Goal: Task Accomplishment & Management: Complete application form

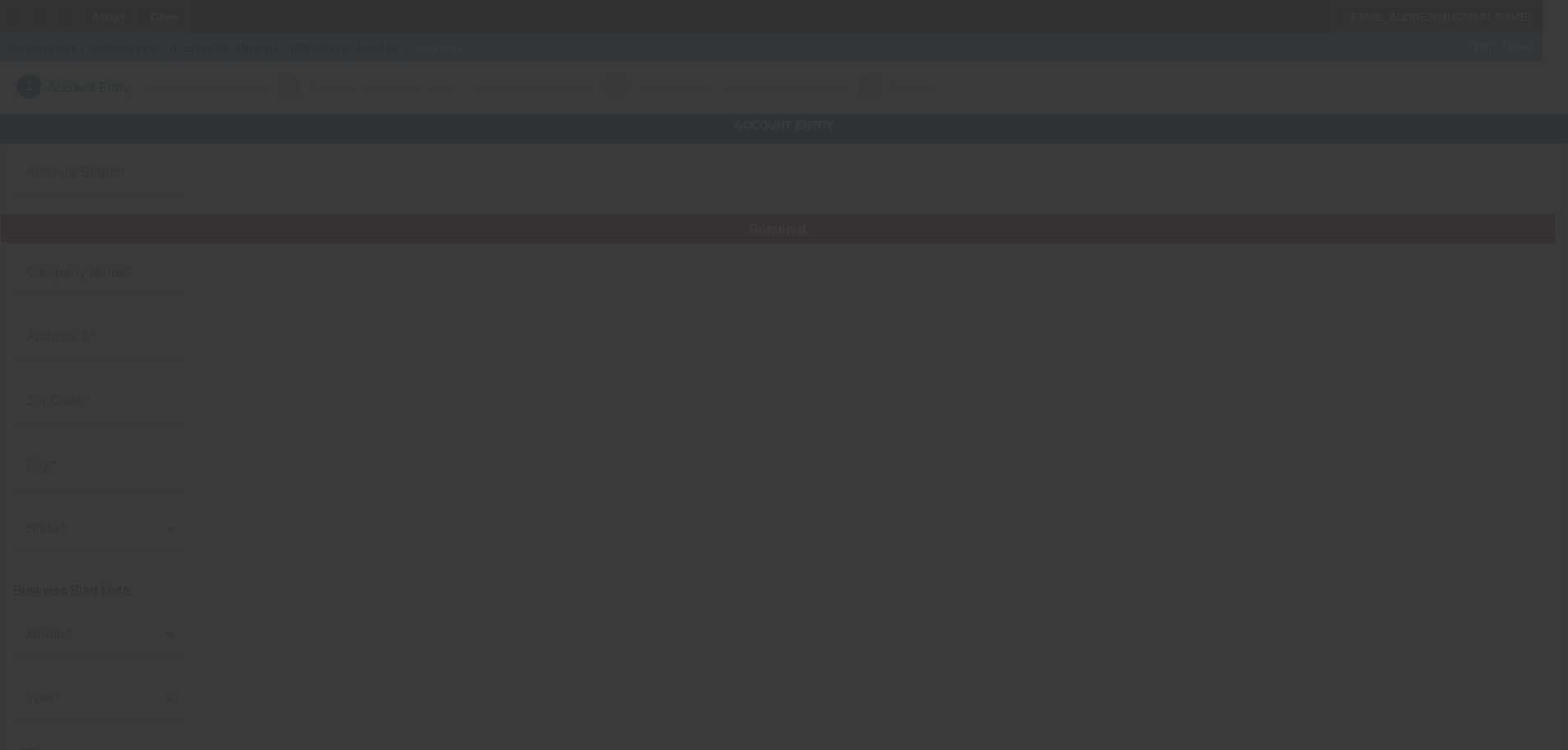
type input "[DATE]"
type input "[PERSON_NAME]"
type input "[STREET_ADDRESS]"
type input "08609"
type input "[PERSON_NAME]"
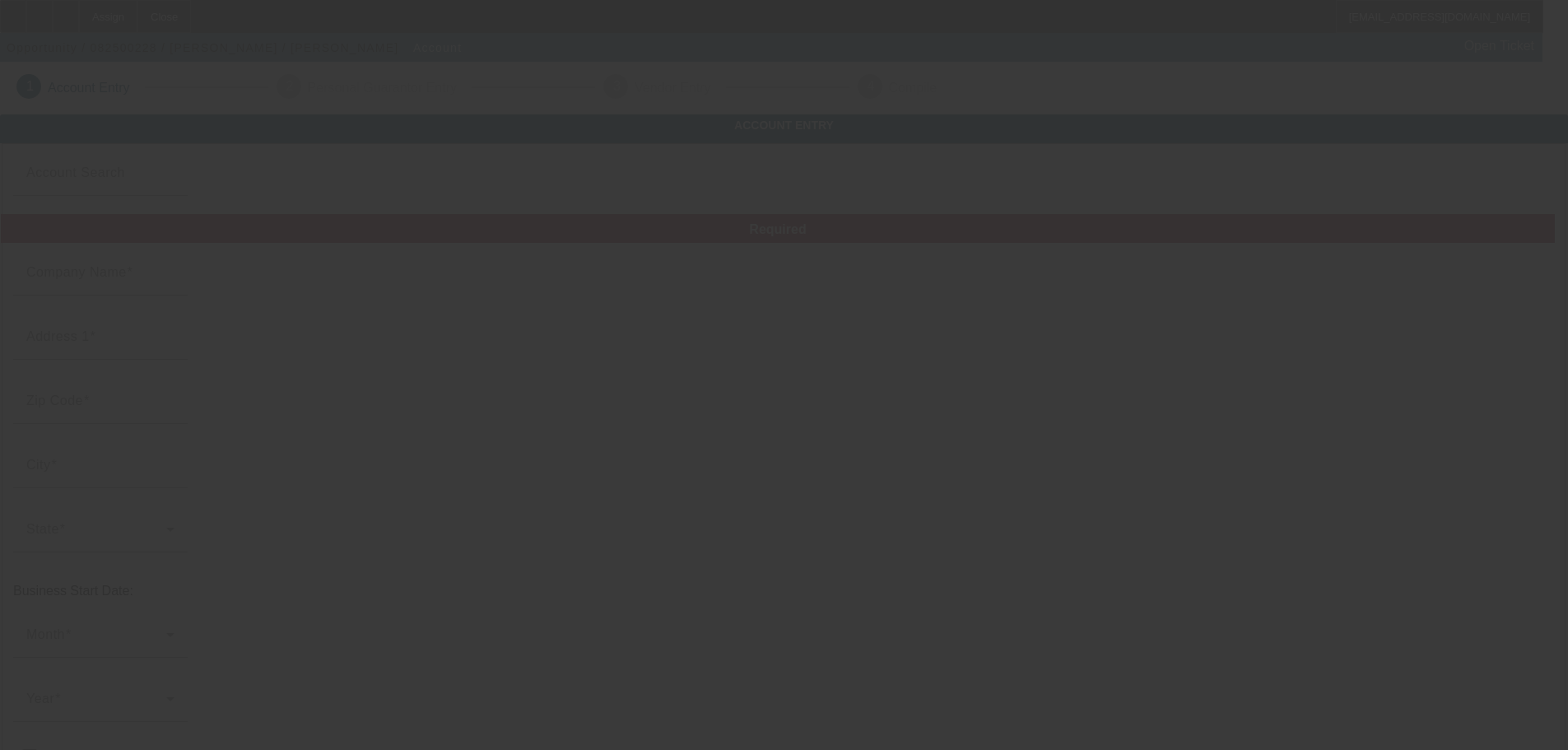
type input "[PHONE_NUMBER]"
type input "# 2"
type input "[EMAIL_ADDRESS][DOMAIN_NAME]"
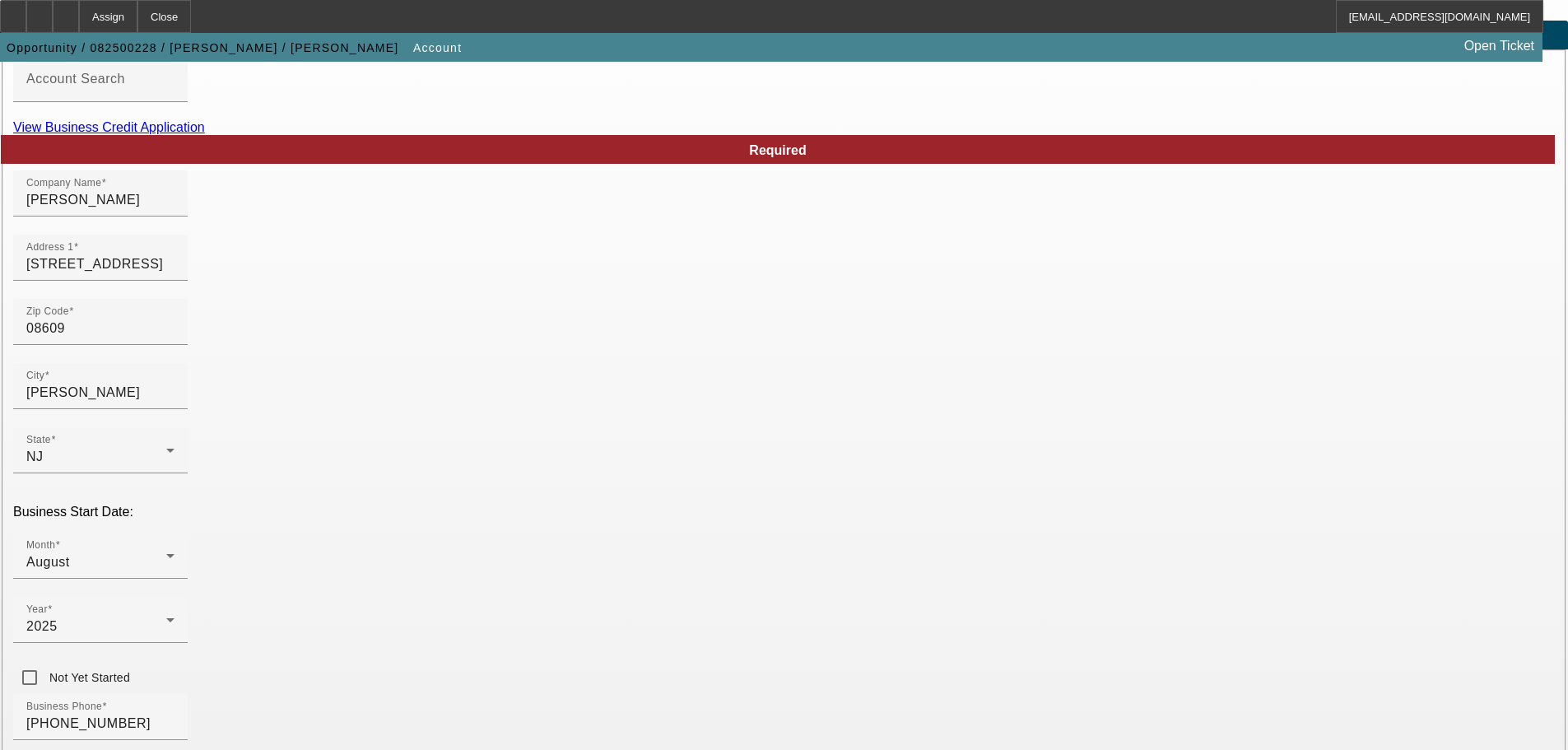
scroll to position [304, 0]
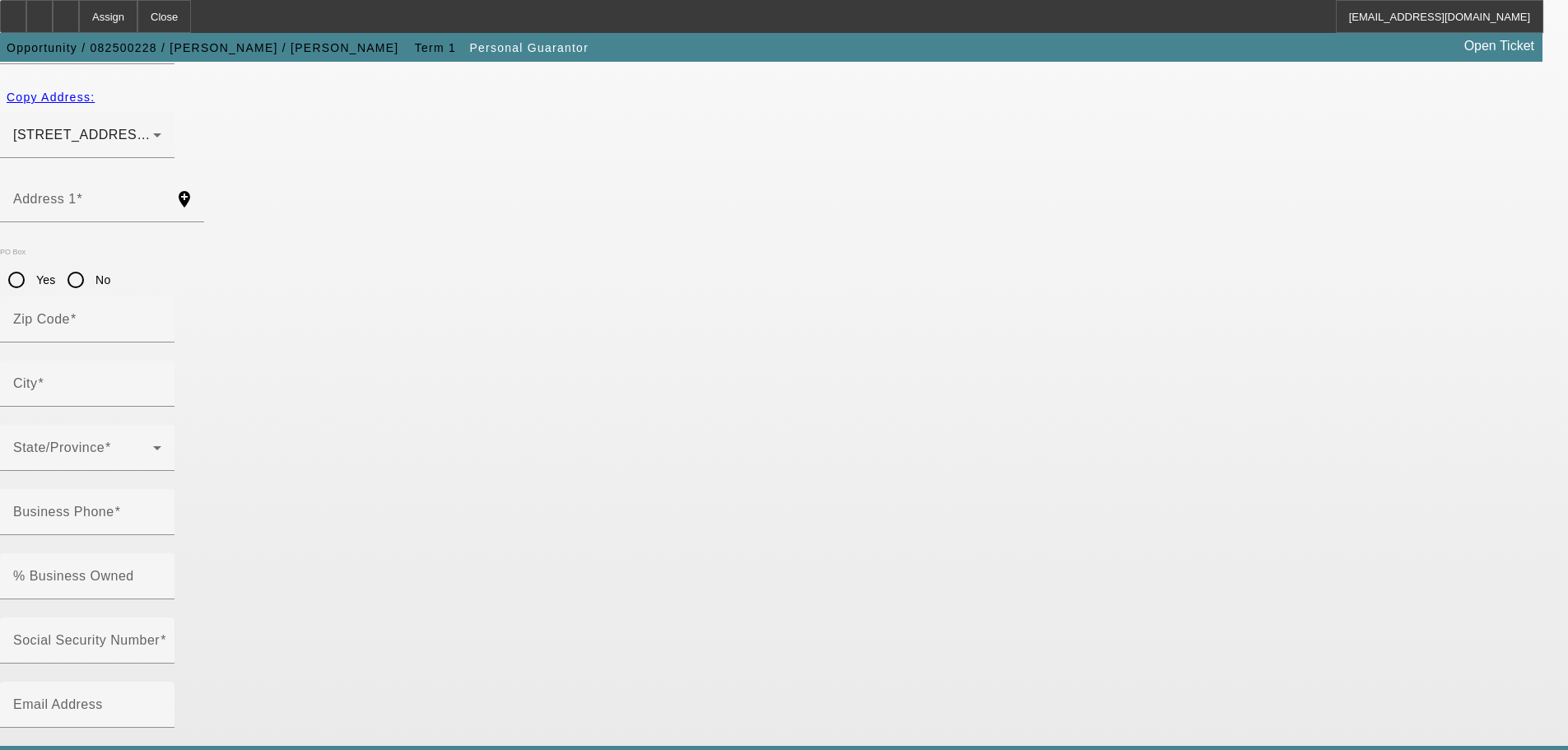
type input "[PERSON_NAME]"
type input "[STREET_ADDRESS]"
radio input "true"
type input "08609"
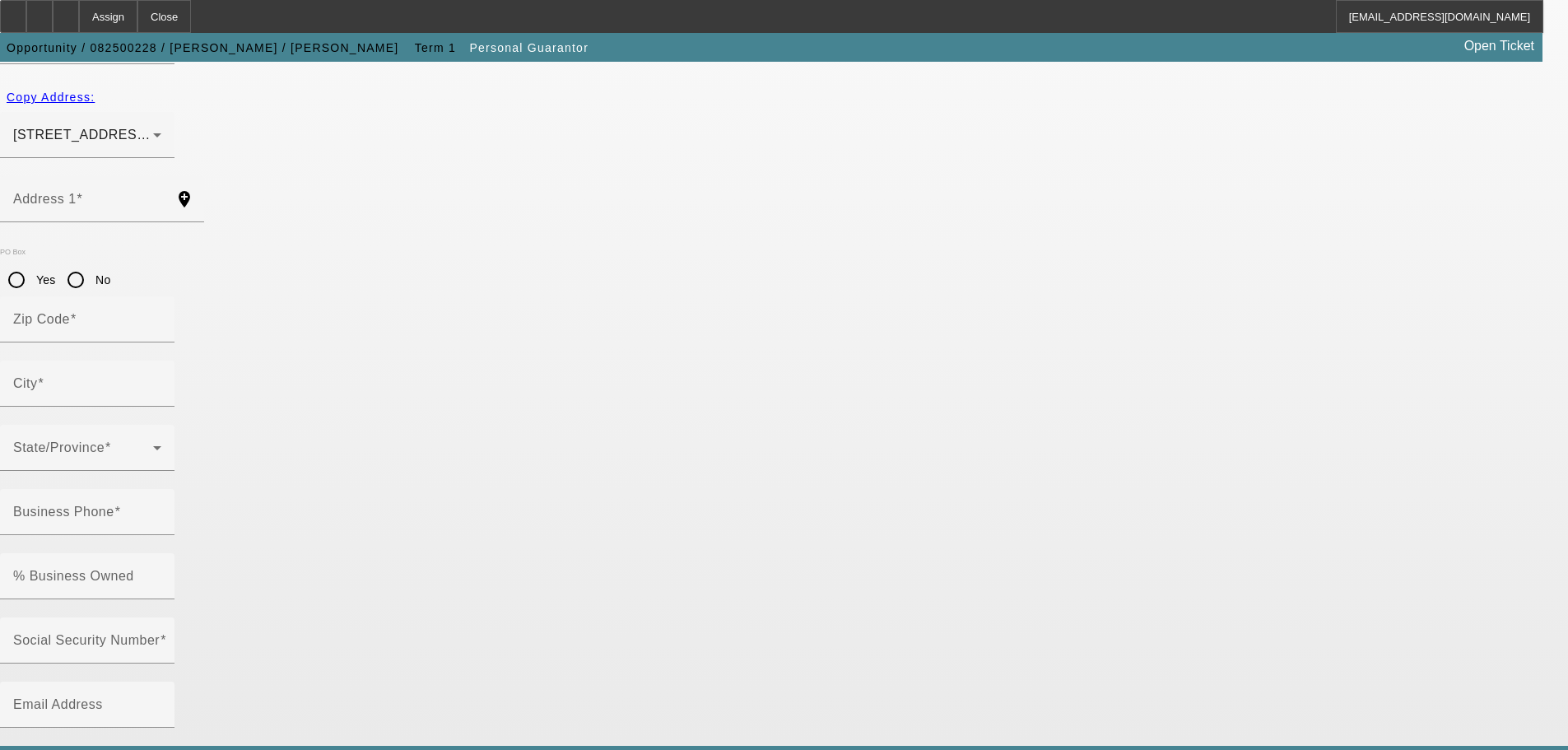
type input "[PERSON_NAME]"
type input "[PHONE_NUMBER]"
type input "100"
type input "132-64-8793"
type input "[EMAIL_ADDRESS][DOMAIN_NAME]"
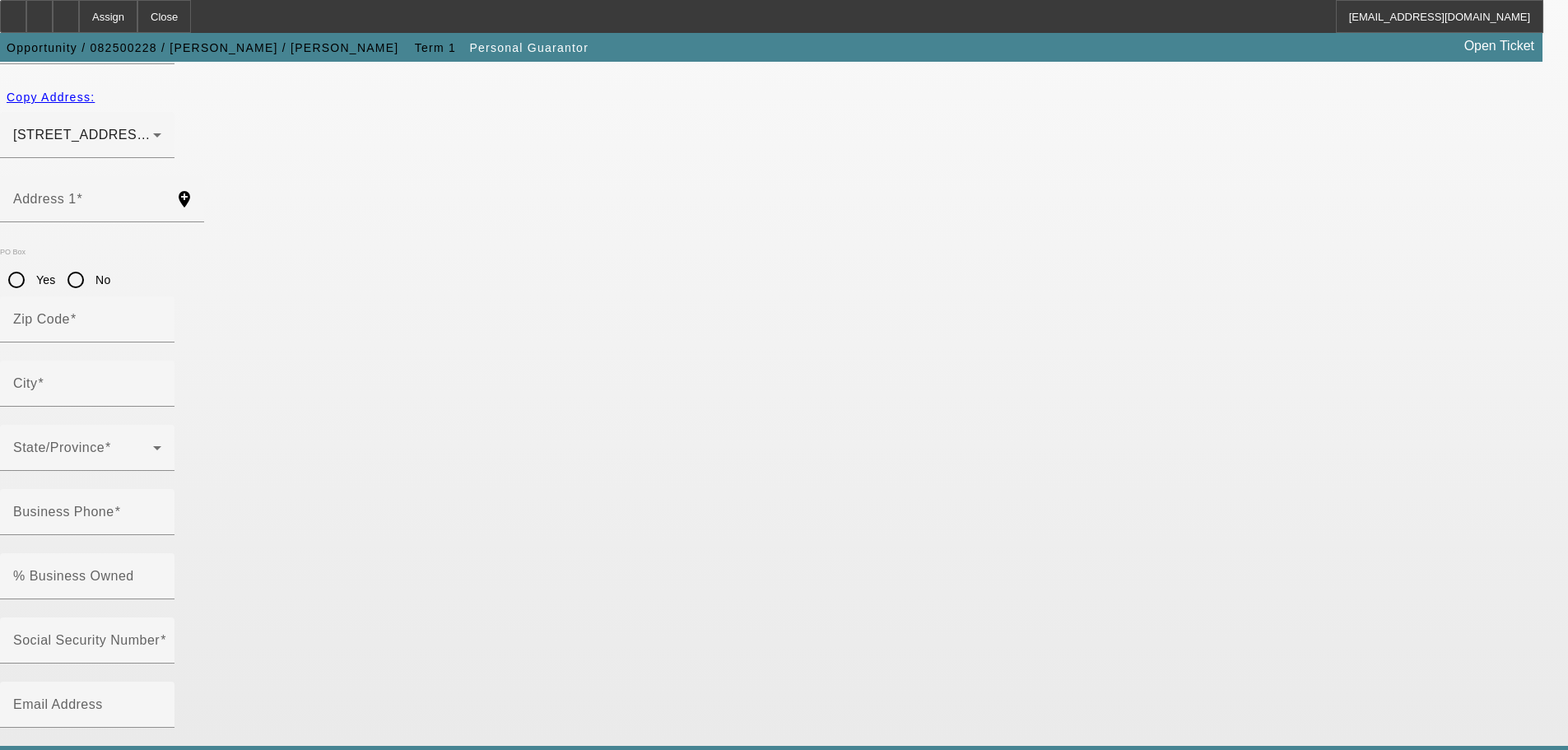
type input "2"
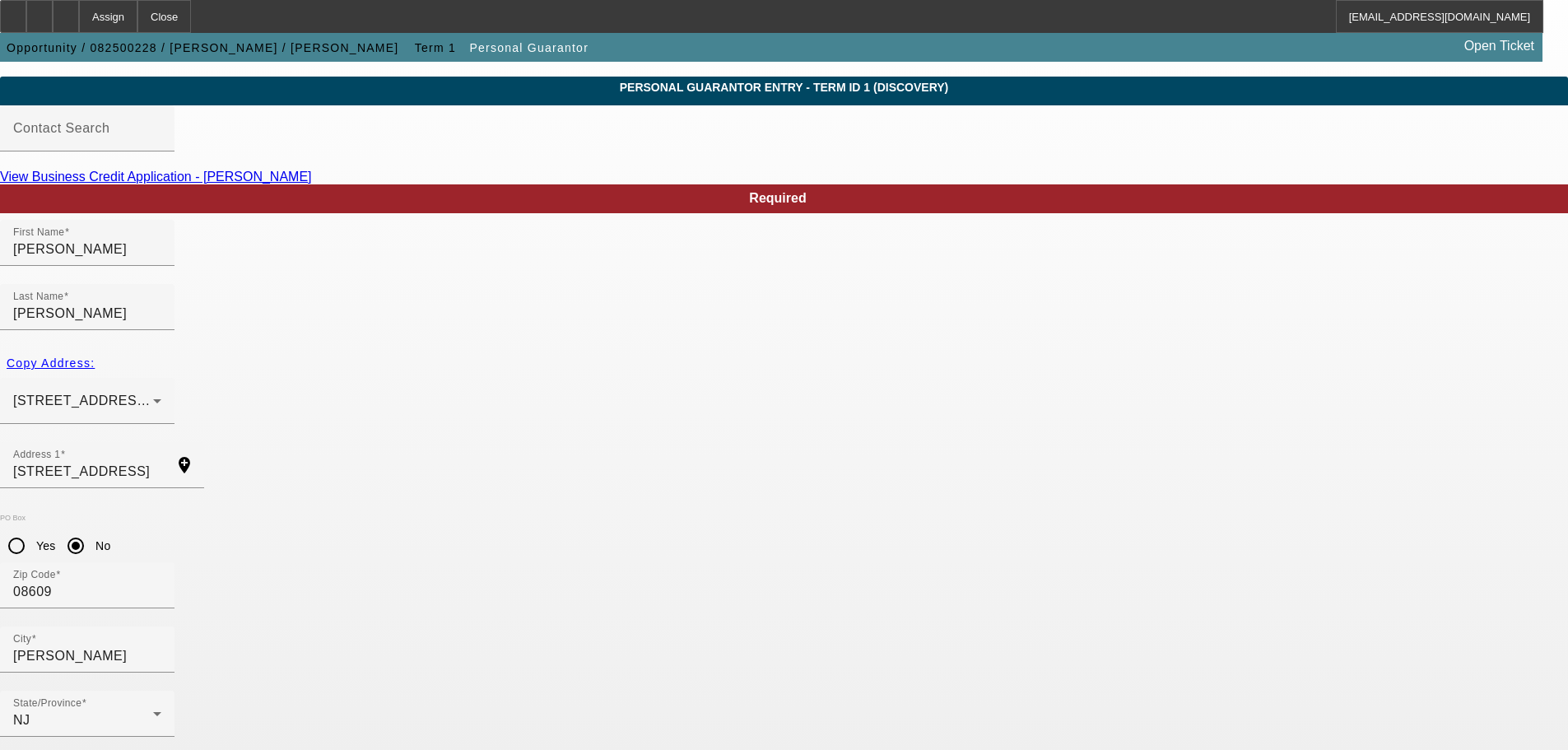
scroll to position [55, 0]
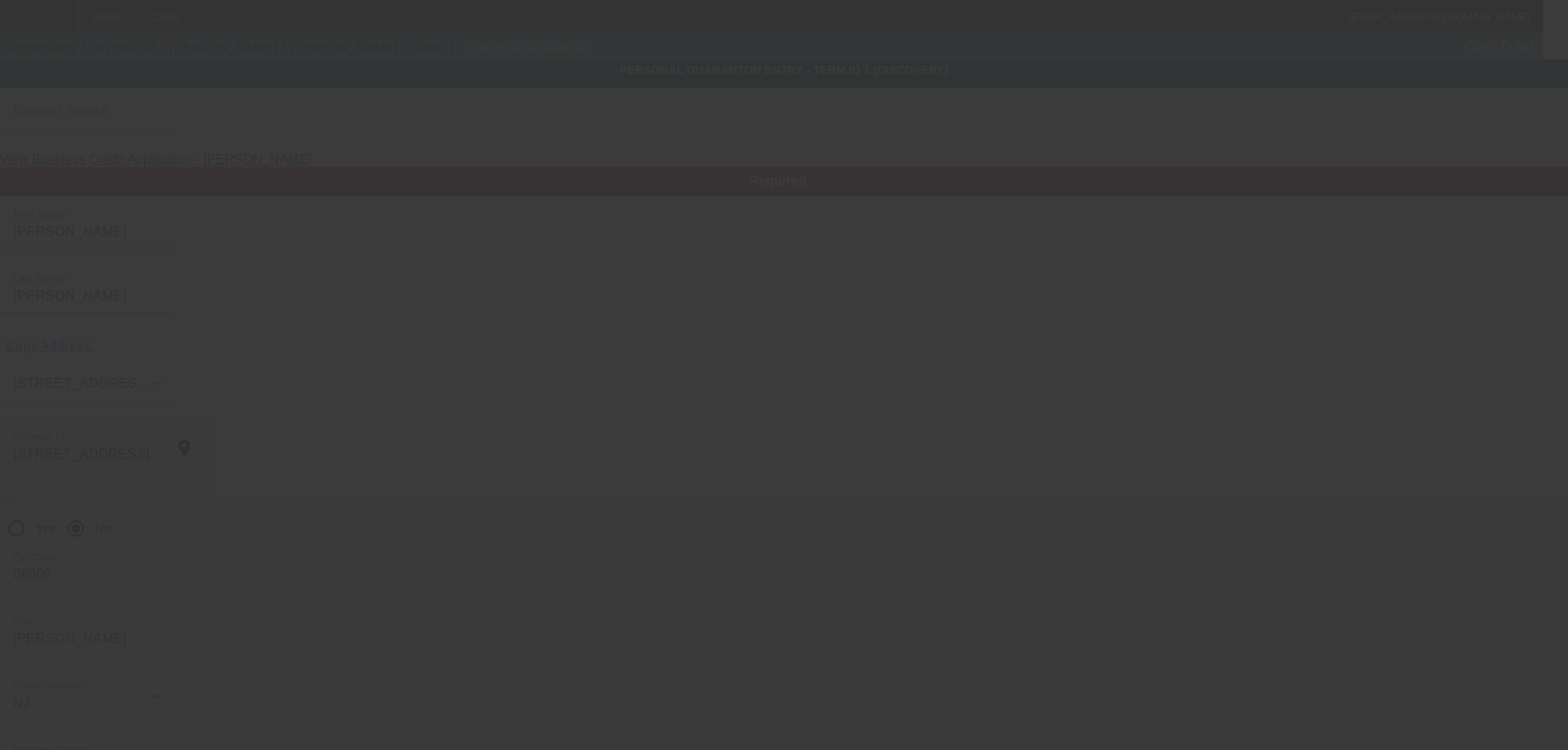
scroll to position [0, 0]
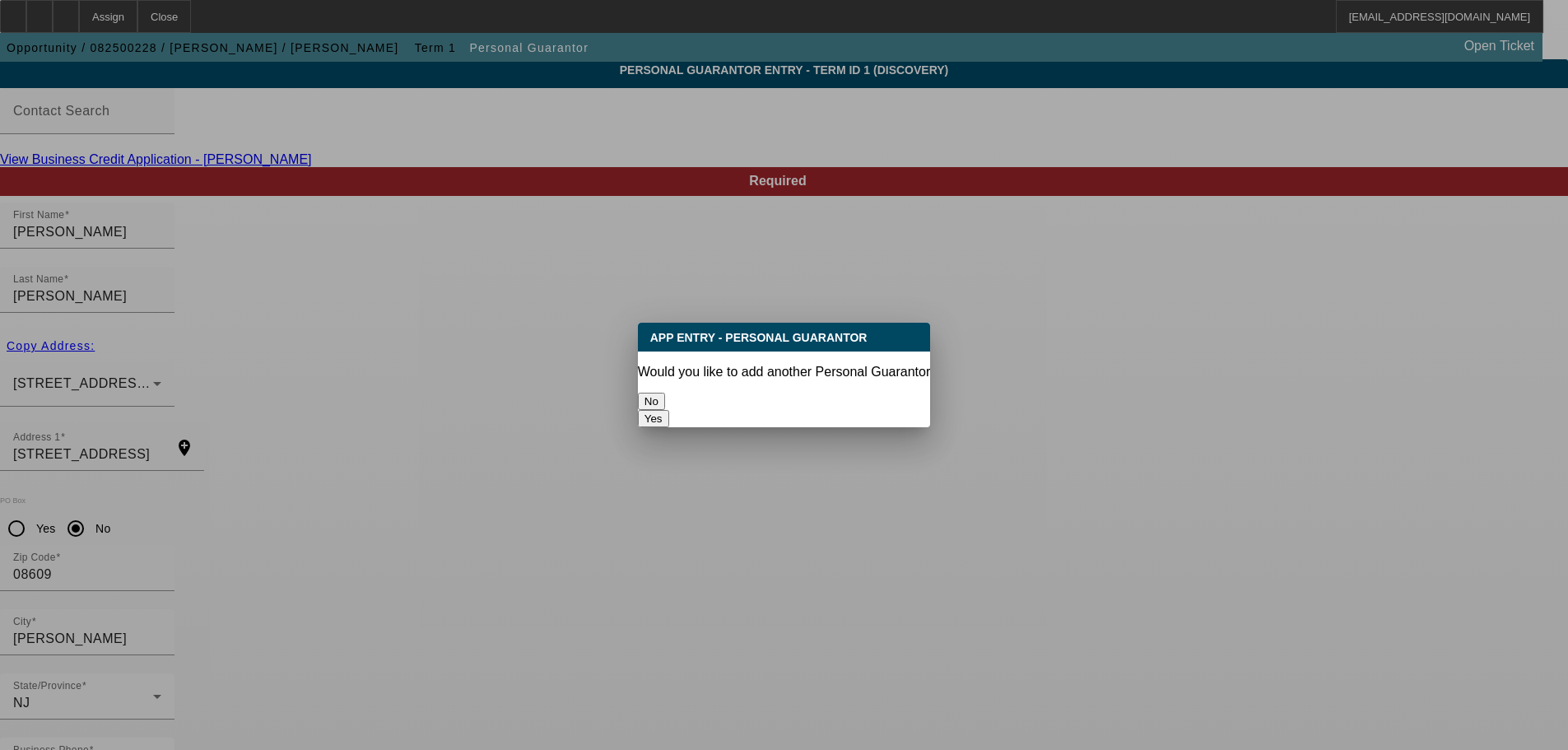
click at [665, 392] on button "No" at bounding box center [651, 401] width 27 height 17
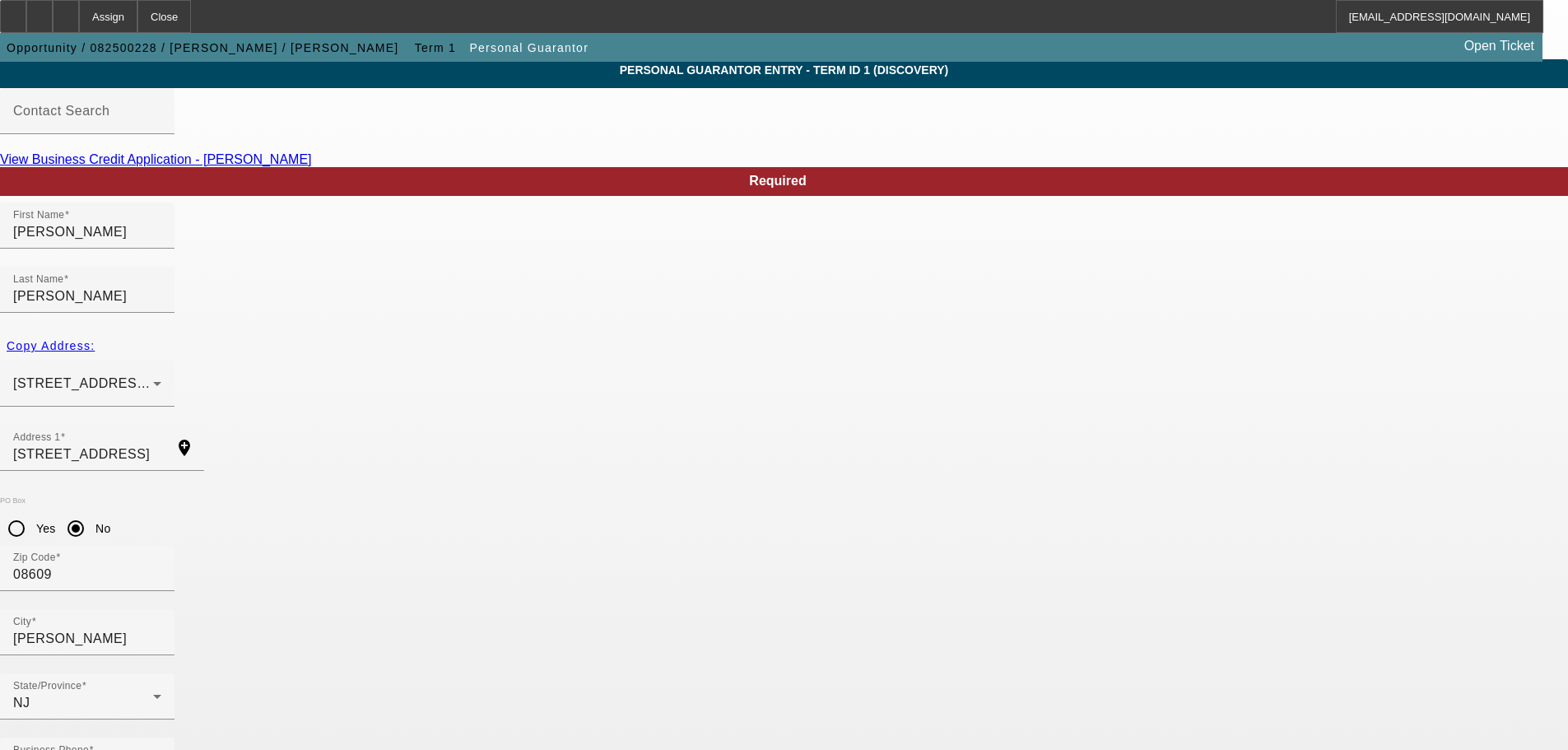
scroll to position [55, 0]
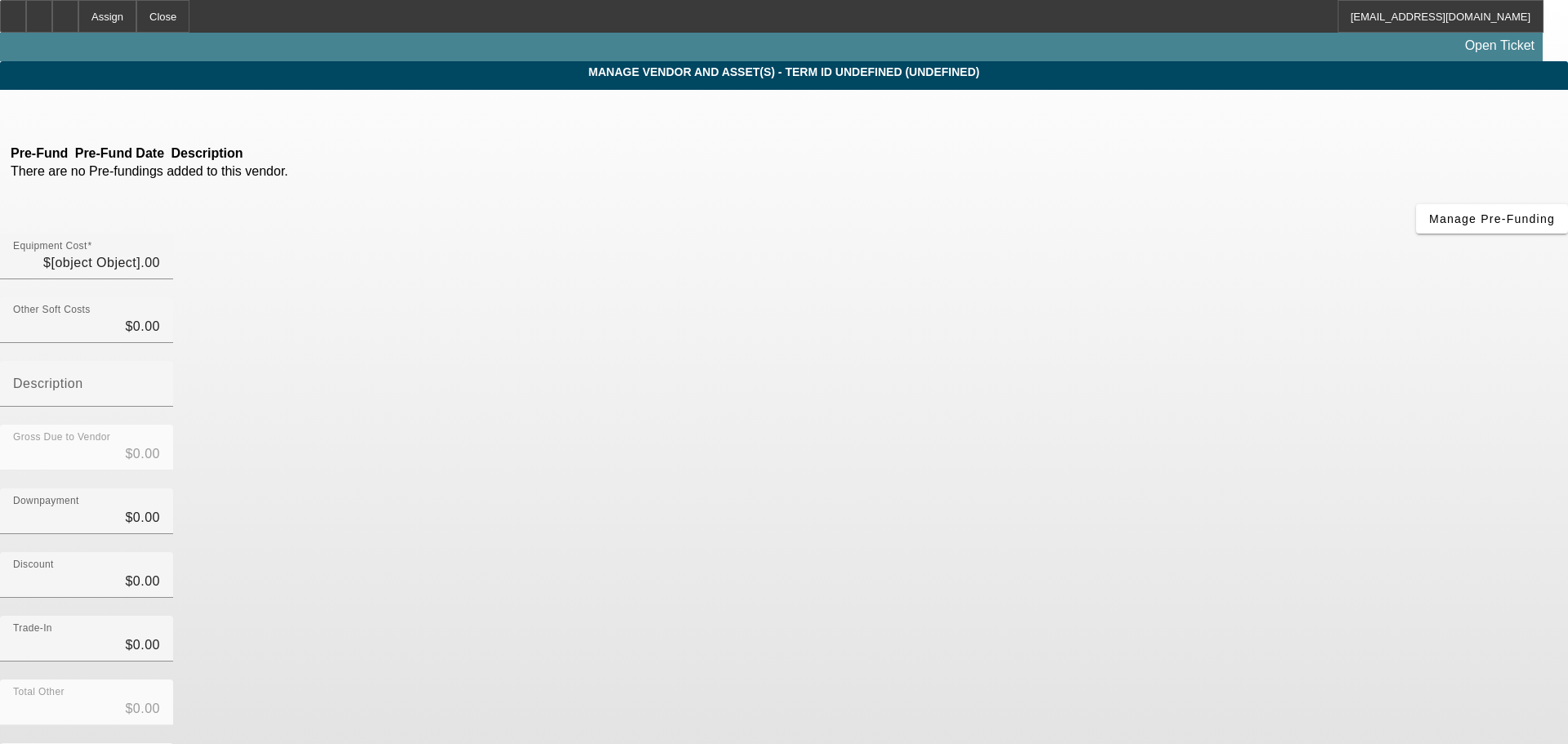
type input "$25,000.00"
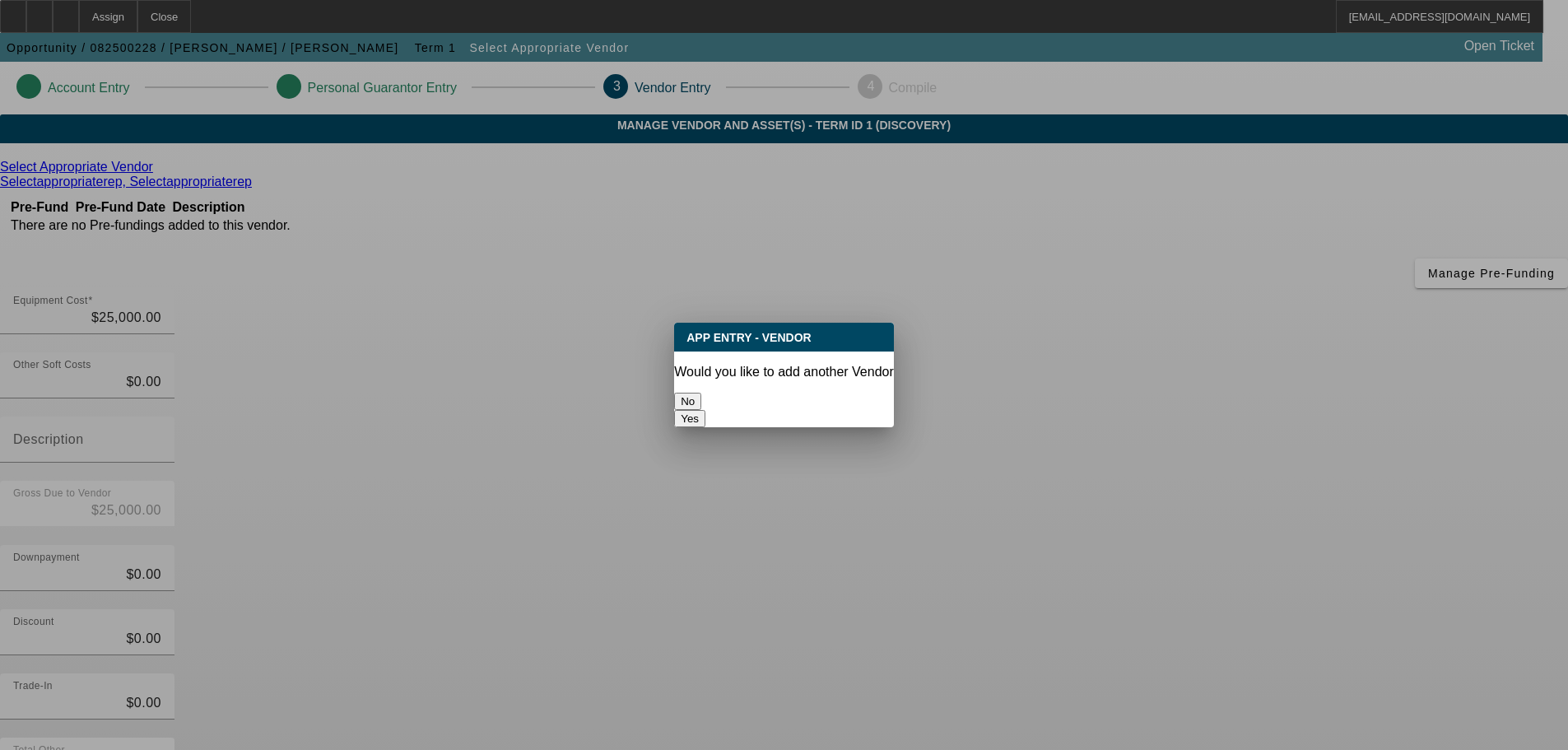
click at [701, 392] on button "No" at bounding box center [687, 401] width 27 height 17
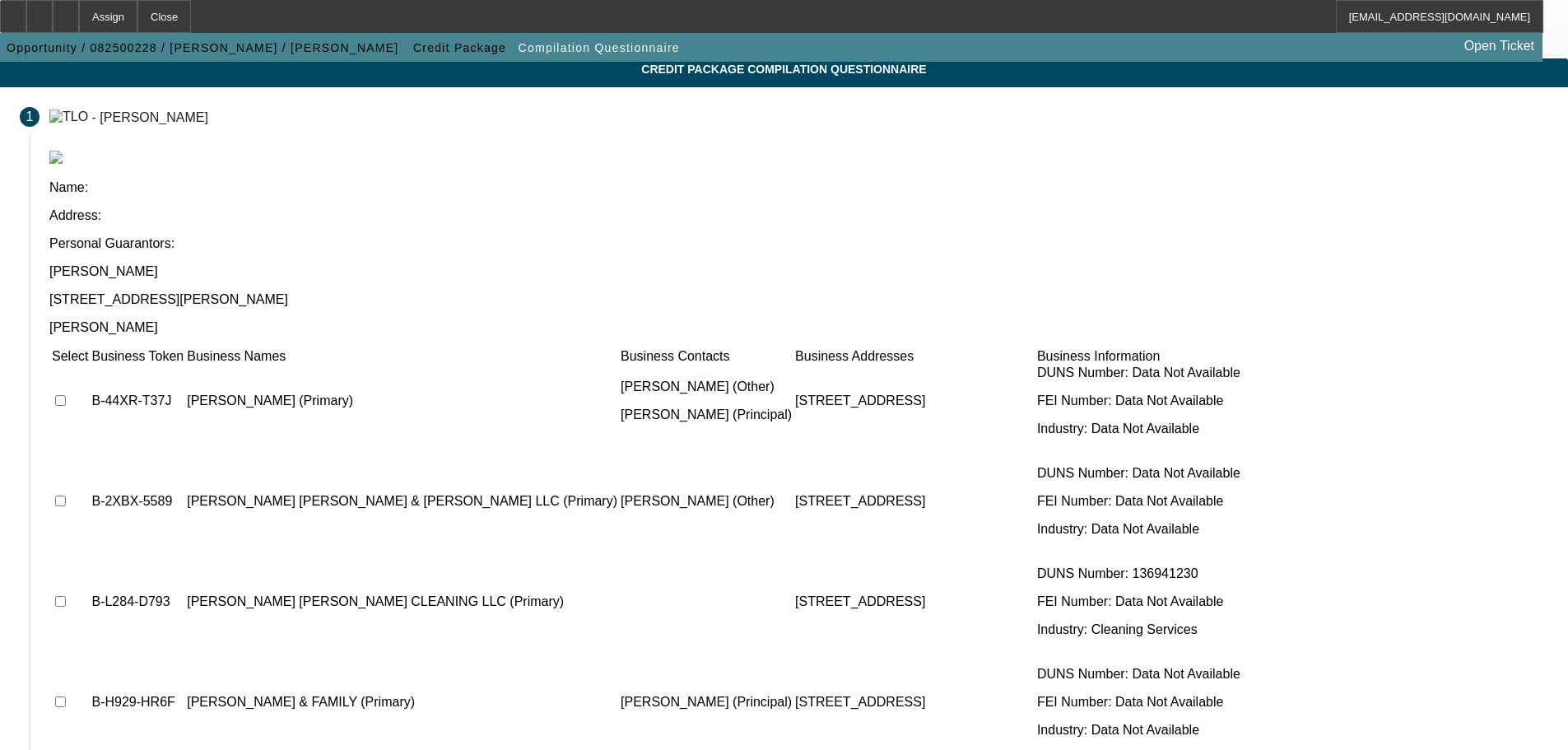
scroll to position [101, 0]
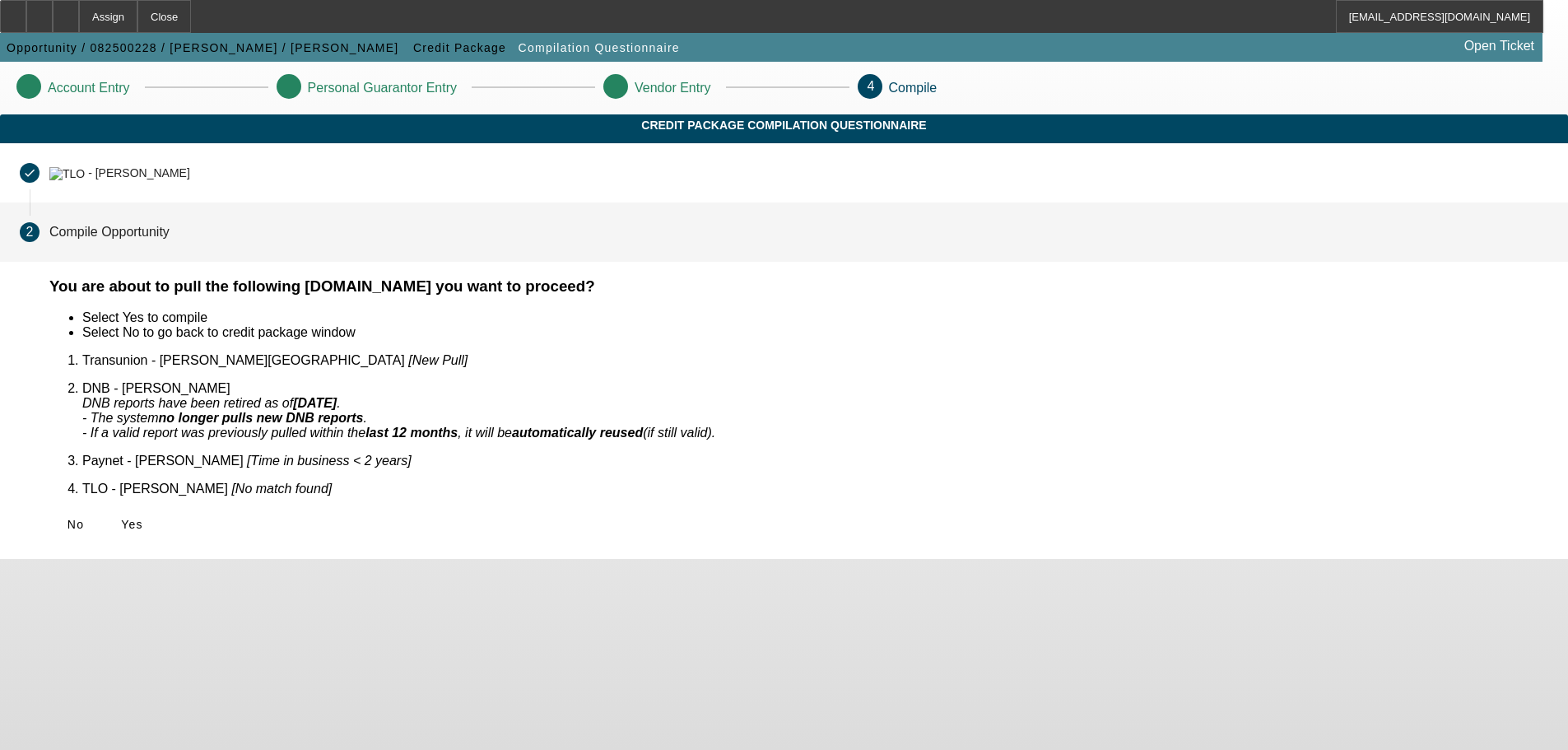
scroll to position [0, 0]
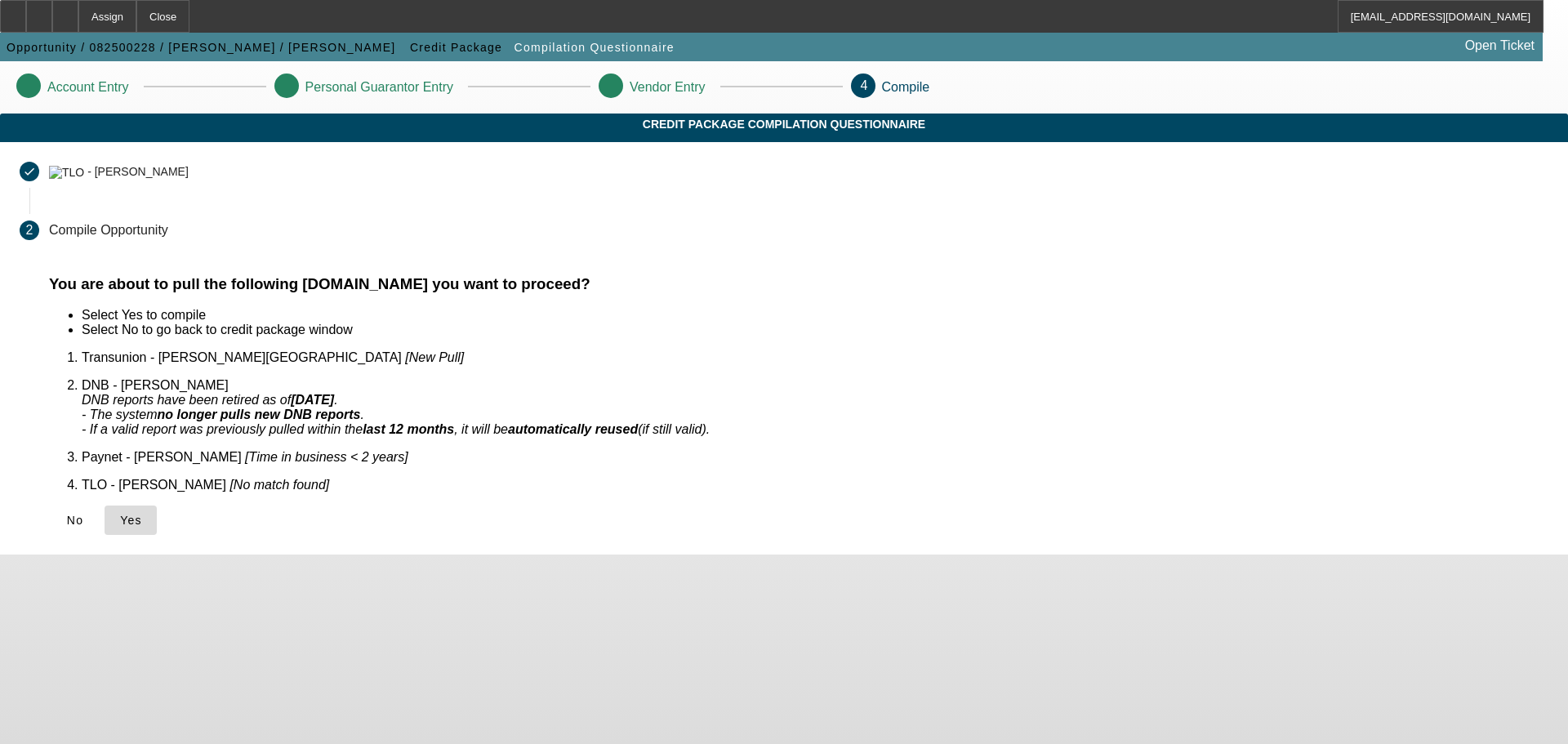
click at [143, 514] on span "Yes" at bounding box center [131, 521] width 23 height 13
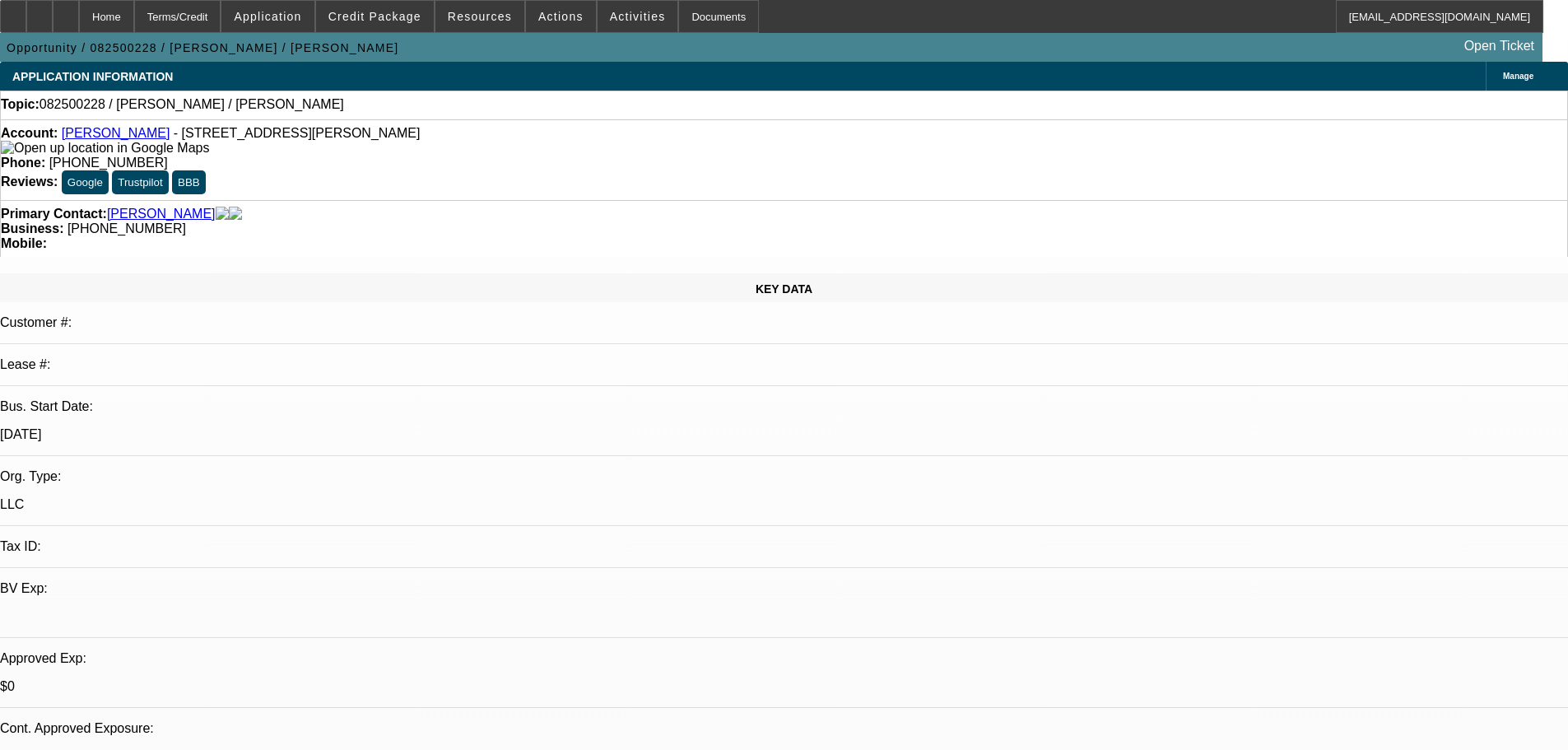
select select "0"
select select "2"
select select "0.1"
select select "4"
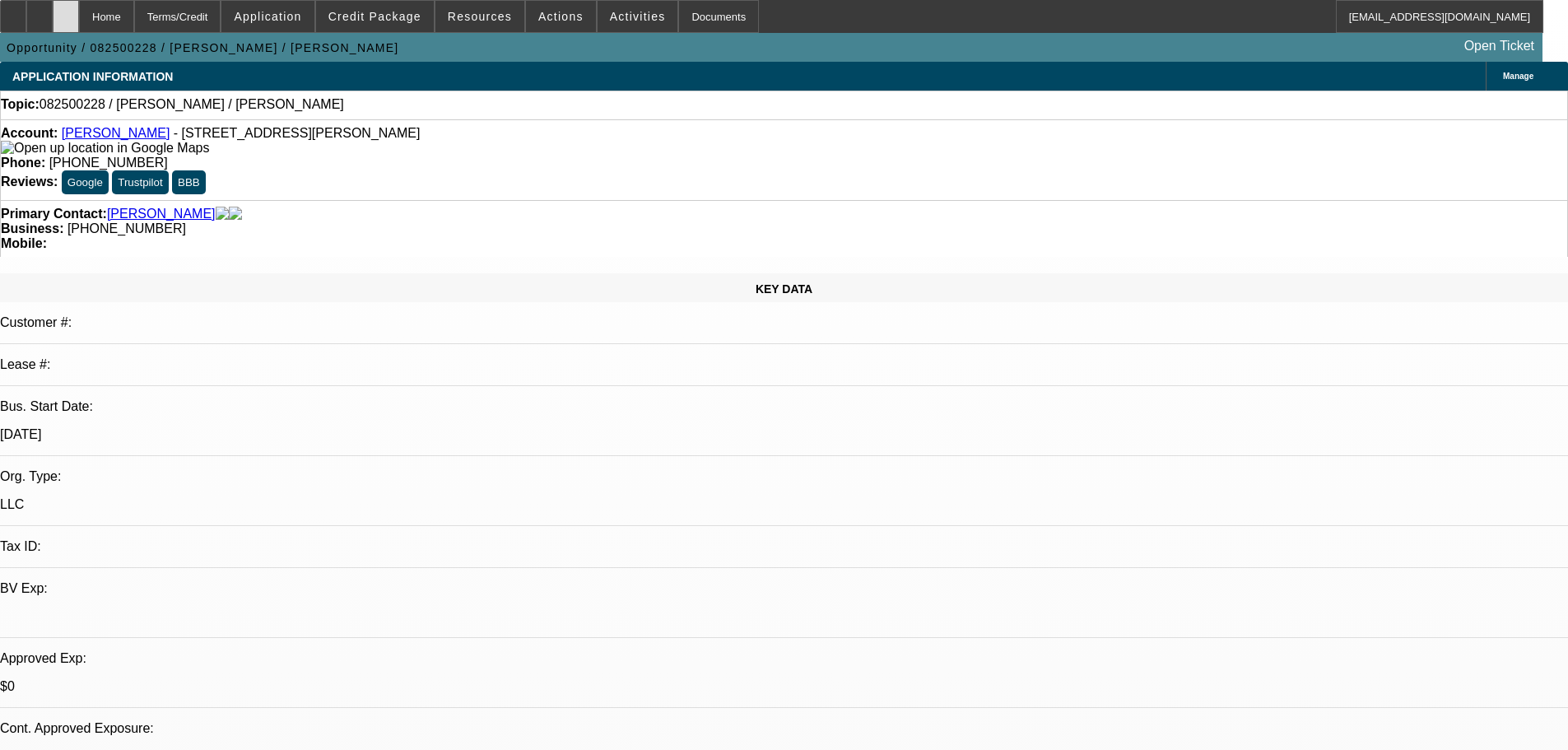
click at [79, 9] on div at bounding box center [66, 16] width 26 height 33
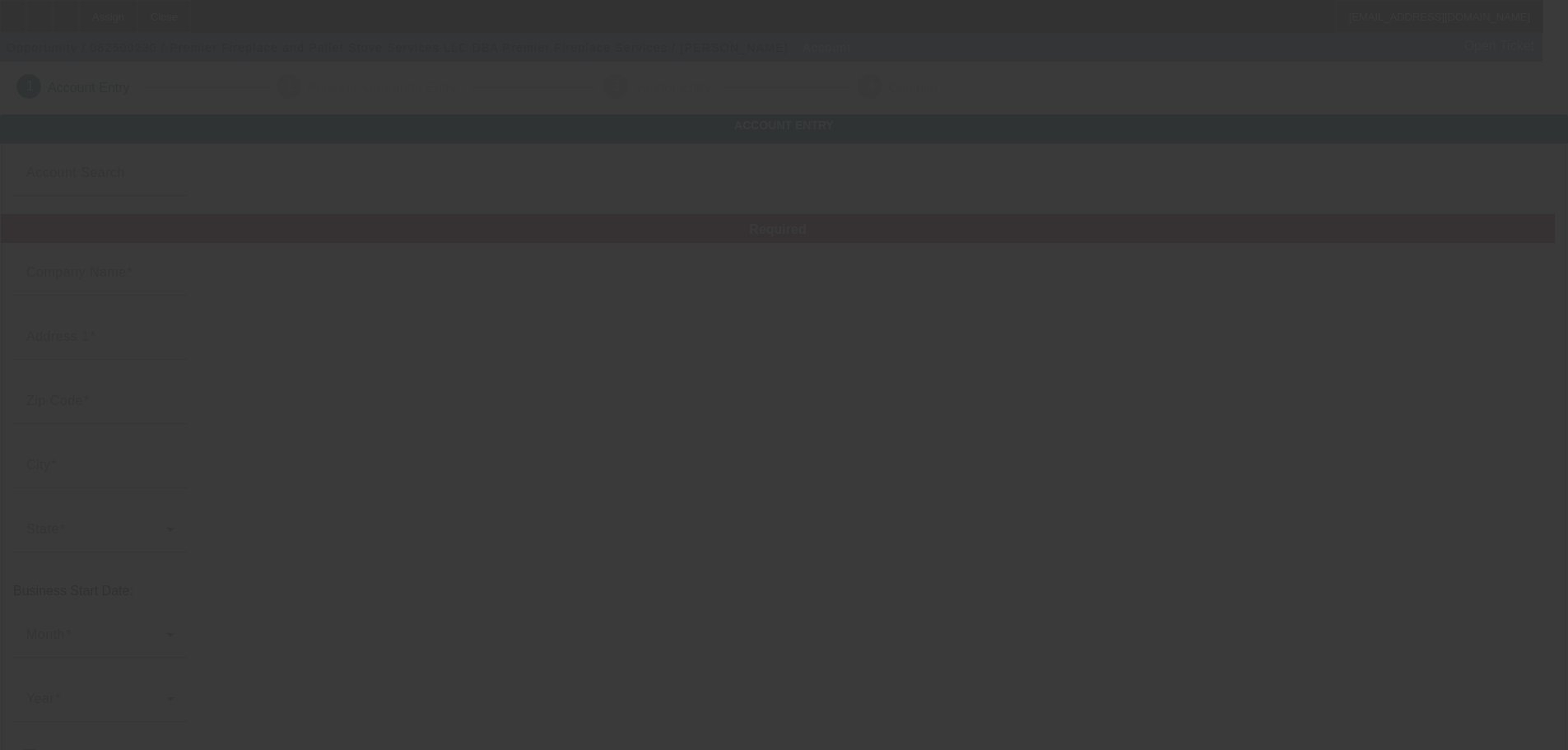
type input "[DATE]"
type input "Premier Fireplace and Pallet Stove Services LLC"
type input "3122 Old Forge Hill Rd"
type input "21154"
type input "Street"
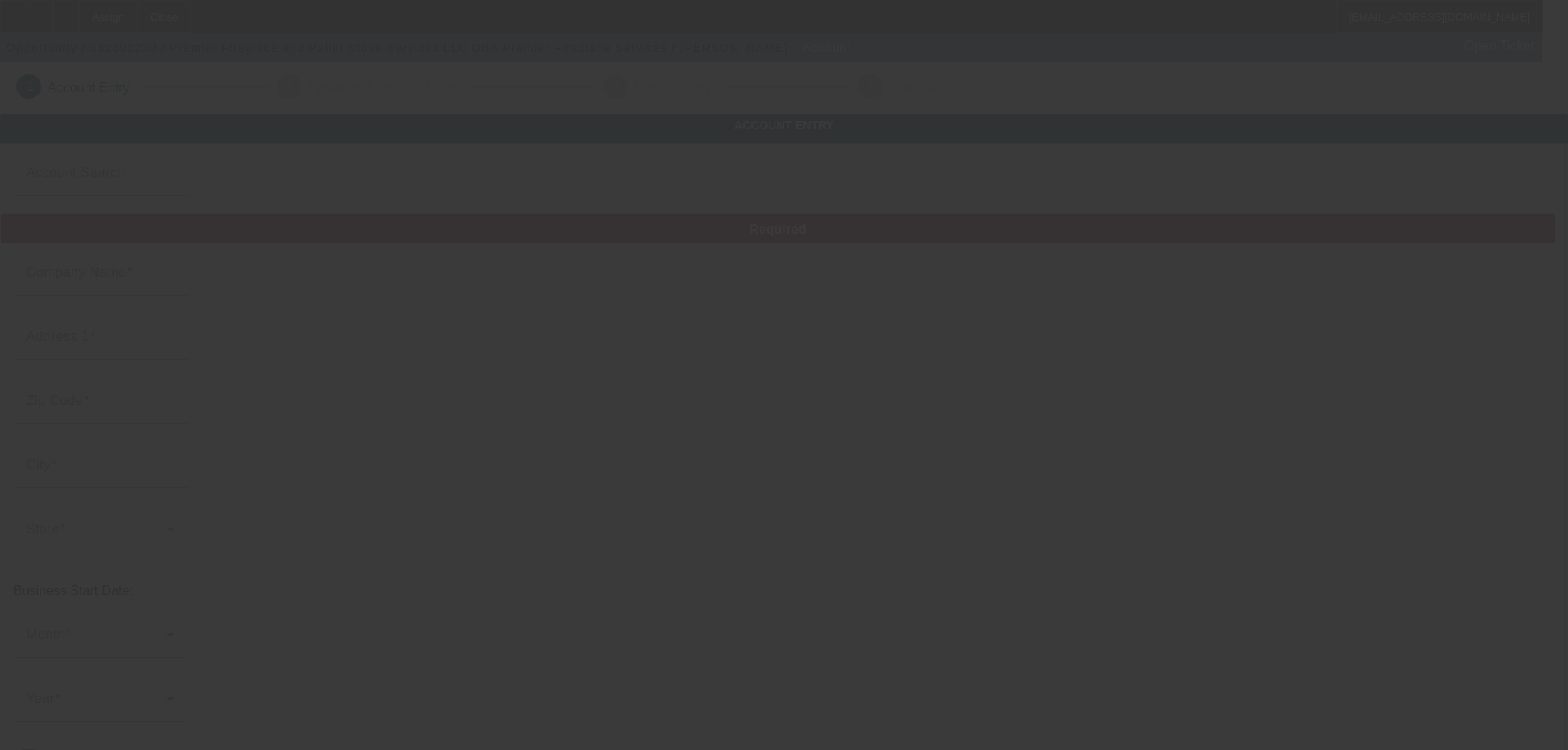
type input "(667) 320-8604"
type input "Premier Fireplace Services"
type input "premierservicesmd@gmail.com"
type input "99-4912376"
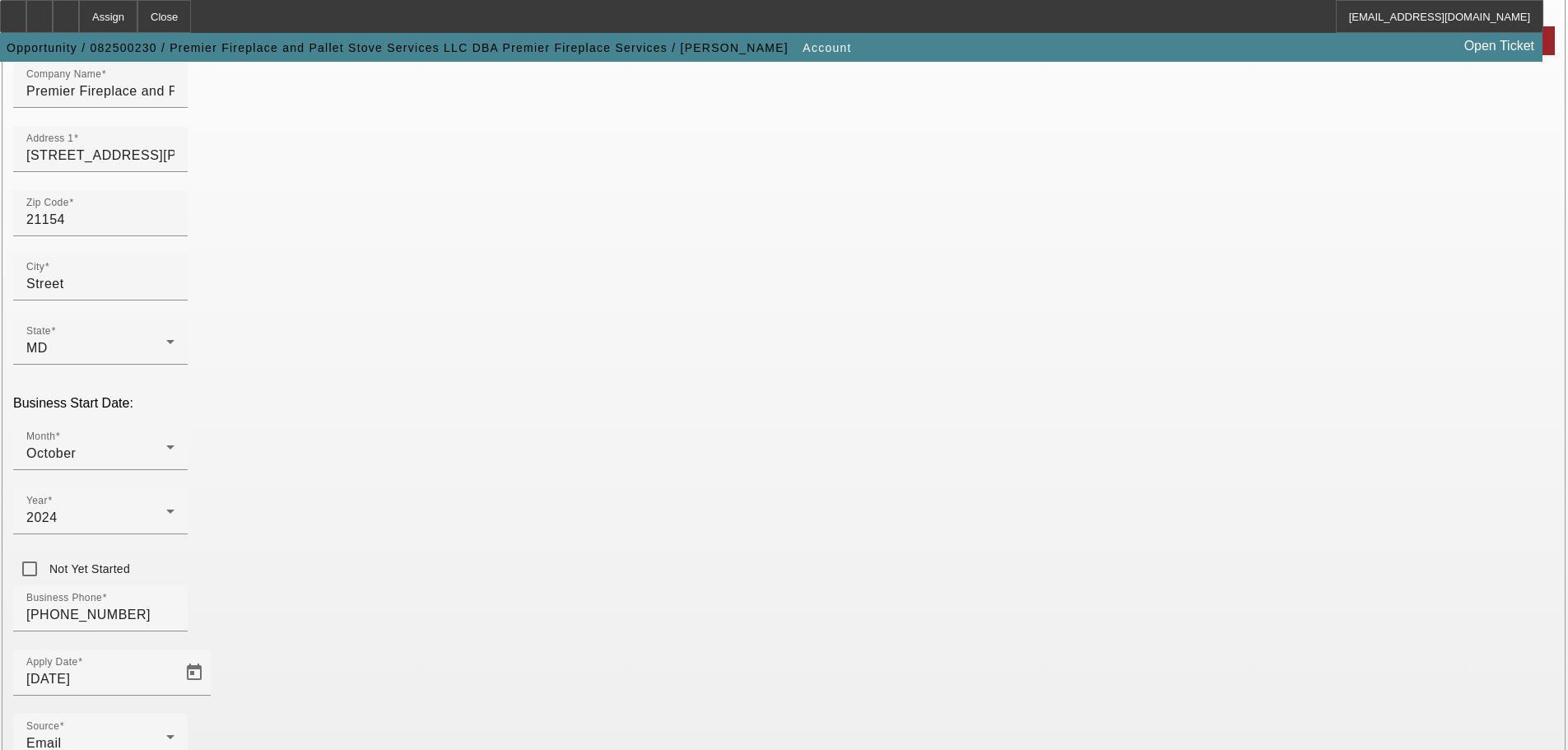
scroll to position [304, 0]
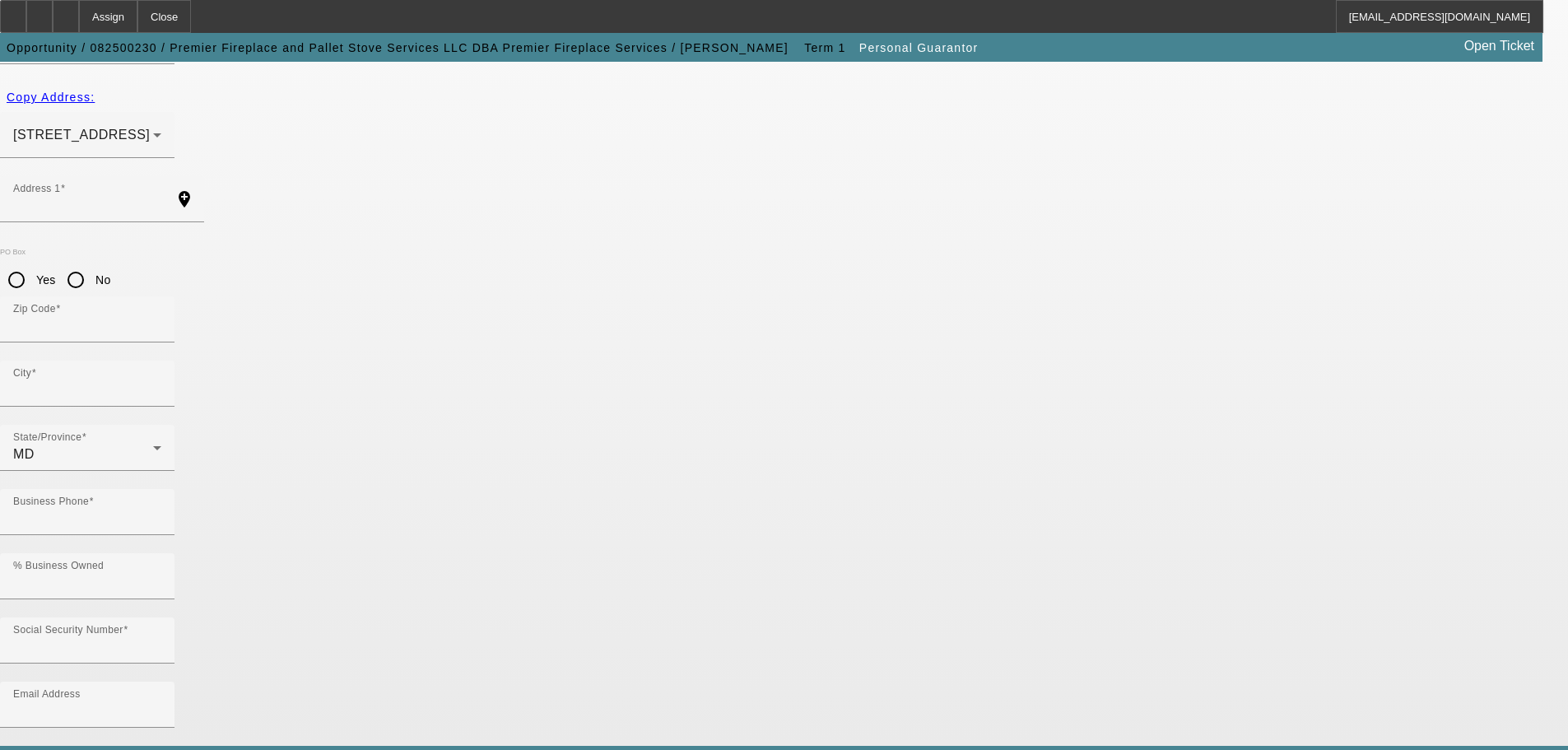
type input "Patrick"
type input "Allen"
type input "3122 Old Forge Hill Road"
radio input "true"
type input "21154"
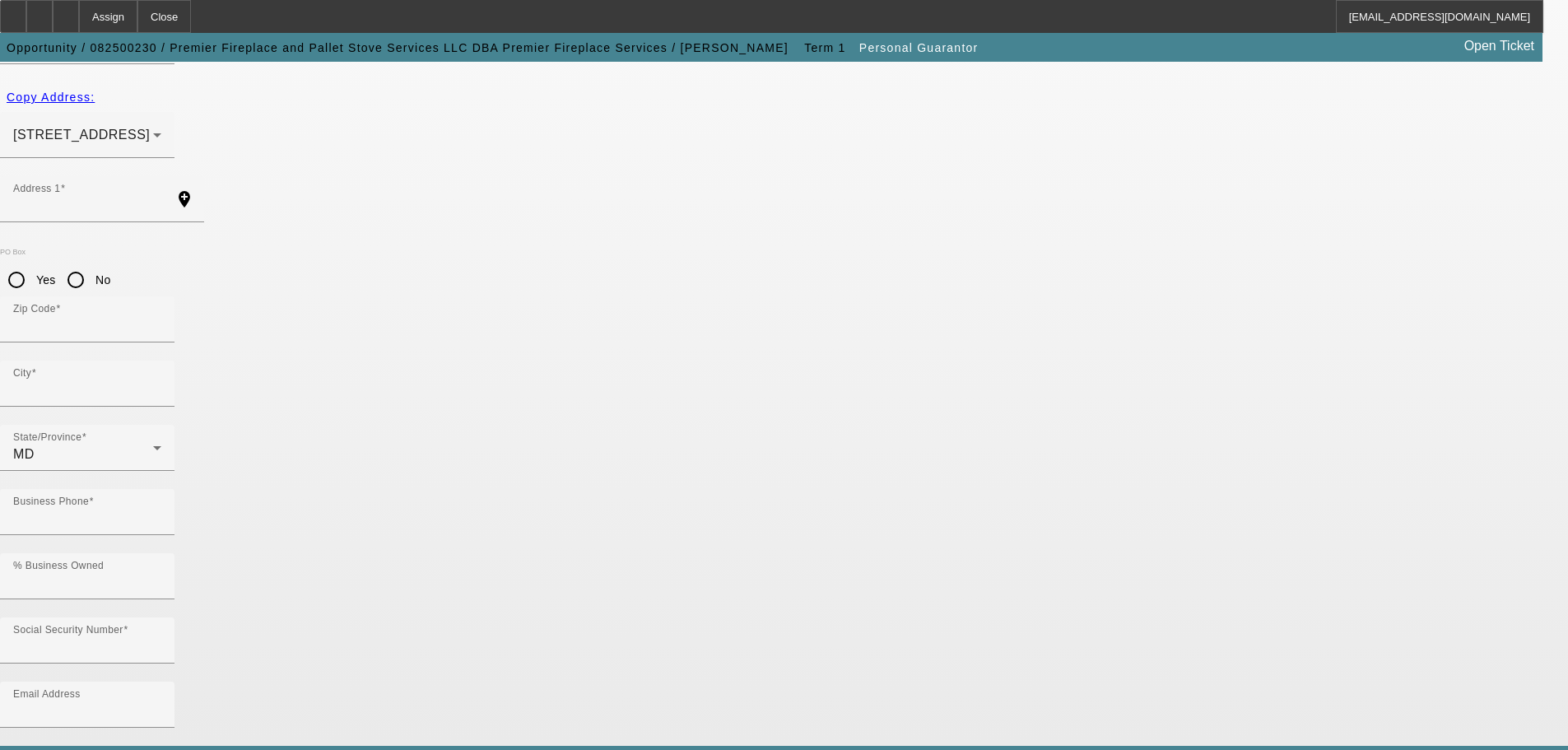
type input "Street"
type input "(667) 320-8604"
type input "100"
type input "214-08-9810"
type input "premierservicesmd@gmail.com"
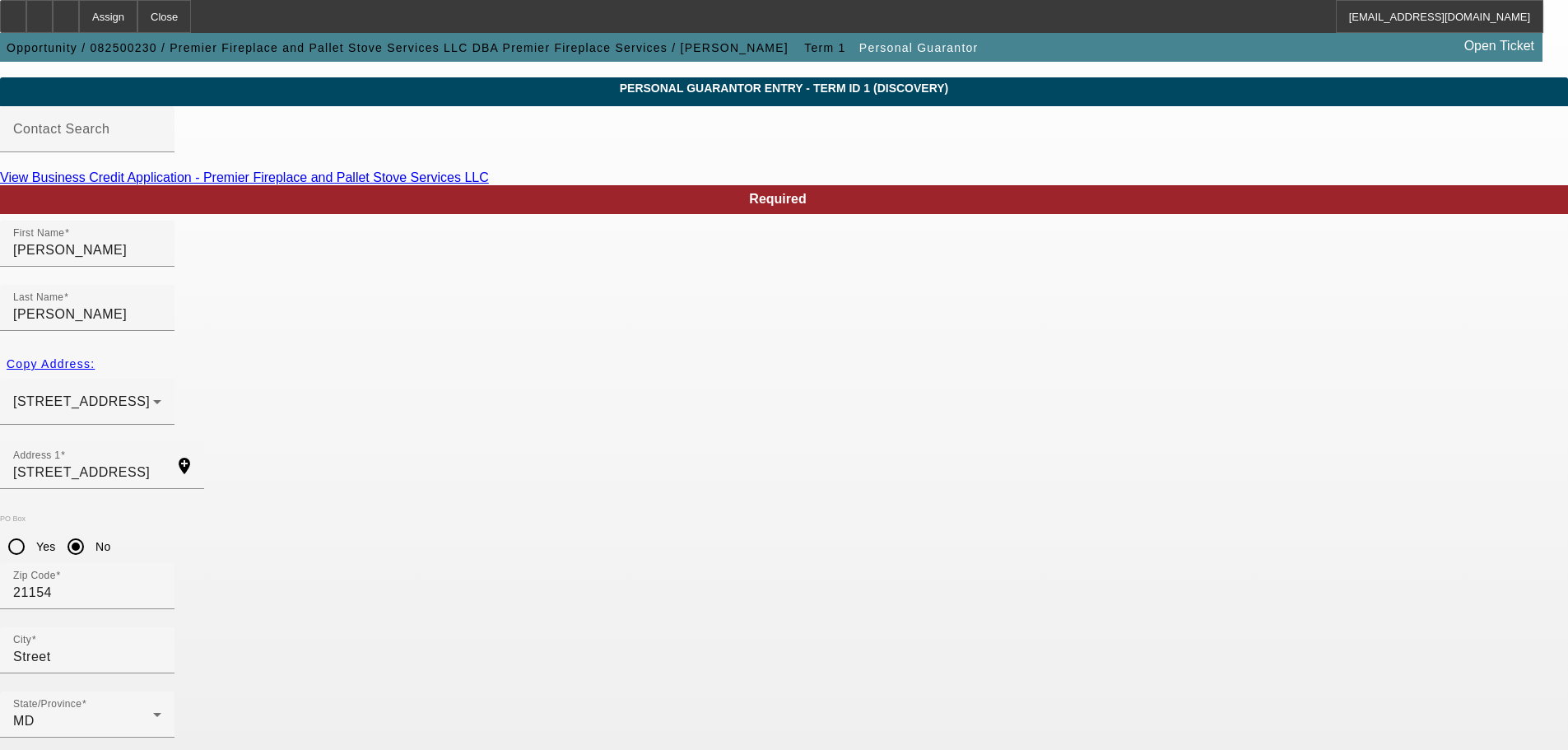
scroll to position [55, 0]
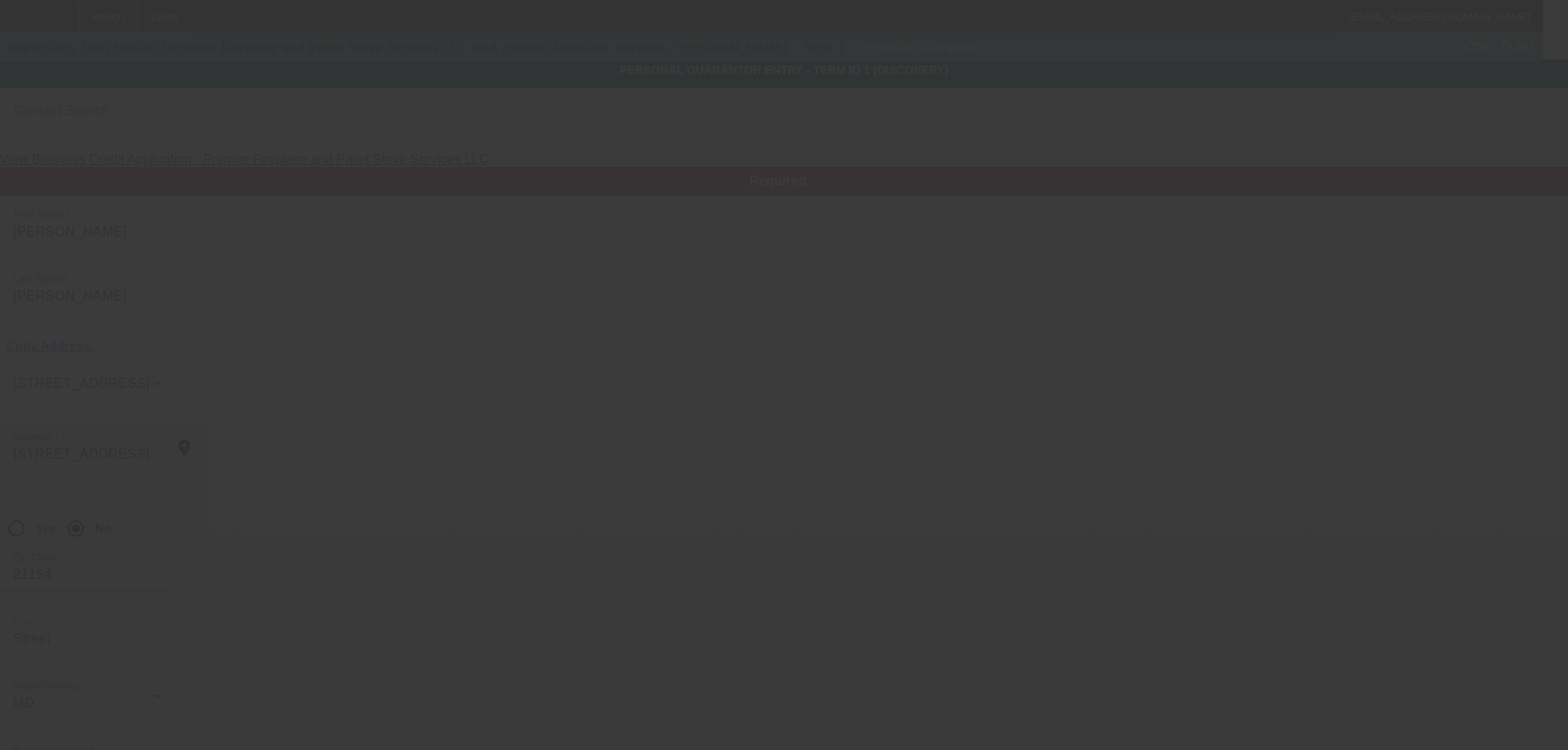
scroll to position [0, 0]
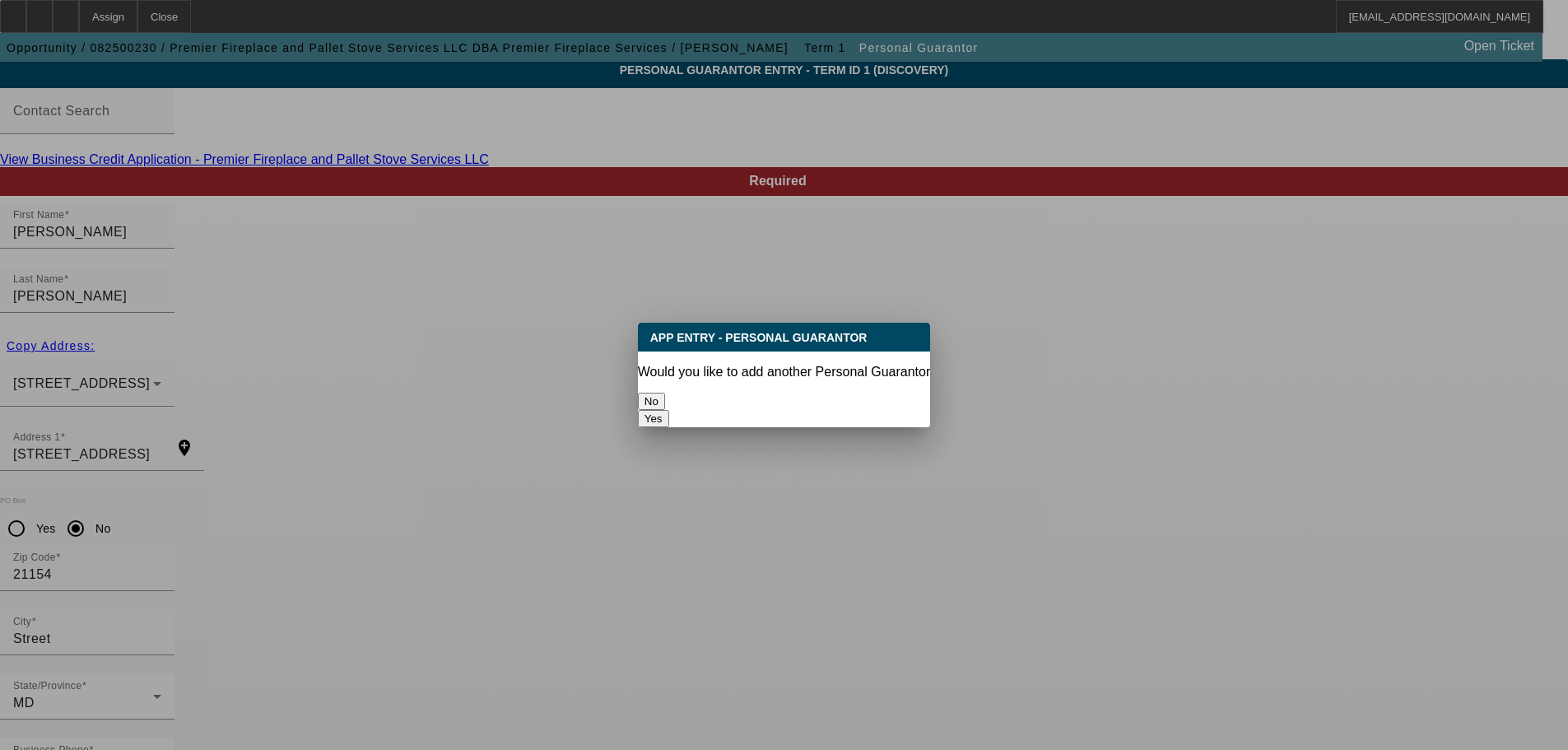
click at [665, 392] on button "No" at bounding box center [651, 401] width 27 height 17
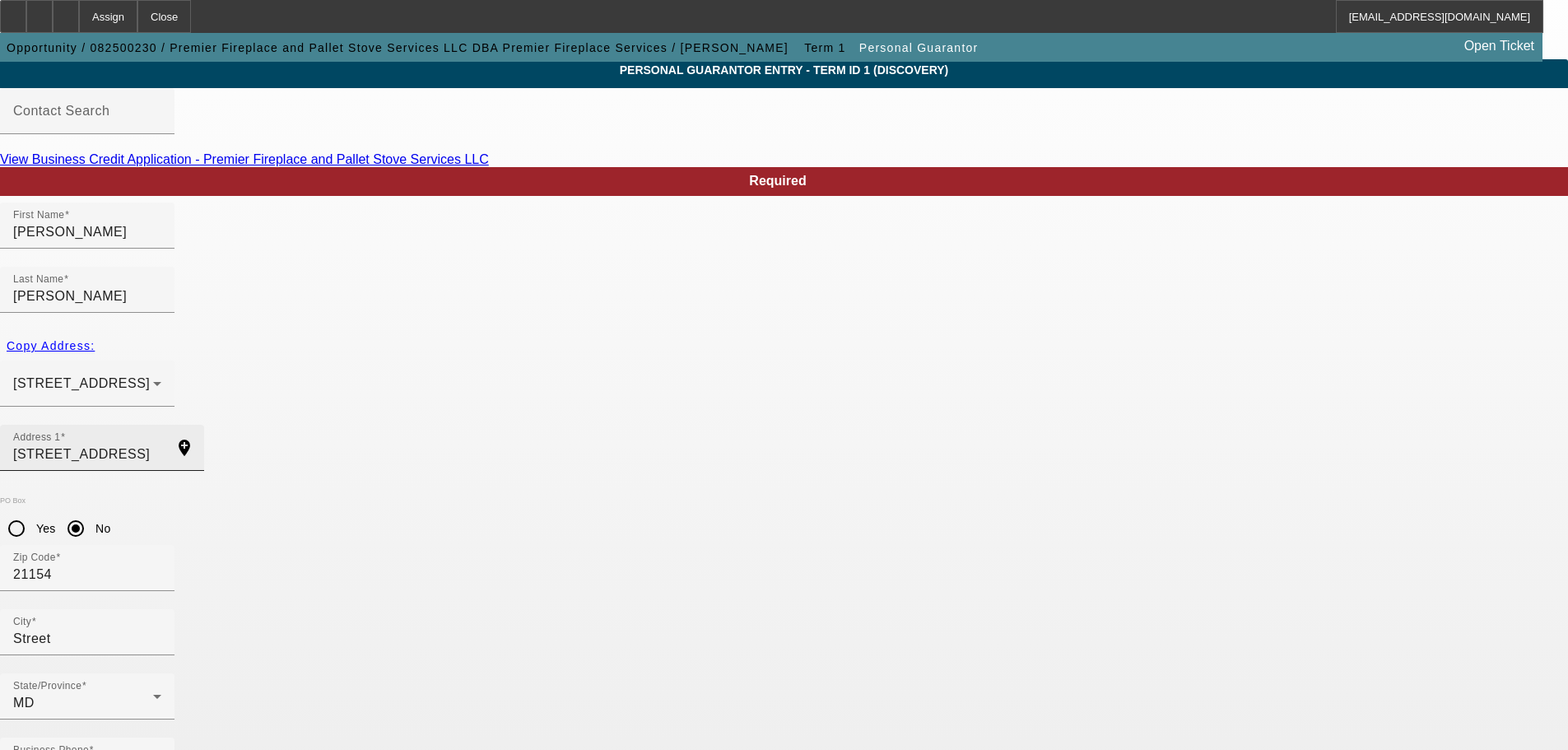
scroll to position [55, 0]
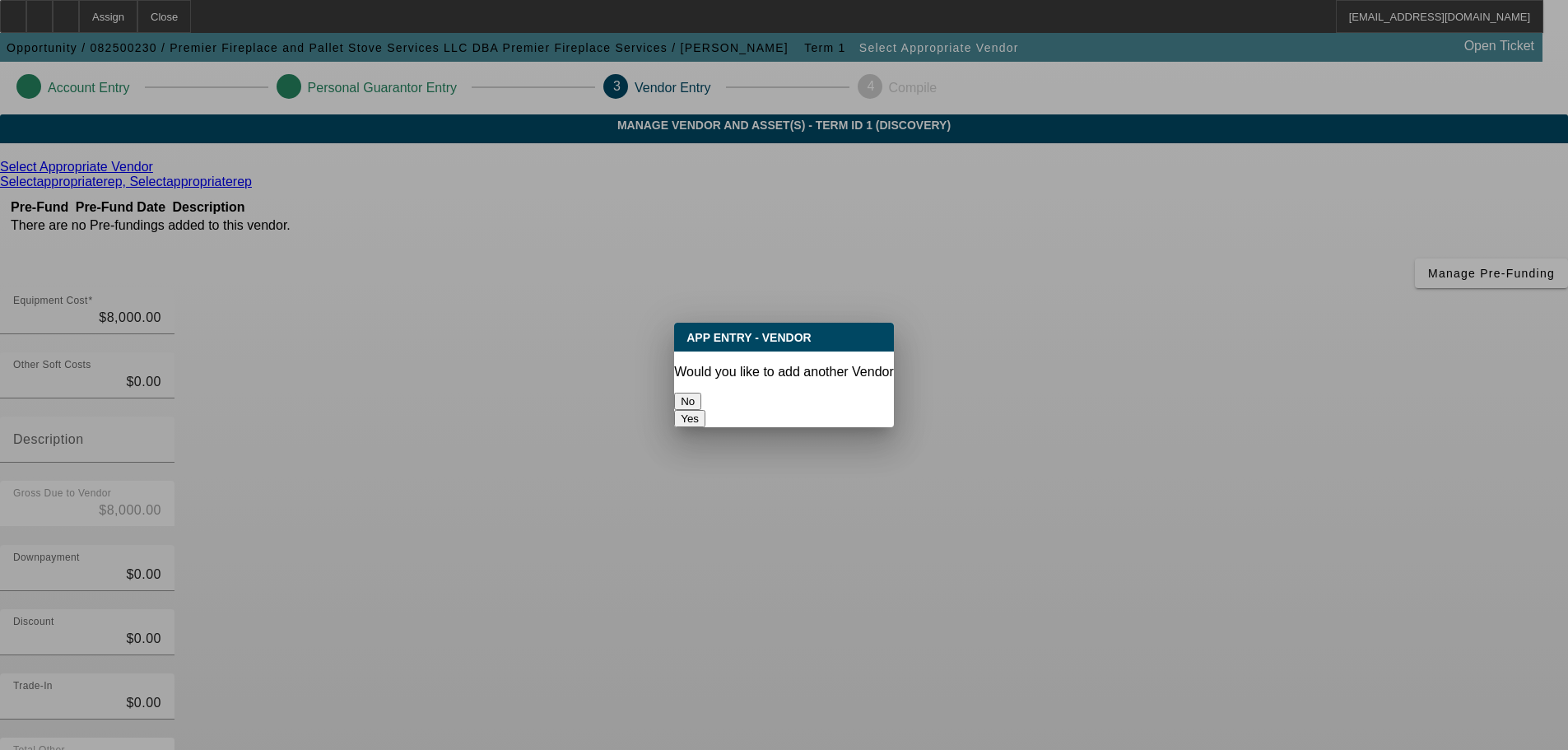
click at [701, 402] on button "No" at bounding box center [687, 401] width 27 height 17
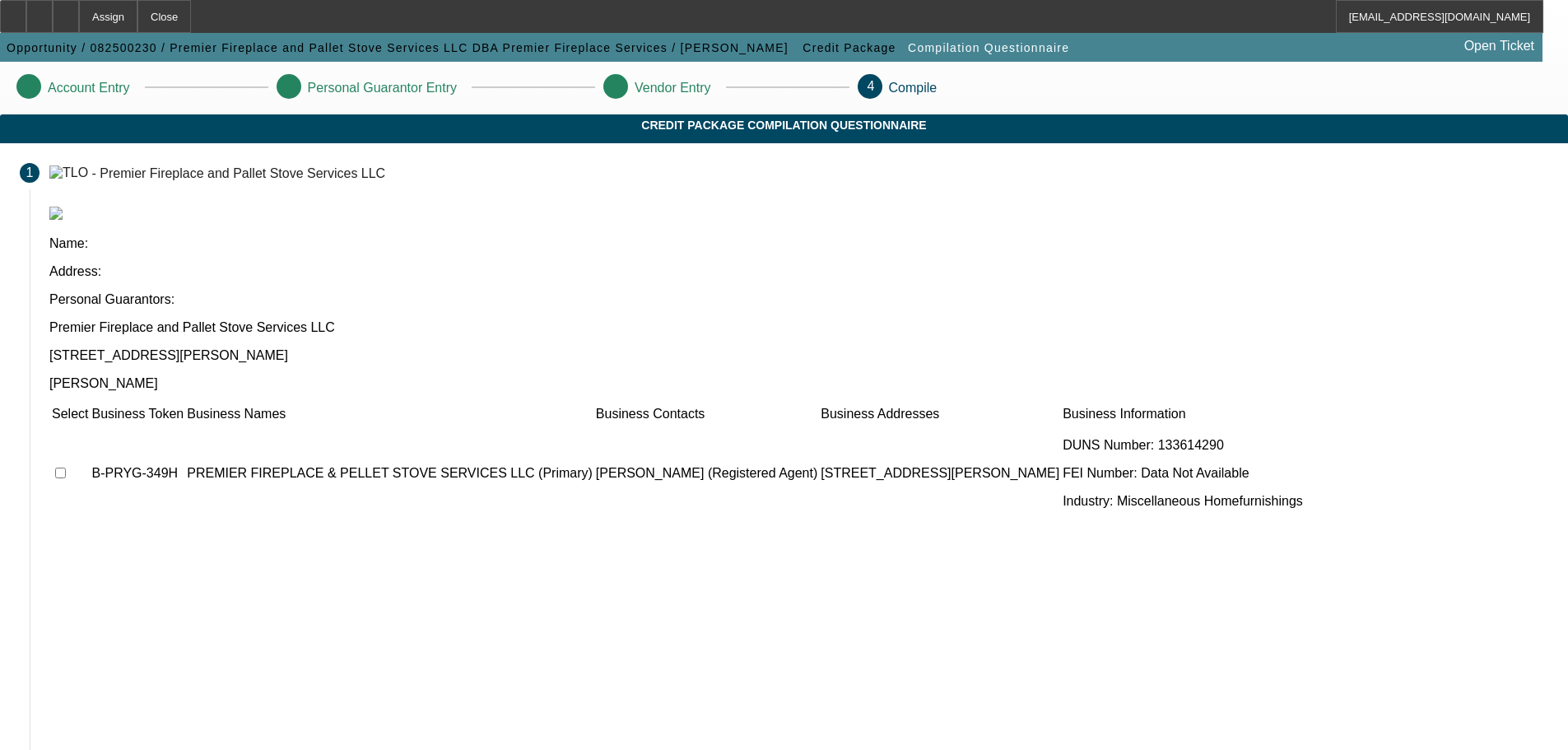
click at [66, 468] on input "checkbox" at bounding box center [60, 473] width 10 height 10
checkbox input "true"
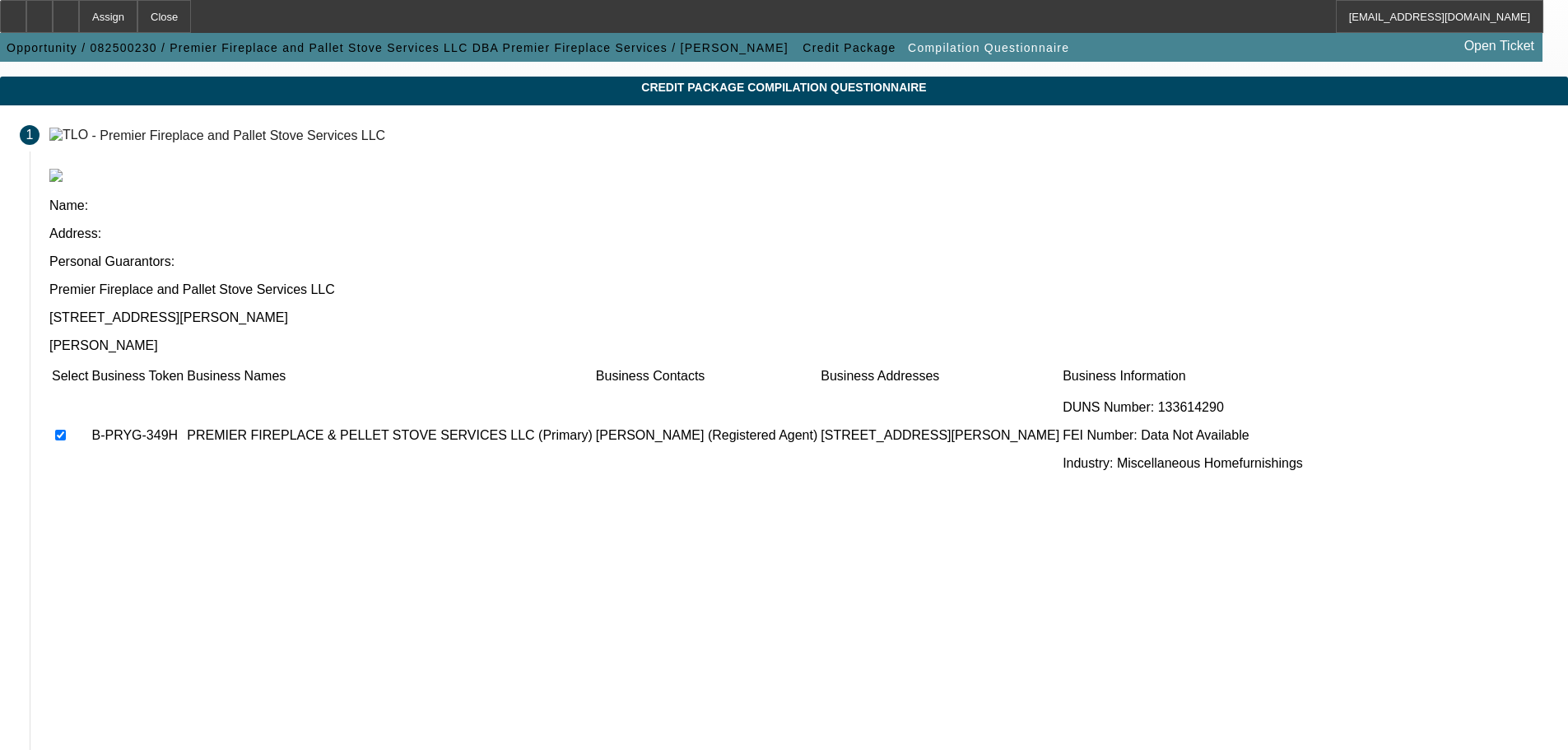
scroll to position [101, 0]
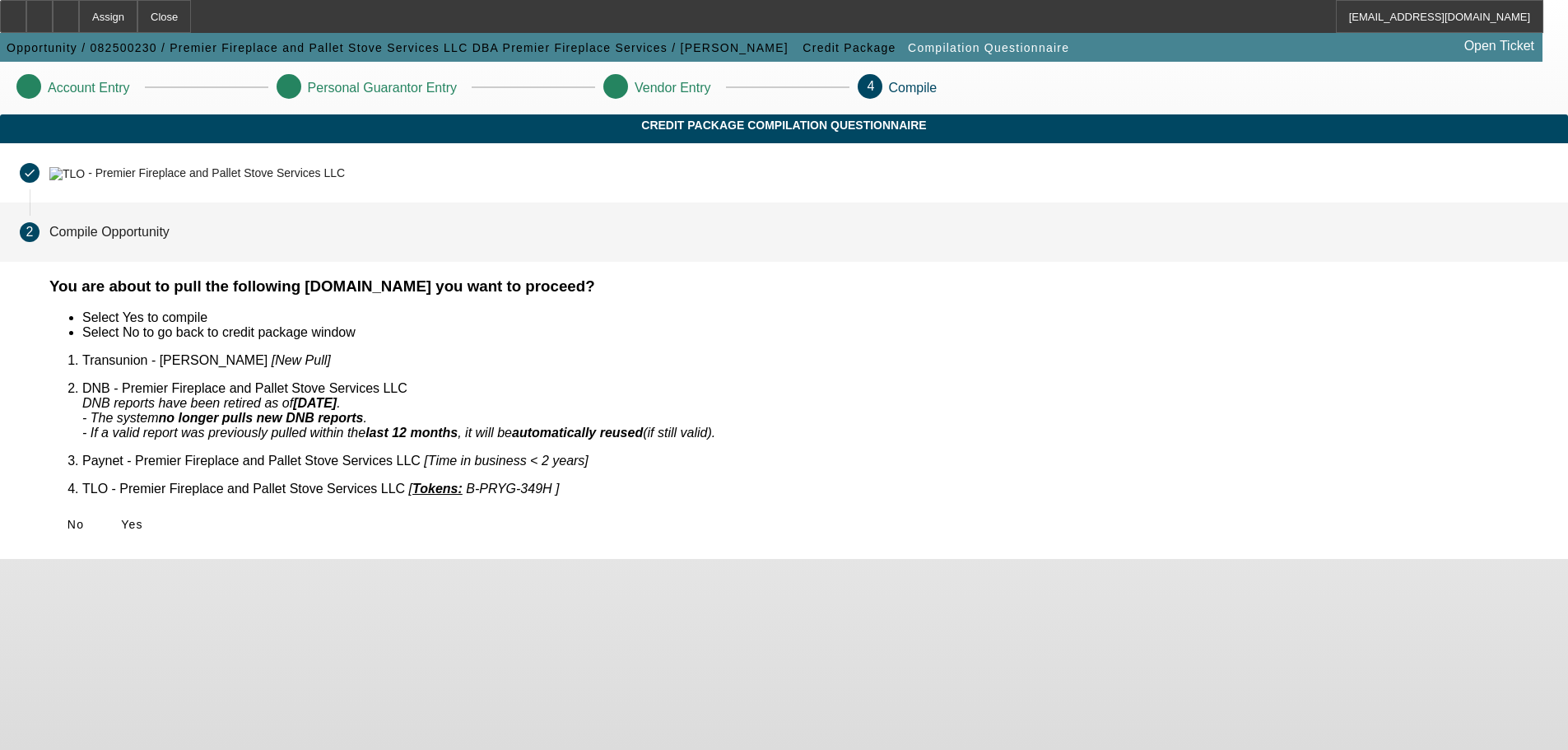
scroll to position [0, 0]
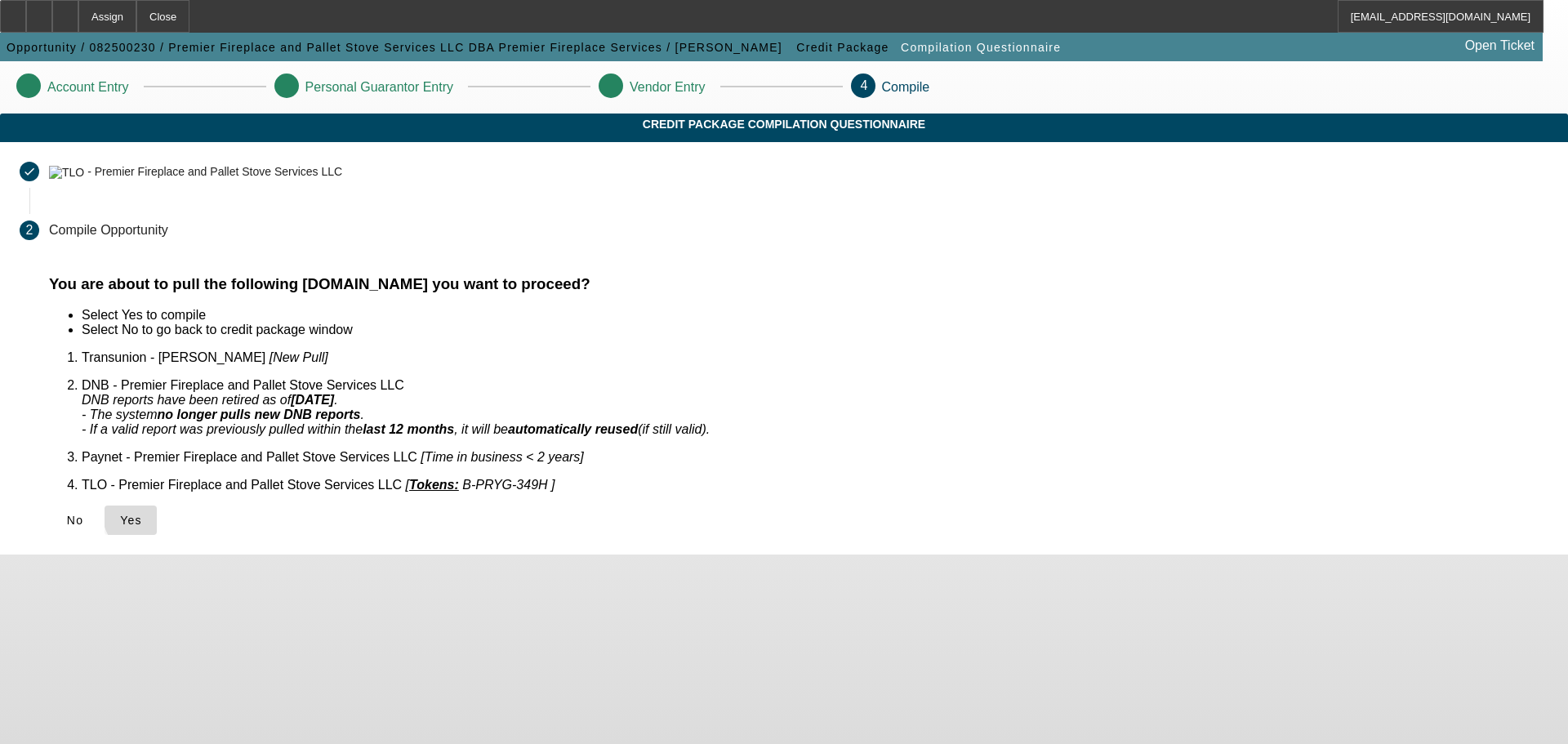
click at [143, 514] on span "Yes" at bounding box center [131, 521] width 23 height 13
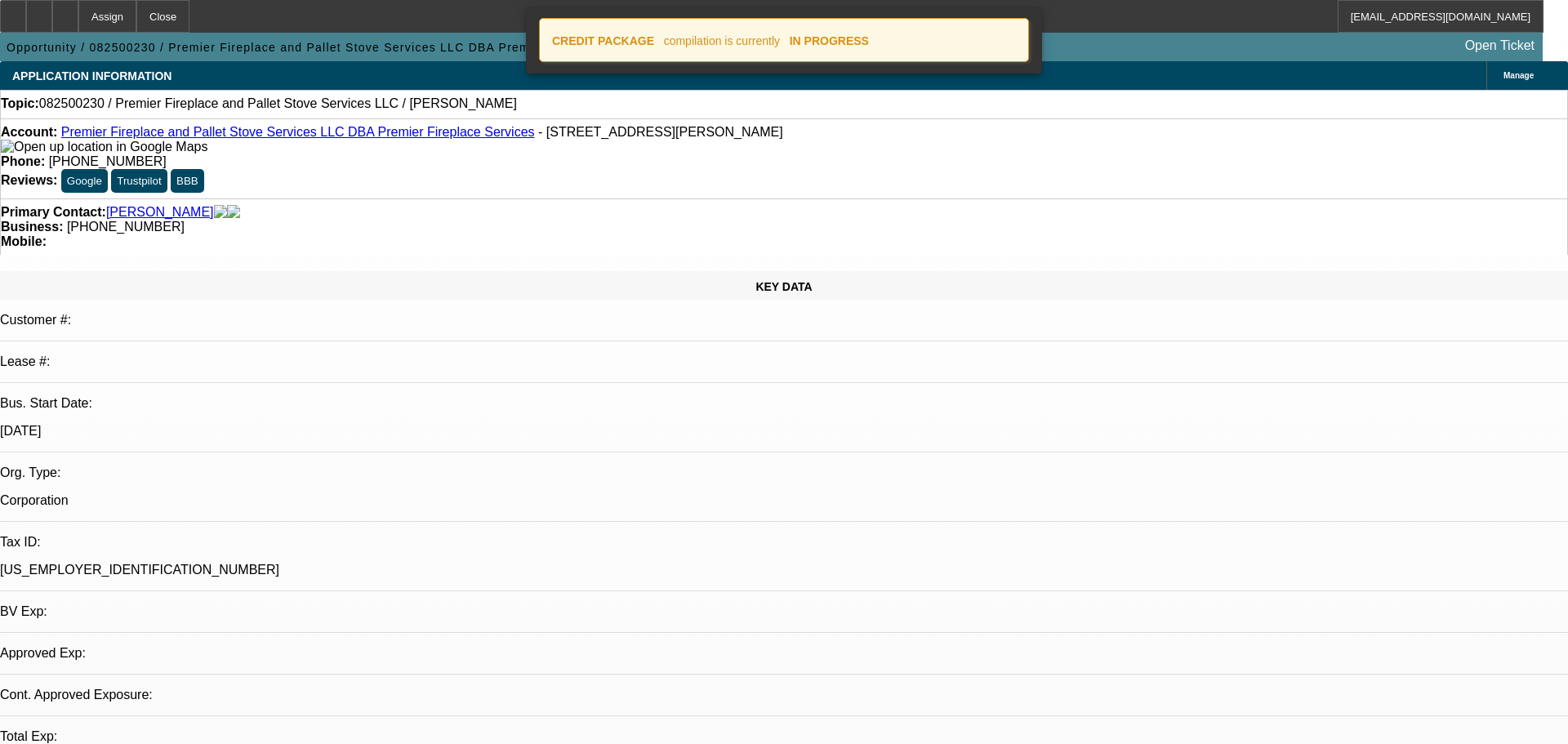
select select "0"
select select "2"
select select "0.1"
select select "4"
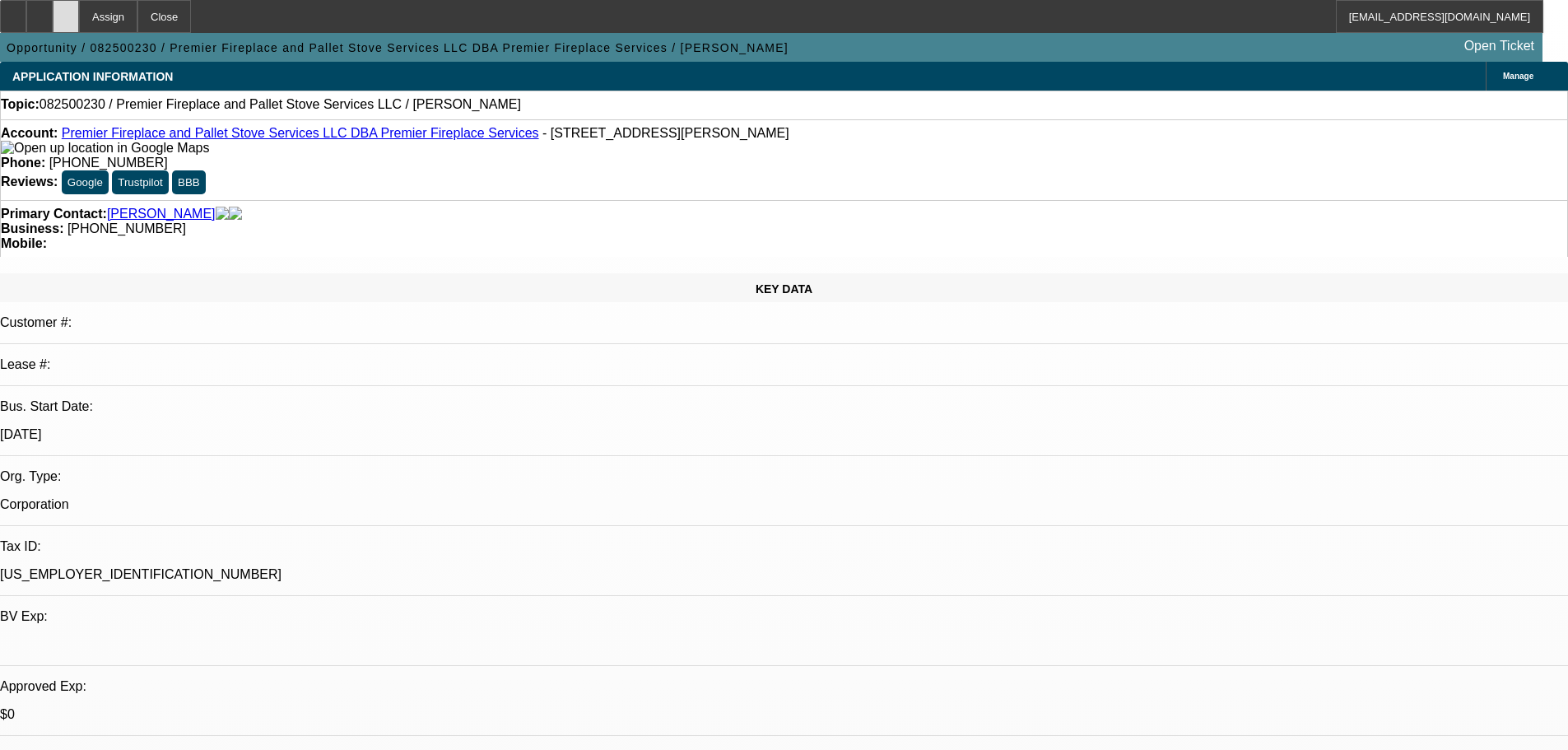
click at [79, 6] on div at bounding box center [66, 16] width 26 height 33
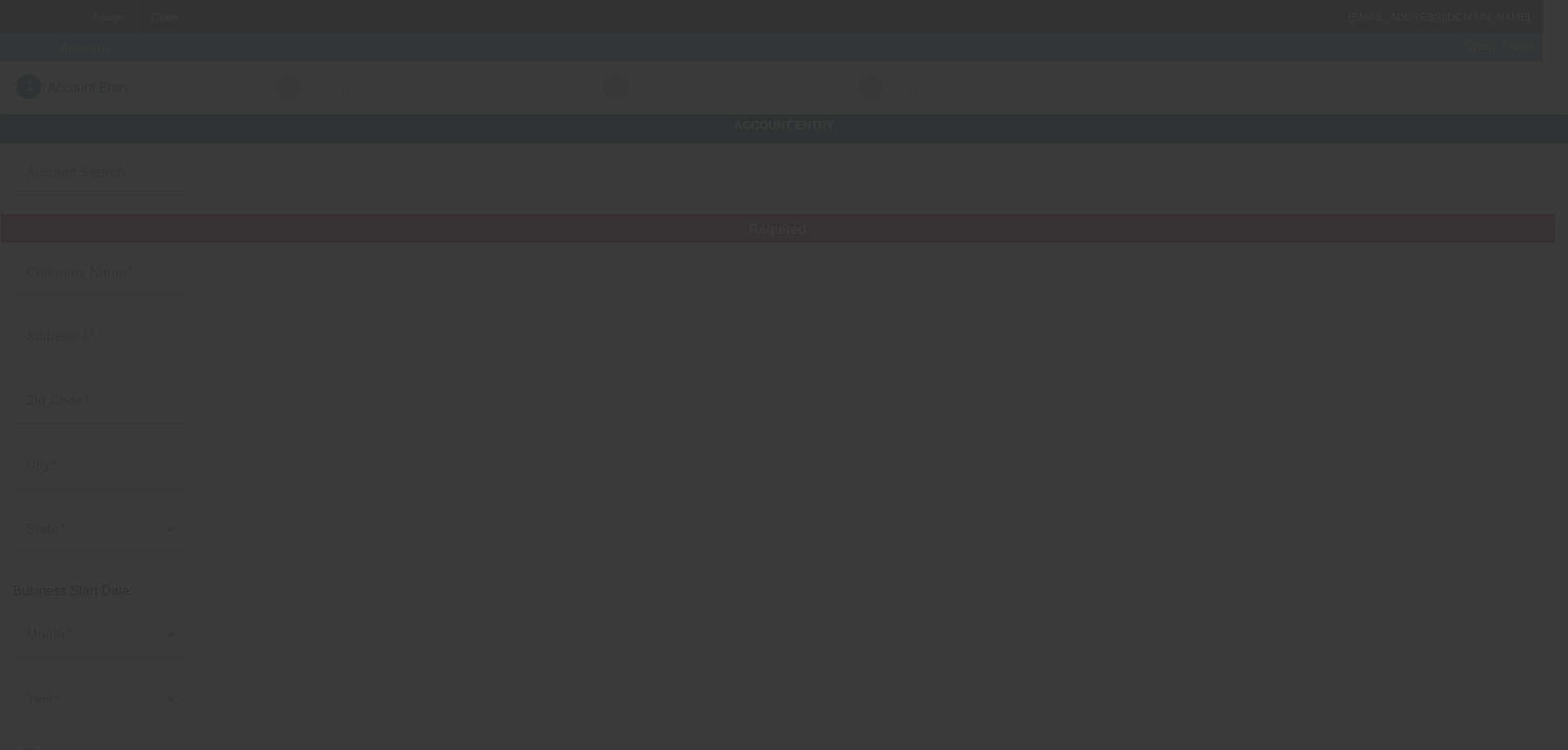
type input "8/9/2025"
type input "Valley Towing and Recovery"
type input "1937 Coral Isle Dr"
type input "86442"
type input "Bullhead City"
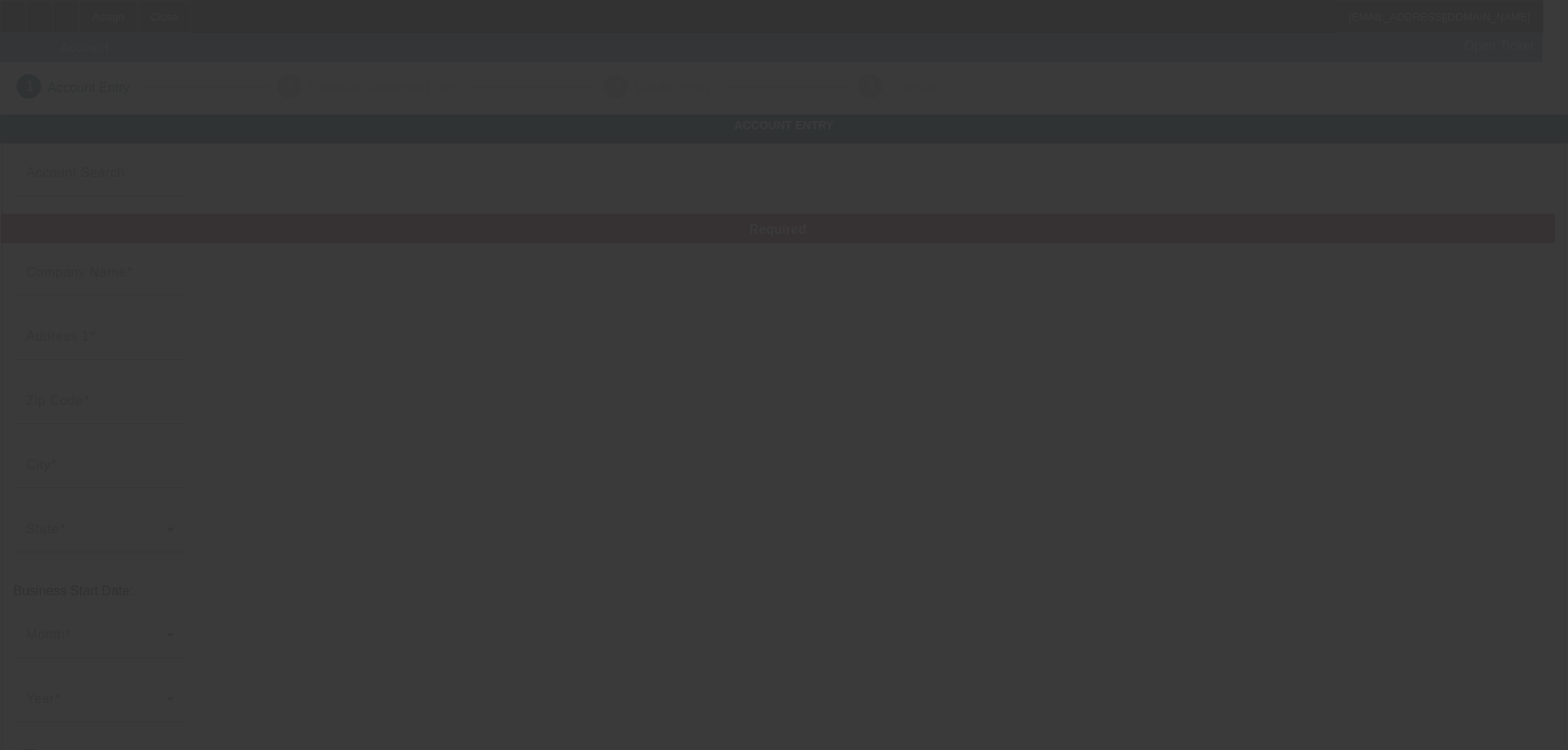
type input "(839) 500-7086"
type input "valley.towing928@gmail.com"
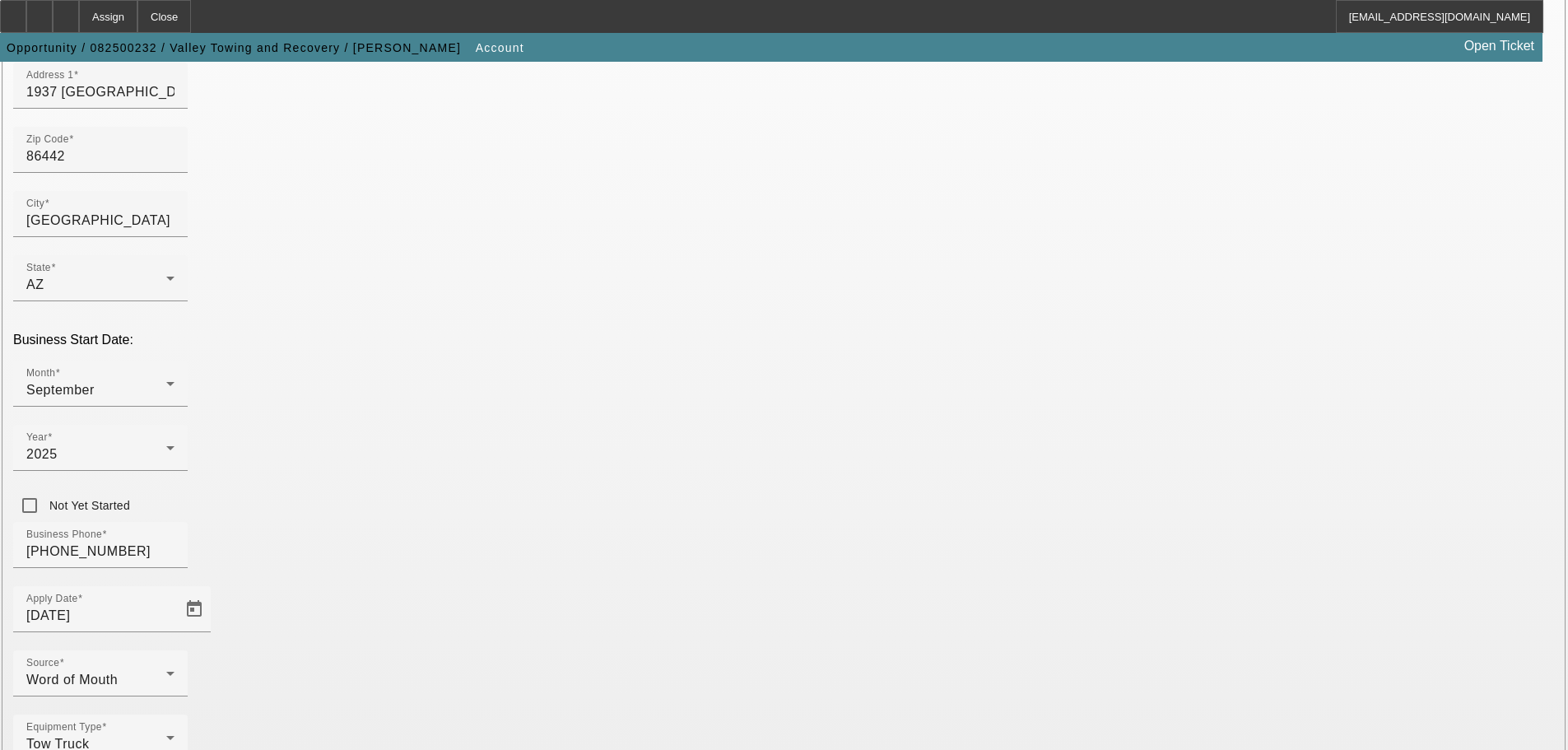
scroll to position [304, 0]
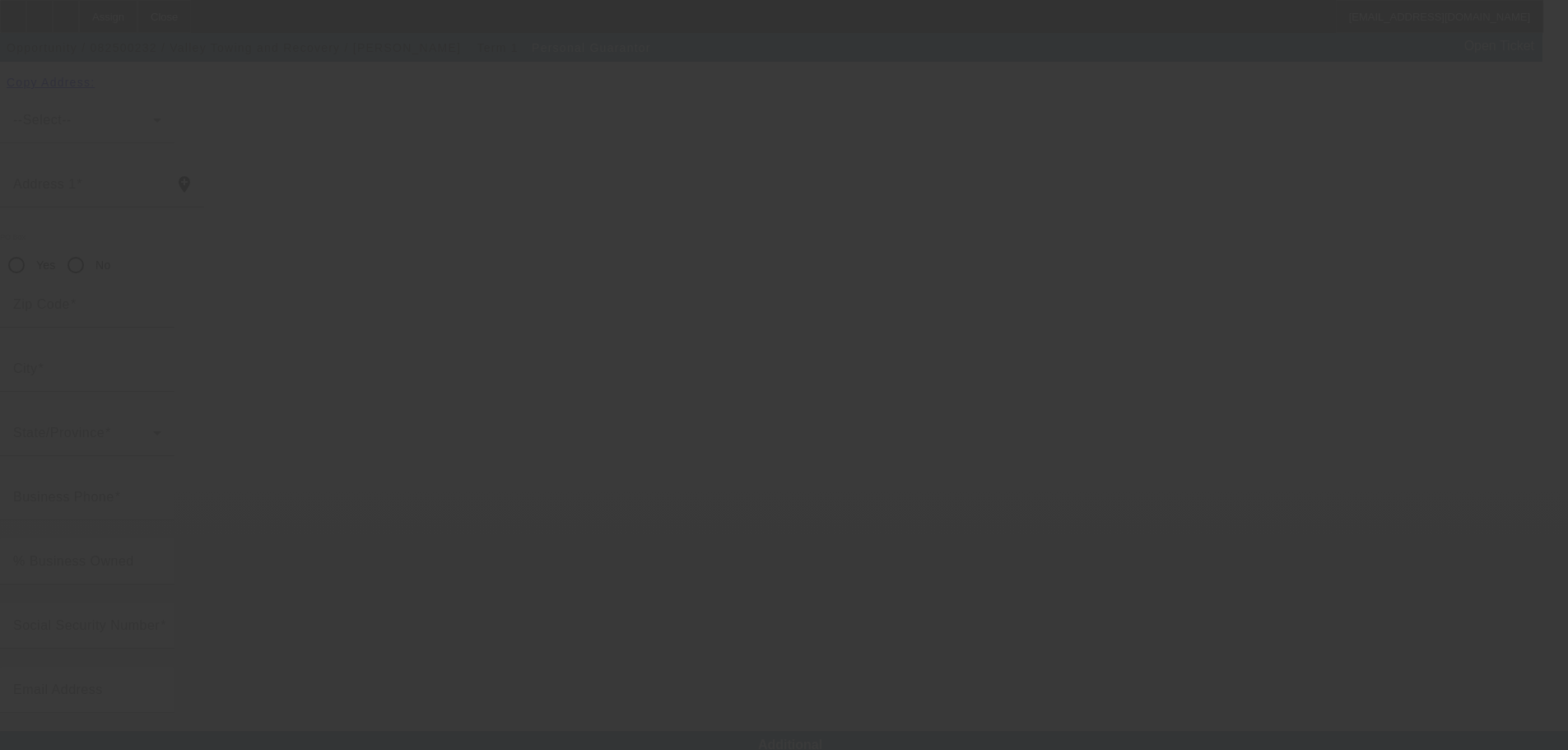
type input "Misty"
type input "Meyer"
type input "1937 Coral Isle Drive"
radio input "true"
type input "86442"
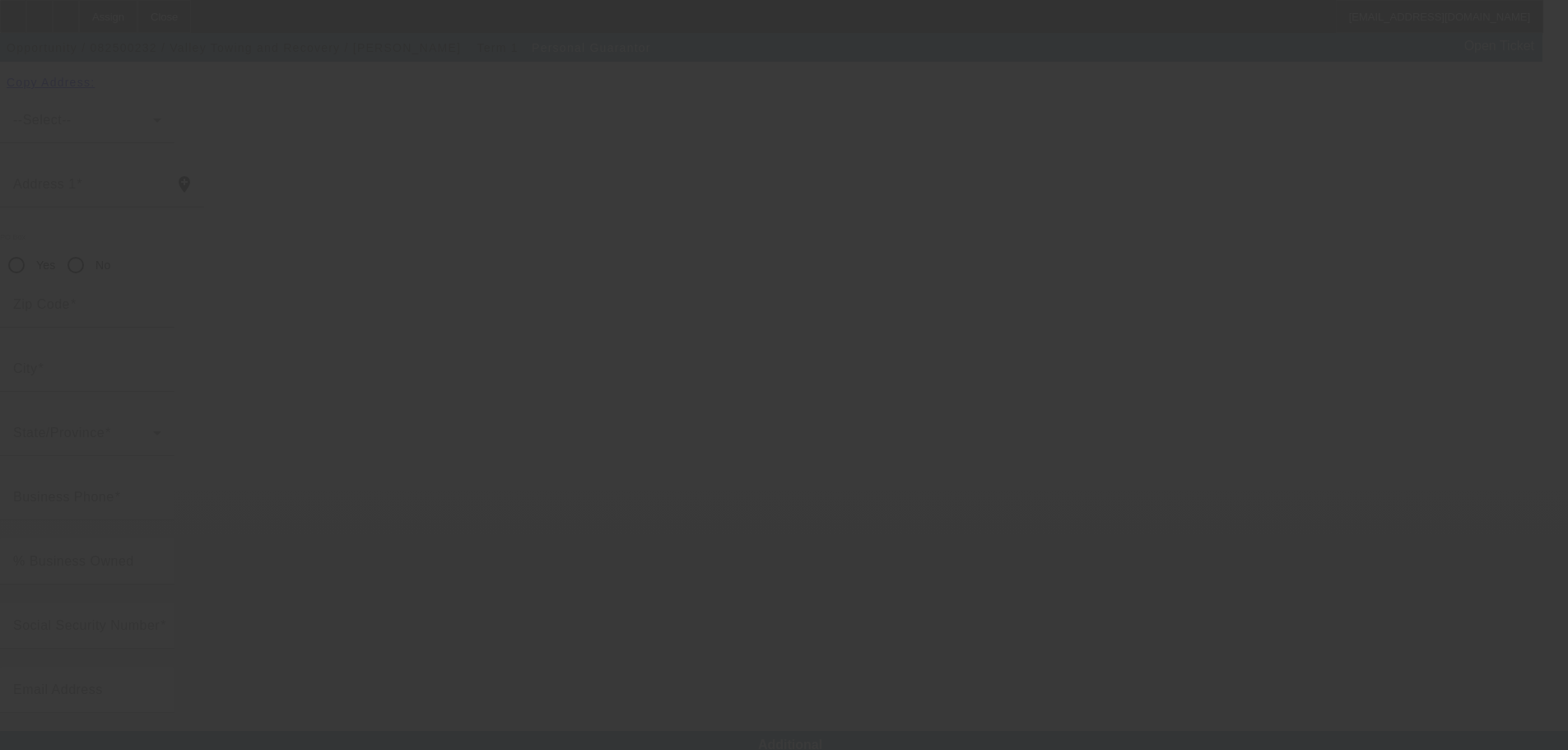
type input "Bullhead City"
type input "(839) 500-7086"
type input "100"
type input "571-59-6753"
type input "valley.towing928@gmail.com"
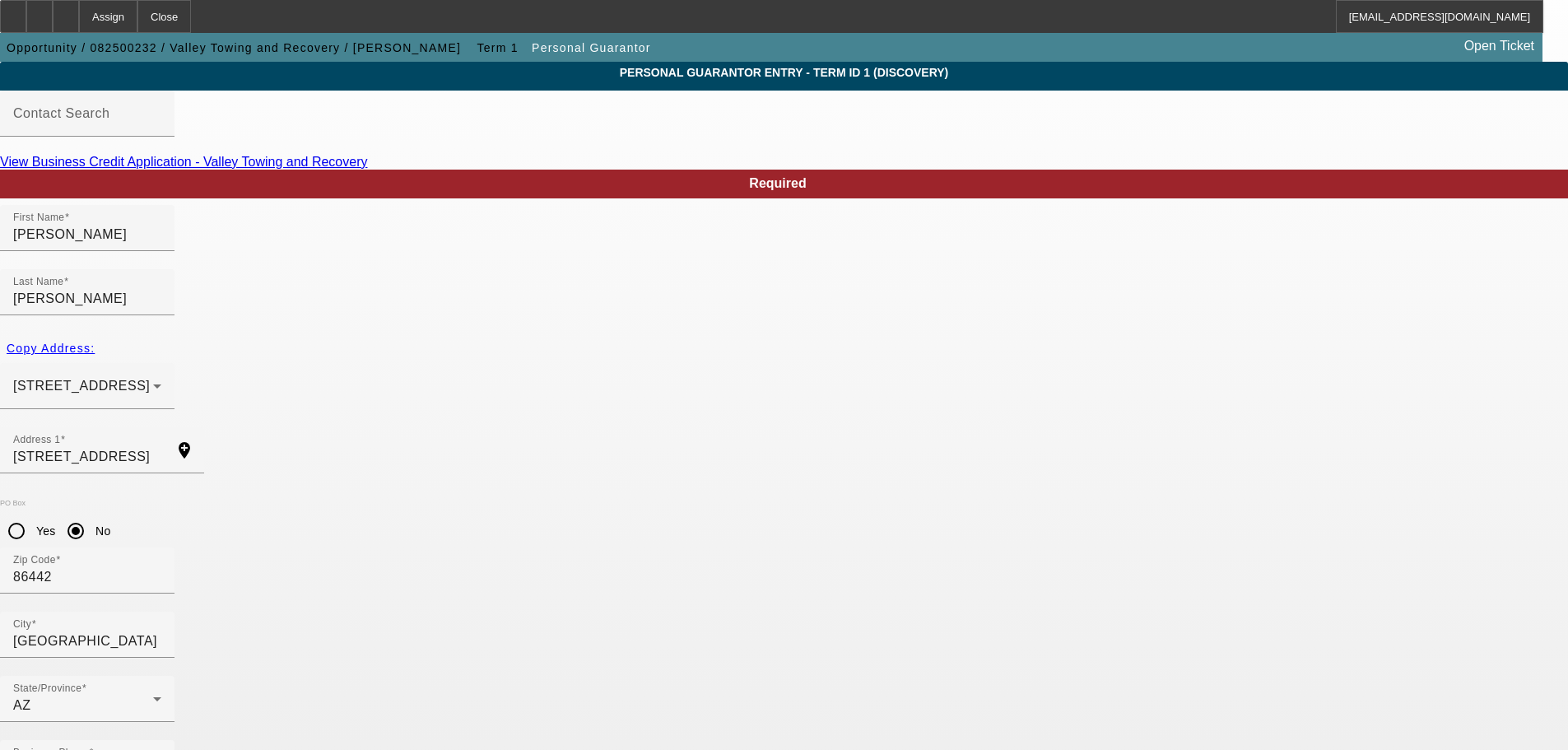
scroll to position [55, 0]
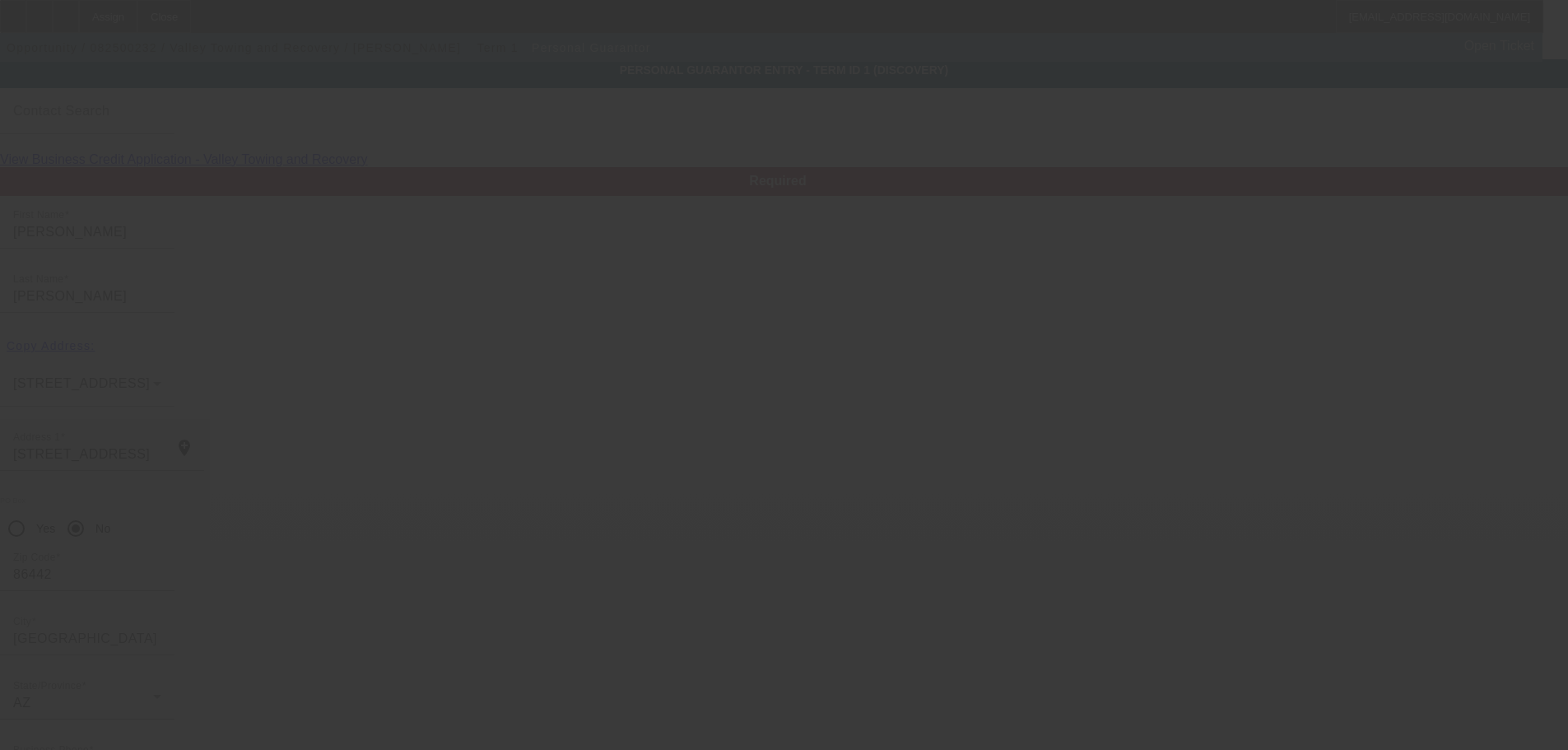
scroll to position [0, 0]
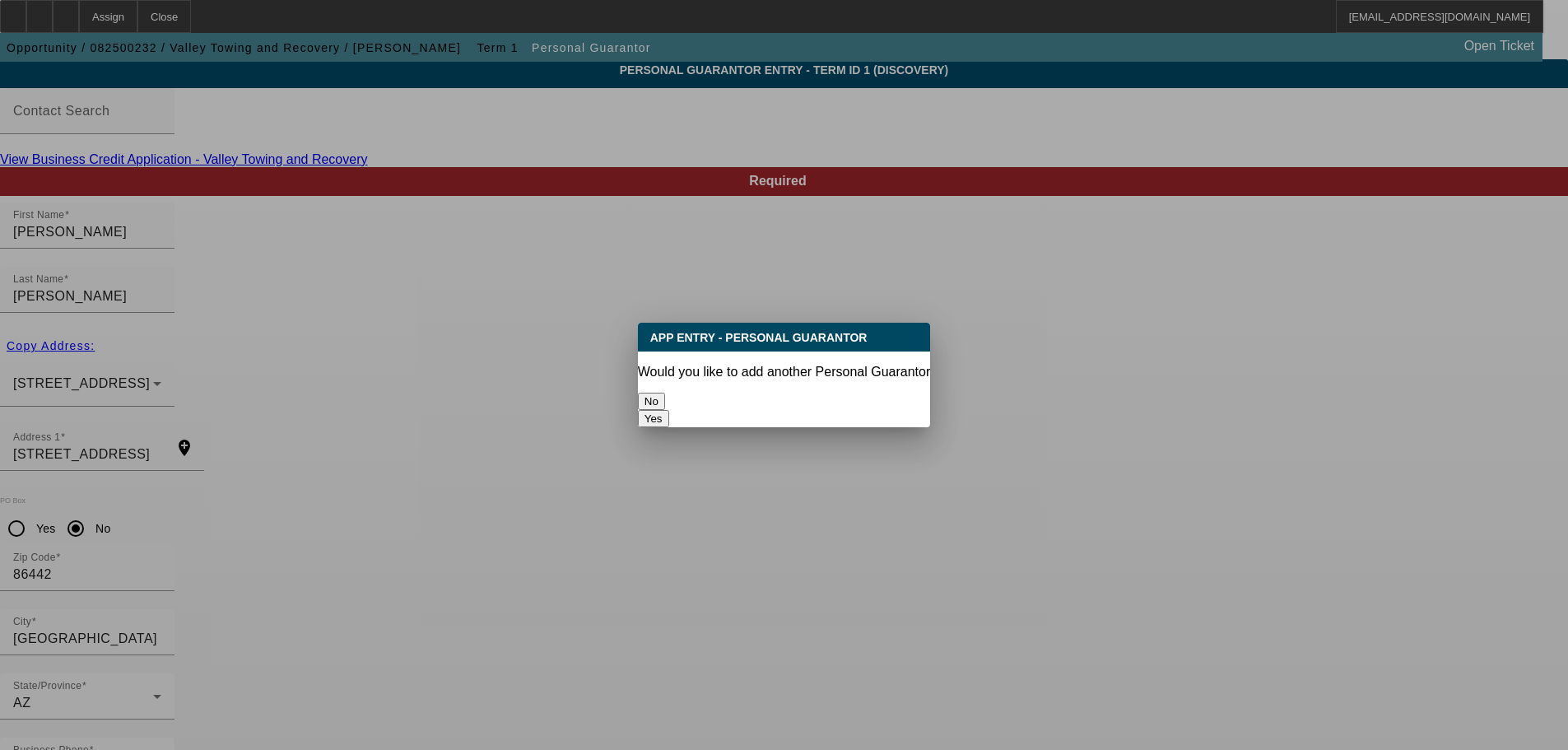
click at [665, 394] on button "No" at bounding box center [651, 401] width 27 height 17
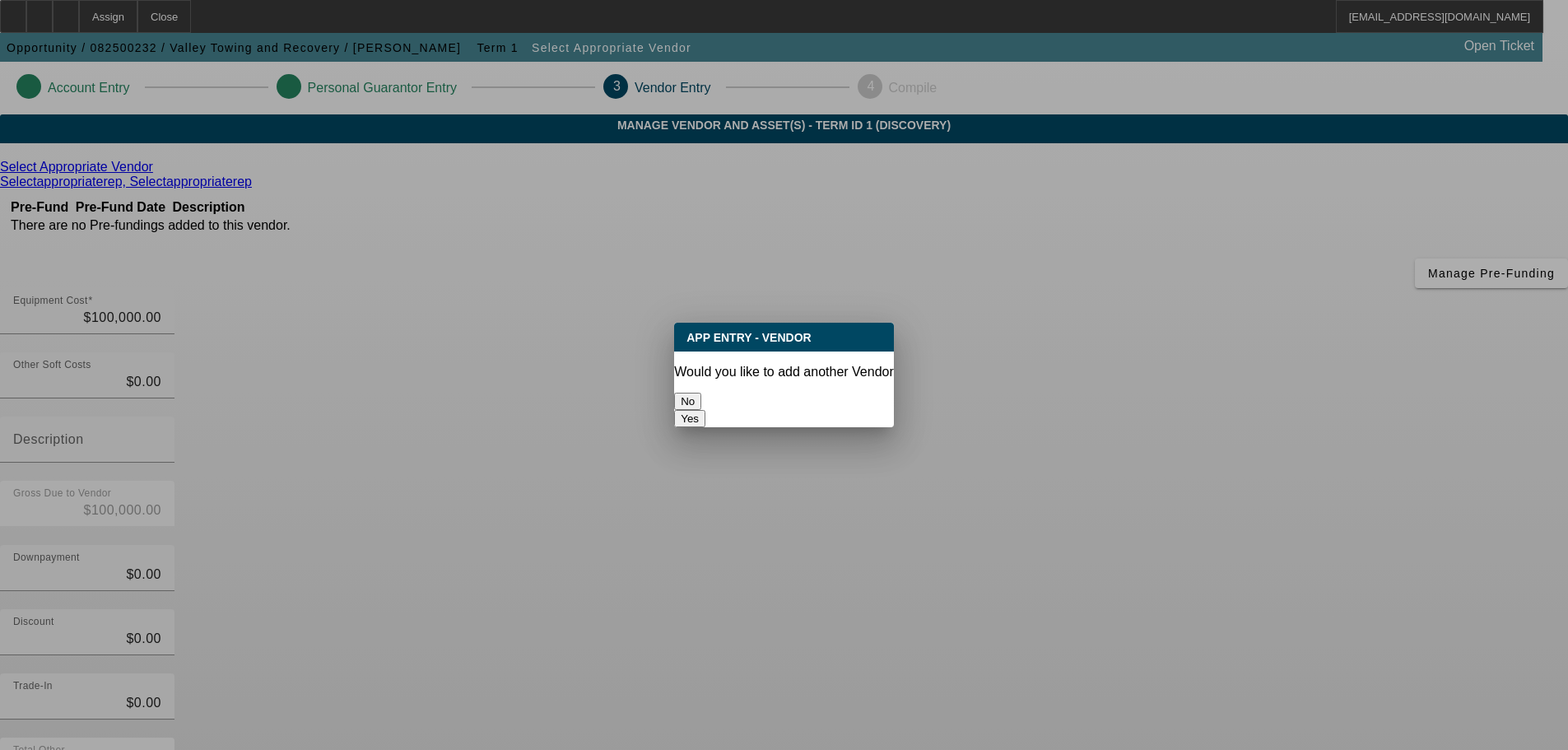
click at [701, 392] on button "No" at bounding box center [687, 401] width 27 height 17
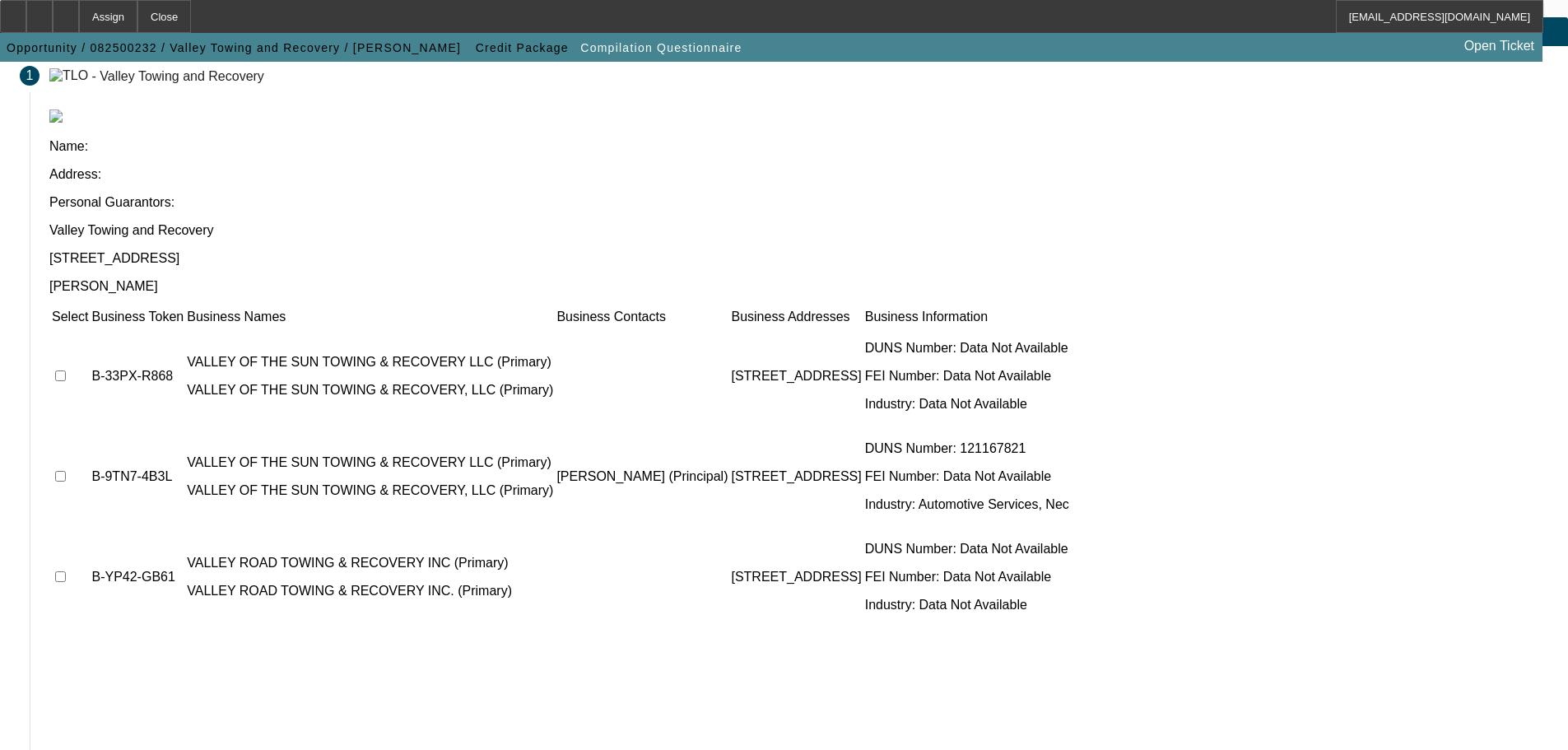
scroll to position [101, 0]
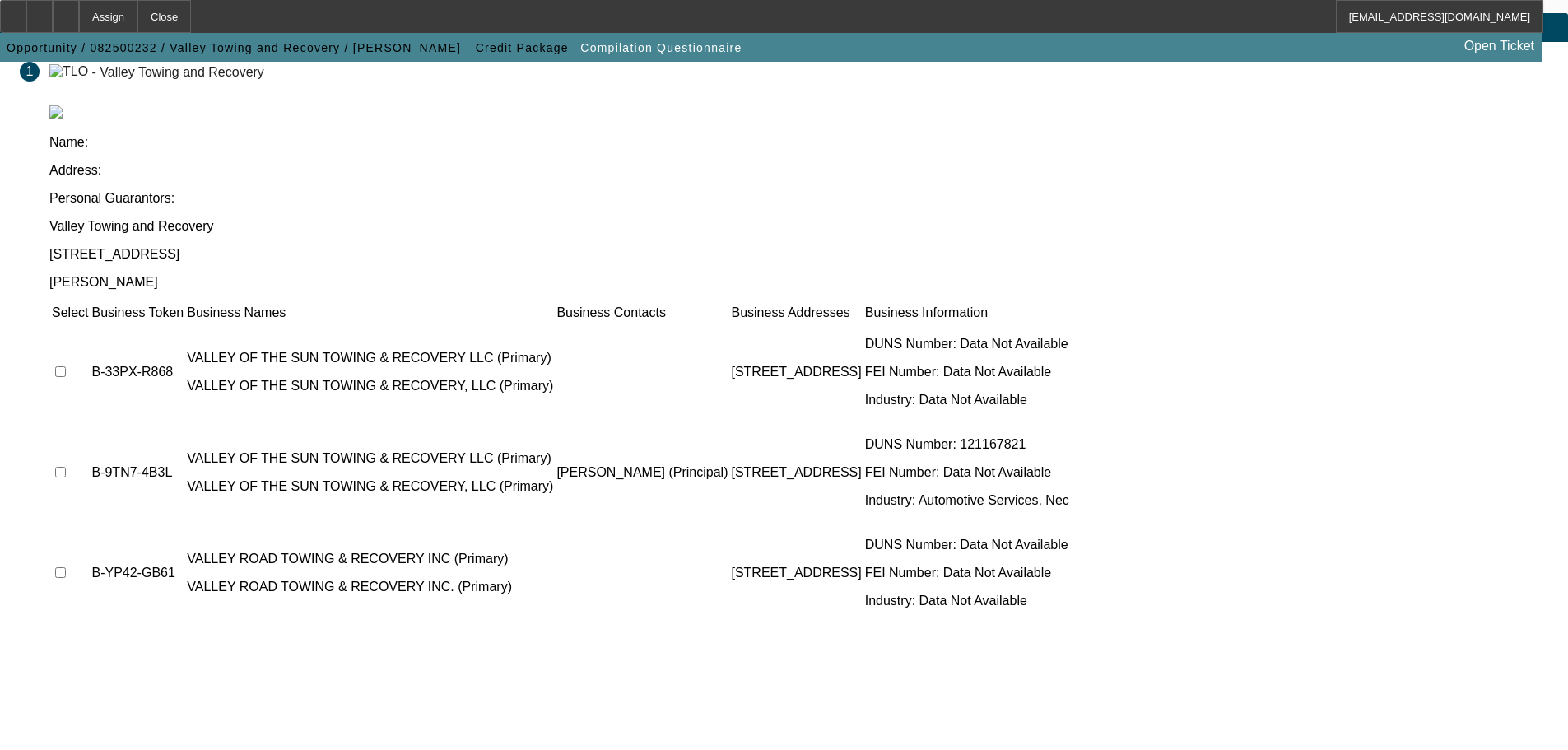
drag, startPoint x: 1233, startPoint y: 663, endPoint x: 1127, endPoint y: 654, distance: 106.4
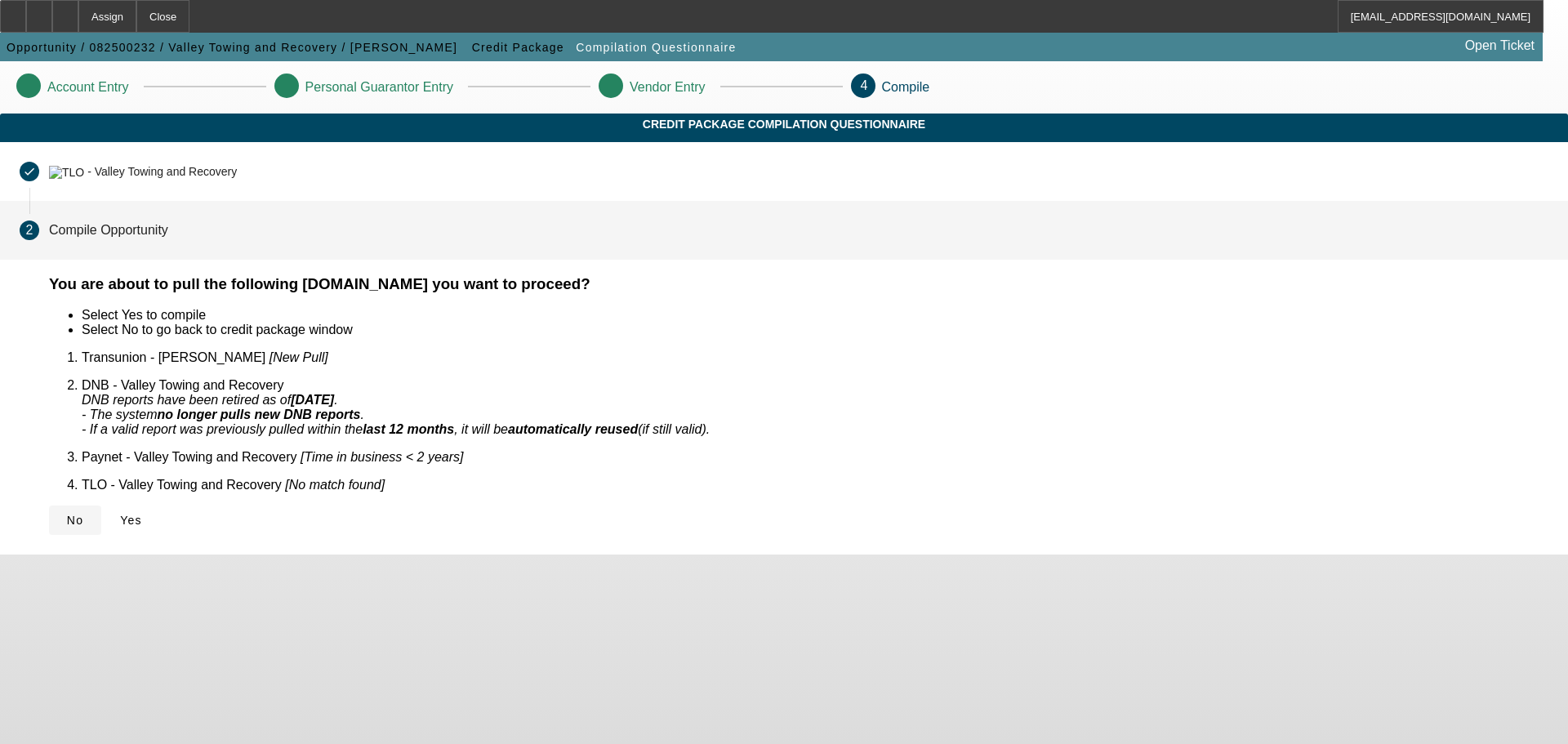
click at [101, 501] on span at bounding box center [75, 521] width 53 height 39
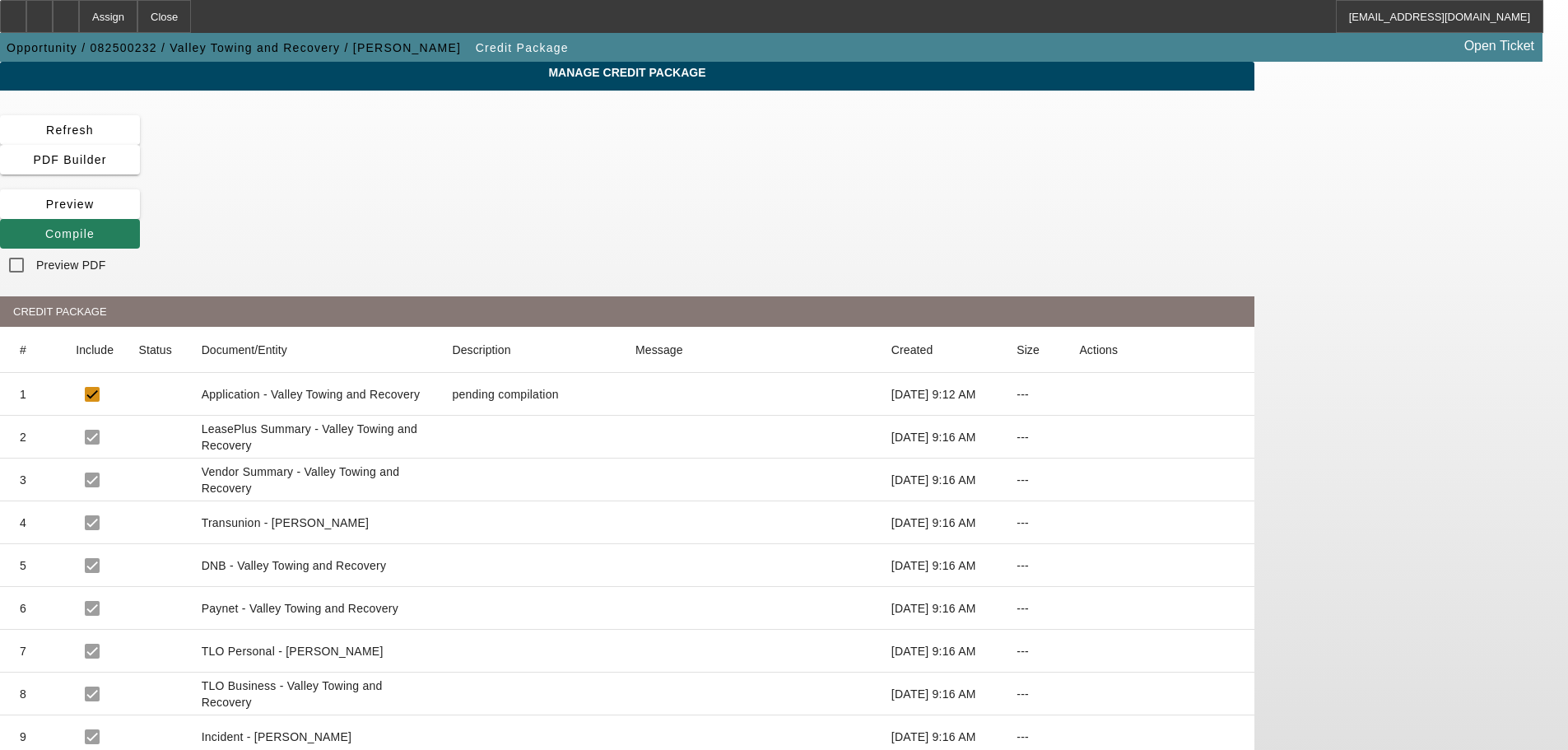
click at [45, 227] on icon at bounding box center [45, 234] width 0 height 13
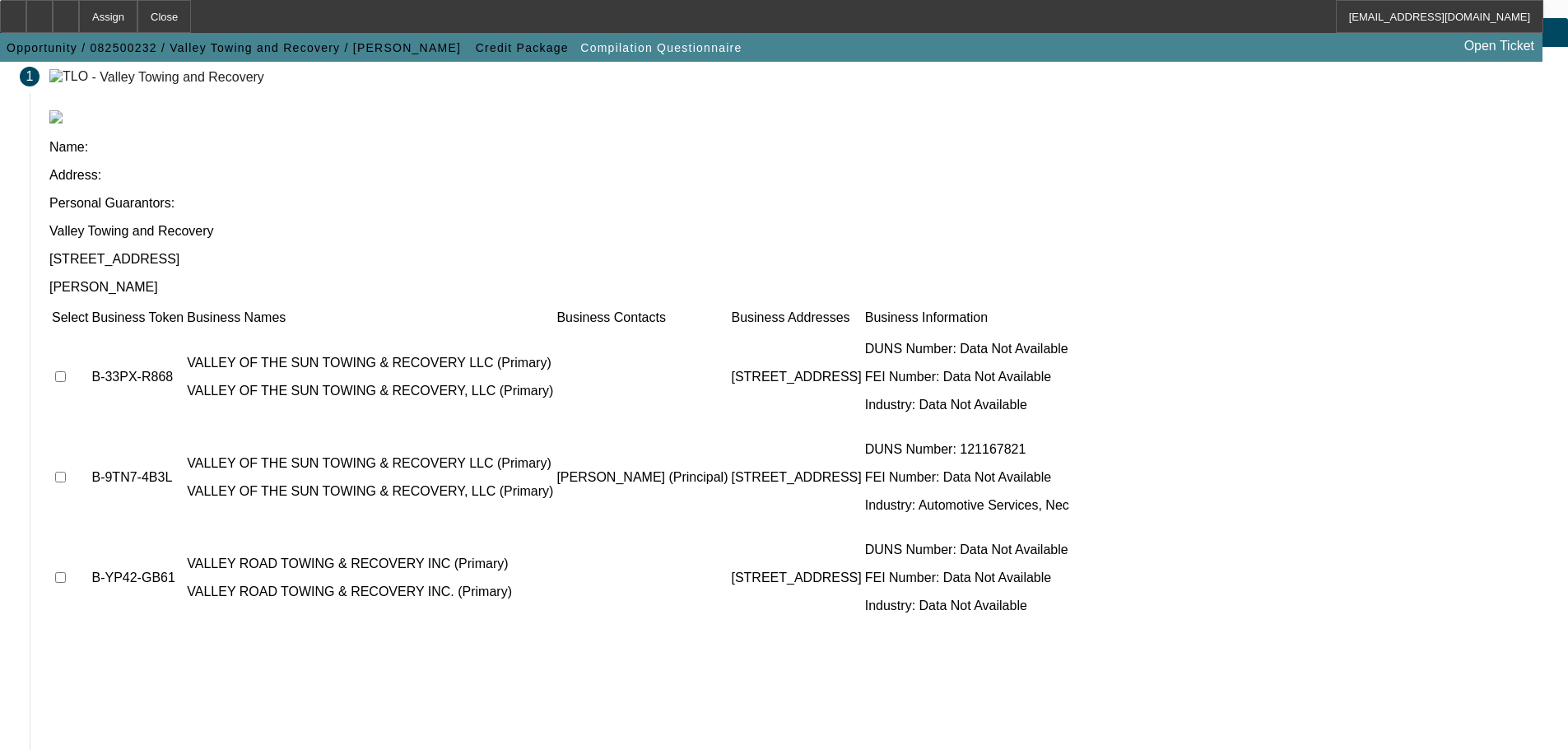
scroll to position [101, 0]
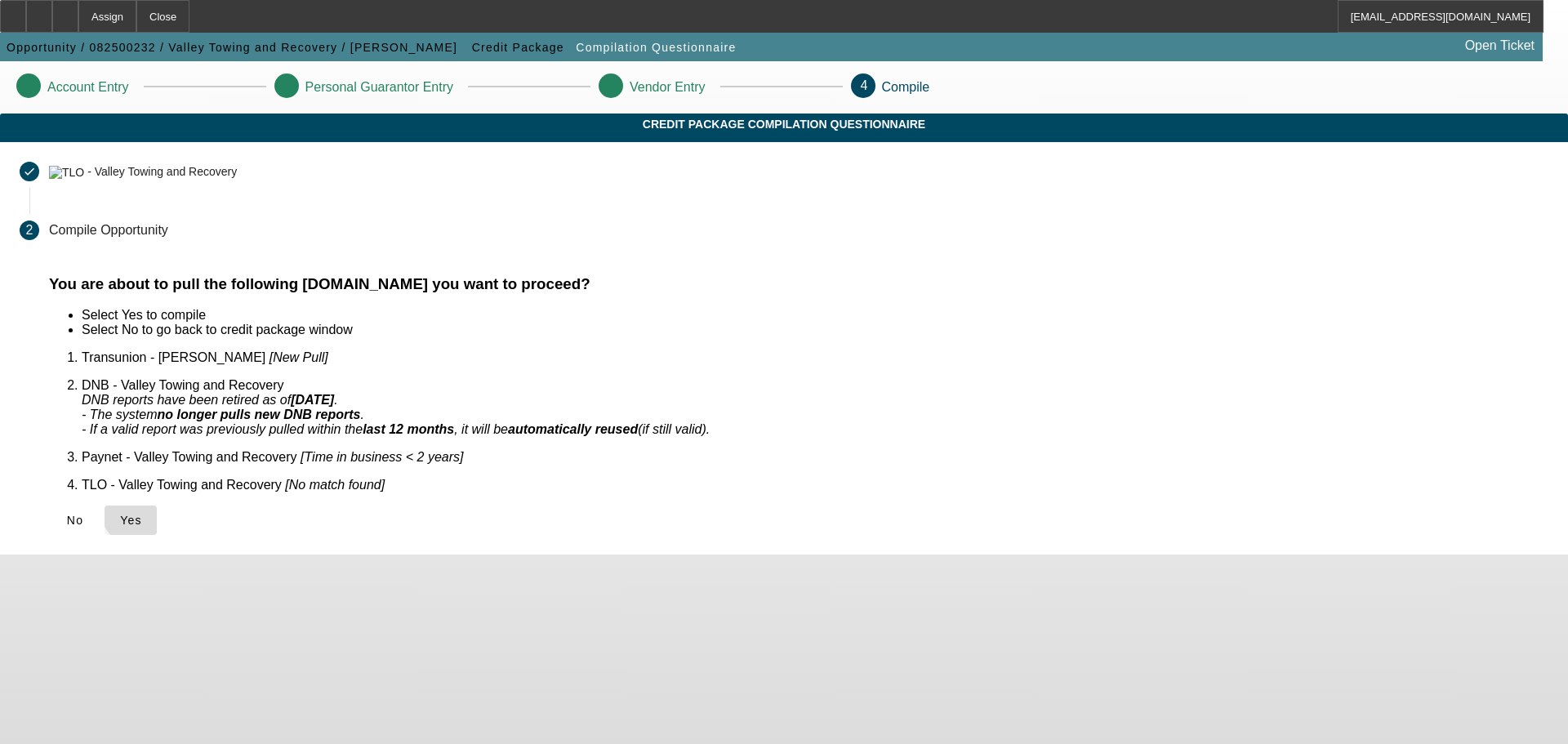
click at [143, 514] on span "Yes" at bounding box center [131, 521] width 23 height 13
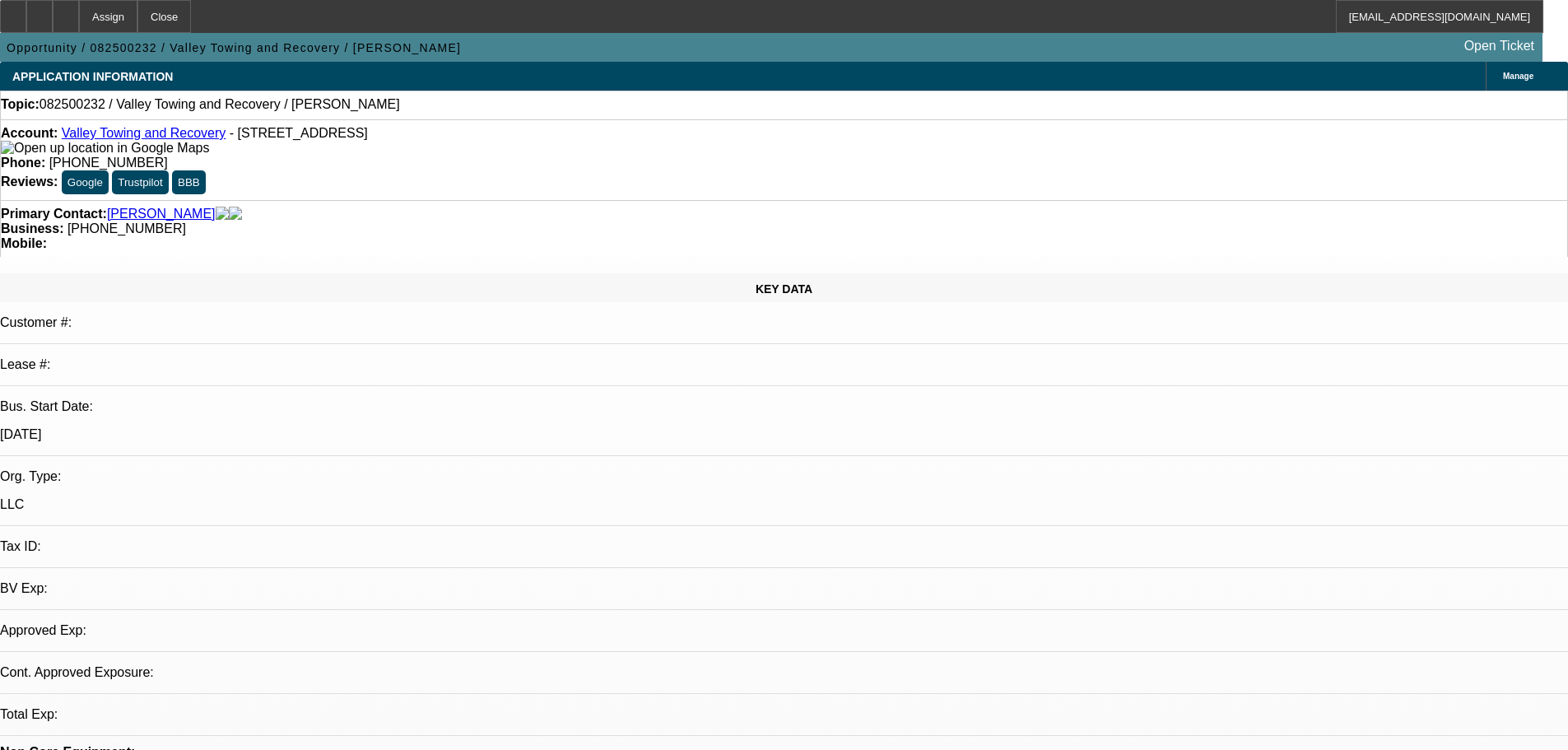
select select "0"
select select "2"
select select "0.1"
select select "4"
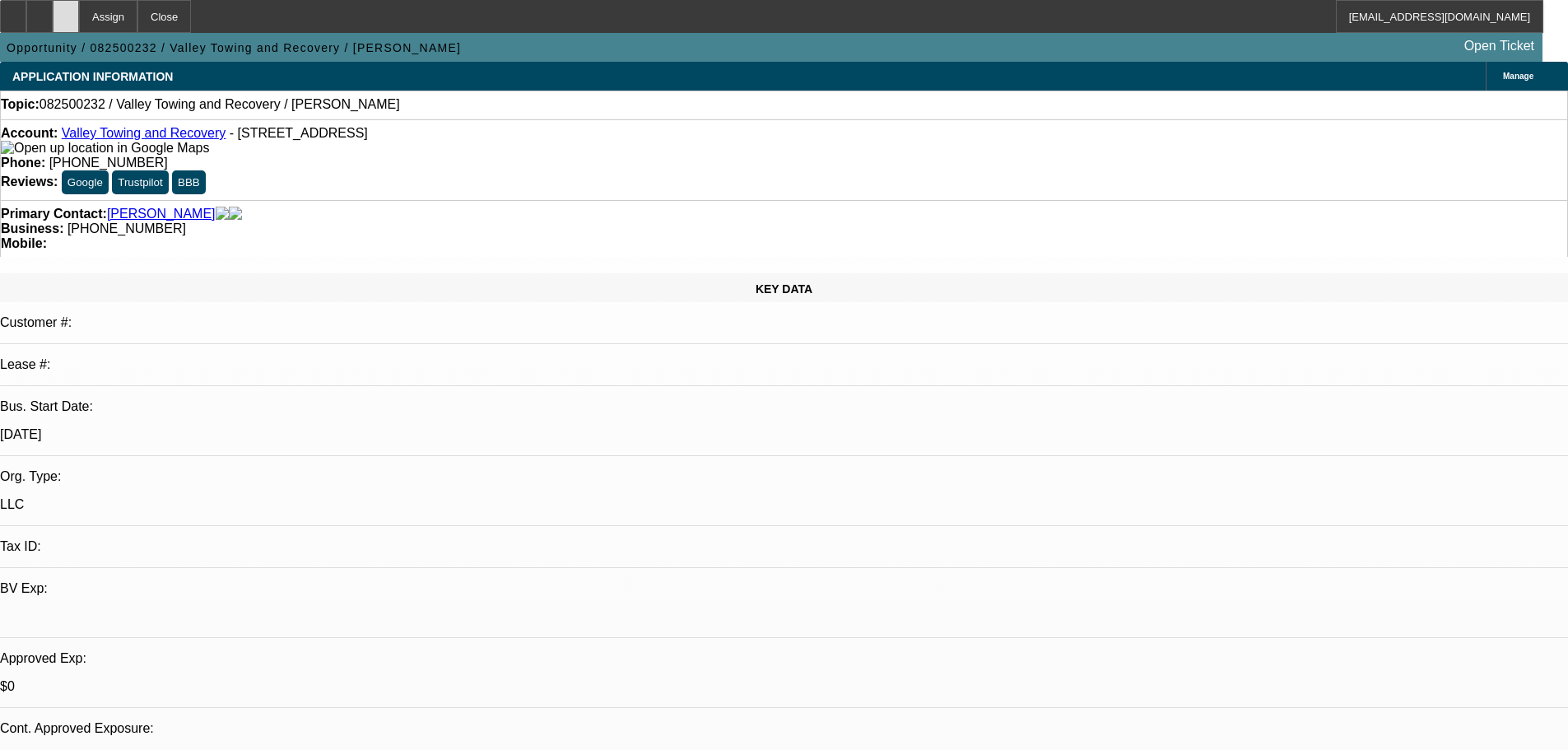
click at [66, 10] on icon at bounding box center [66, 10] width 0 height 0
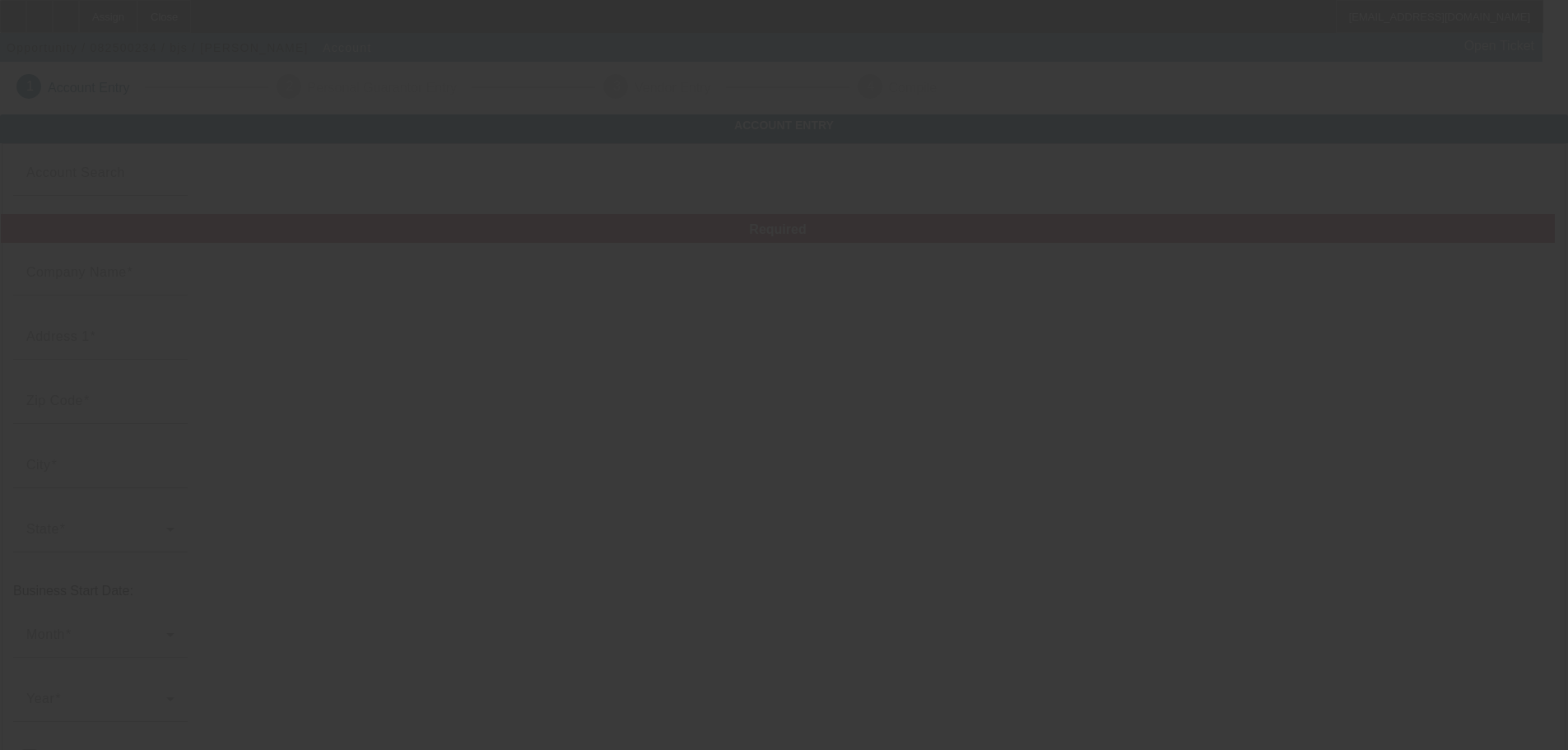
type input "bjs"
type input "229 South Webstw"
type input "18505"
type input "Scranton"
type input "(570) 290-5571"
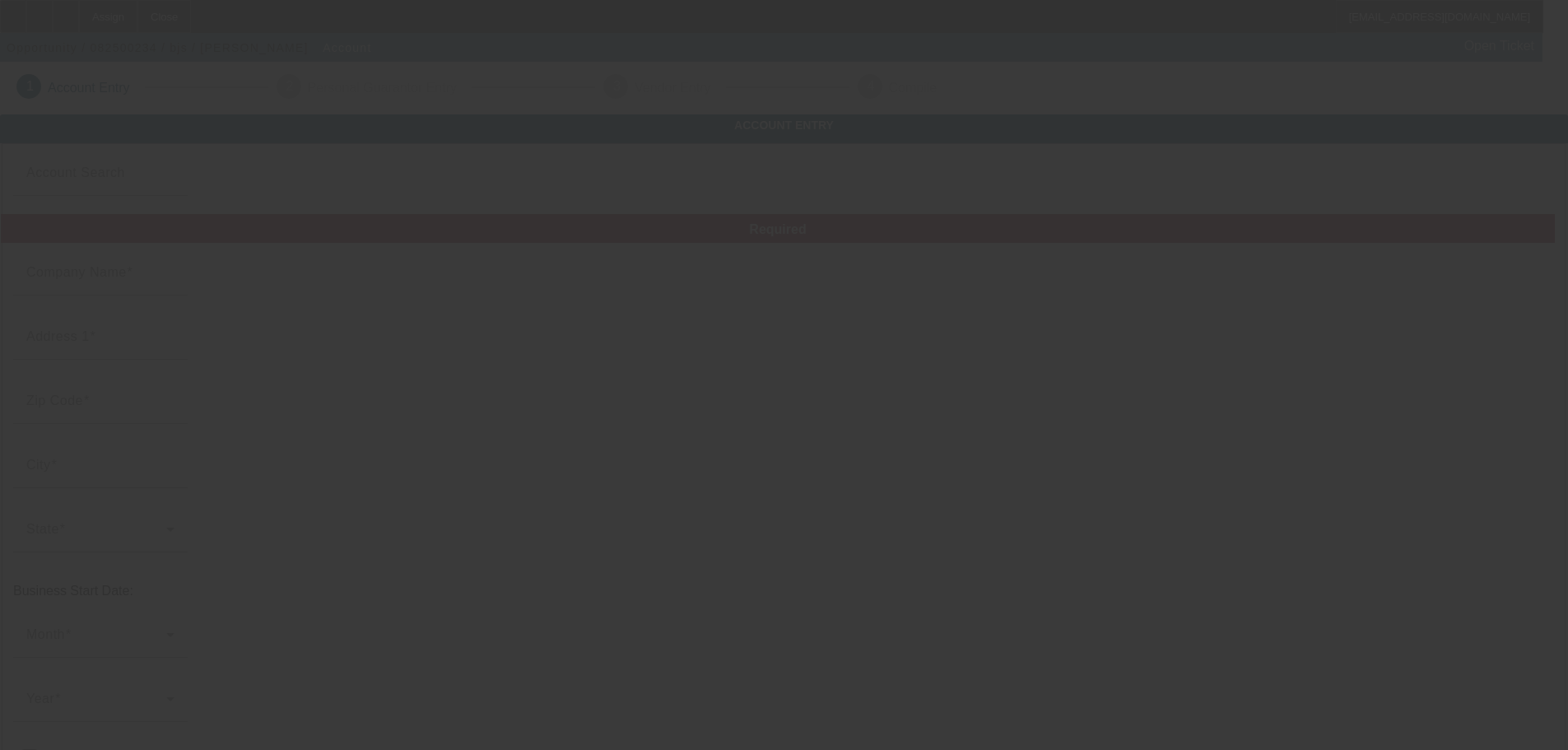
type input "nazario1212.bn@icloud.com"
type input "33-2903912"
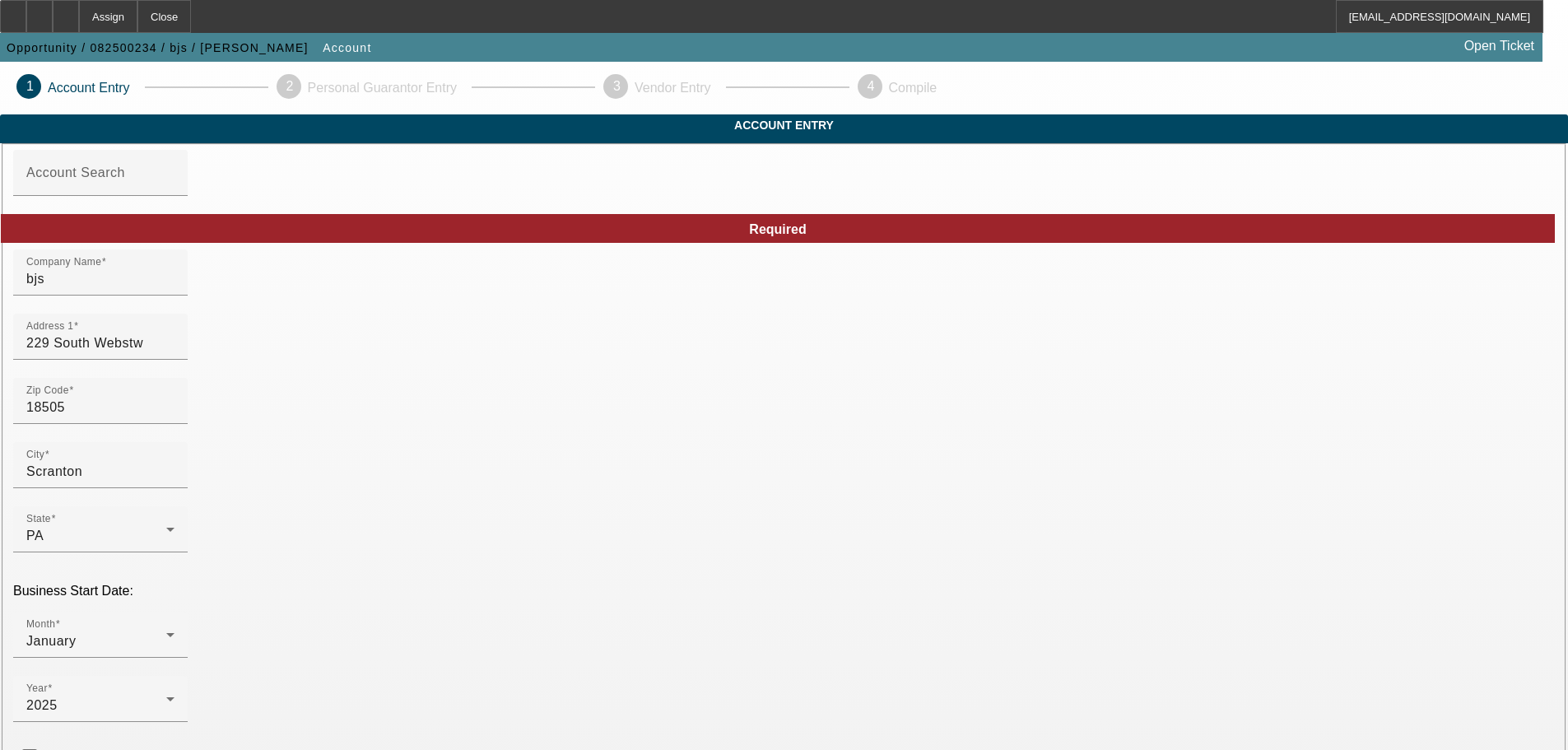
type input "8/9/2025"
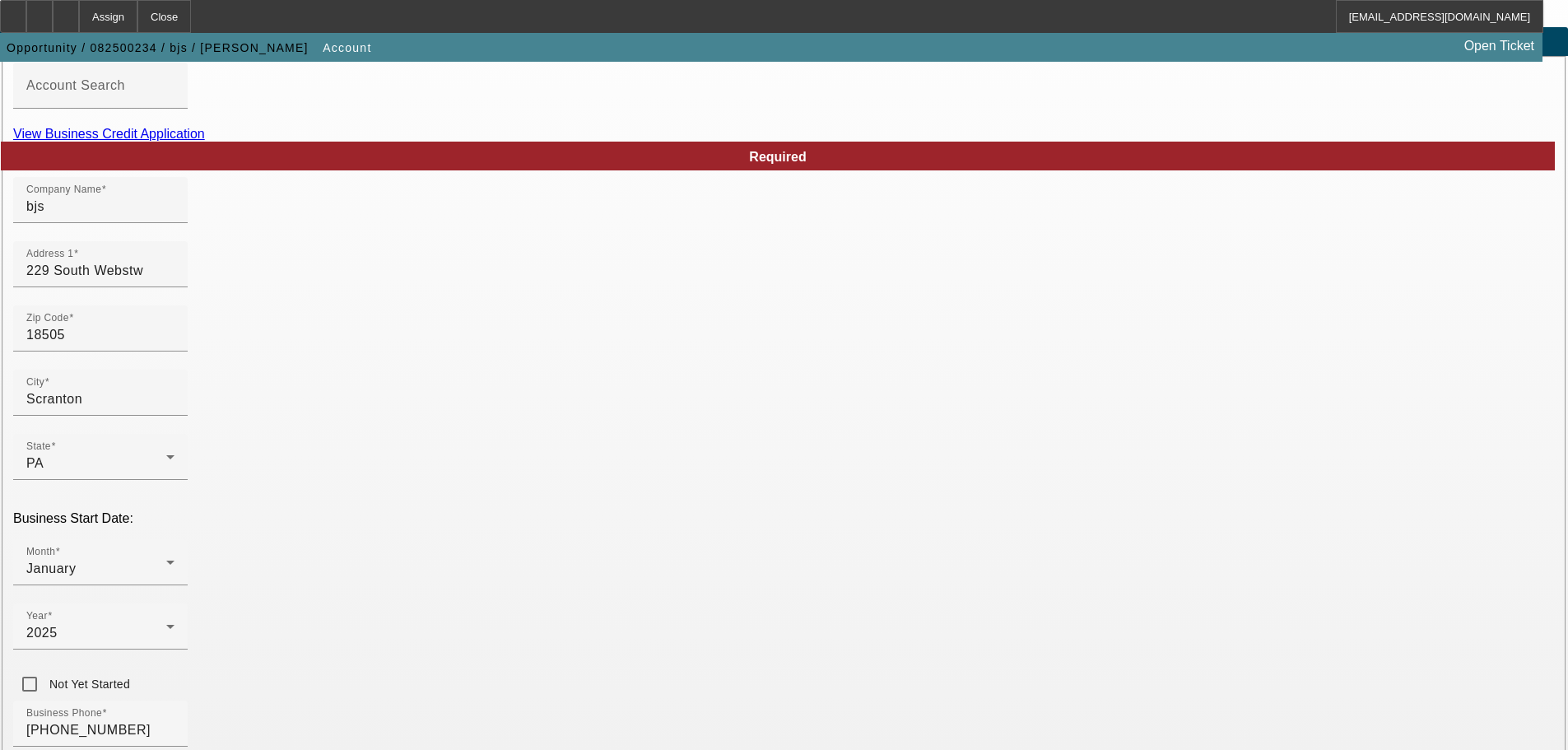
scroll to position [304, 0]
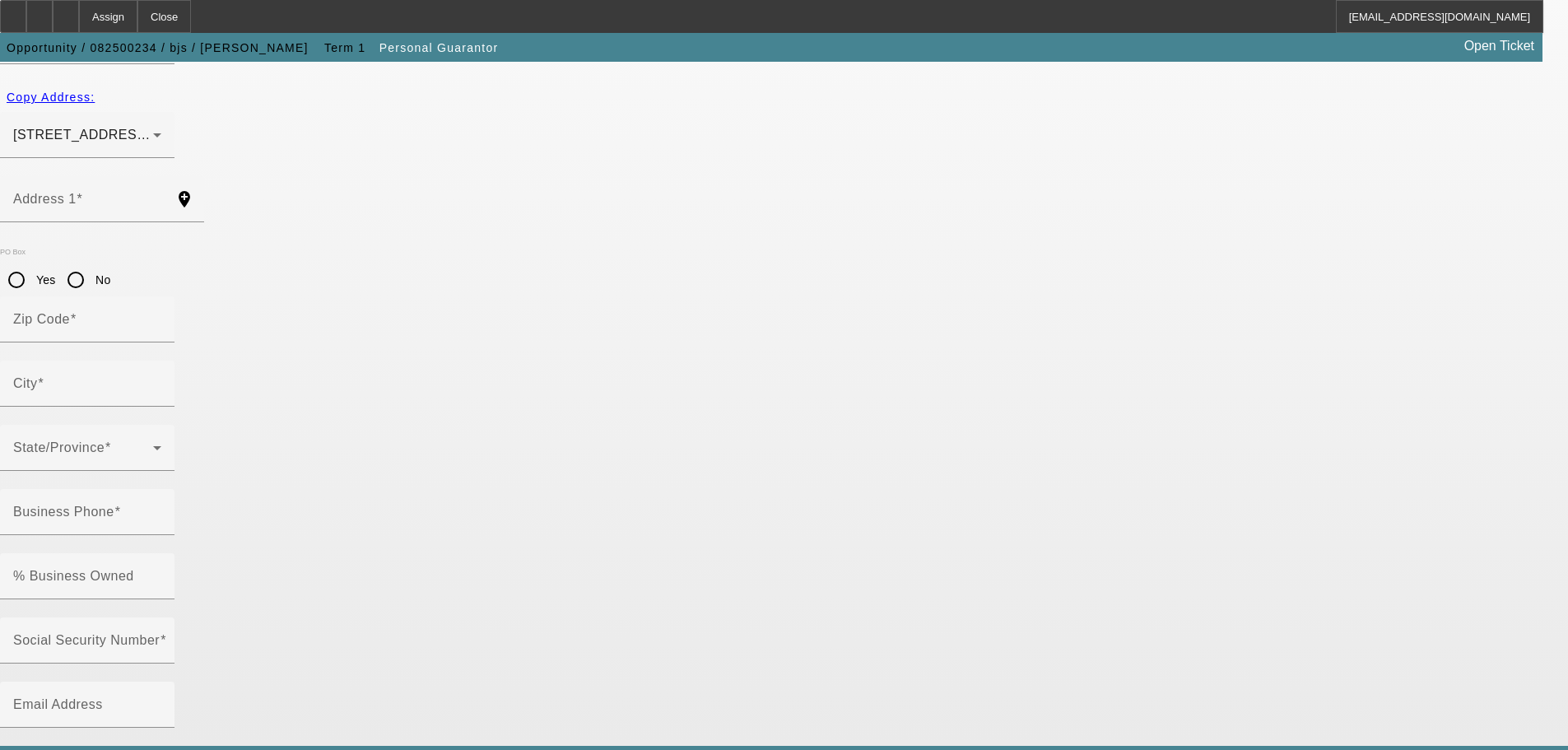
type input "Bryan"
type input "Nazario"
type input "229 south webster ave"
radio input "true"
type input "18505"
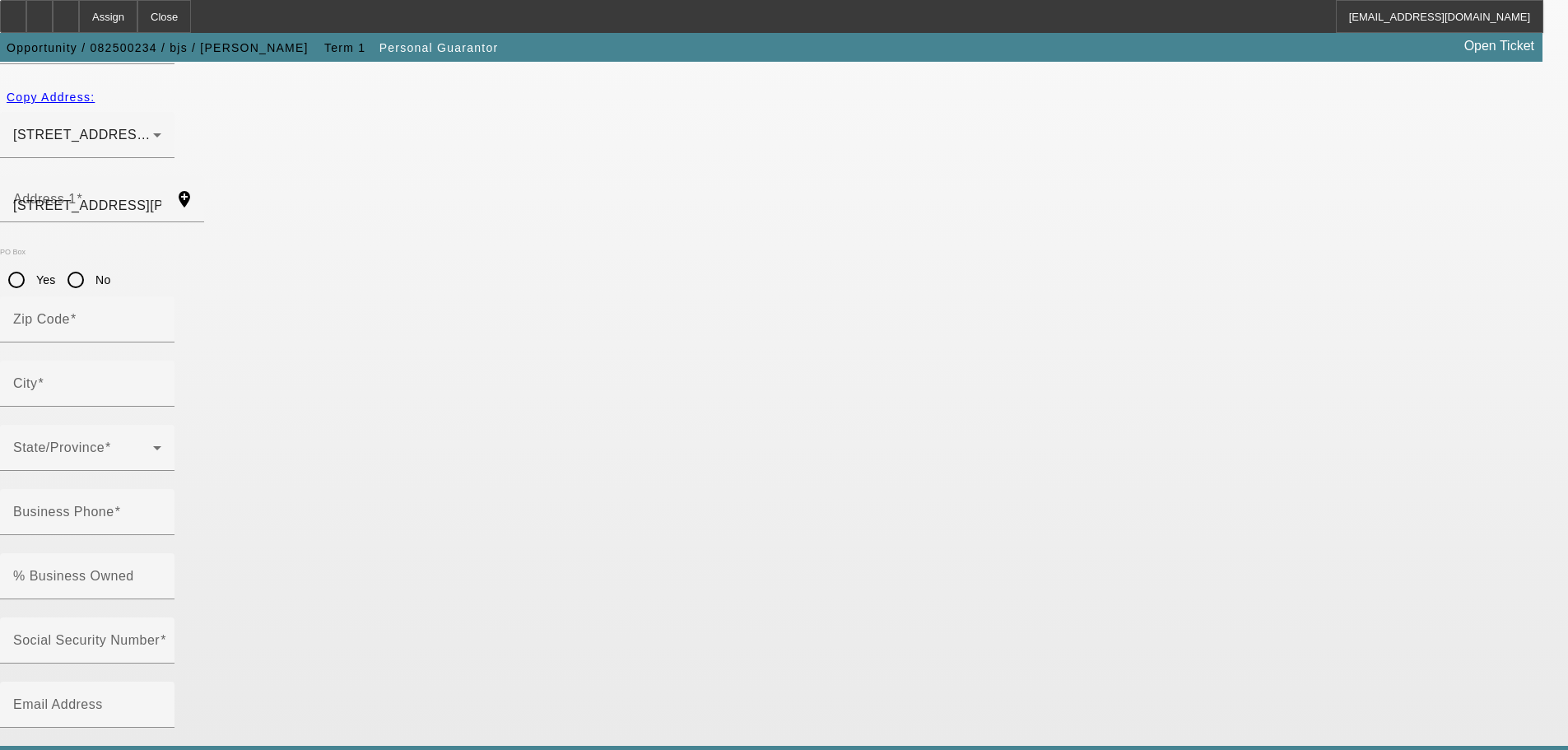
type input "scranton"
type input "(570) 290-5571"
type input "100"
type input "599-66-4318"
type input "nazario1212.bn@icloud.com"
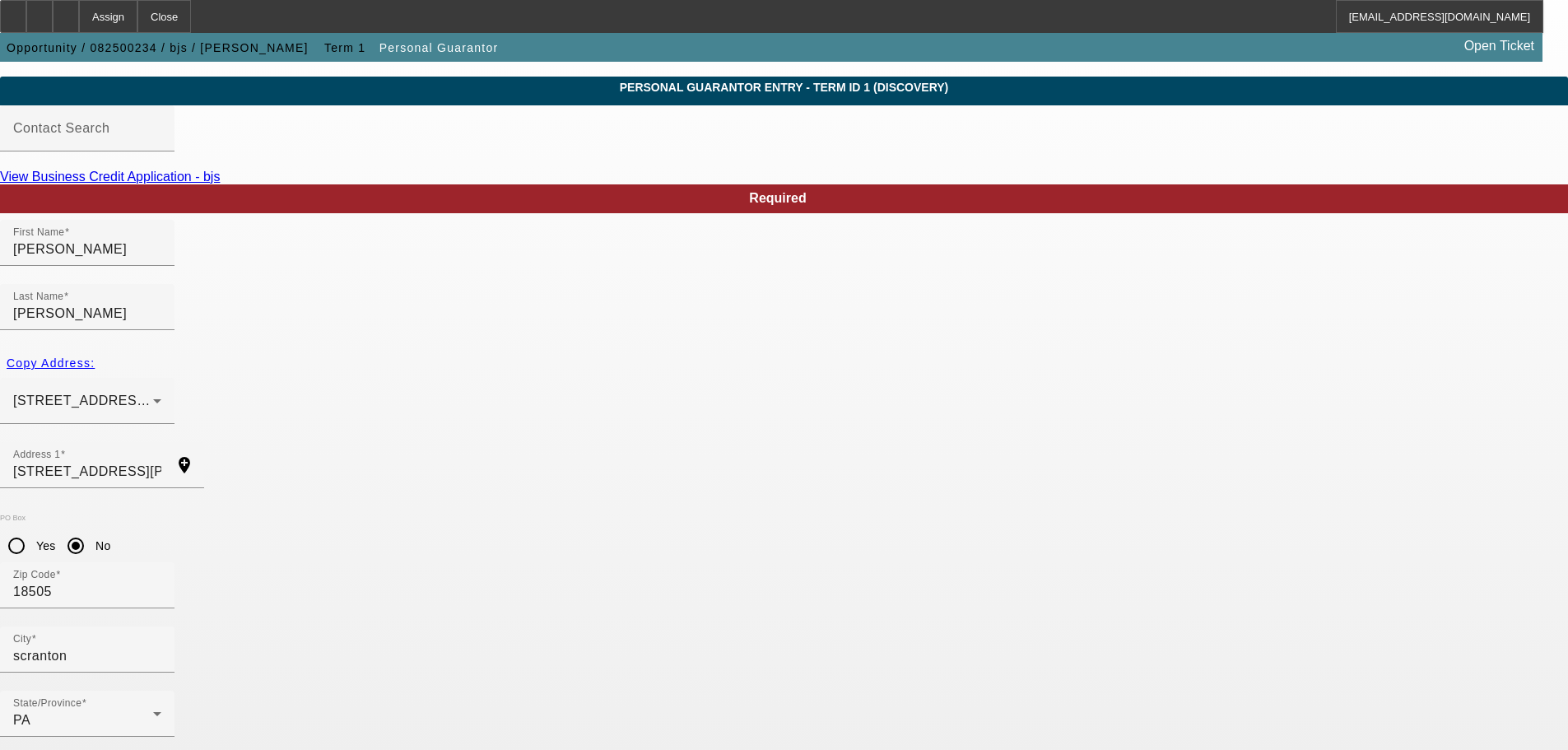
scroll to position [55, 0]
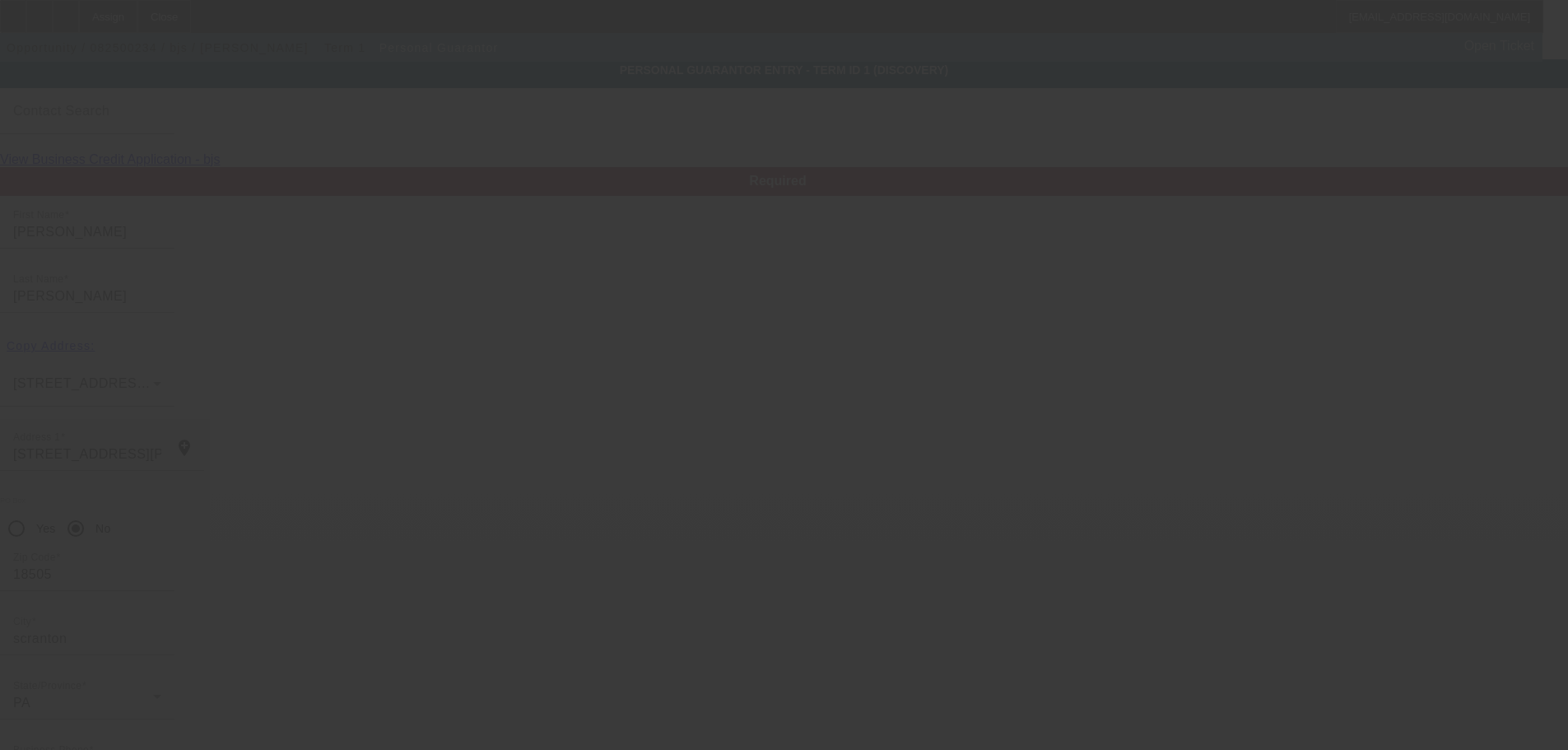
scroll to position [0, 0]
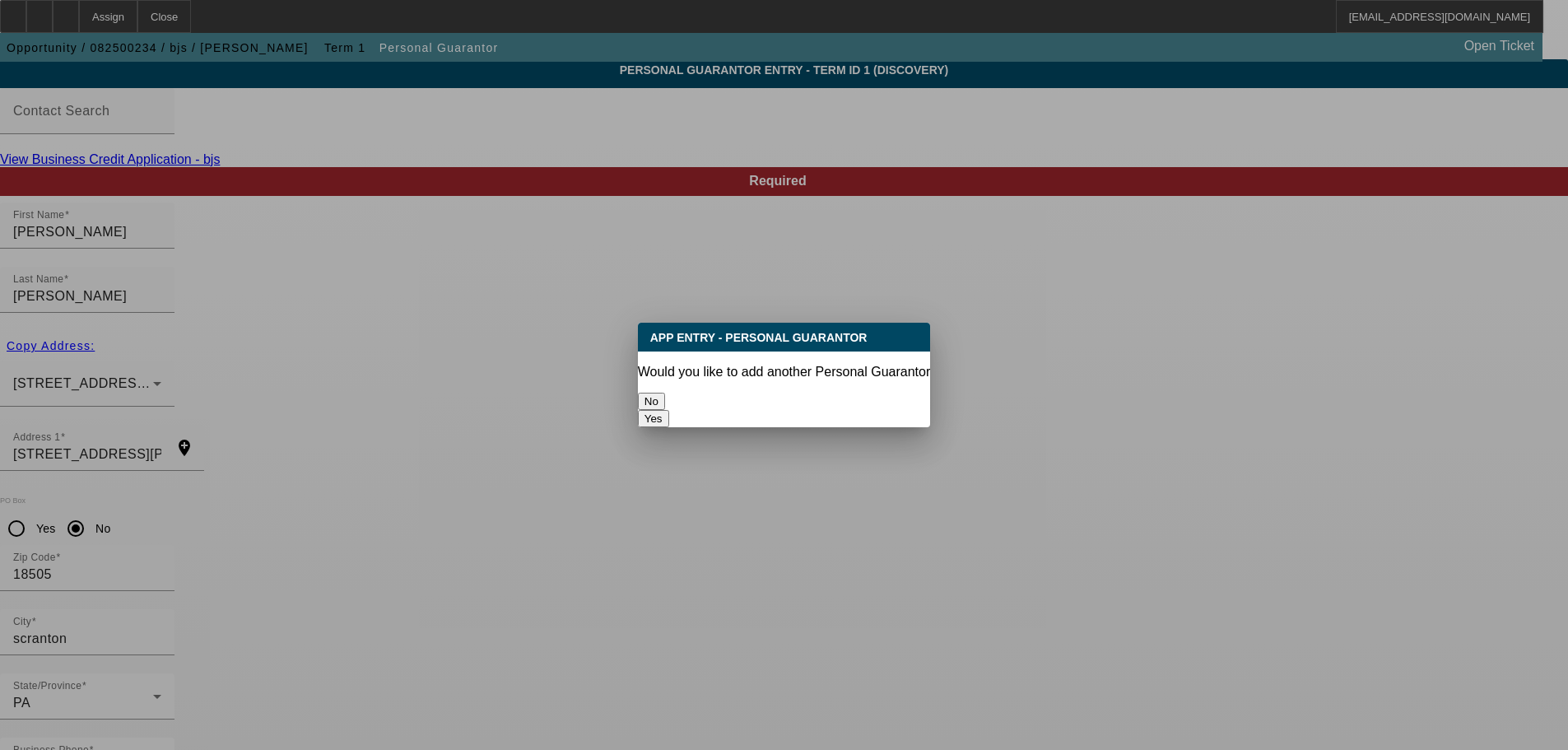
click at [665, 393] on button "No" at bounding box center [651, 401] width 27 height 17
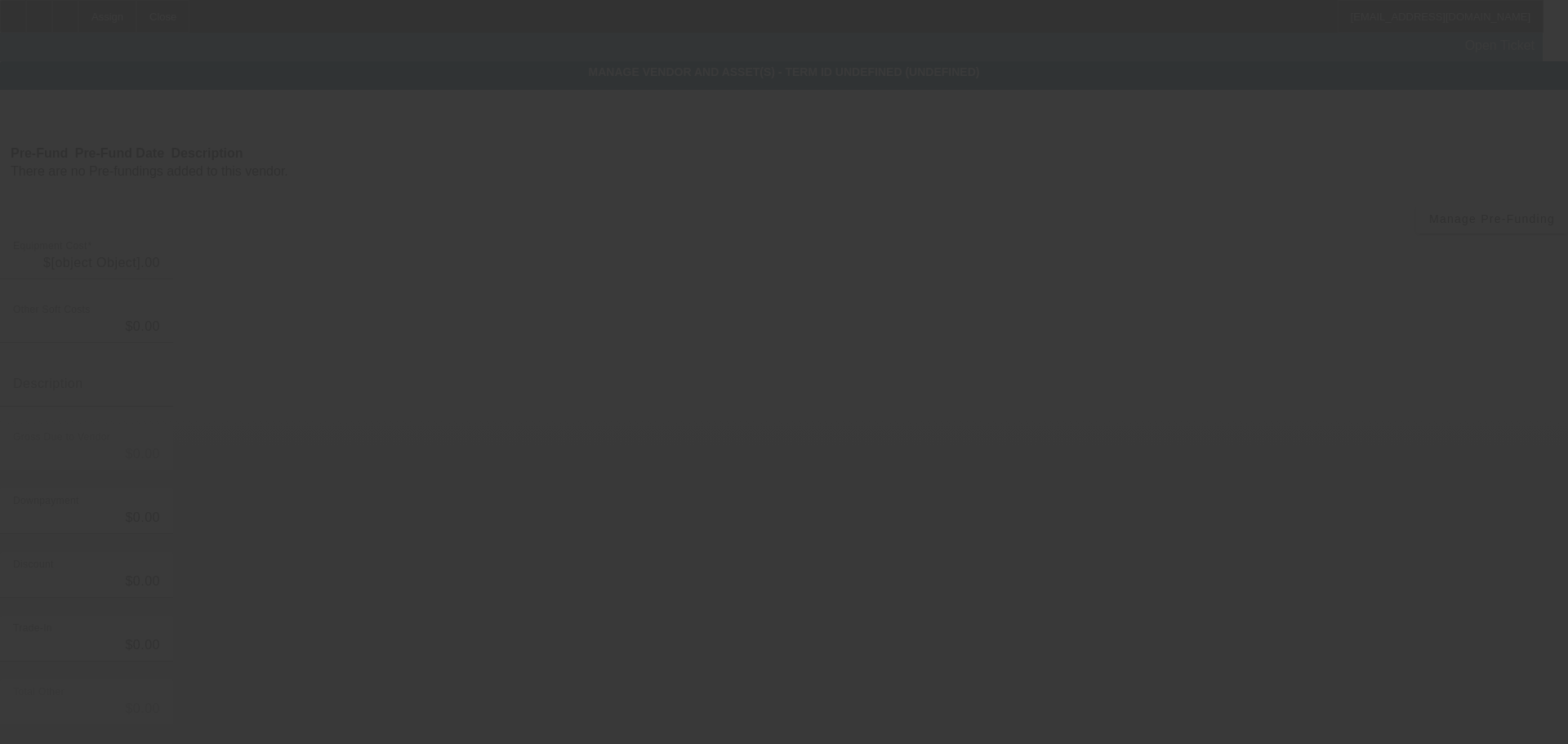
type input "$50,000.00"
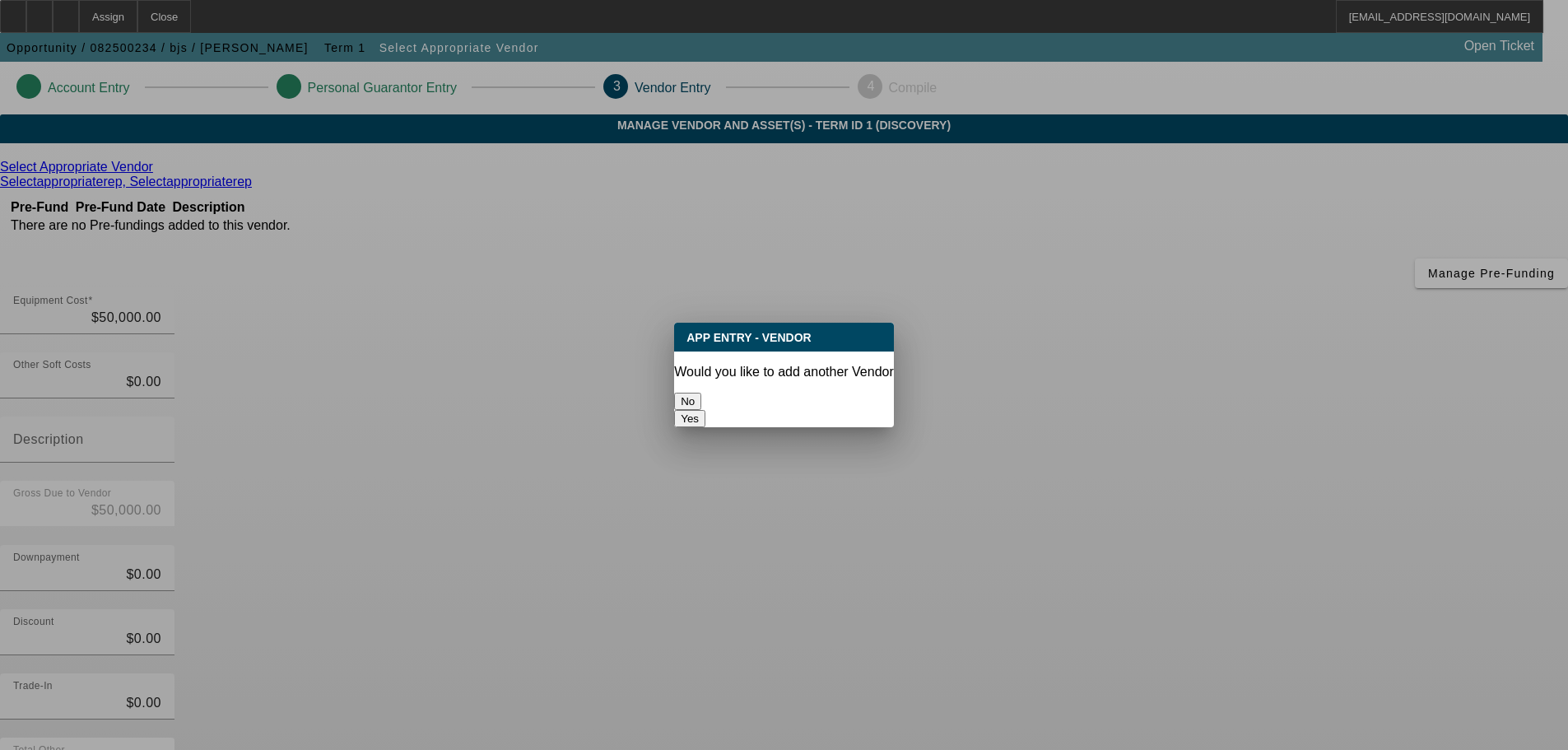
click at [701, 394] on button "No" at bounding box center [687, 401] width 27 height 17
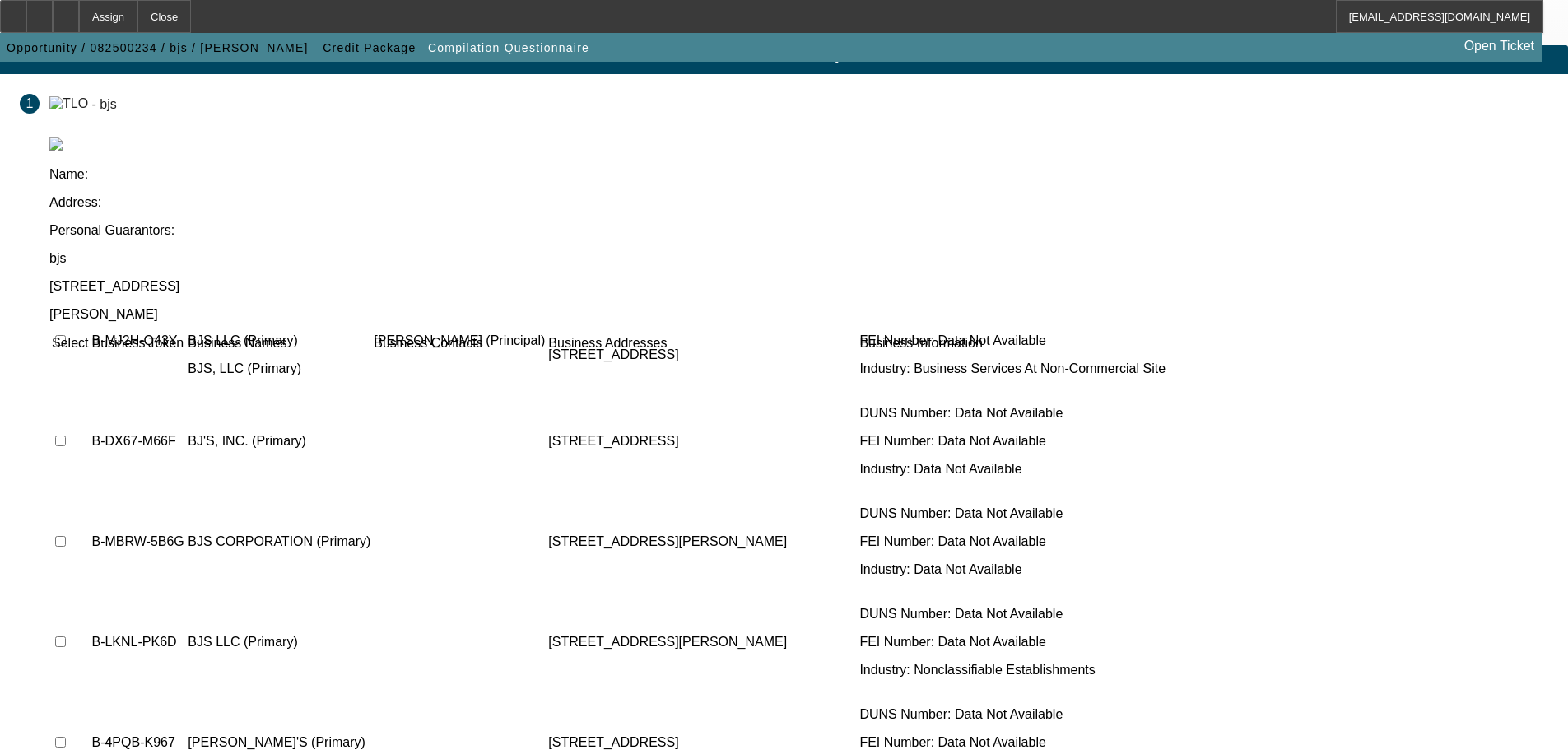
scroll to position [101, 0]
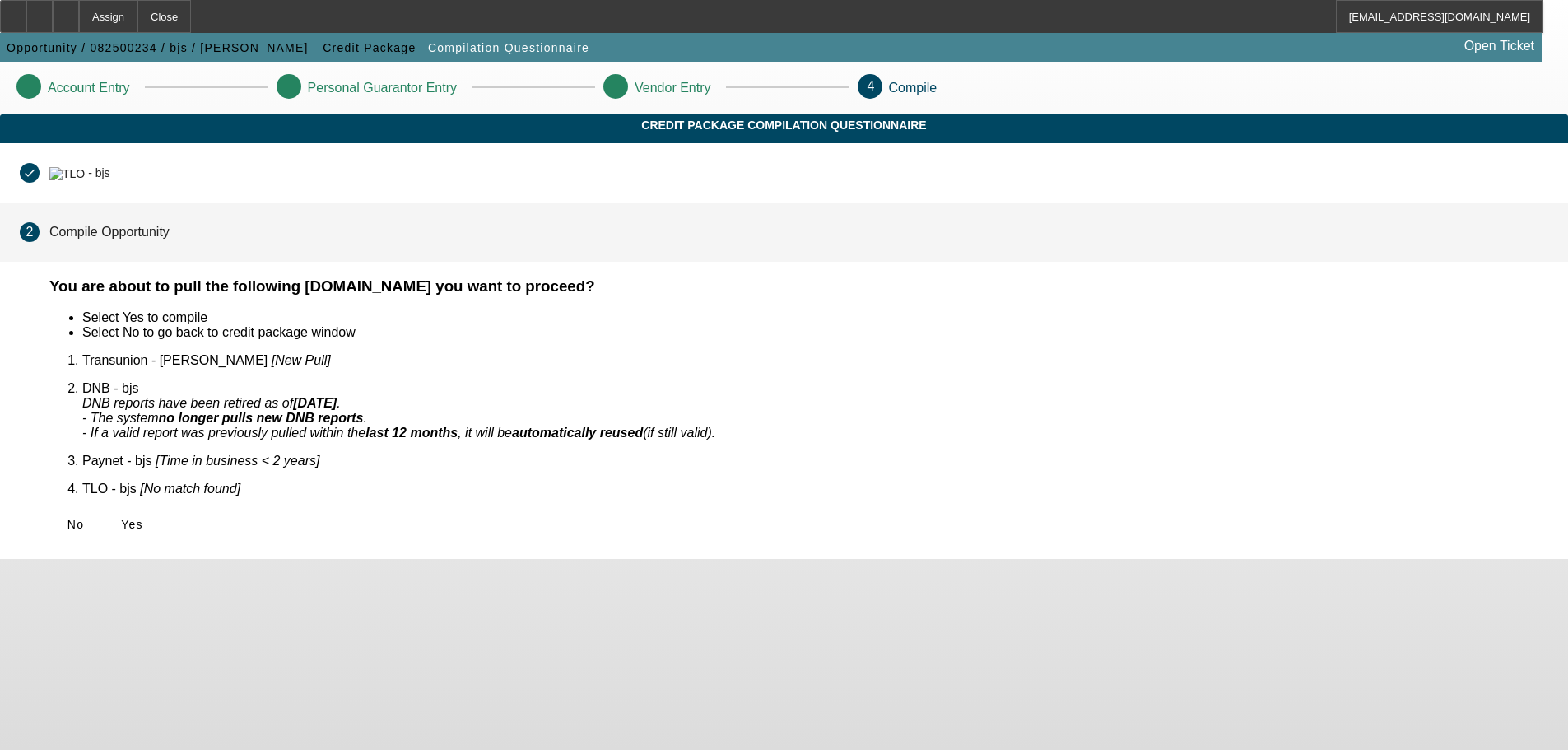
scroll to position [0, 0]
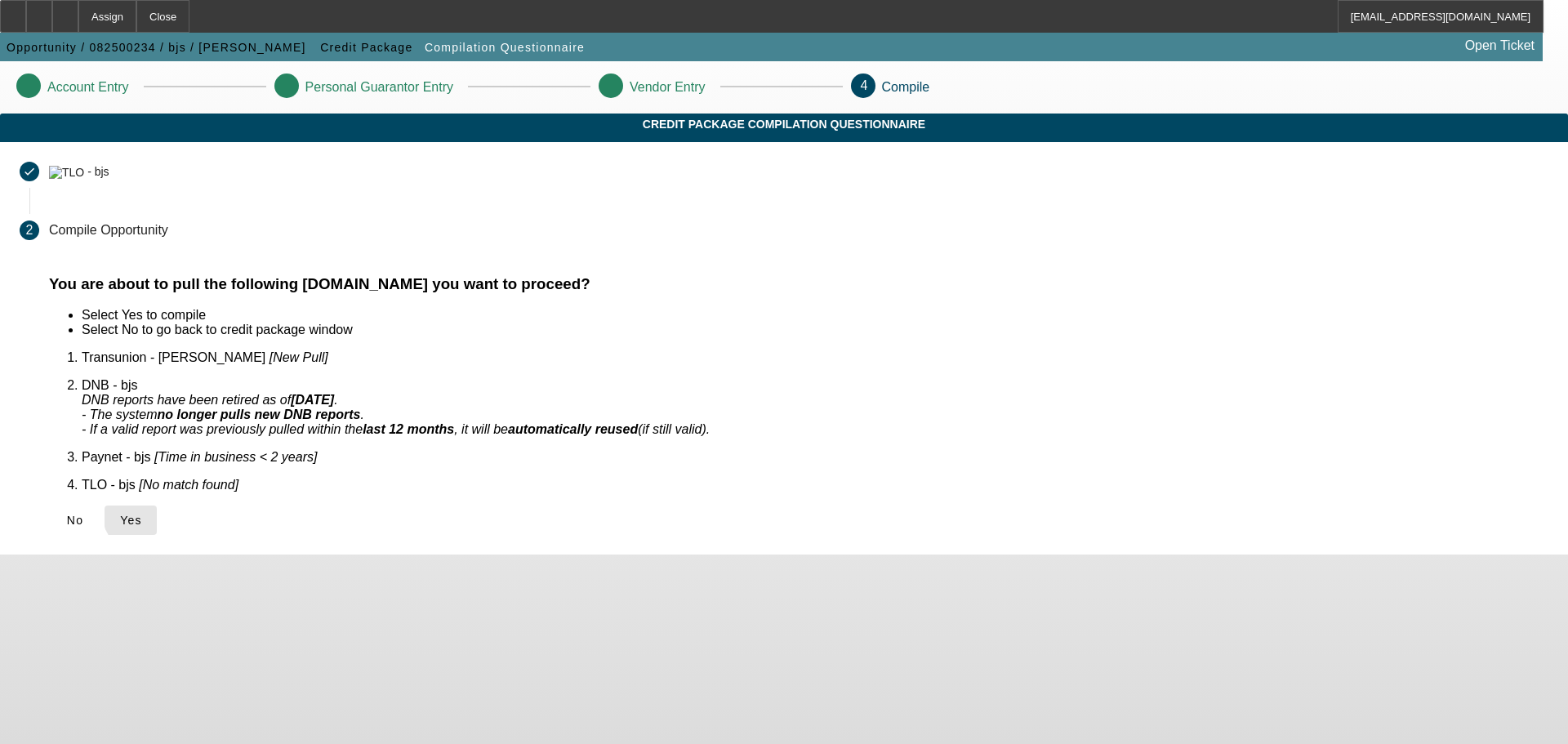
drag, startPoint x: 430, startPoint y: 495, endPoint x: 422, endPoint y: 496, distance: 8.1
click at [143, 514] on span "Yes" at bounding box center [131, 521] width 23 height 13
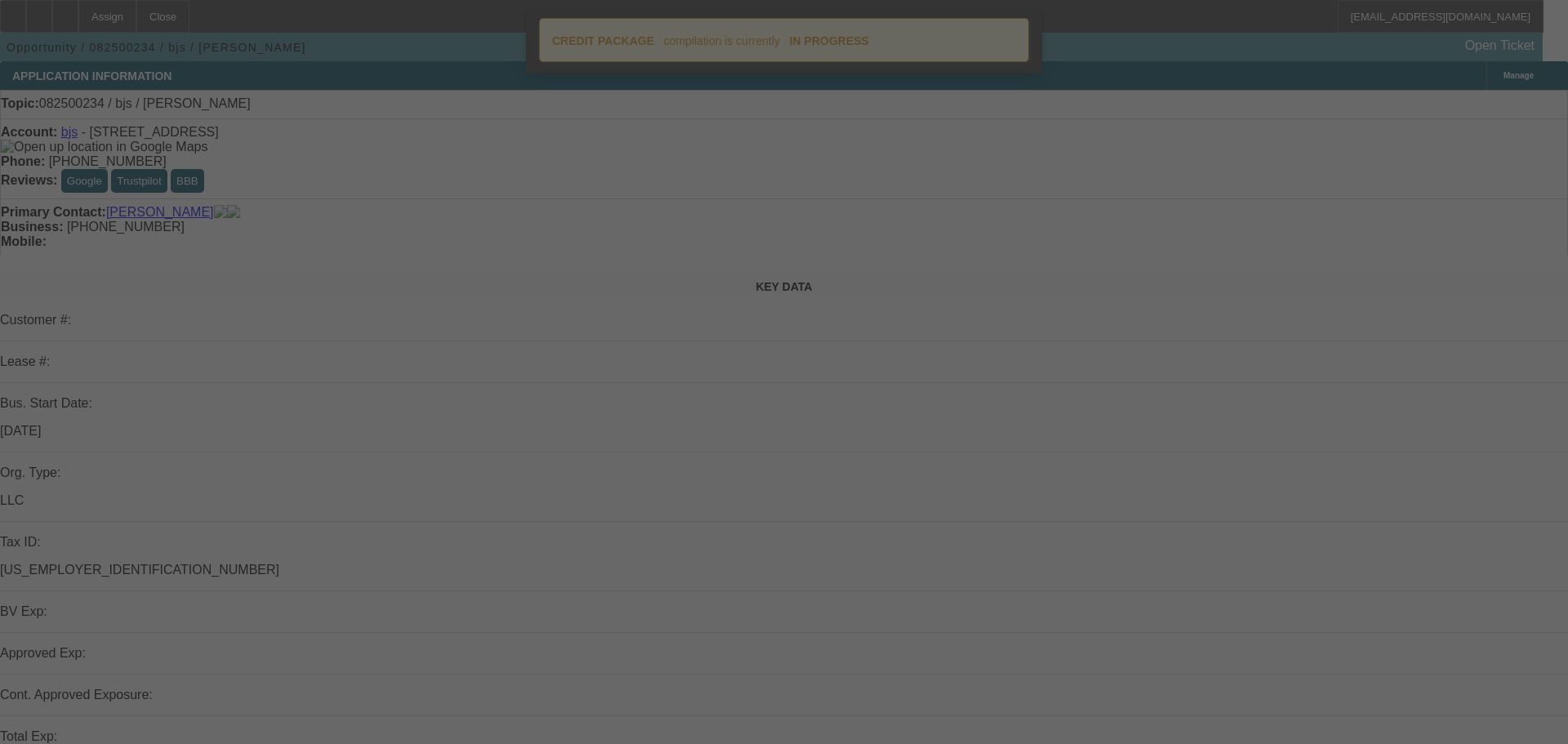
select select "0"
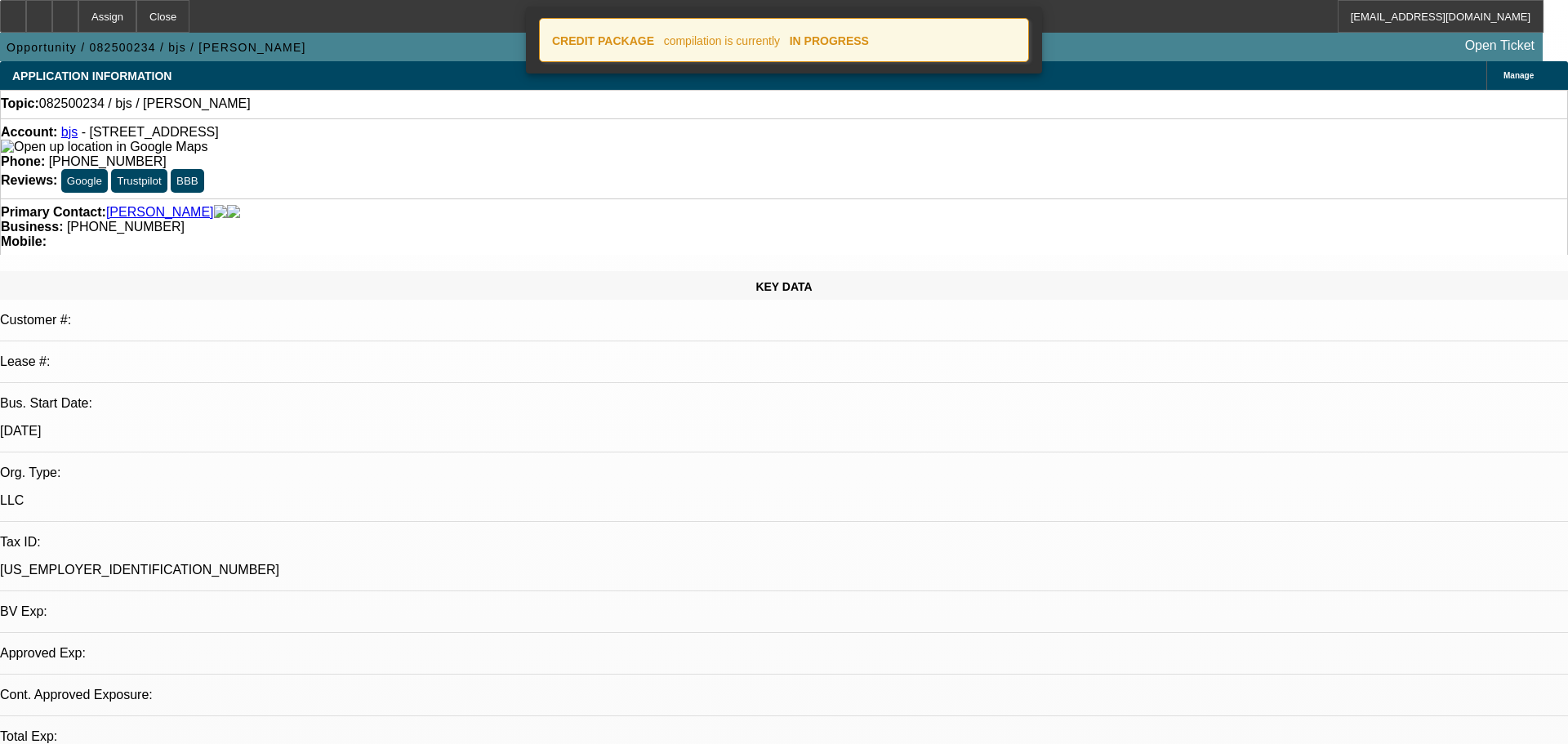
select select "2"
select select "0.1"
select select "4"
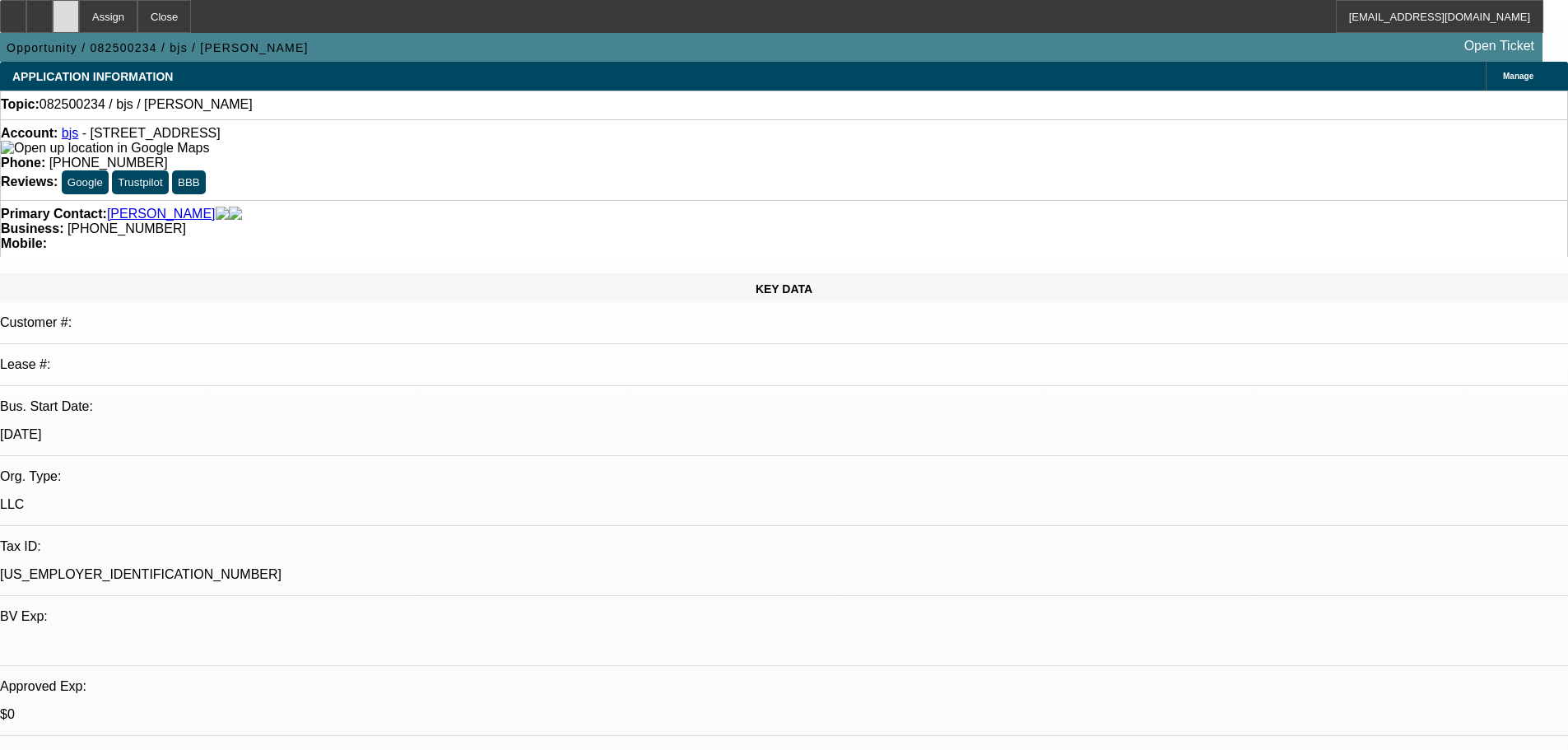
click at [66, 10] on icon at bounding box center [66, 10] width 0 height 0
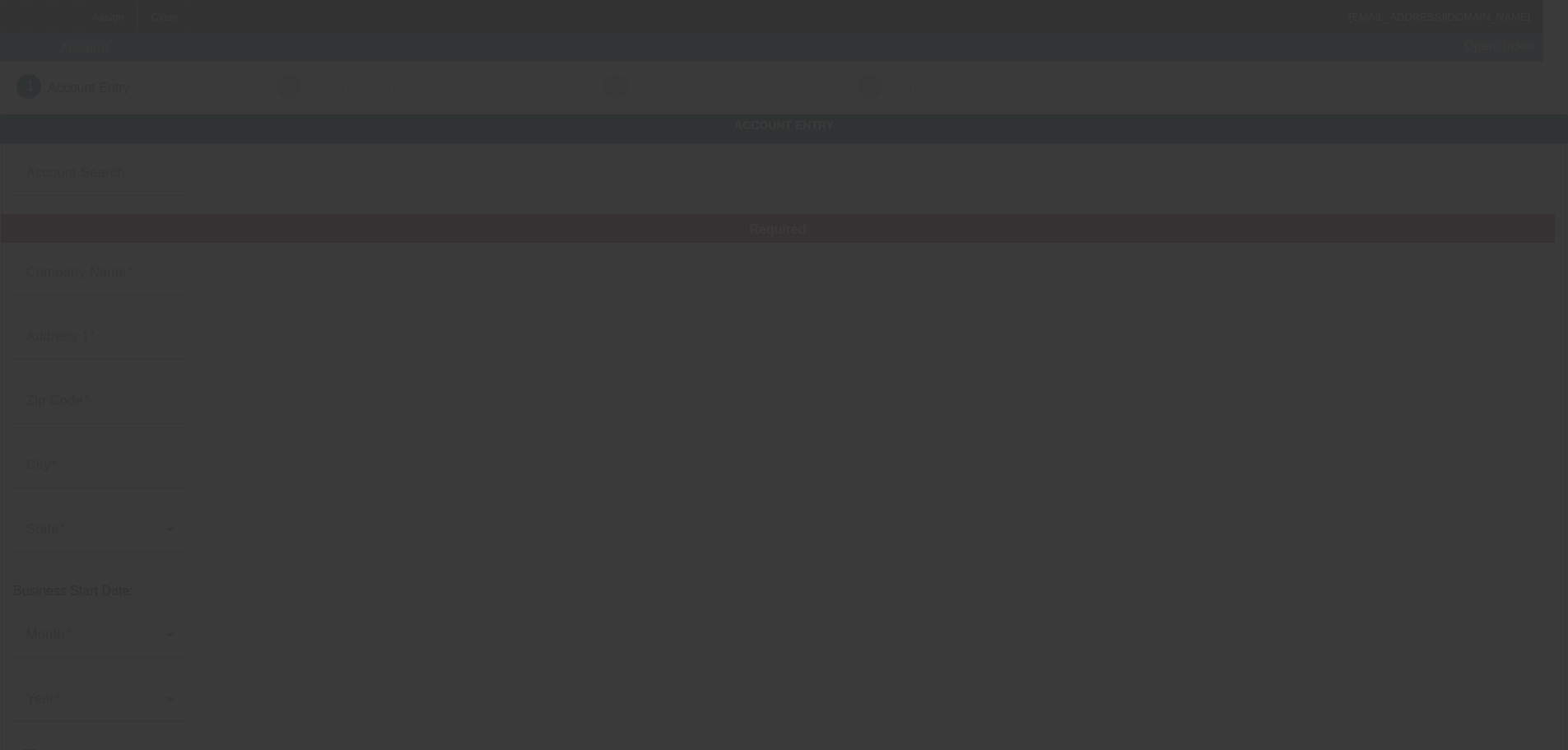
type input "8/9/2025"
type input "LW on time towing"
type input "1016 Monroe Ave"
type input "21740"
type input "Hagerstown"
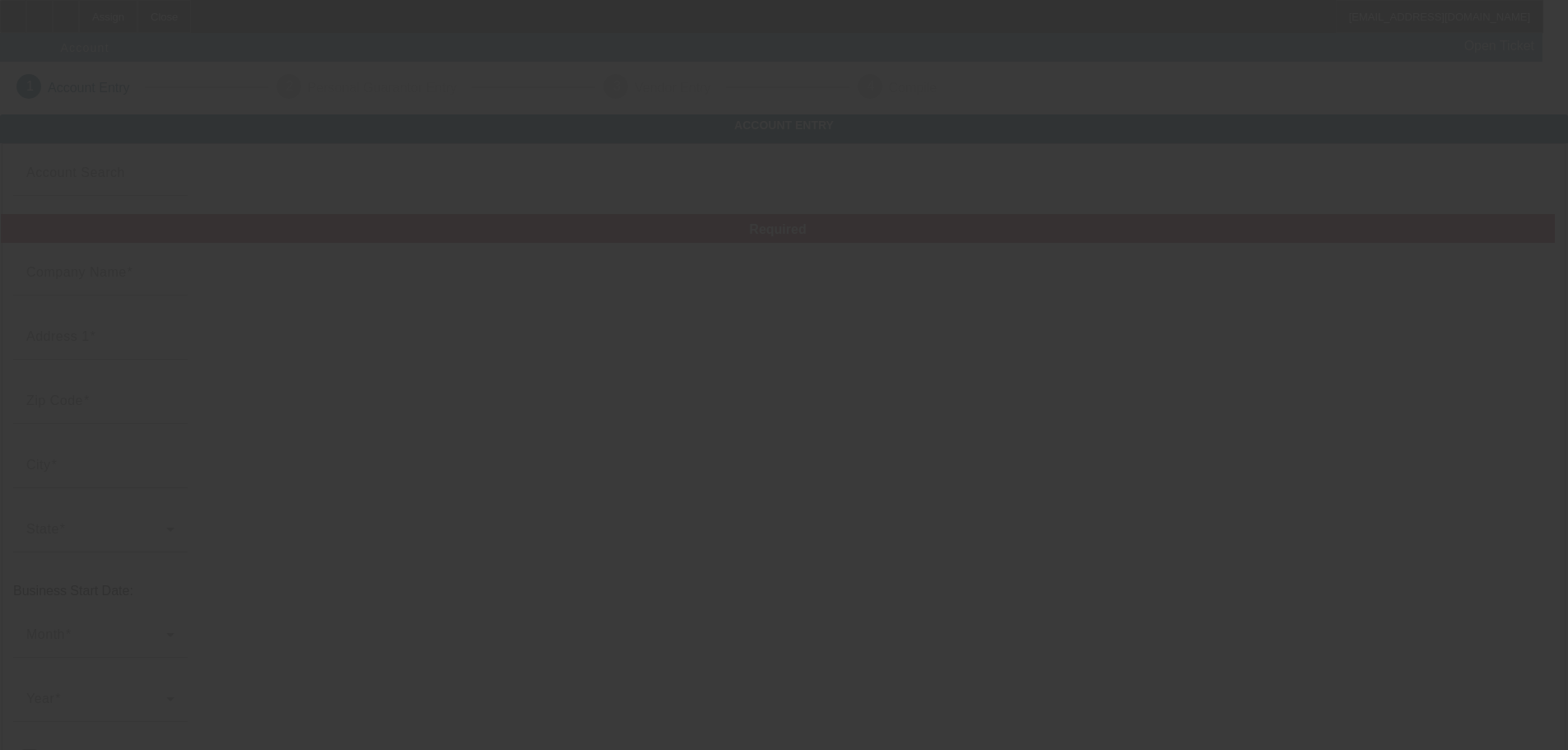
type input "(301) 800-2471"
type input "Hook & book"
type input "rdwilliams2235@gmail.com"
type input "92-2525037"
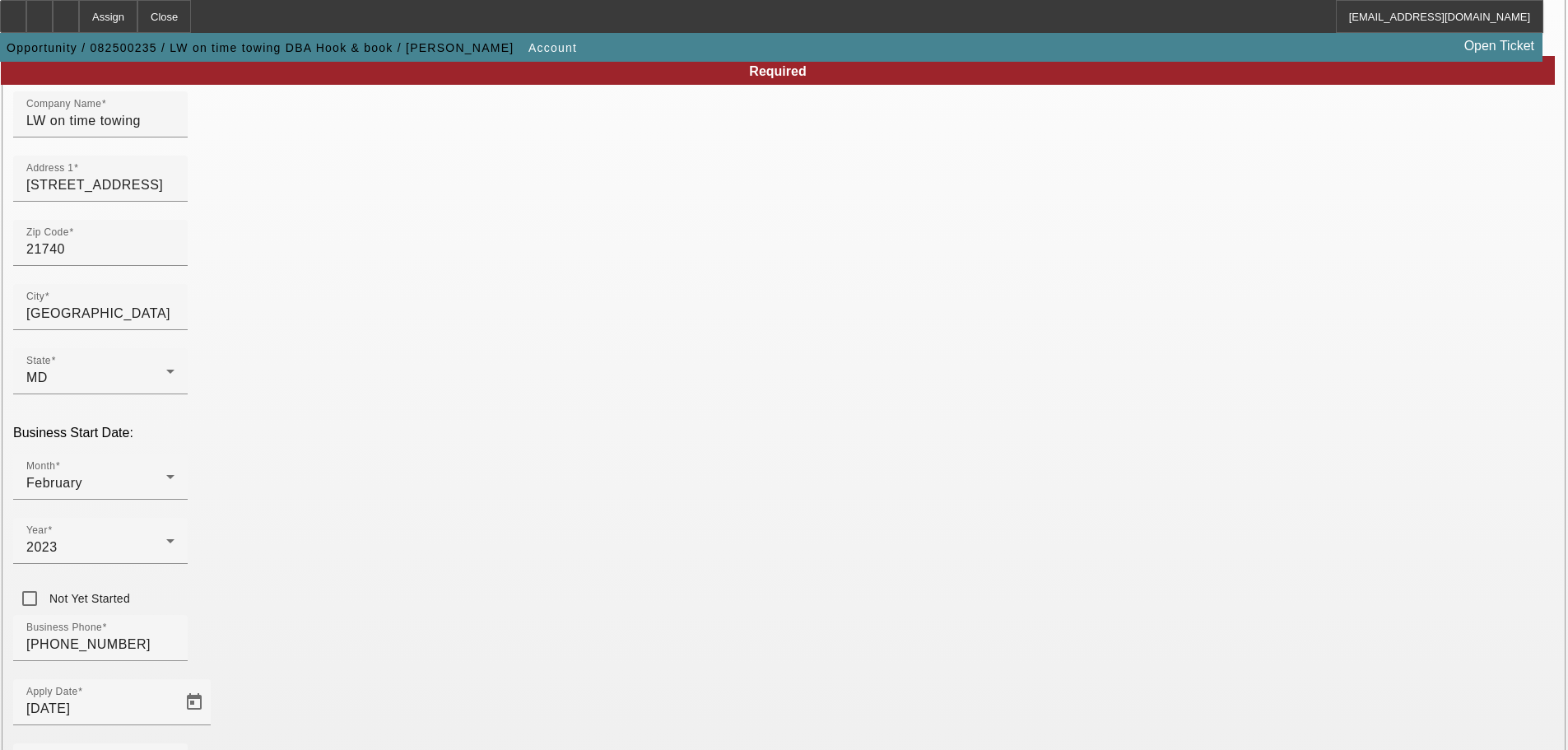
scroll to position [304, 0]
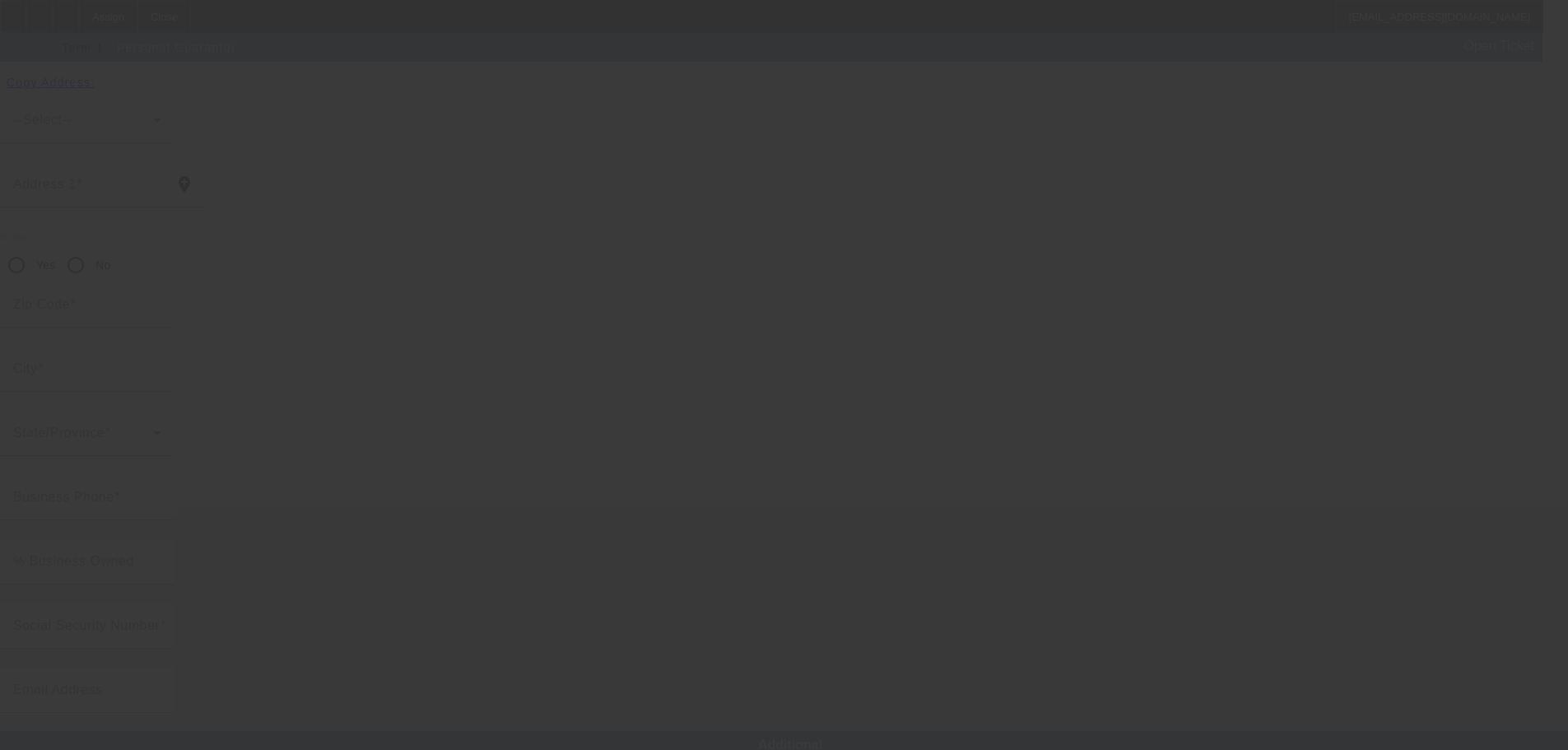
type input "Rodney"
type input "Williams"
type input "1016 Monroe Avenue"
radio input "true"
type input "21740"
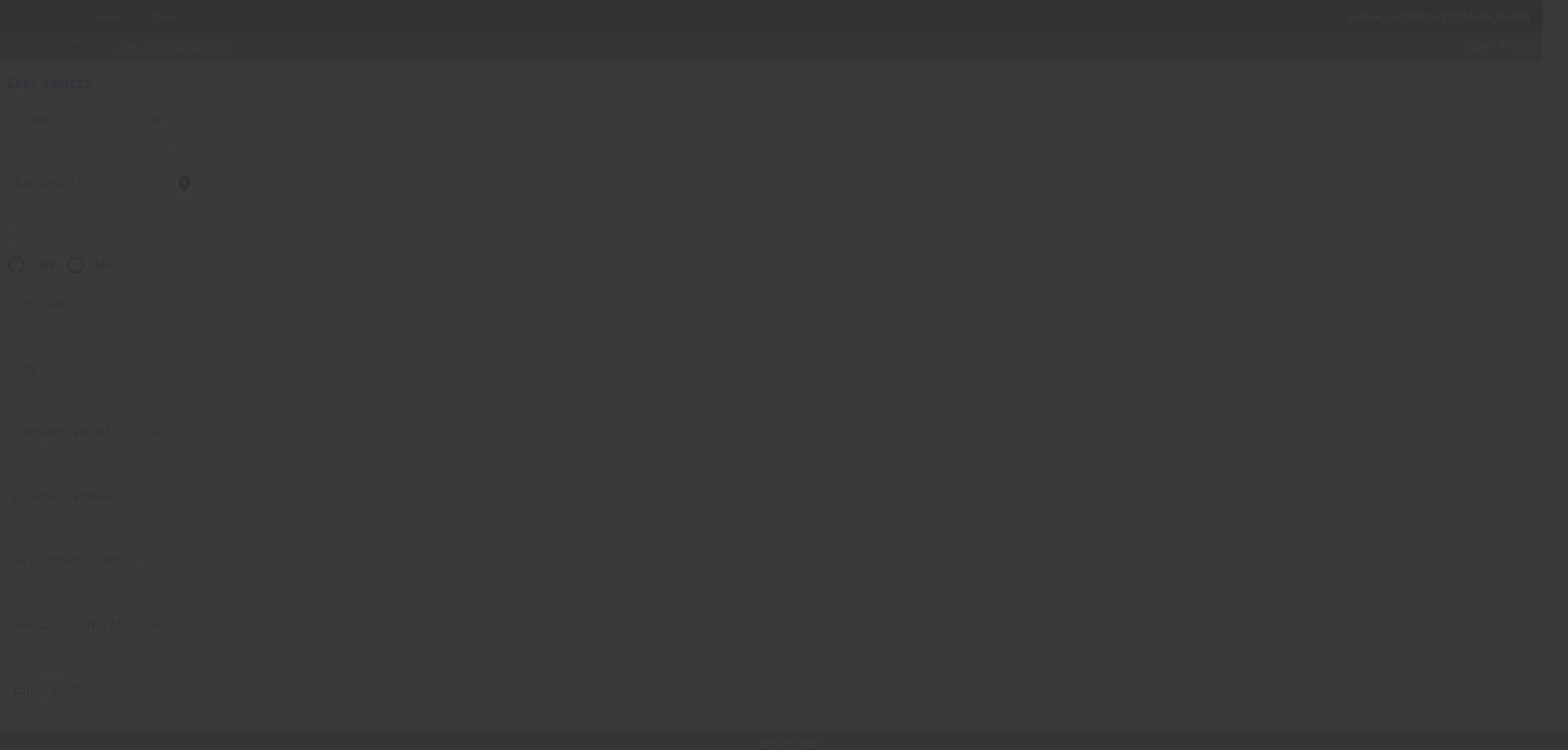
type input "Hagerstown"
type input "(301) 800-2471"
type input "100"
type input "215-33-5247"
type input "rdwilliams2235@gmail.com"
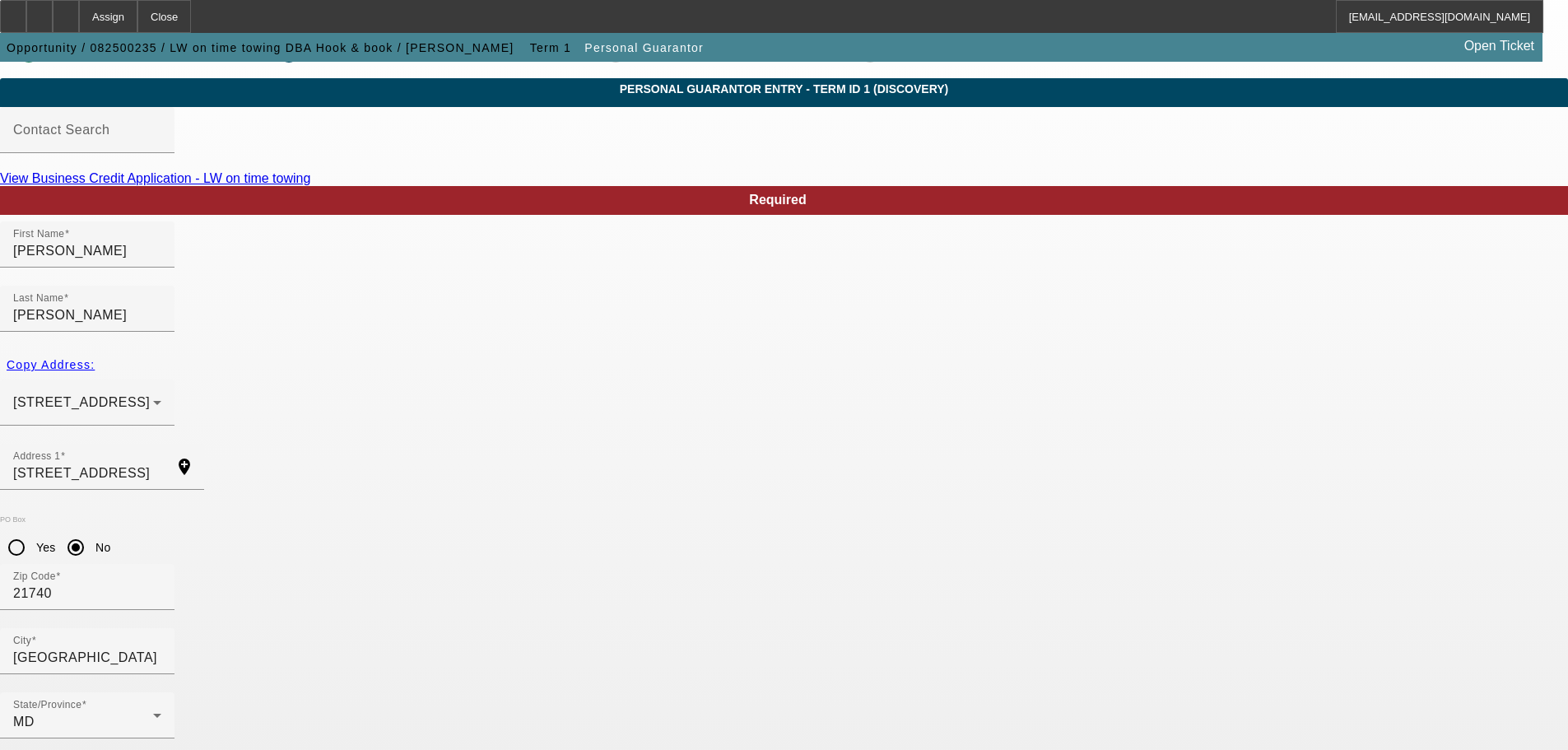
scroll to position [55, 0]
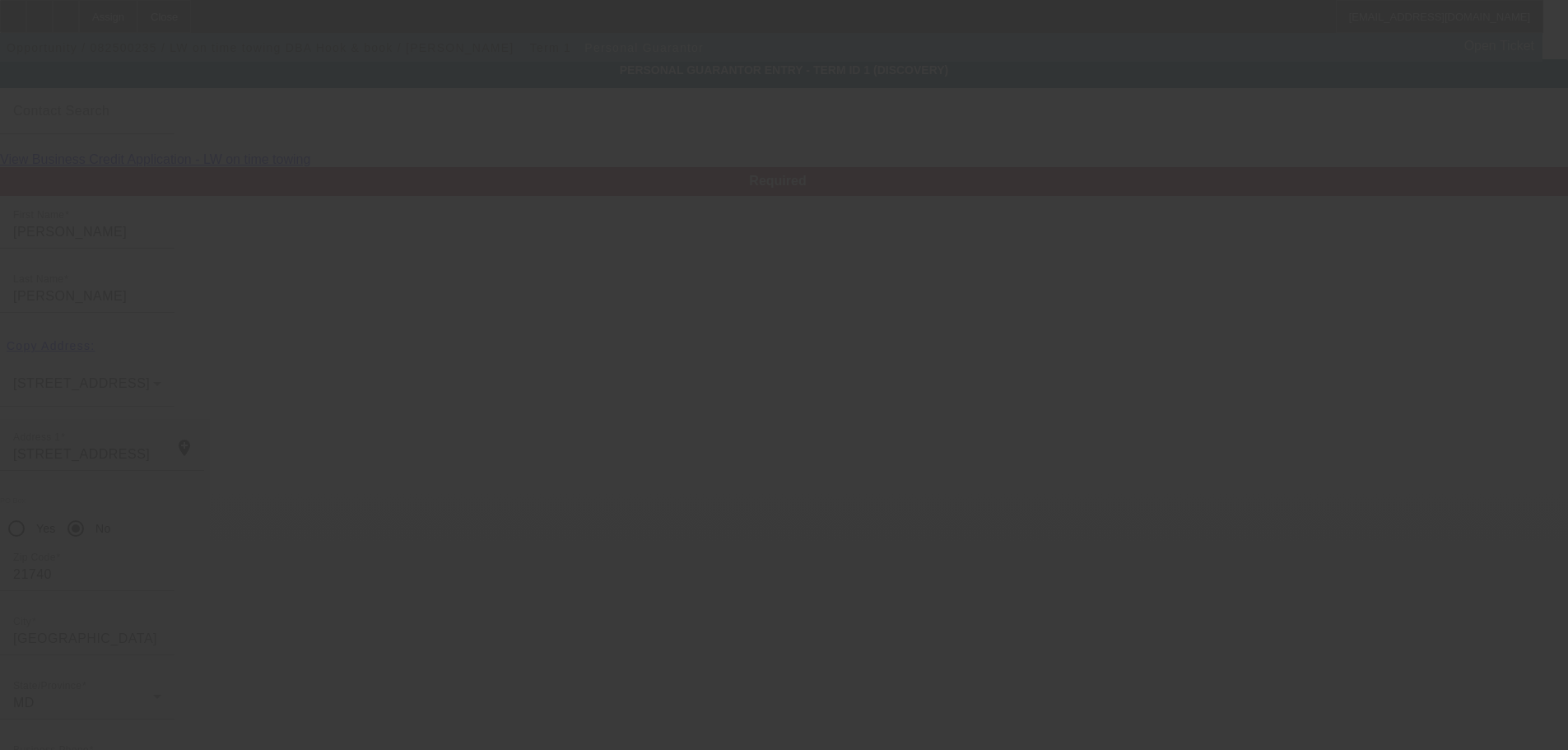
scroll to position [0, 0]
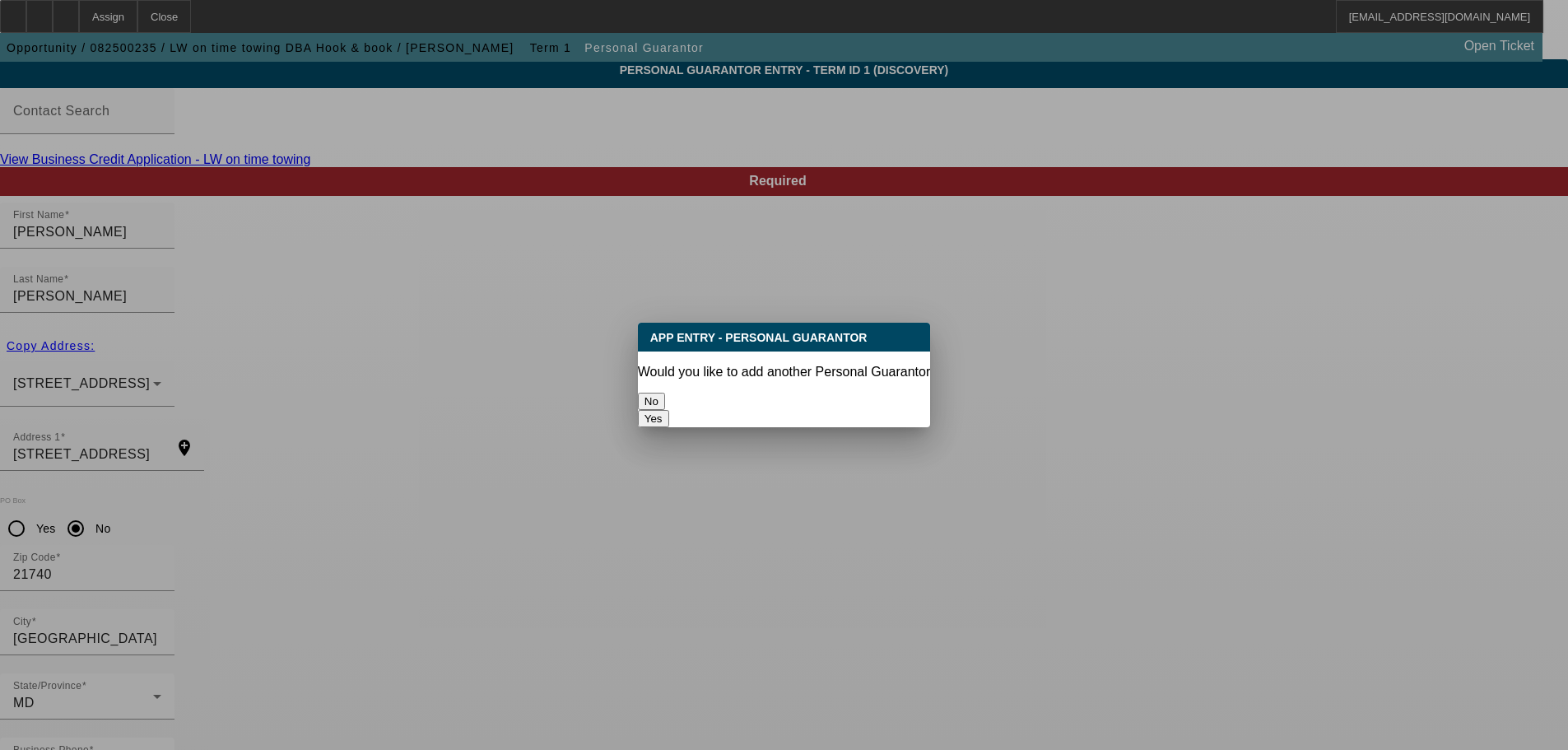
click at [665, 401] on button "No" at bounding box center [651, 401] width 27 height 17
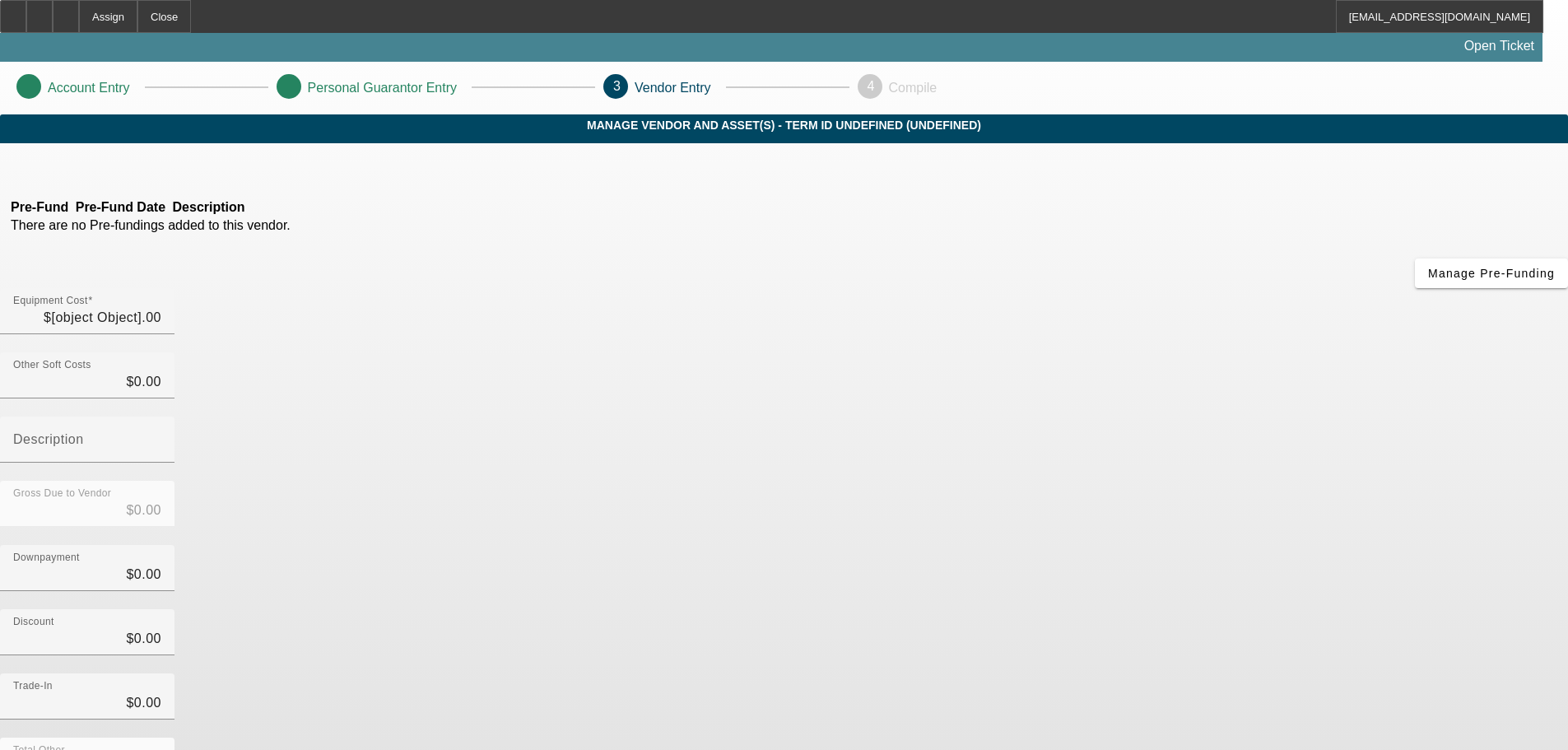
type input "$75,000.00"
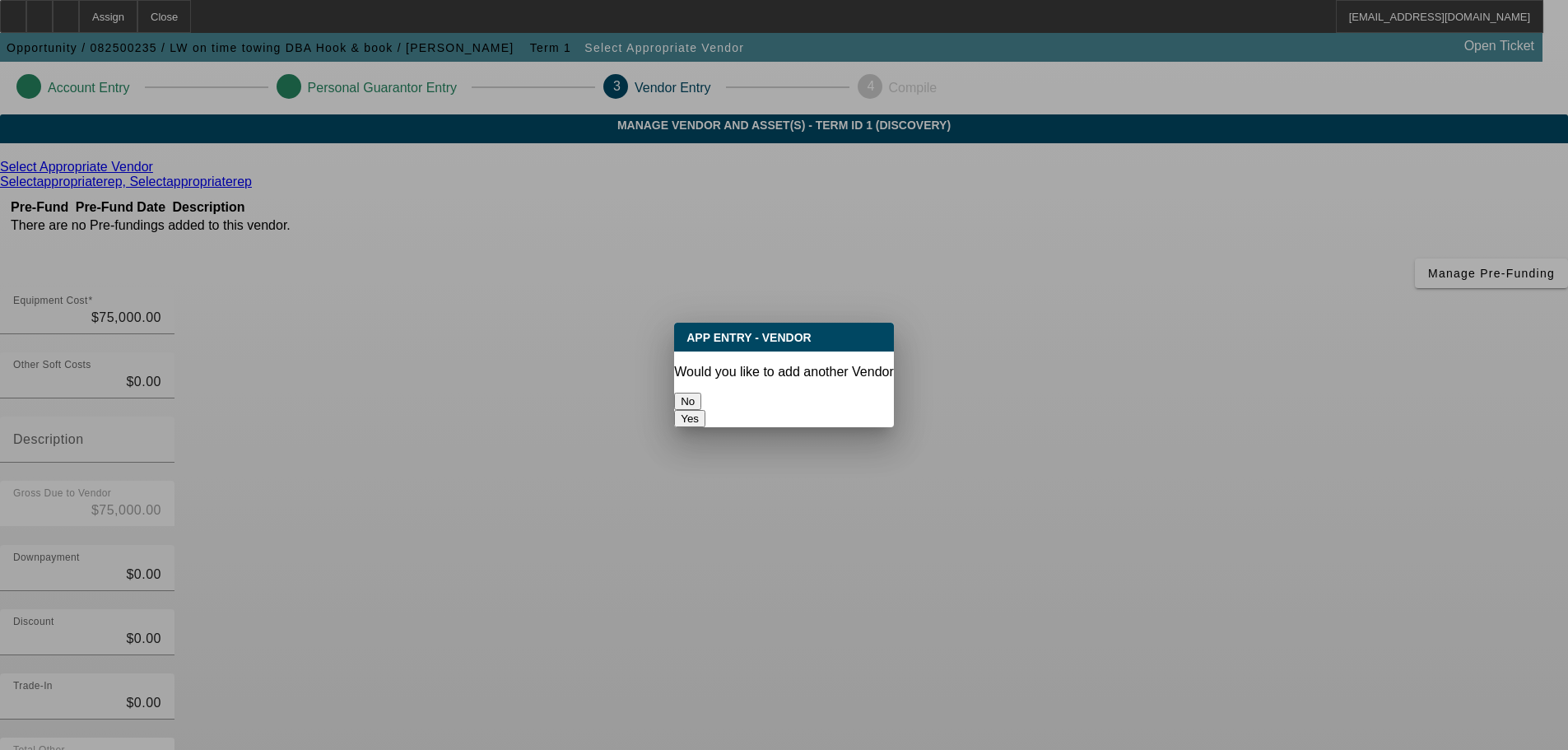
click at [701, 392] on button "No" at bounding box center [687, 401] width 27 height 17
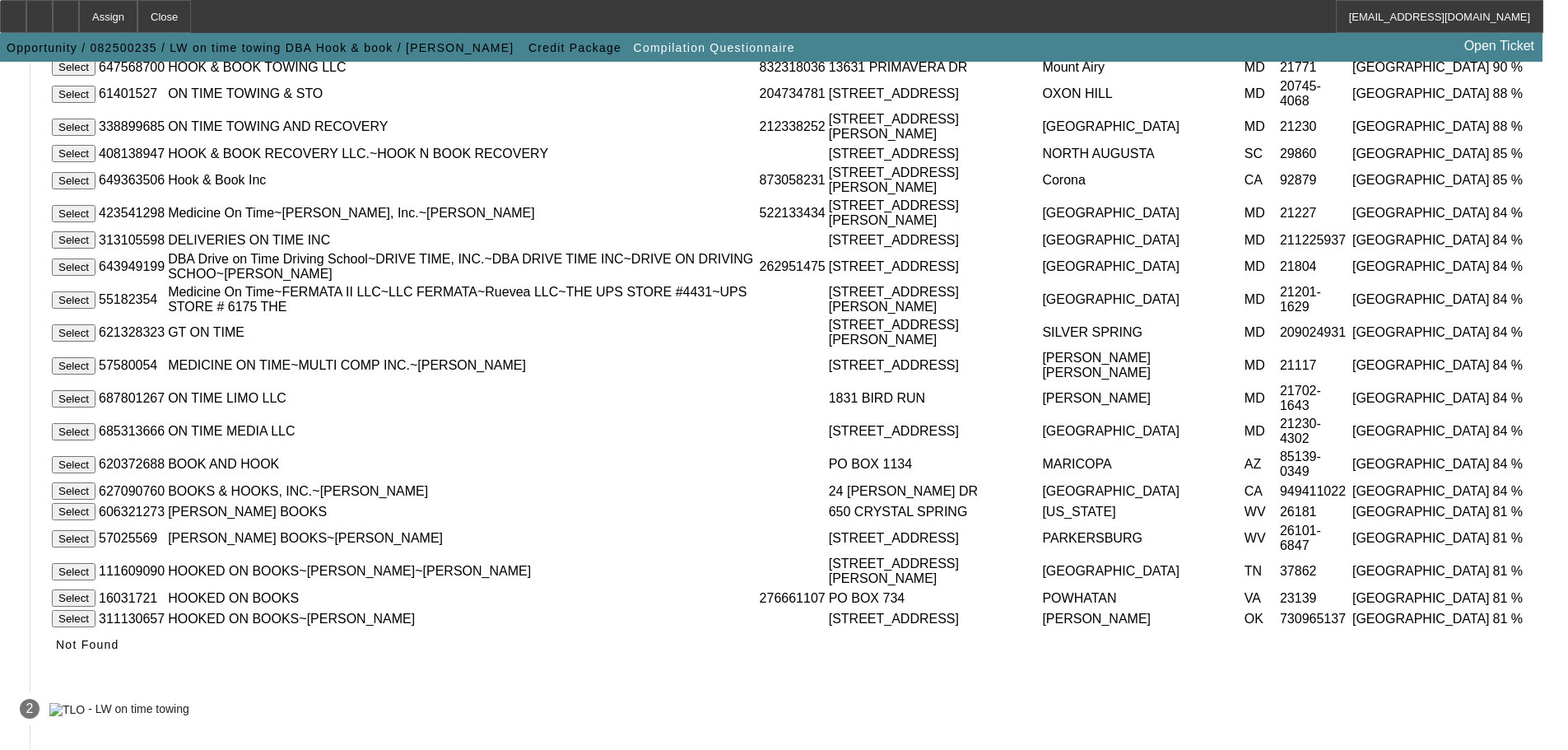
scroll to position [394, 0]
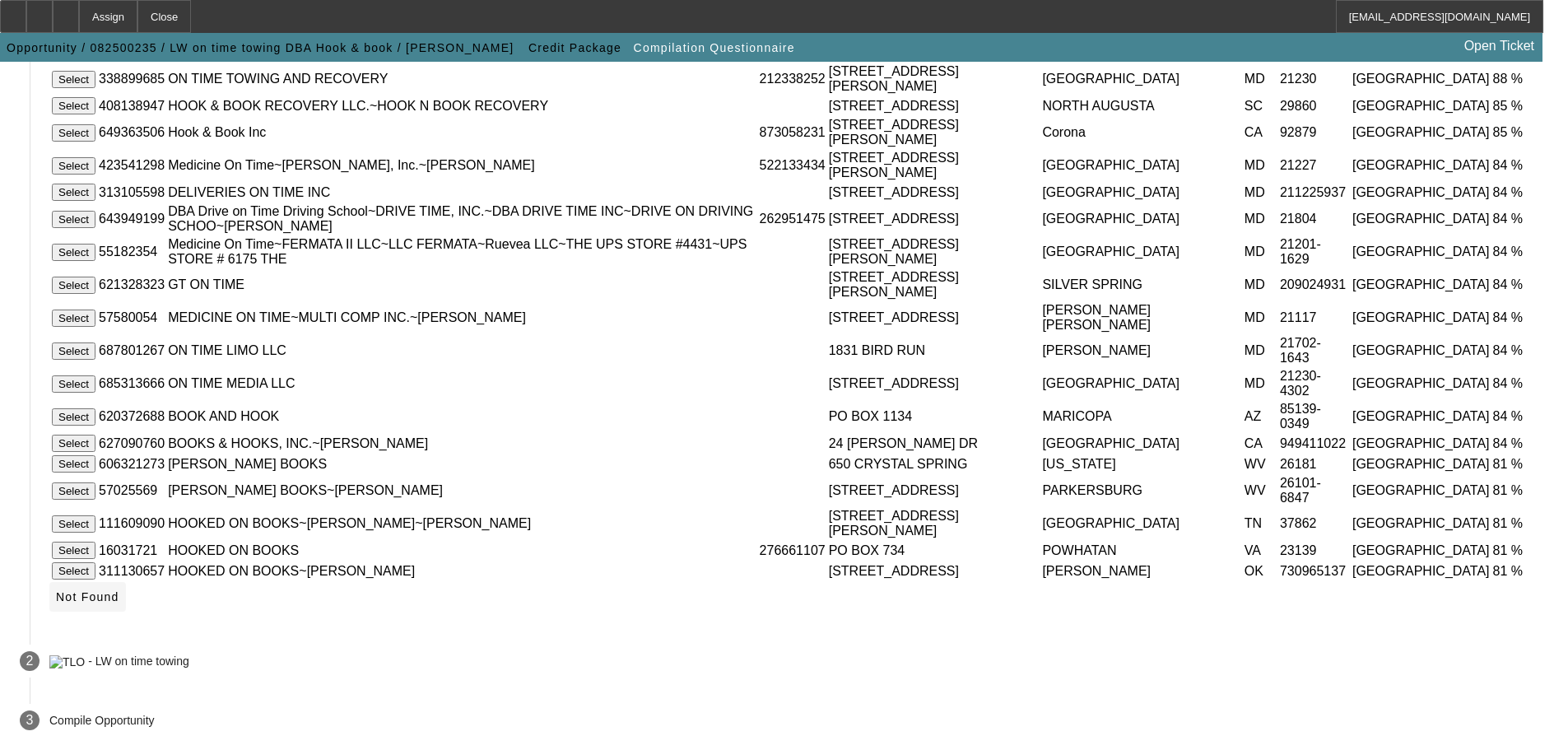
click at [119, 602] on span "Not Found" at bounding box center [87, 597] width 63 height 13
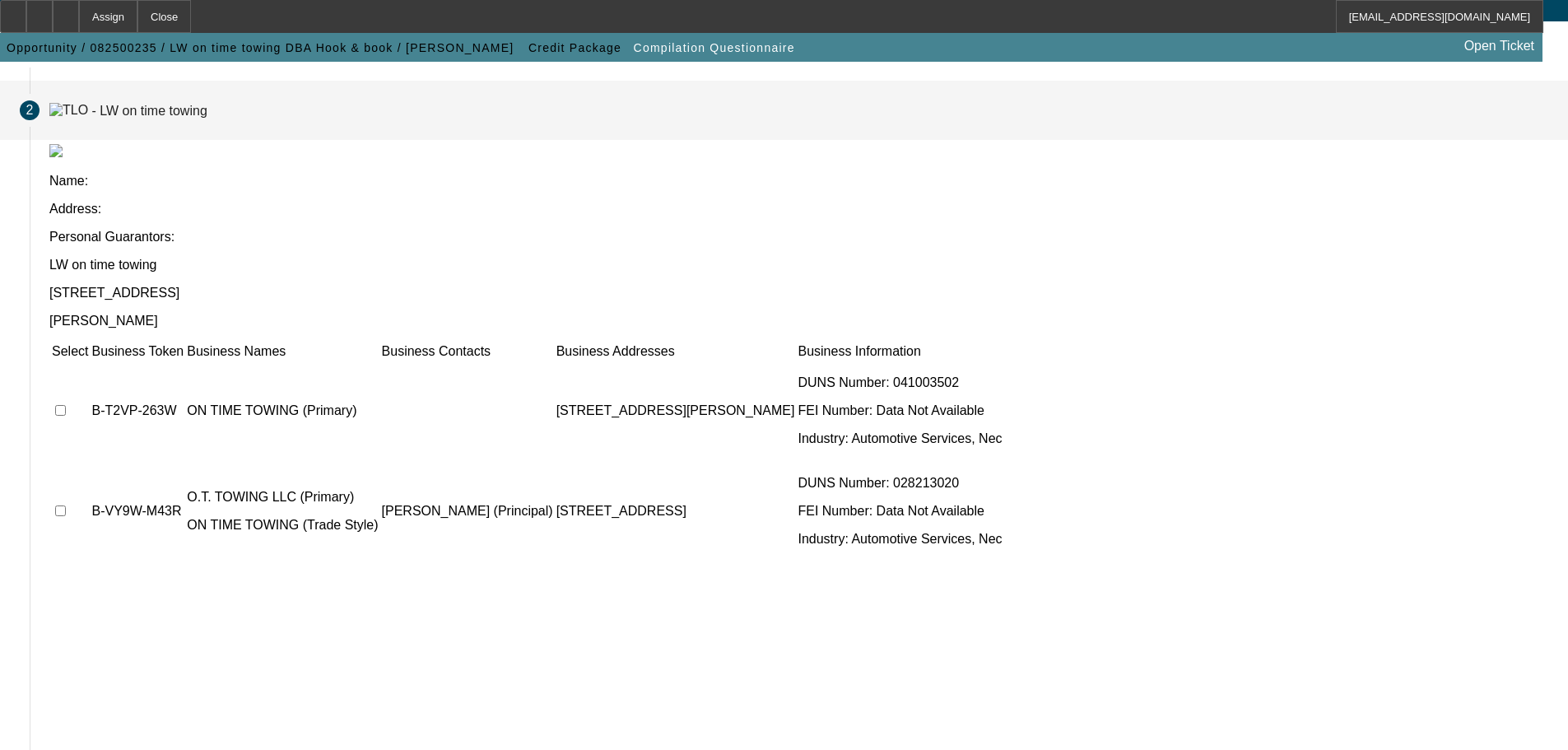
scroll to position [161, 0]
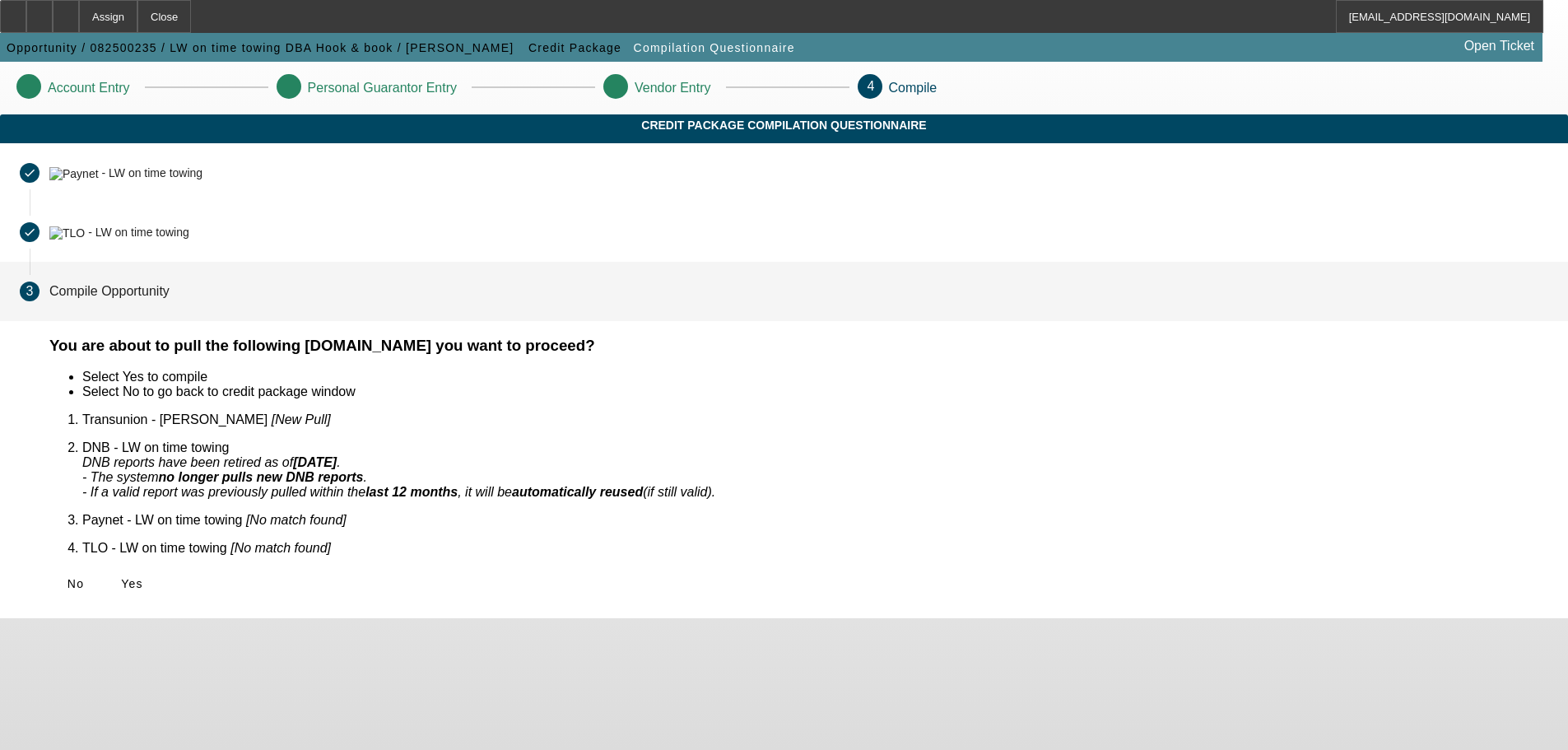
scroll to position [0, 0]
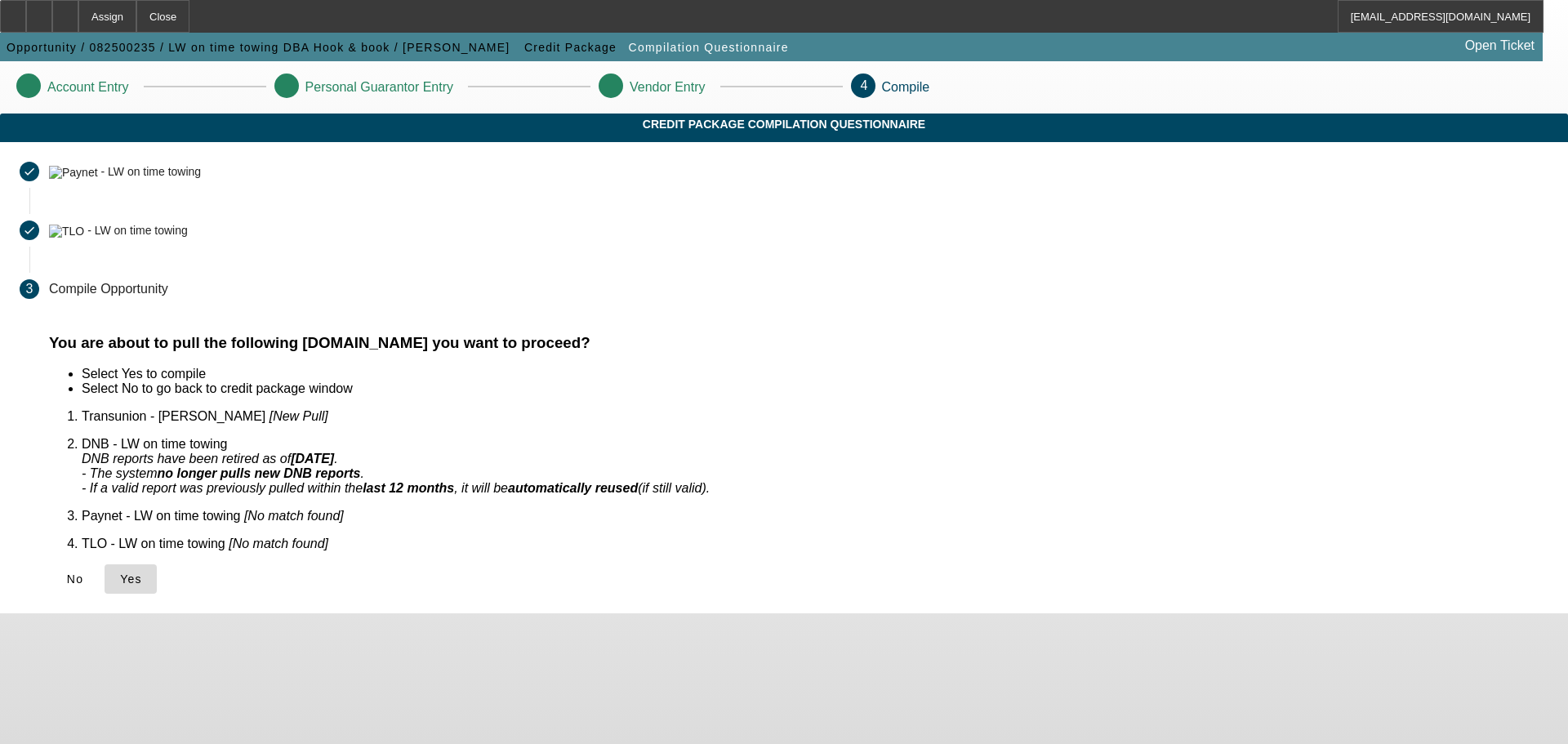
click at [120, 572] on icon at bounding box center [120, 579] width 0 height 13
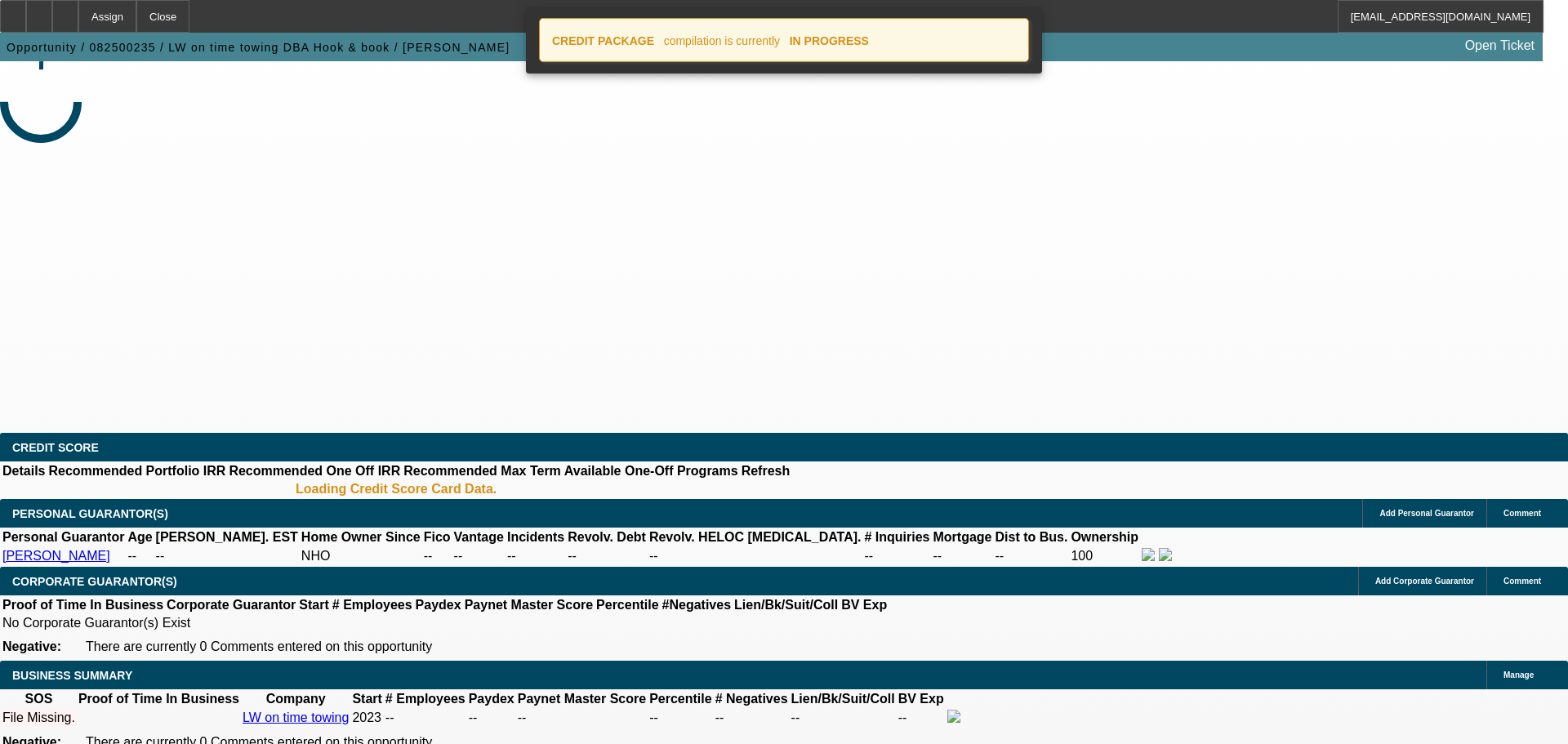
select select "0"
select select "2"
select select "0.1"
select select "4"
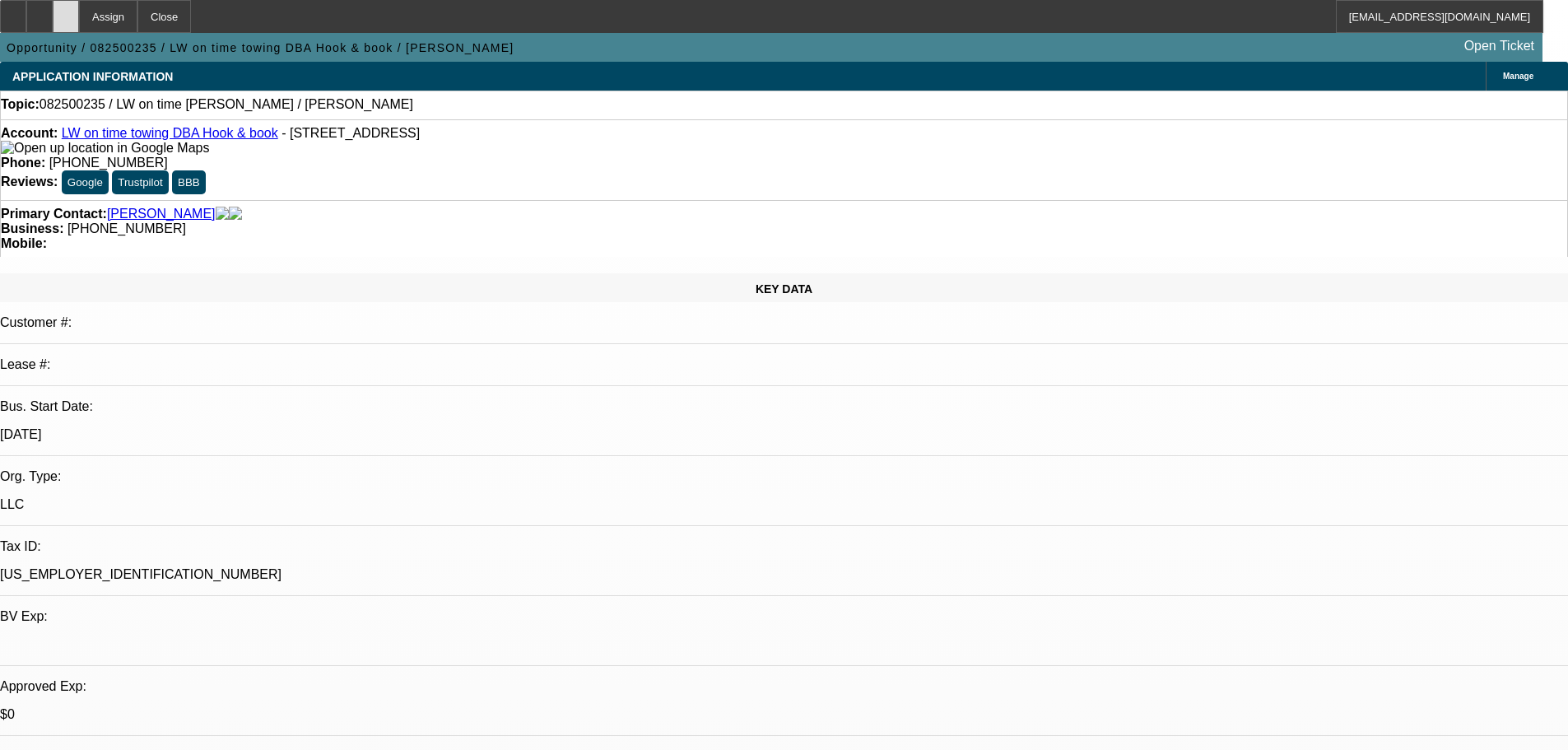
click at [79, 16] on div at bounding box center [66, 16] width 26 height 33
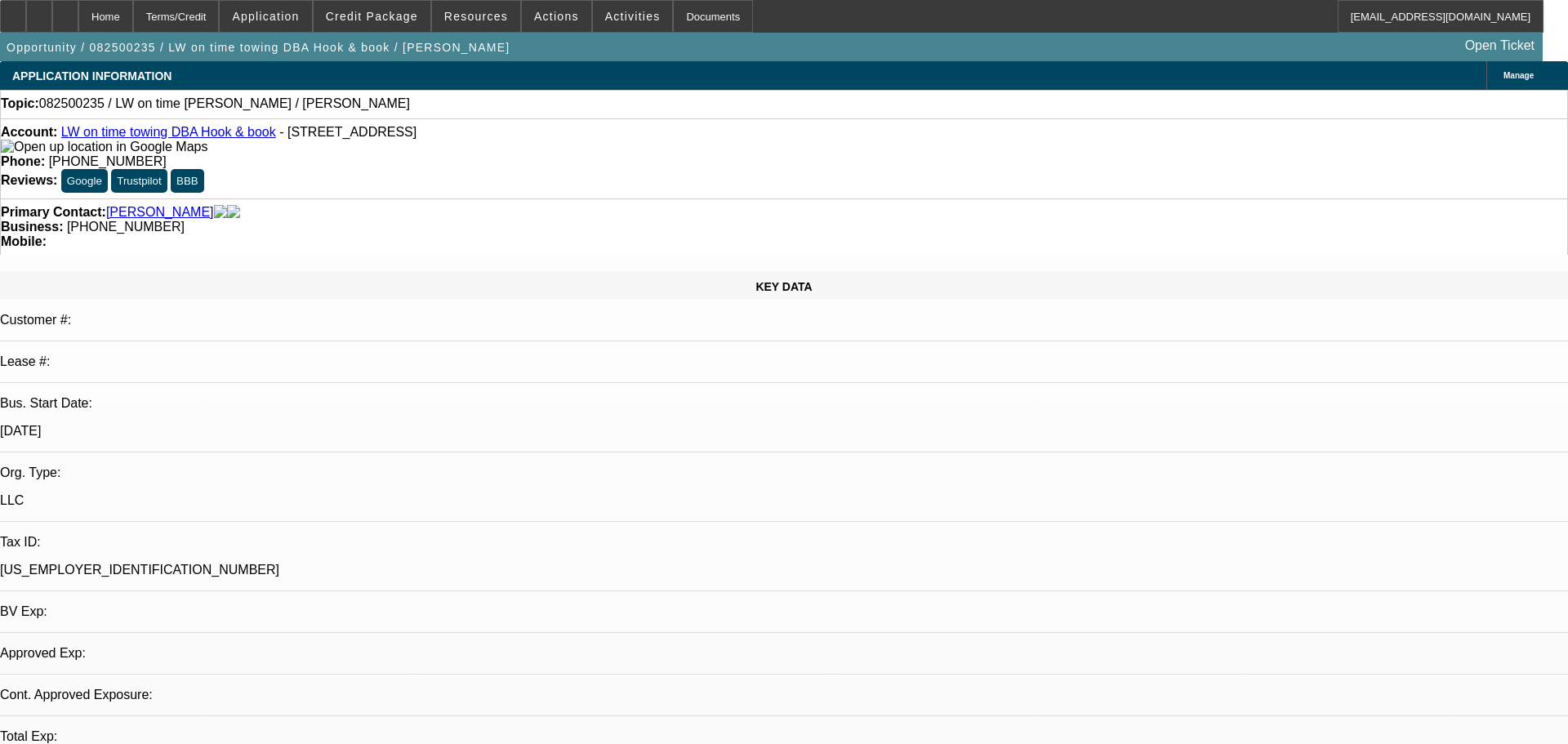
select select "0"
select select "2"
select select "0.1"
select select "1"
select select "2"
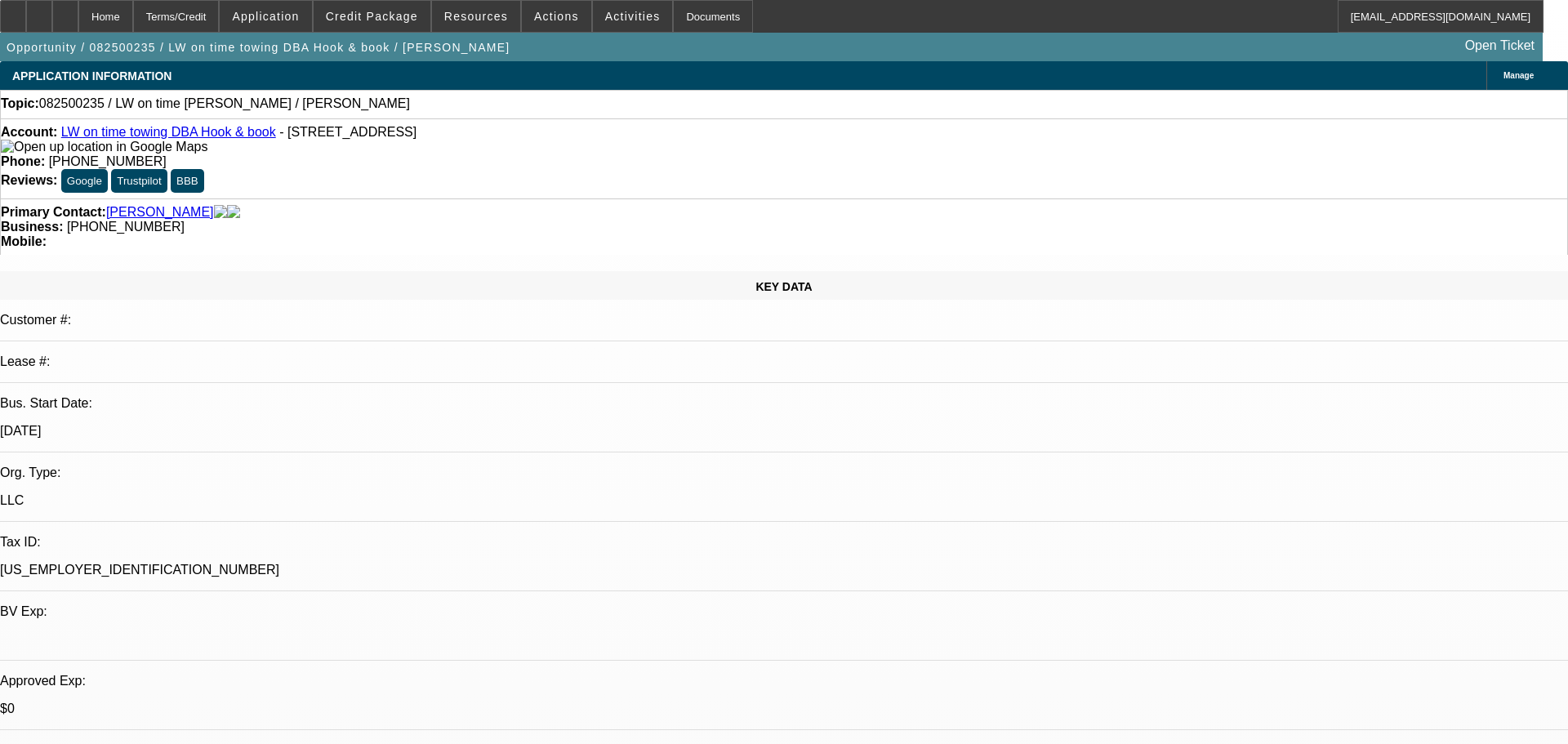
select select "4"
click at [371, 17] on span "Credit Package" at bounding box center [371, 16] width 92 height 13
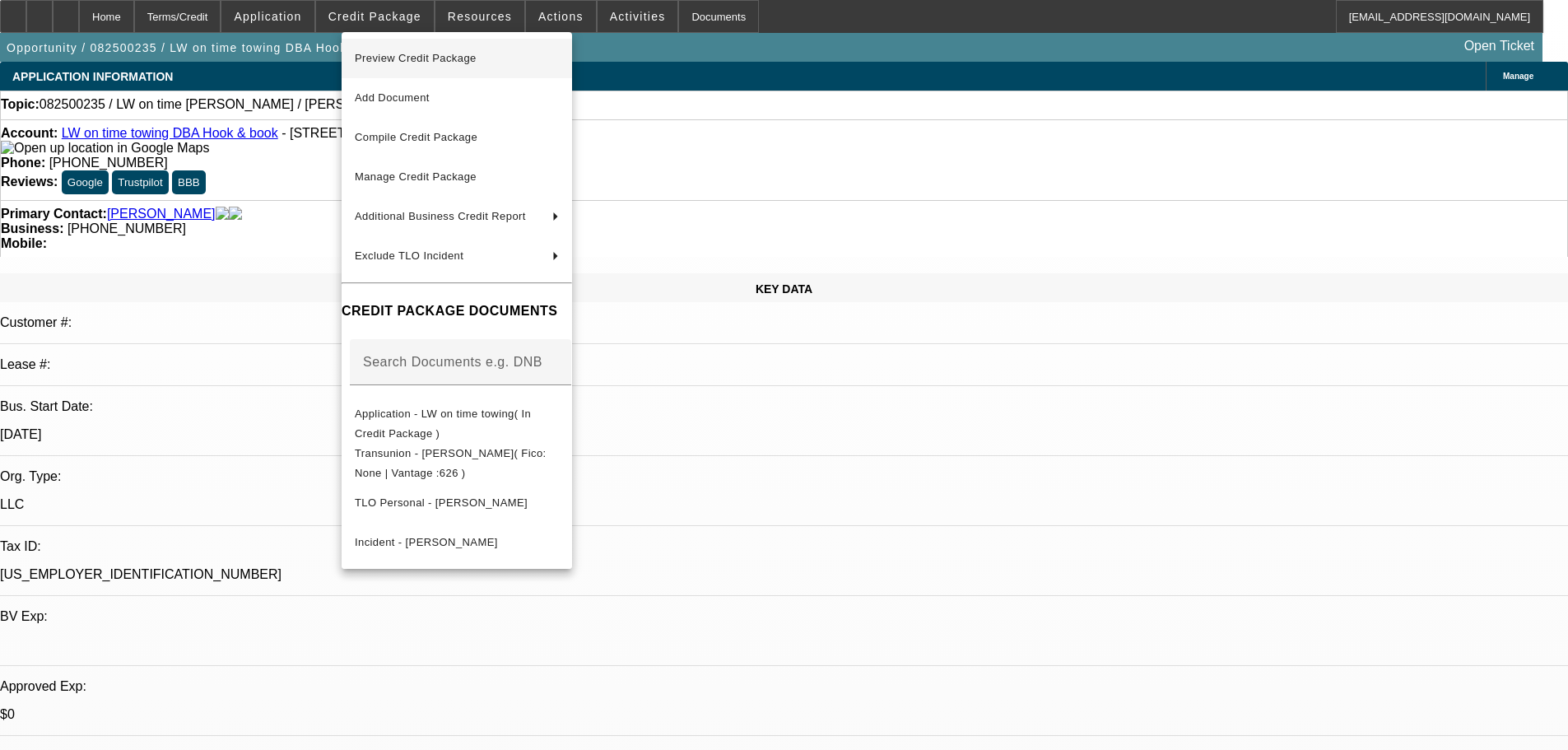
click at [414, 61] on span "Preview Credit Package" at bounding box center [415, 58] width 122 height 12
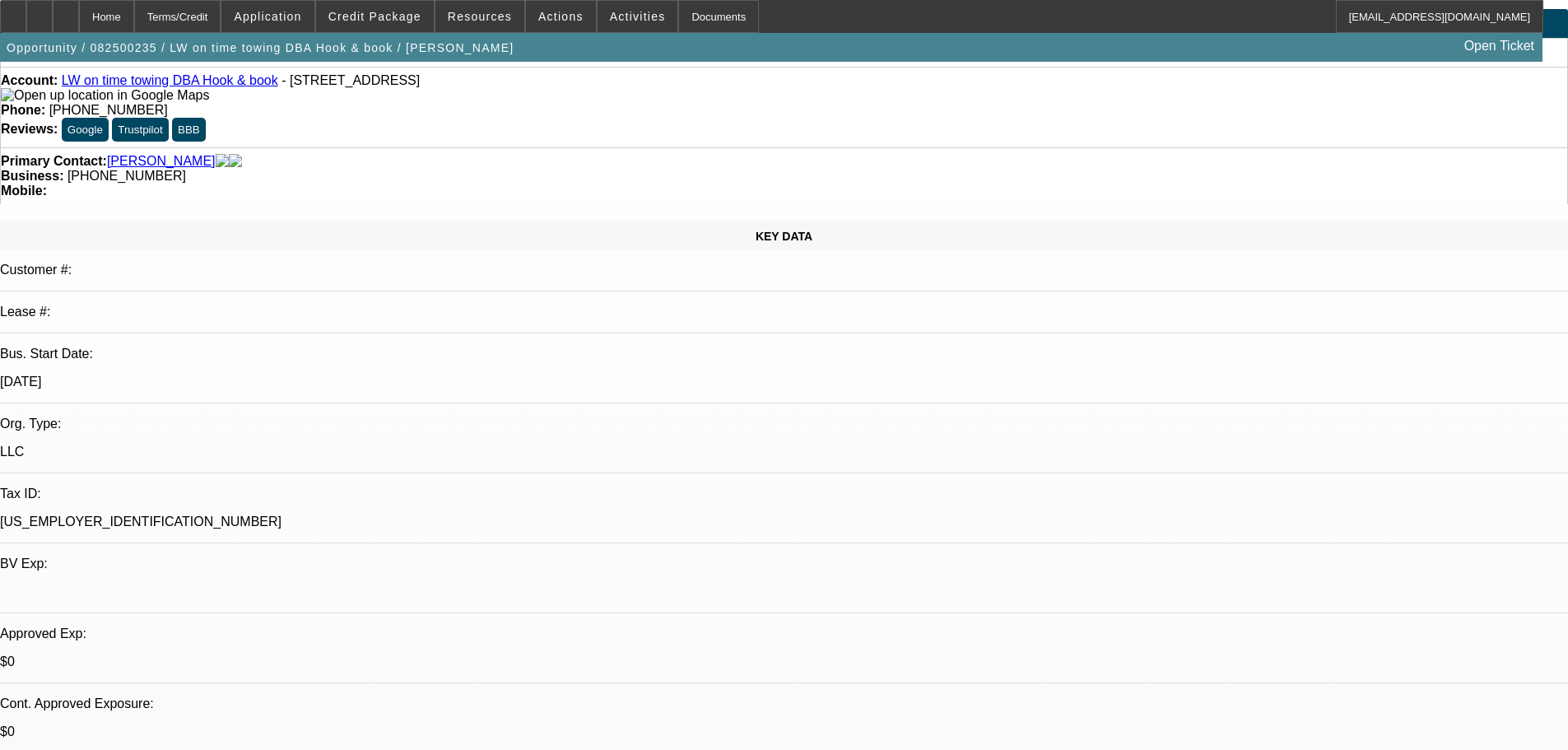
scroll to position [82, 0]
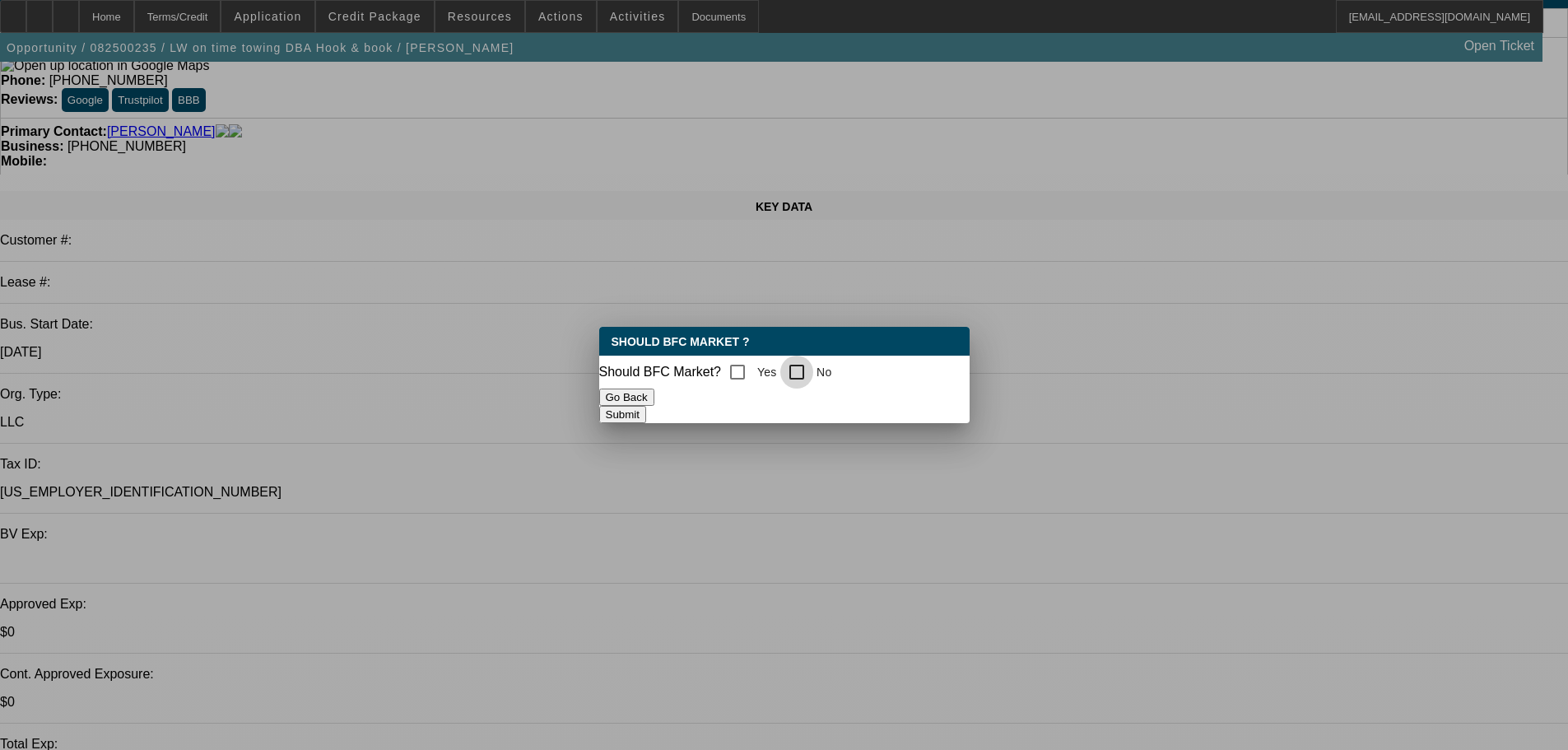
click at [808, 367] on input "No" at bounding box center [797, 372] width 33 height 33
checkbox input "true"
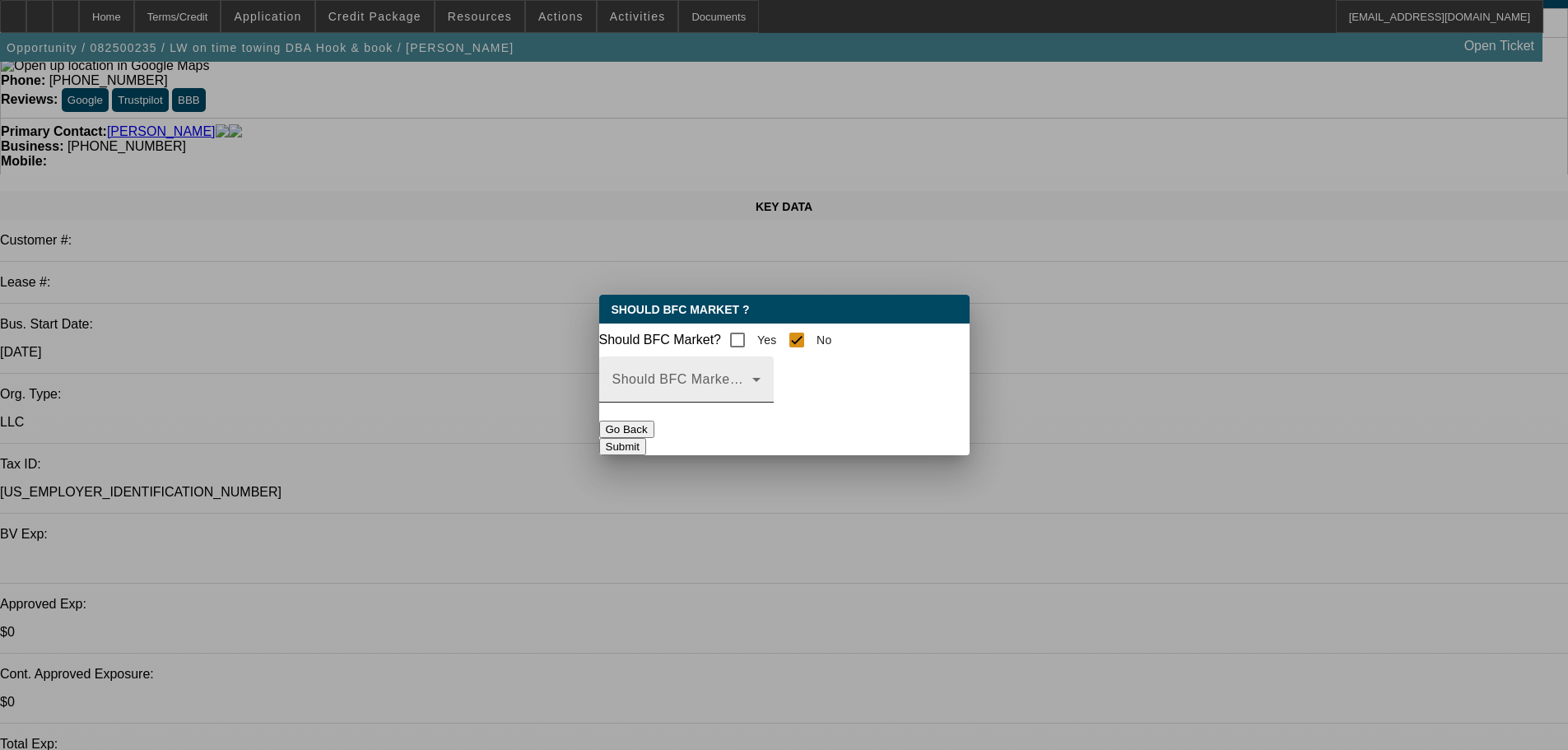
click at [752, 396] on span at bounding box center [682, 386] width 140 height 20
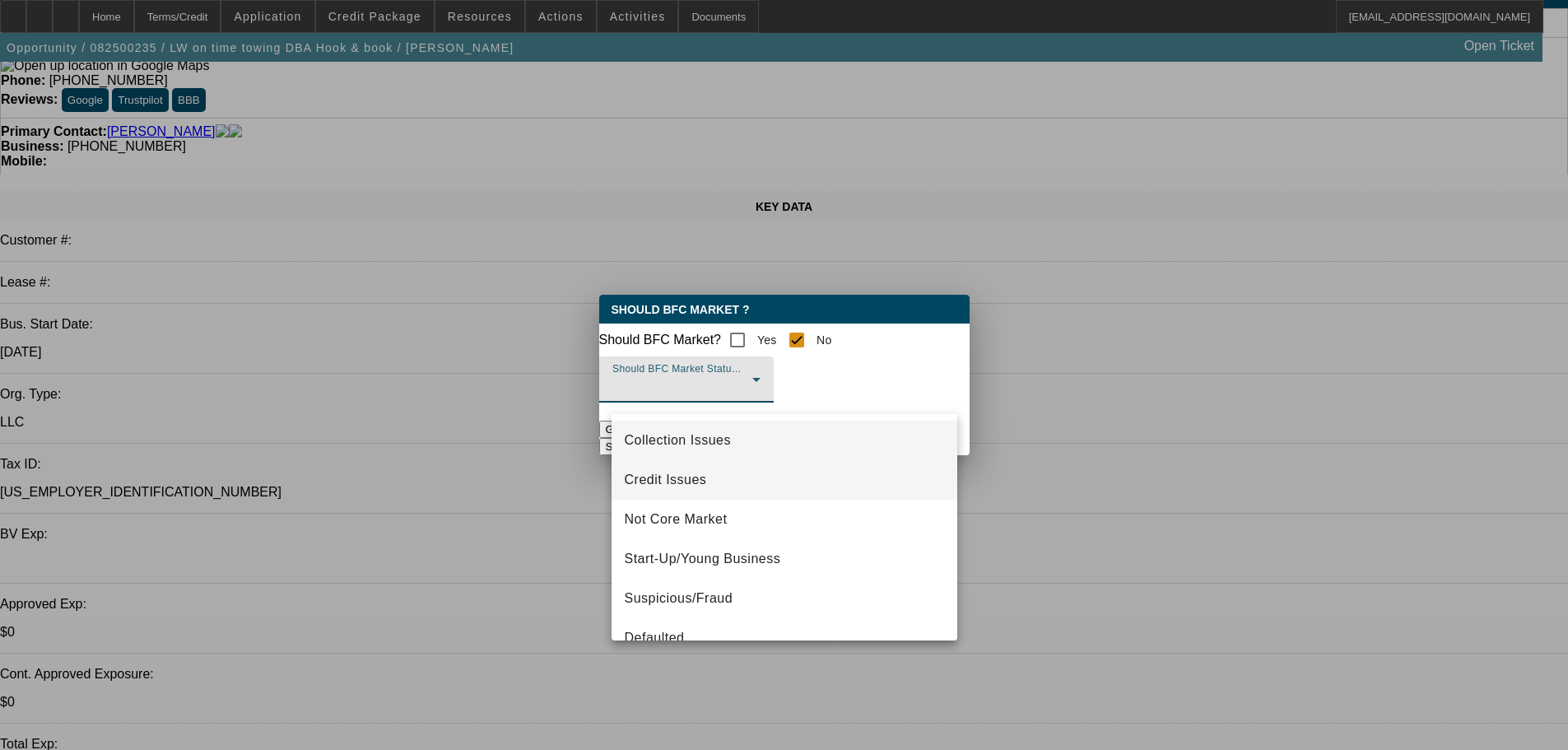
click at [711, 476] on mat-option "Credit Issues" at bounding box center [784, 480] width 346 height 40
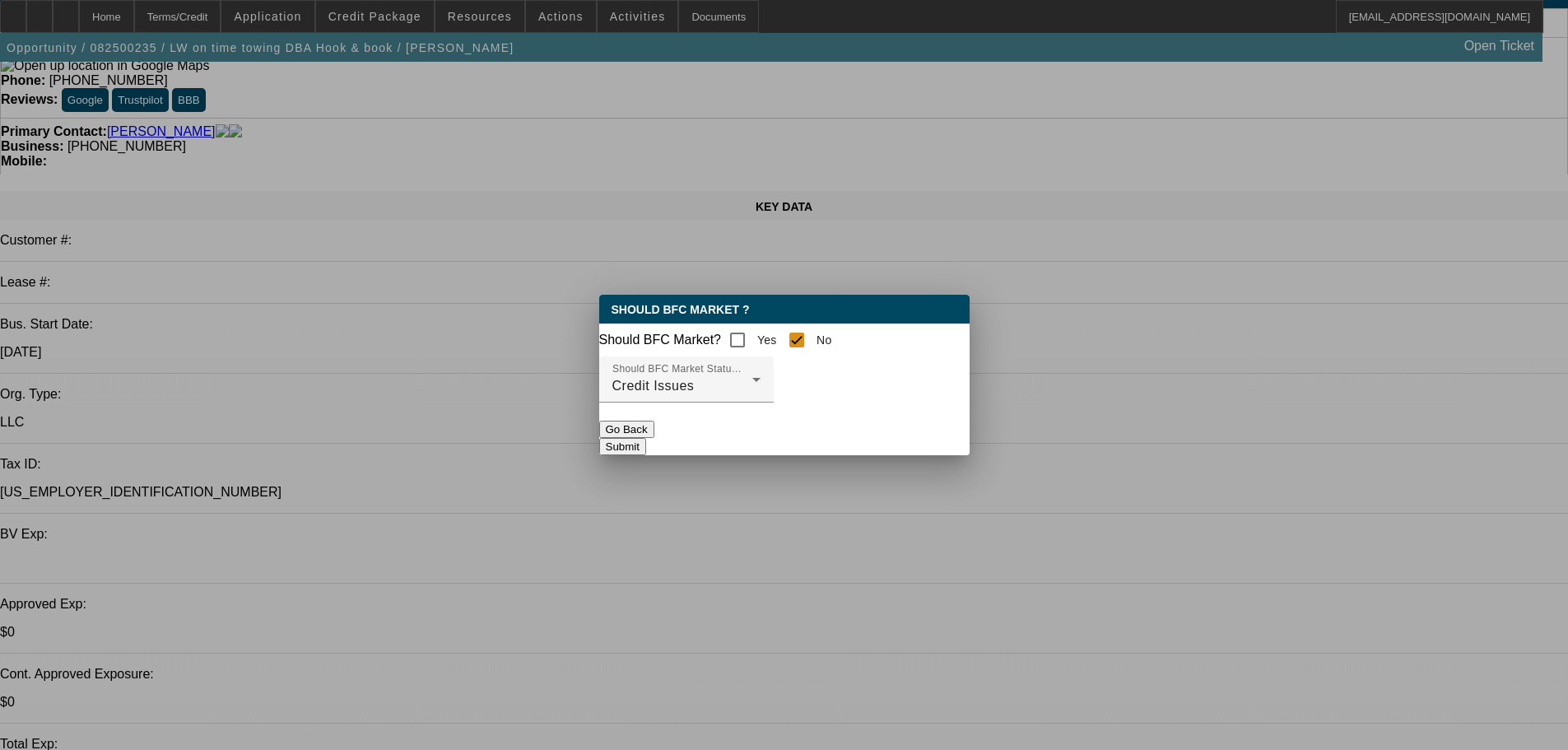
click at [646, 444] on button "Submit" at bounding box center [623, 446] width 47 height 17
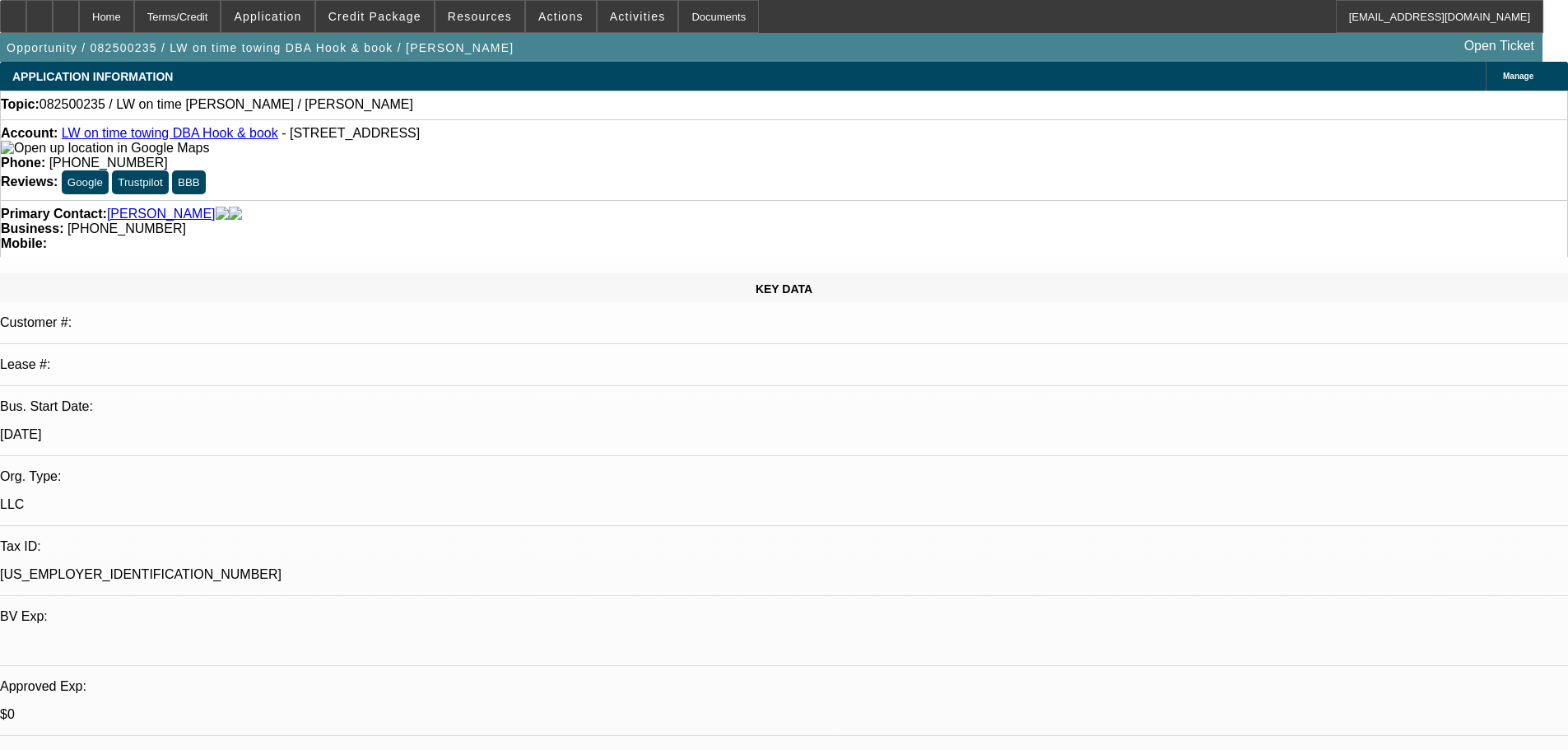
scroll to position [82, 0]
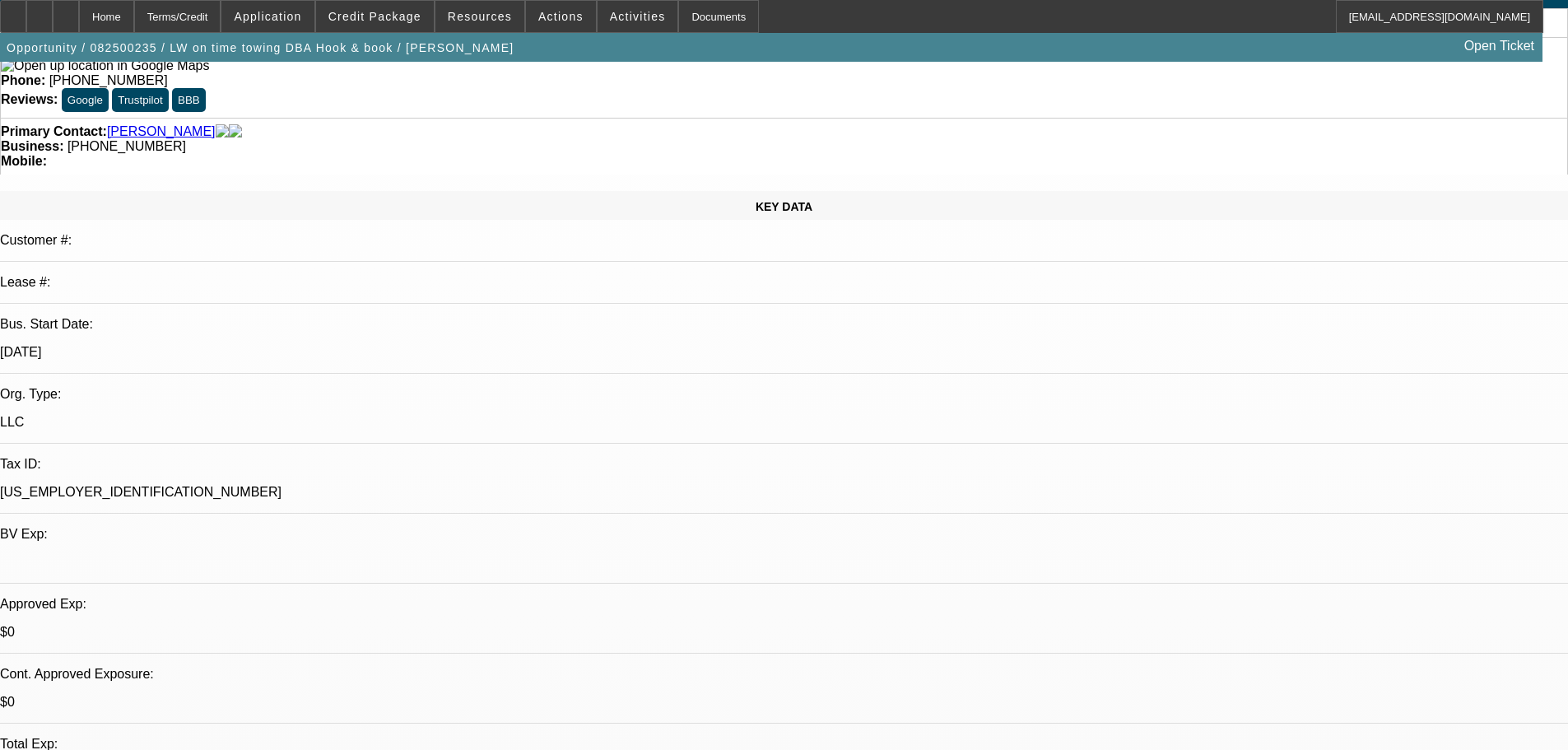
checkbox input "true"
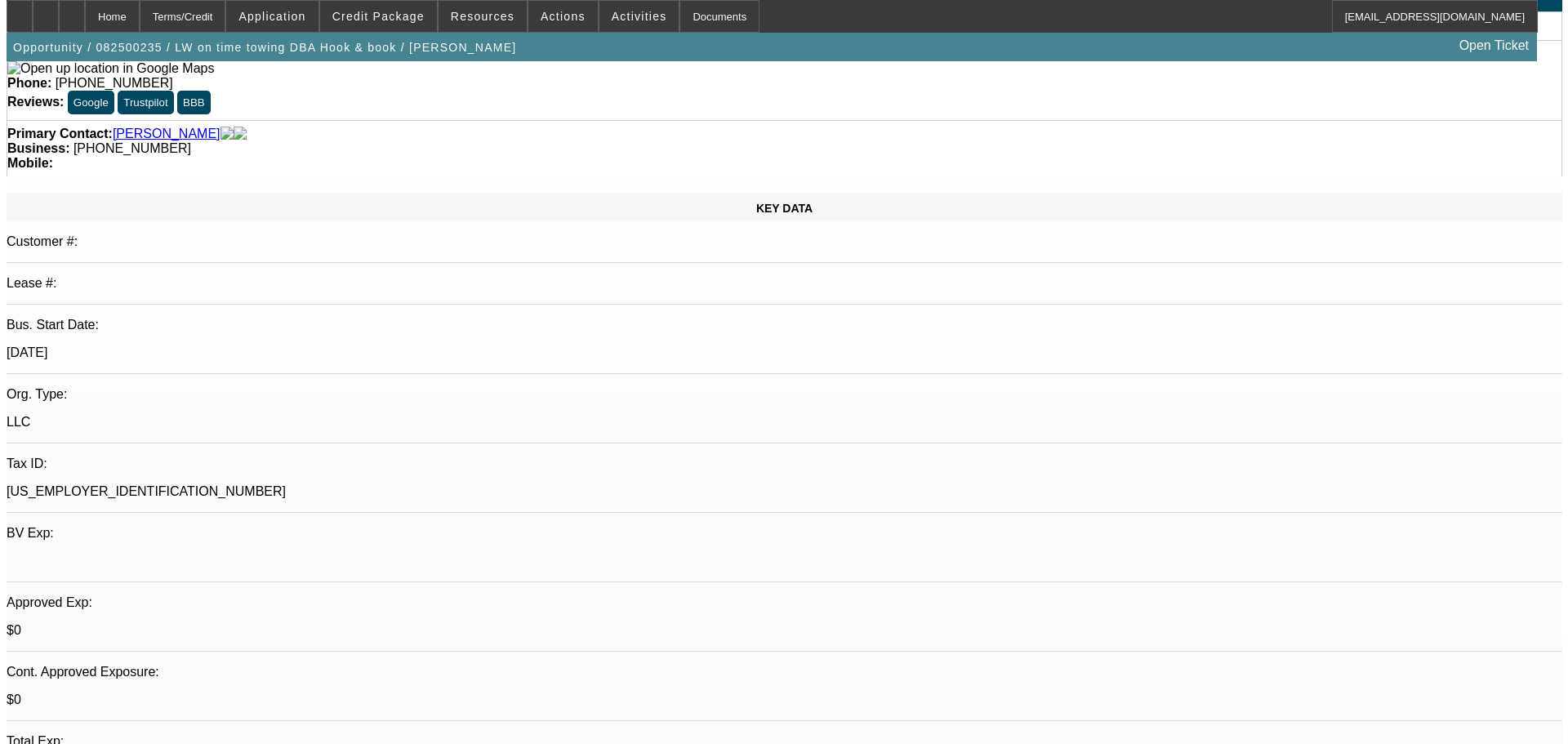
scroll to position [0, 0]
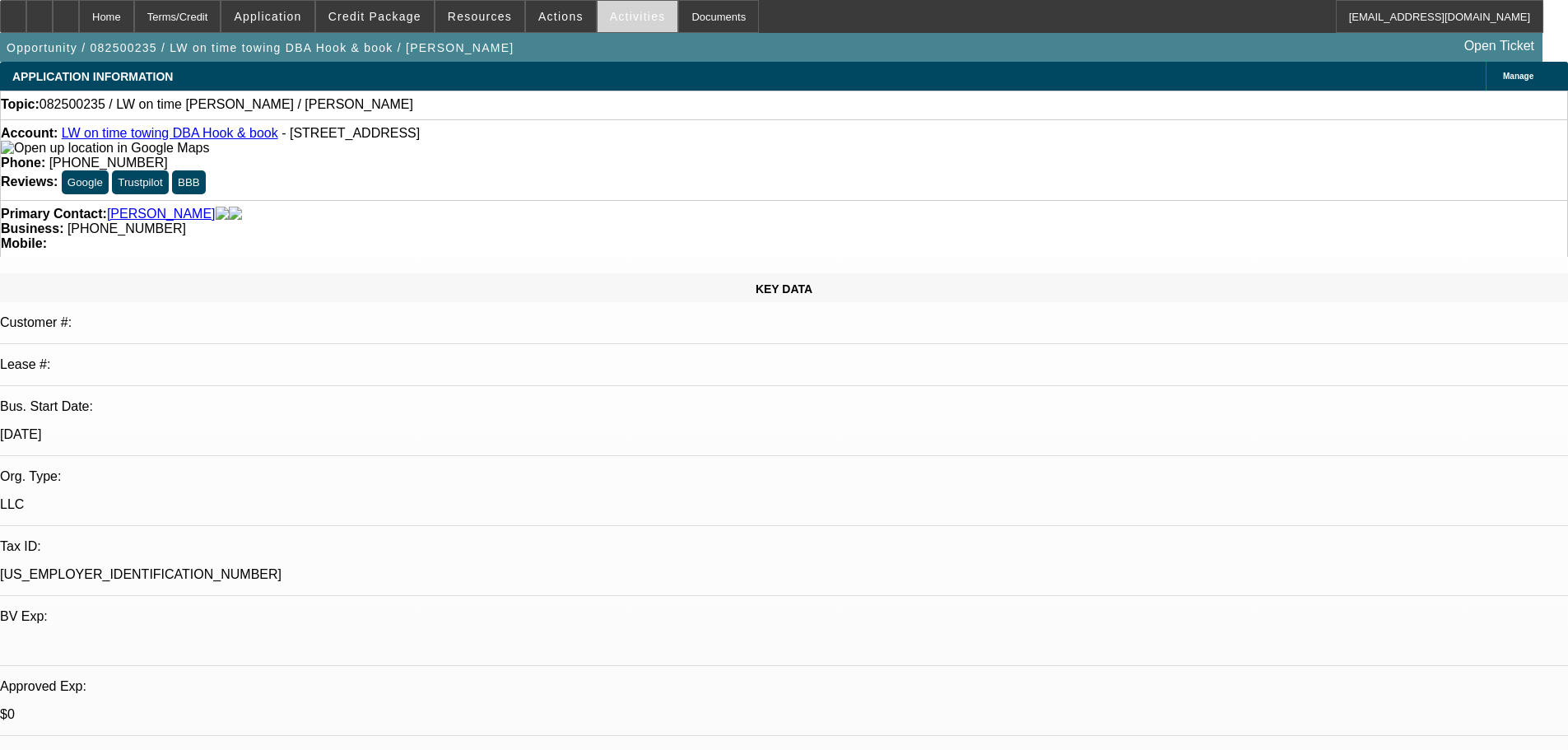
click at [615, 25] on span at bounding box center [637, 17] width 80 height 40
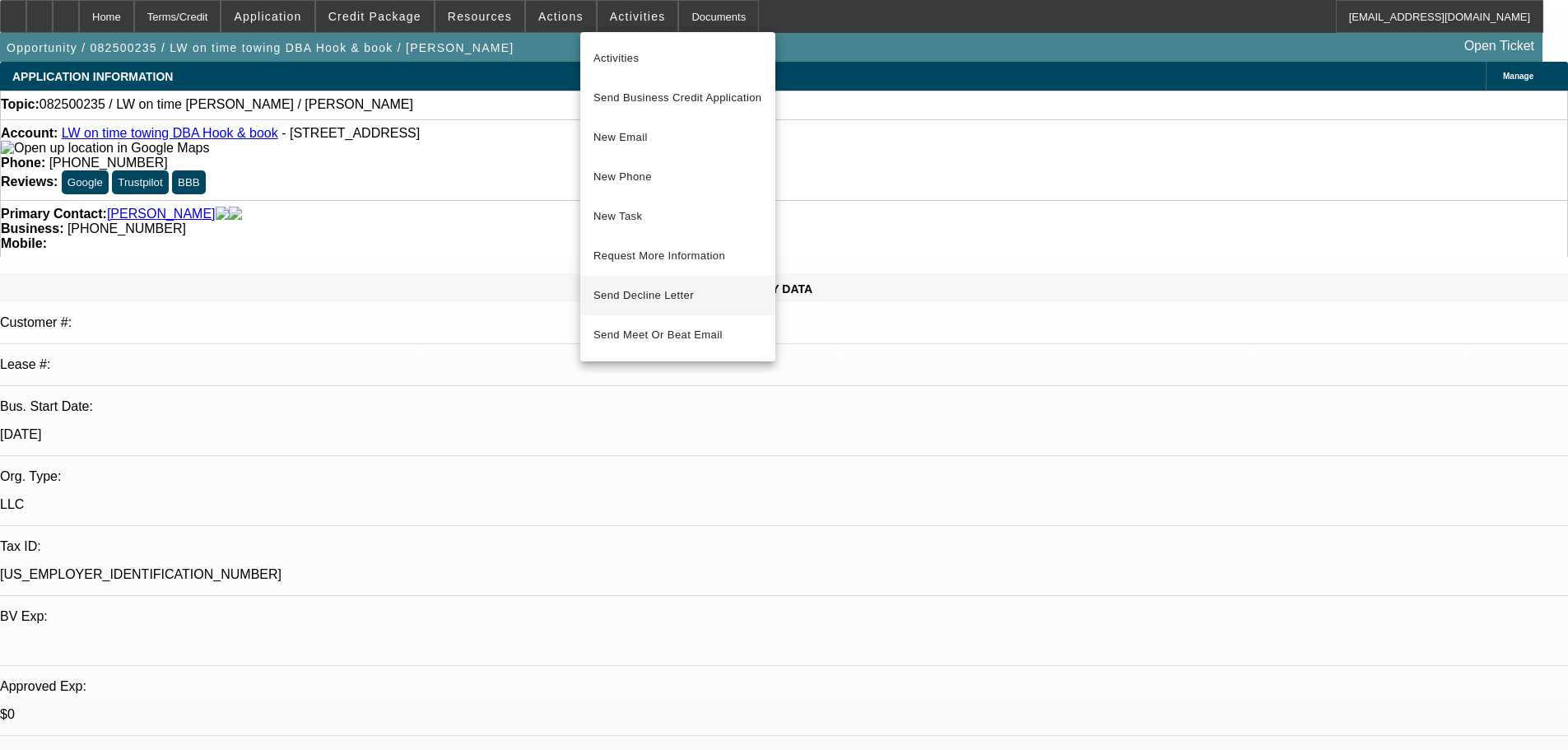
click at [673, 293] on span "Send Decline Letter" at bounding box center [644, 295] width 100 height 12
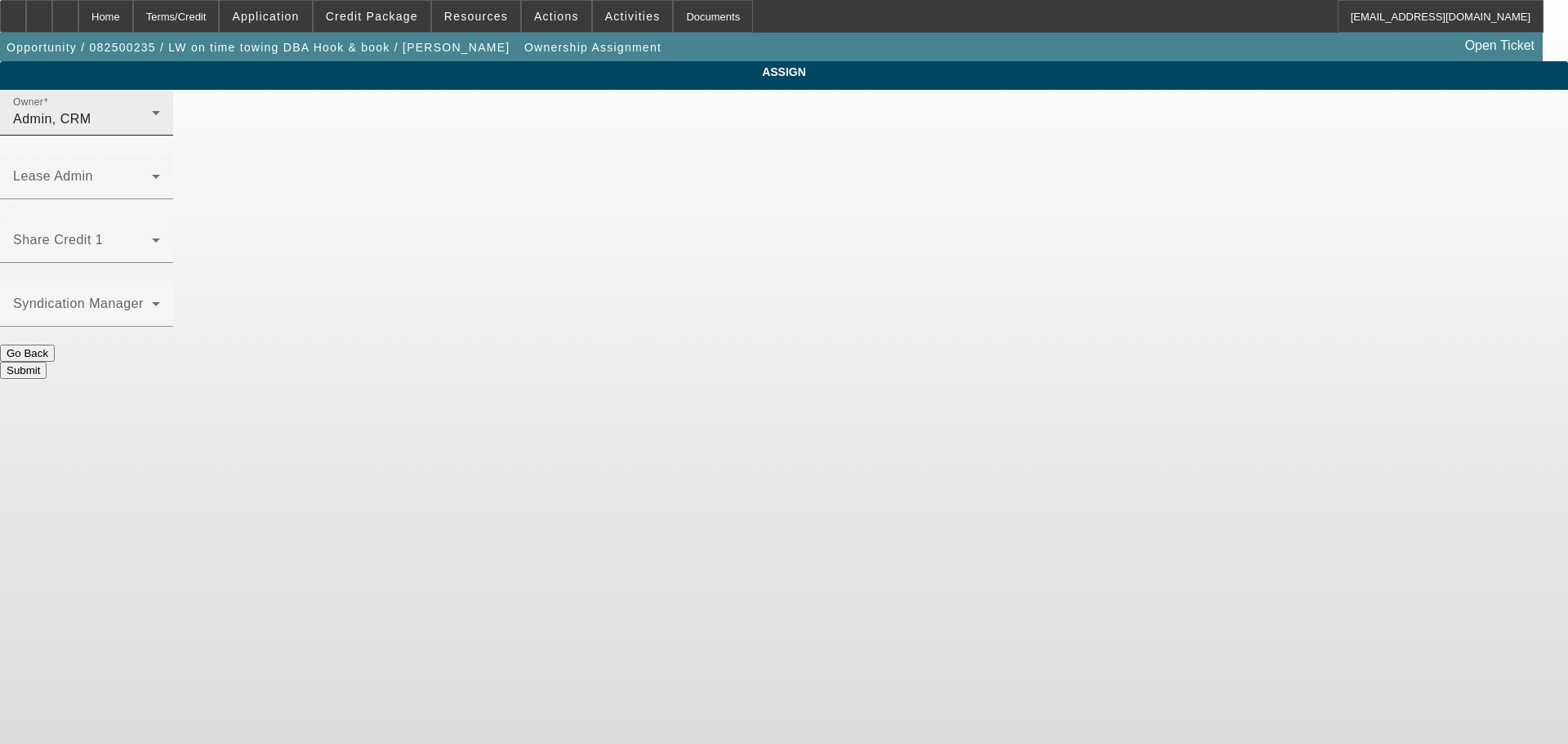
click at [152, 129] on div "Admin, CRM" at bounding box center [83, 119] width 139 height 20
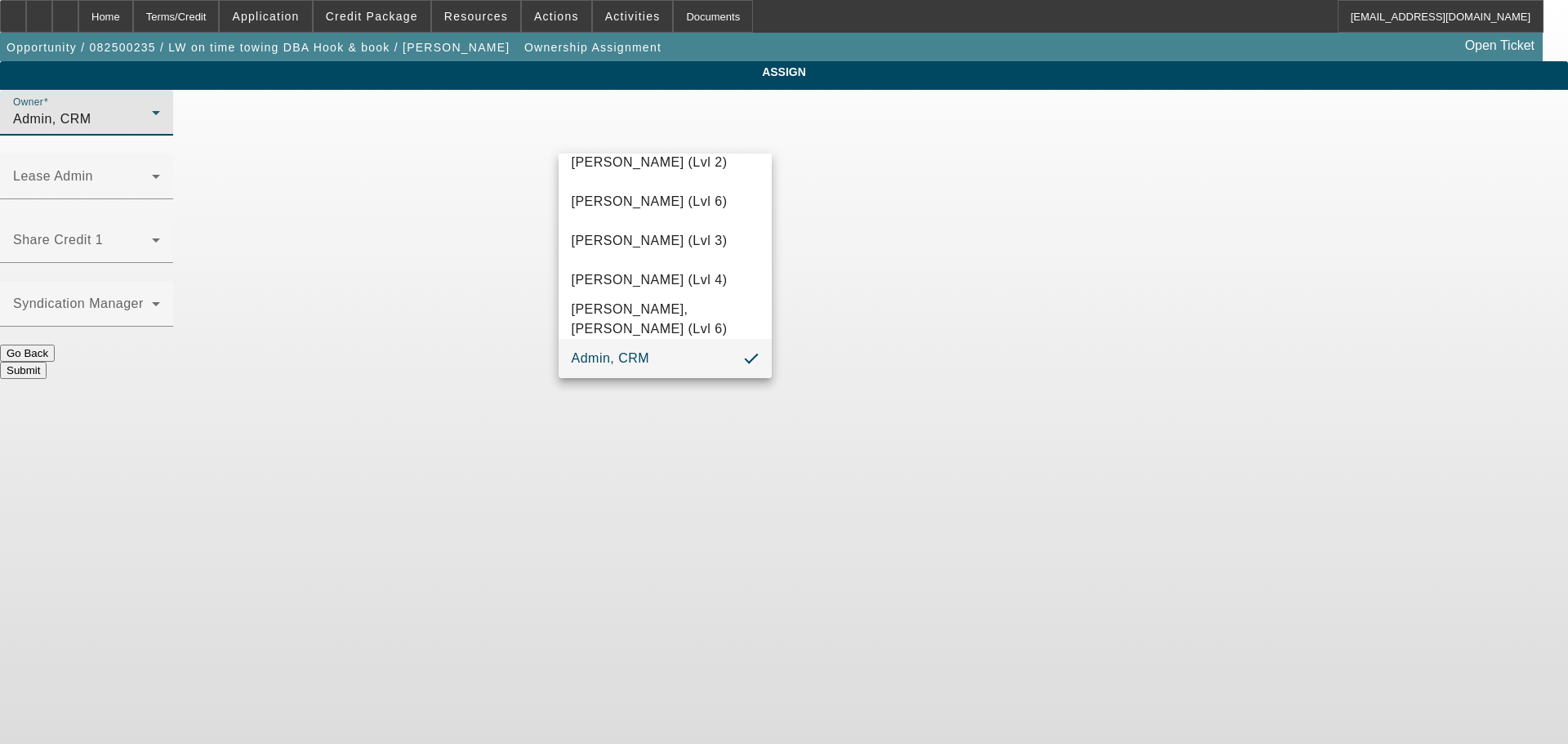
scroll to position [46, 0]
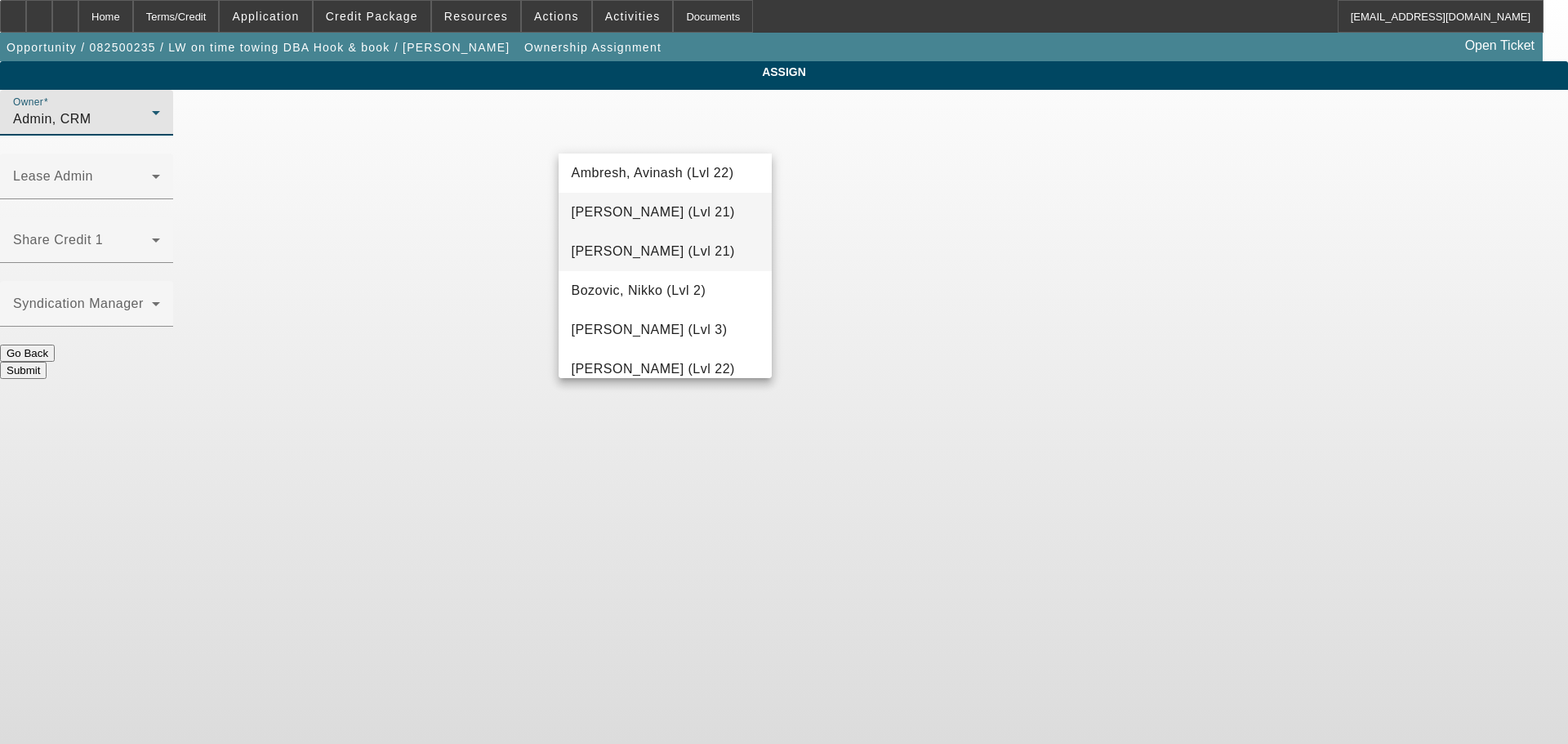
drag, startPoint x: 634, startPoint y: 258, endPoint x: 656, endPoint y: 257, distance: 22.0
click at [635, 257] on span "[PERSON_NAME] (Lvl 21)" at bounding box center [654, 251] width 163 height 20
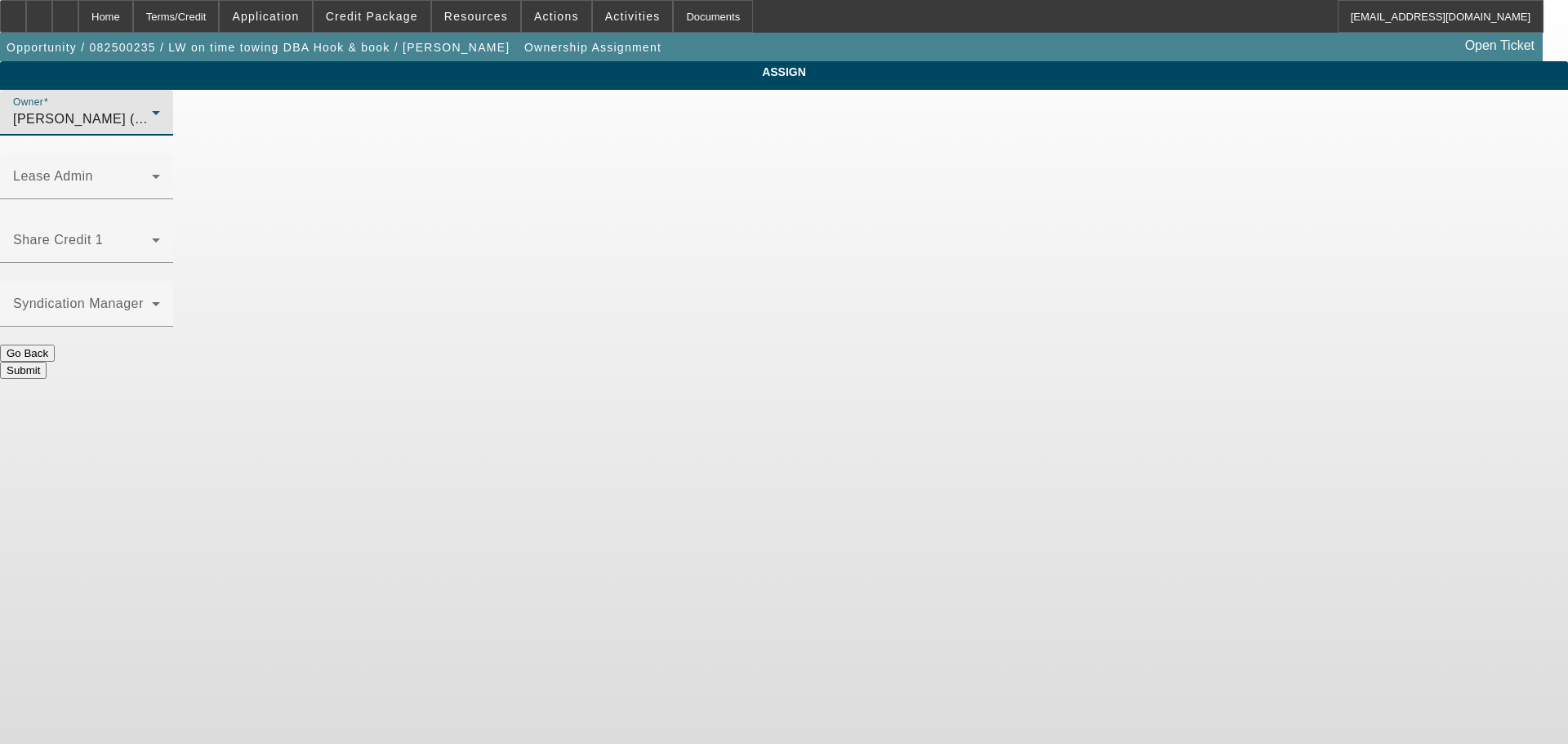
click at [47, 362] on button "Submit" at bounding box center [23, 371] width 47 height 17
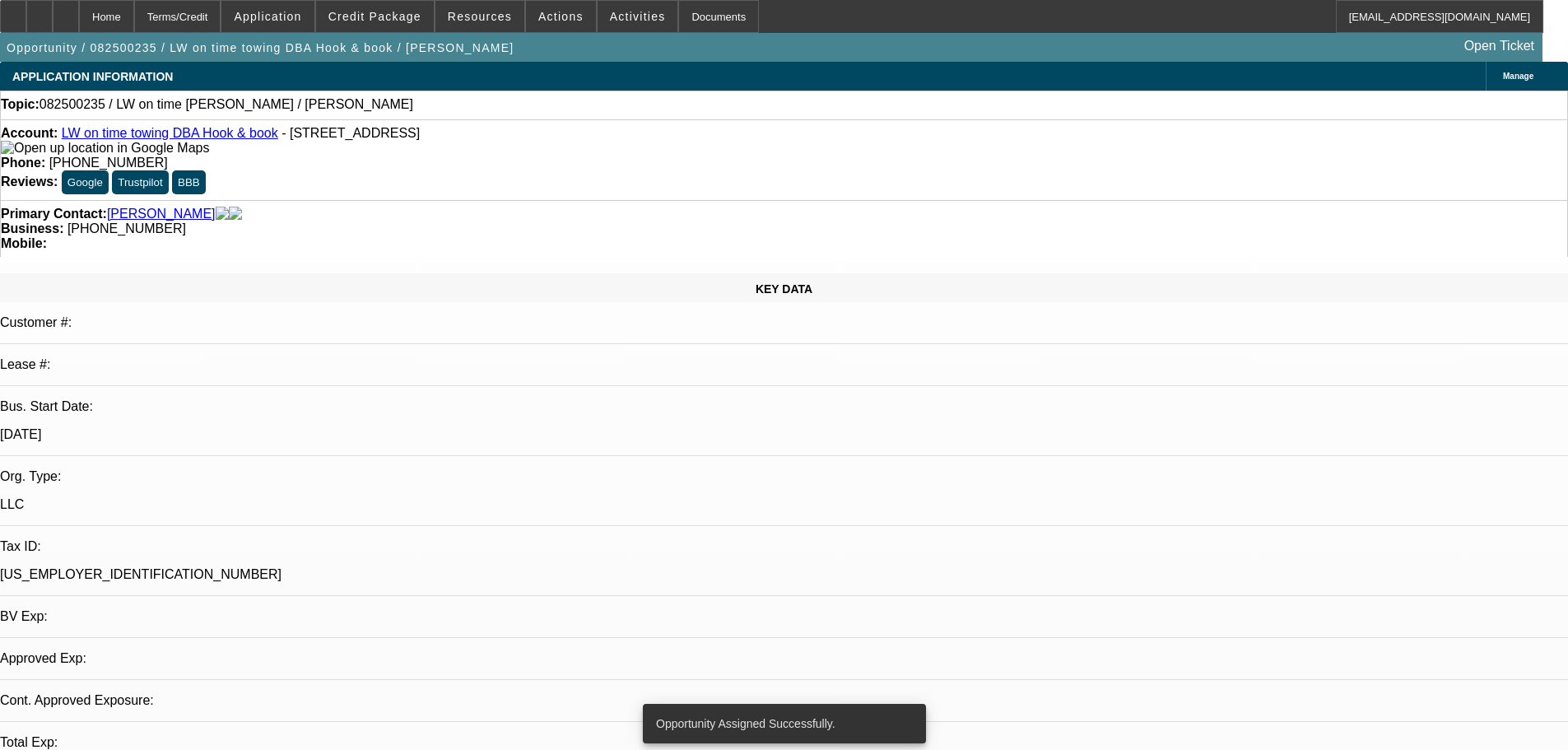
select select "0"
select select "2"
select select "0.1"
select select "4"
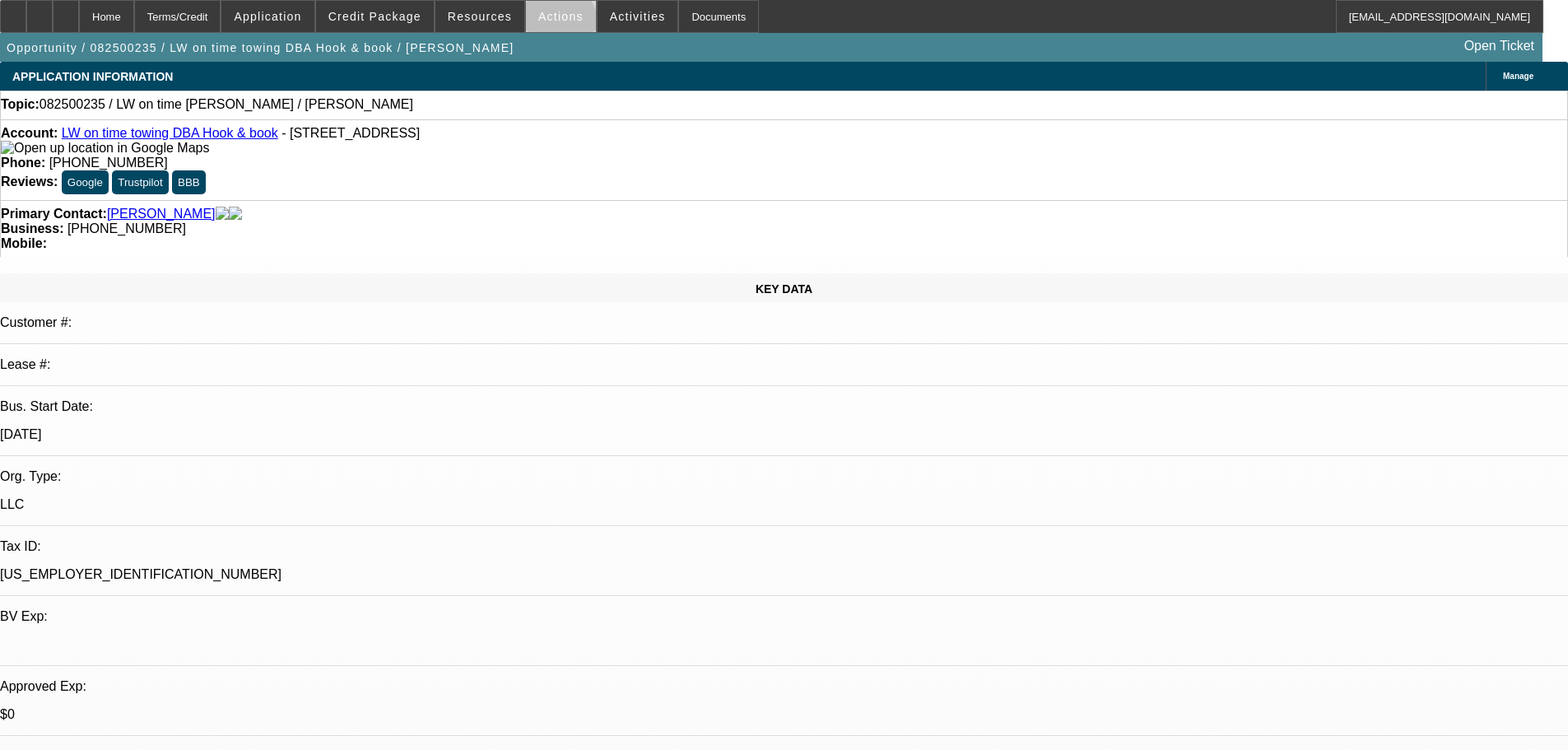
click at [551, 26] on span at bounding box center [560, 17] width 70 height 40
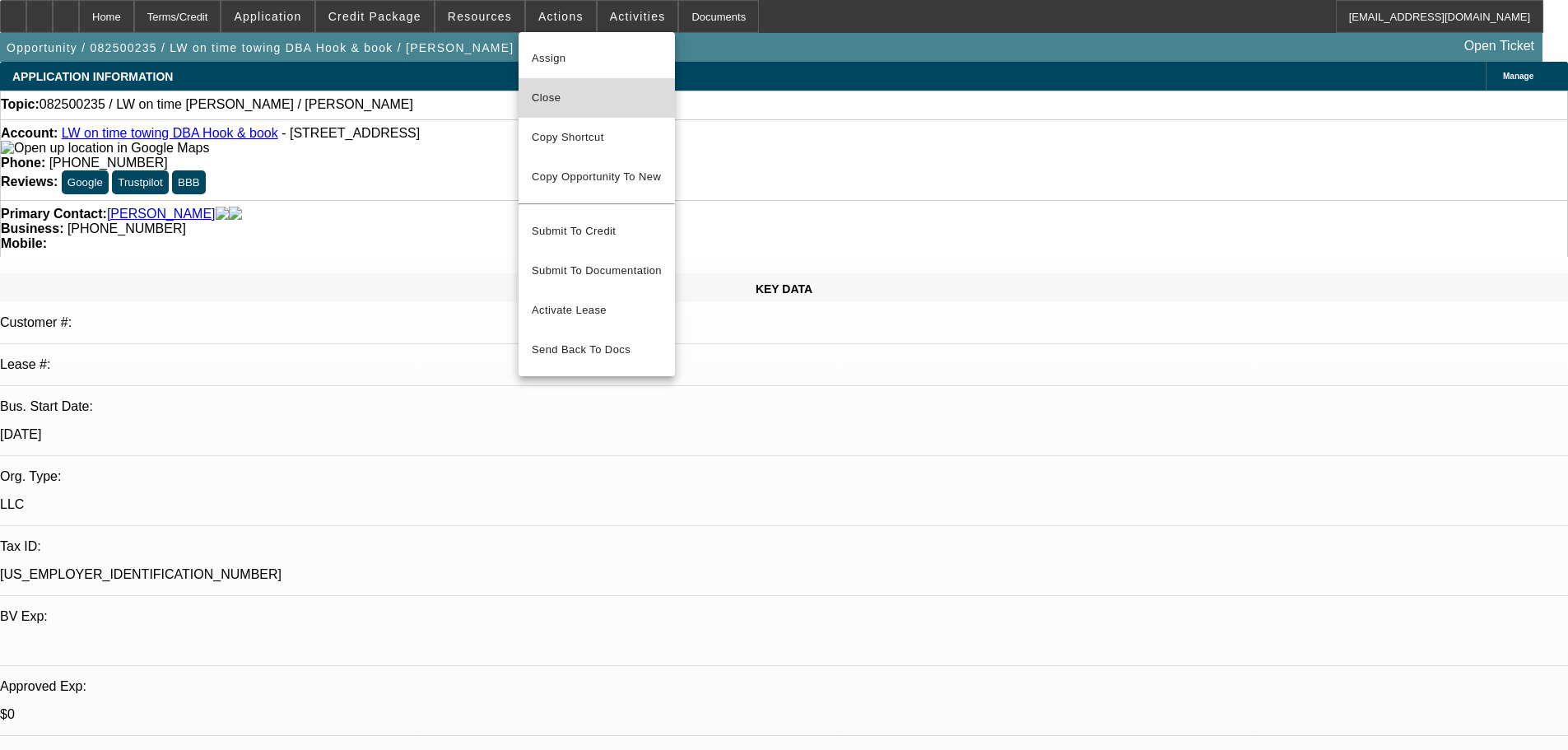
click at [560, 99] on span "Close" at bounding box center [597, 97] width 130 height 20
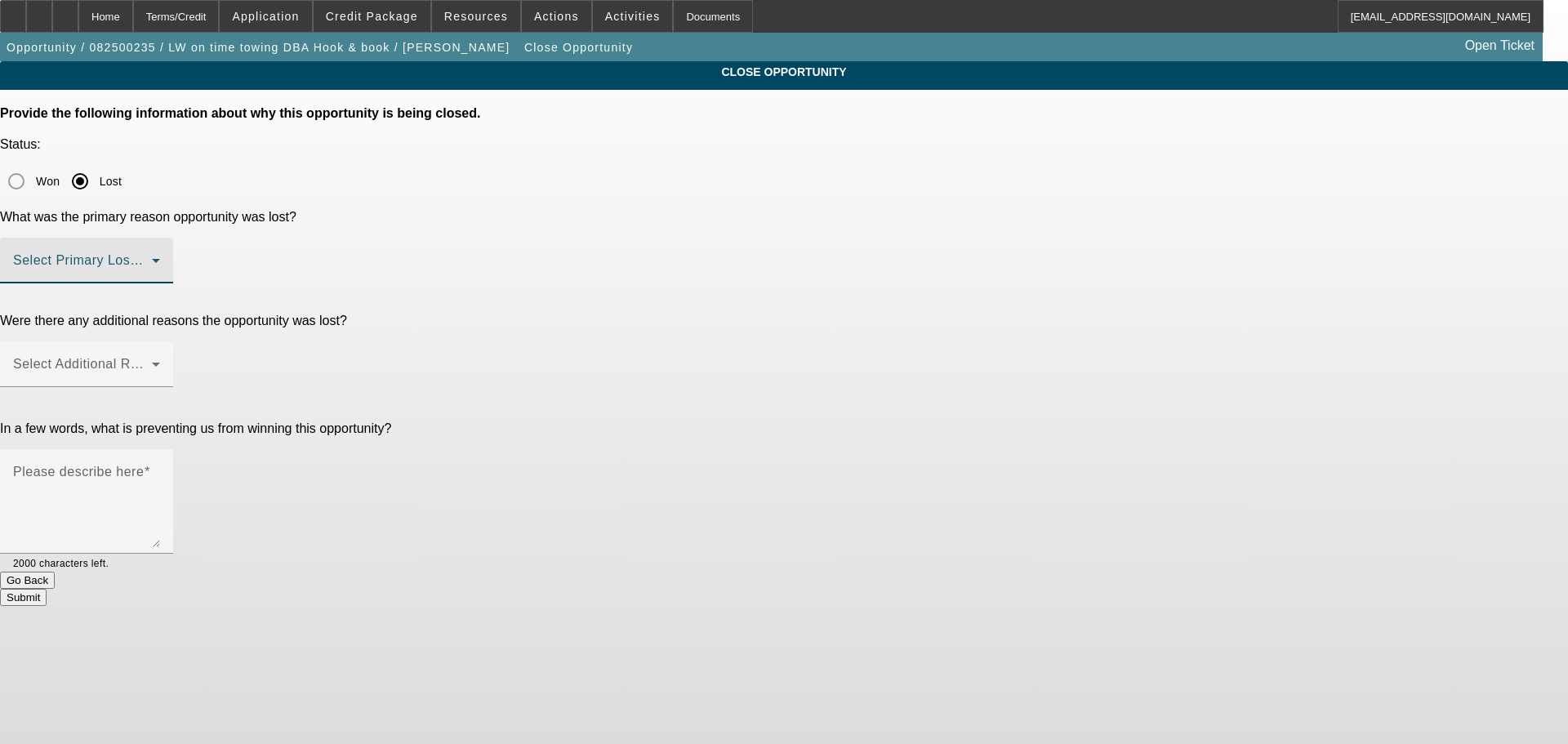
click at [152, 257] on span at bounding box center [83, 266] width 139 height 20
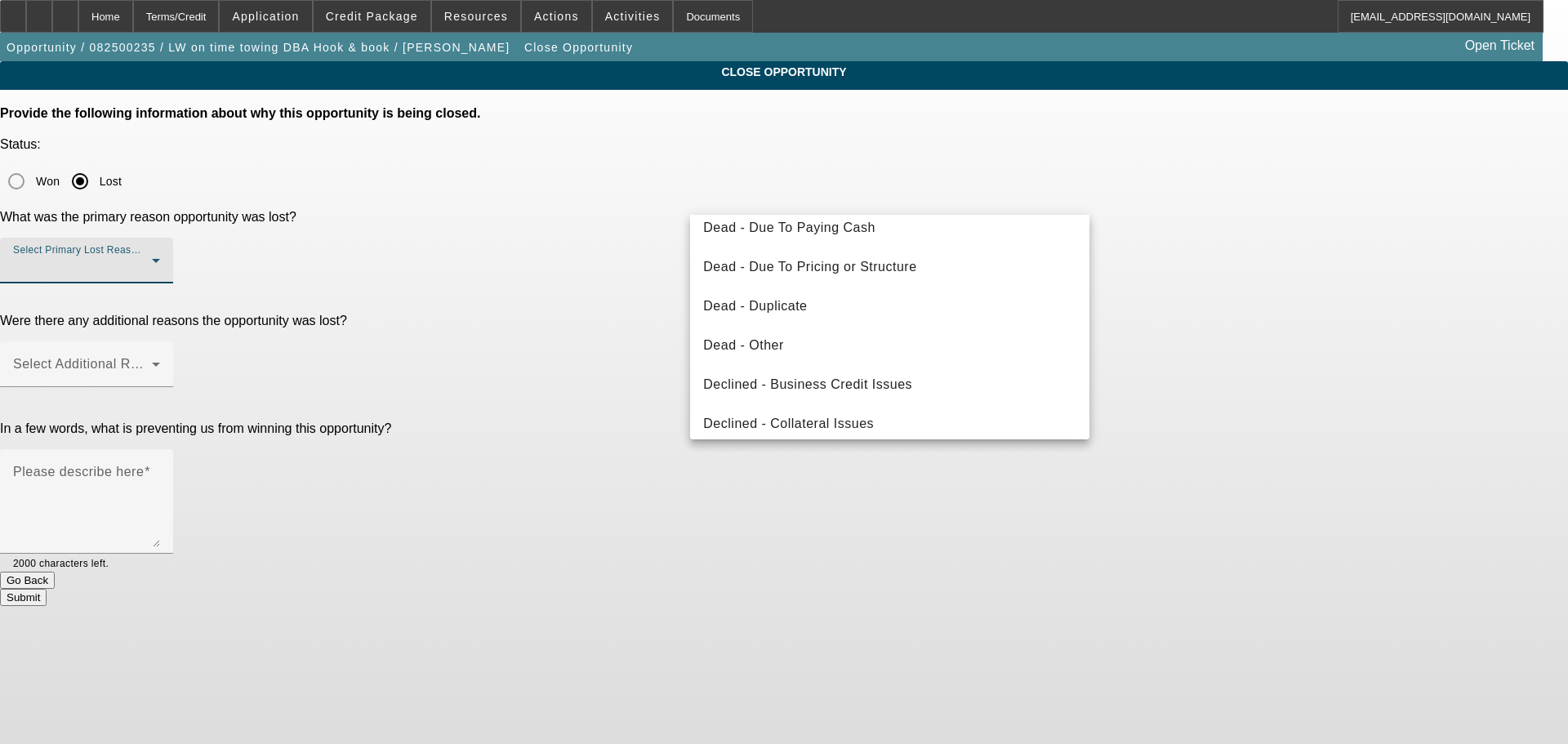
scroll to position [220, 0]
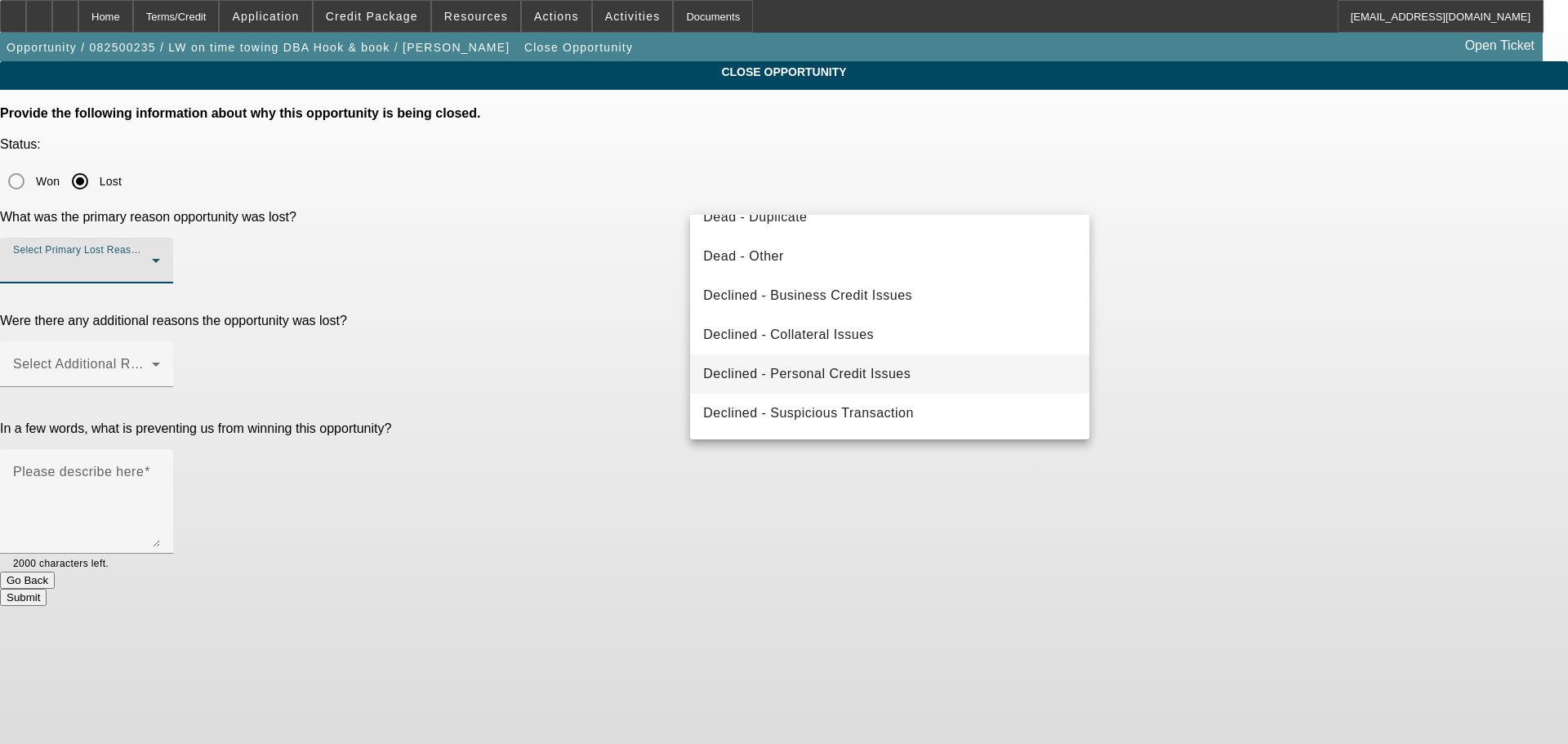
click at [842, 376] on span "Declined - Personal Credit Issues" at bounding box center [807, 373] width 207 height 20
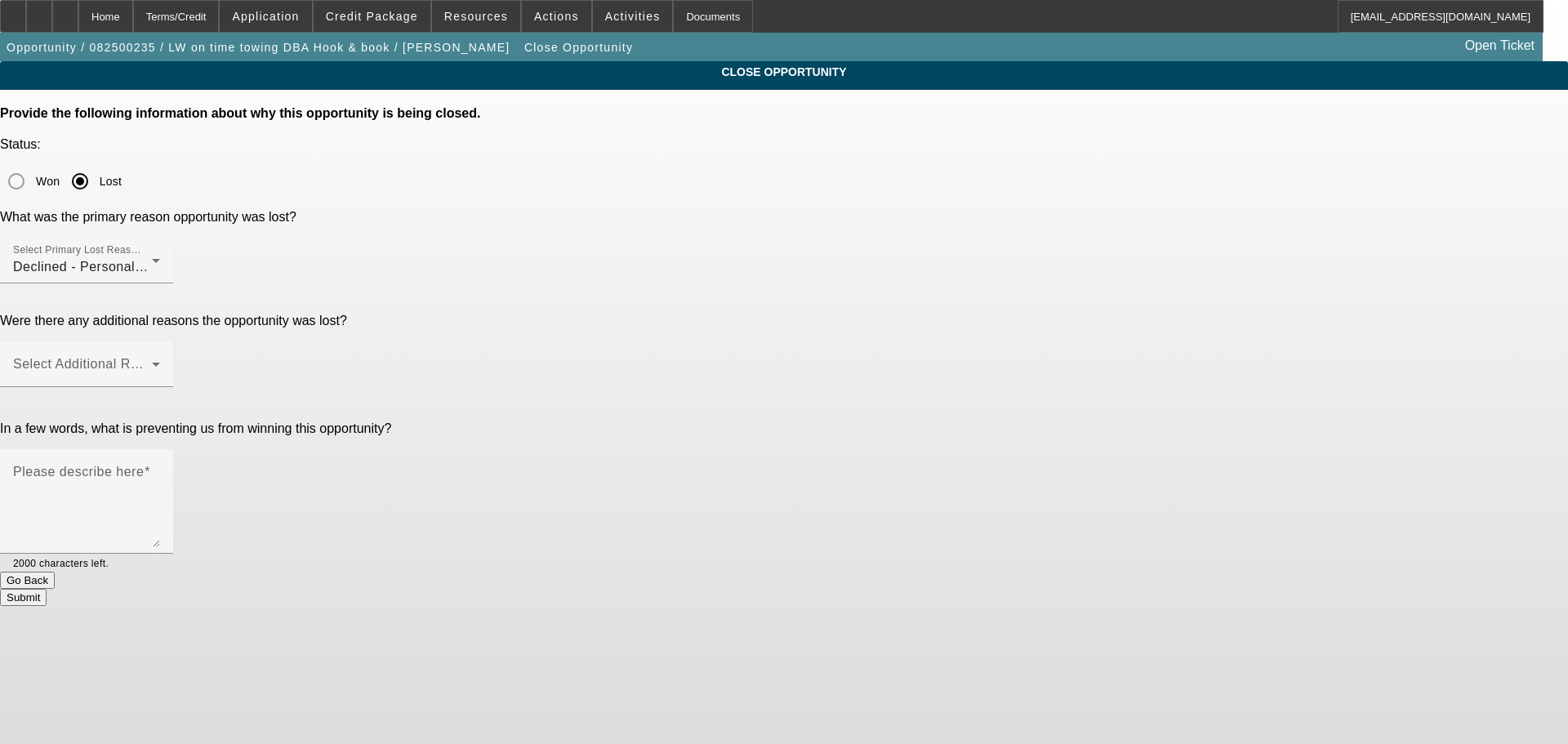
click at [173, 387] on div at bounding box center [86, 396] width 173 height 18
click at [152, 361] on span at bounding box center [83, 371] width 139 height 20
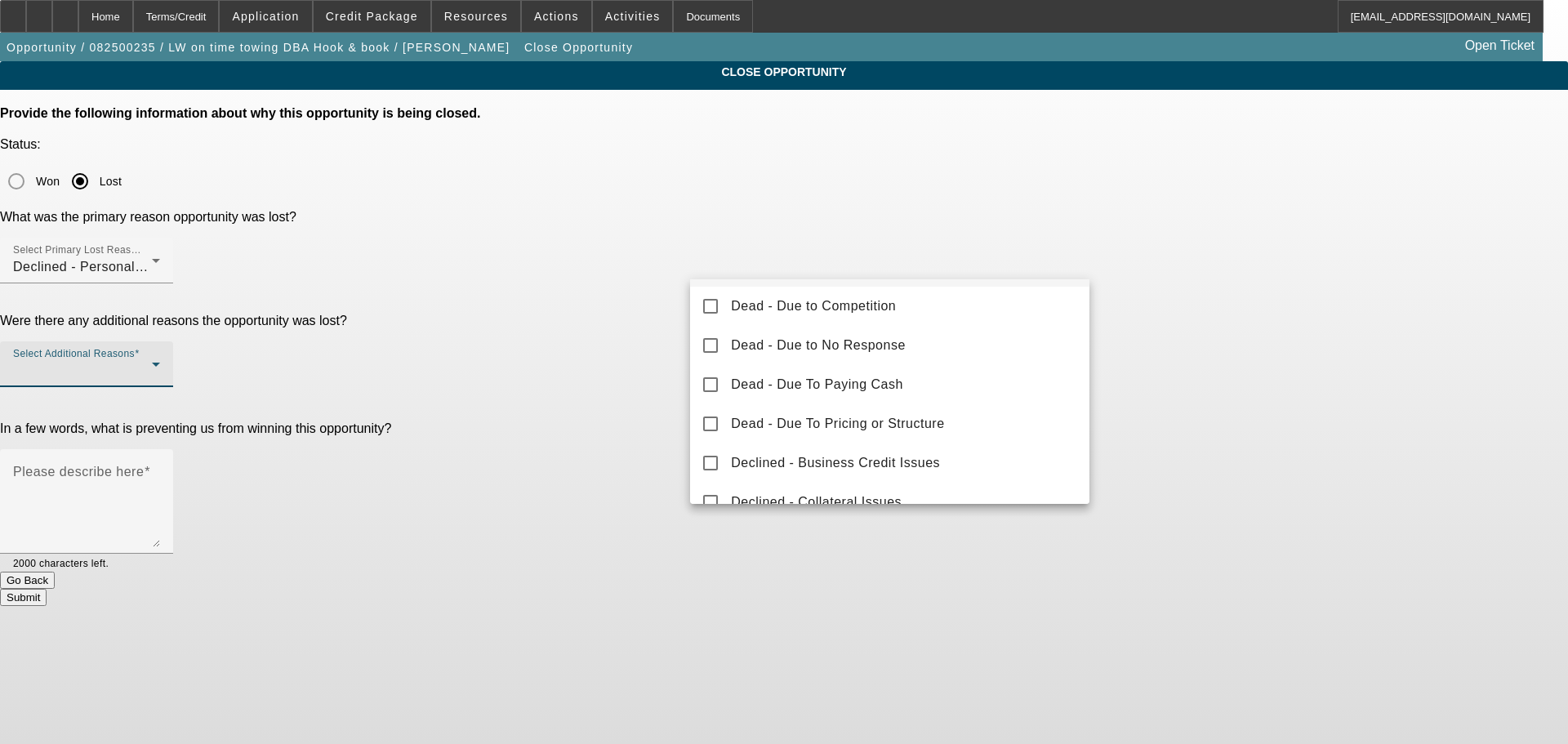
scroll to position [0, 0]
click at [736, 309] on span "No Secondary Reason To Provide" at bounding box center [835, 305] width 209 height 20
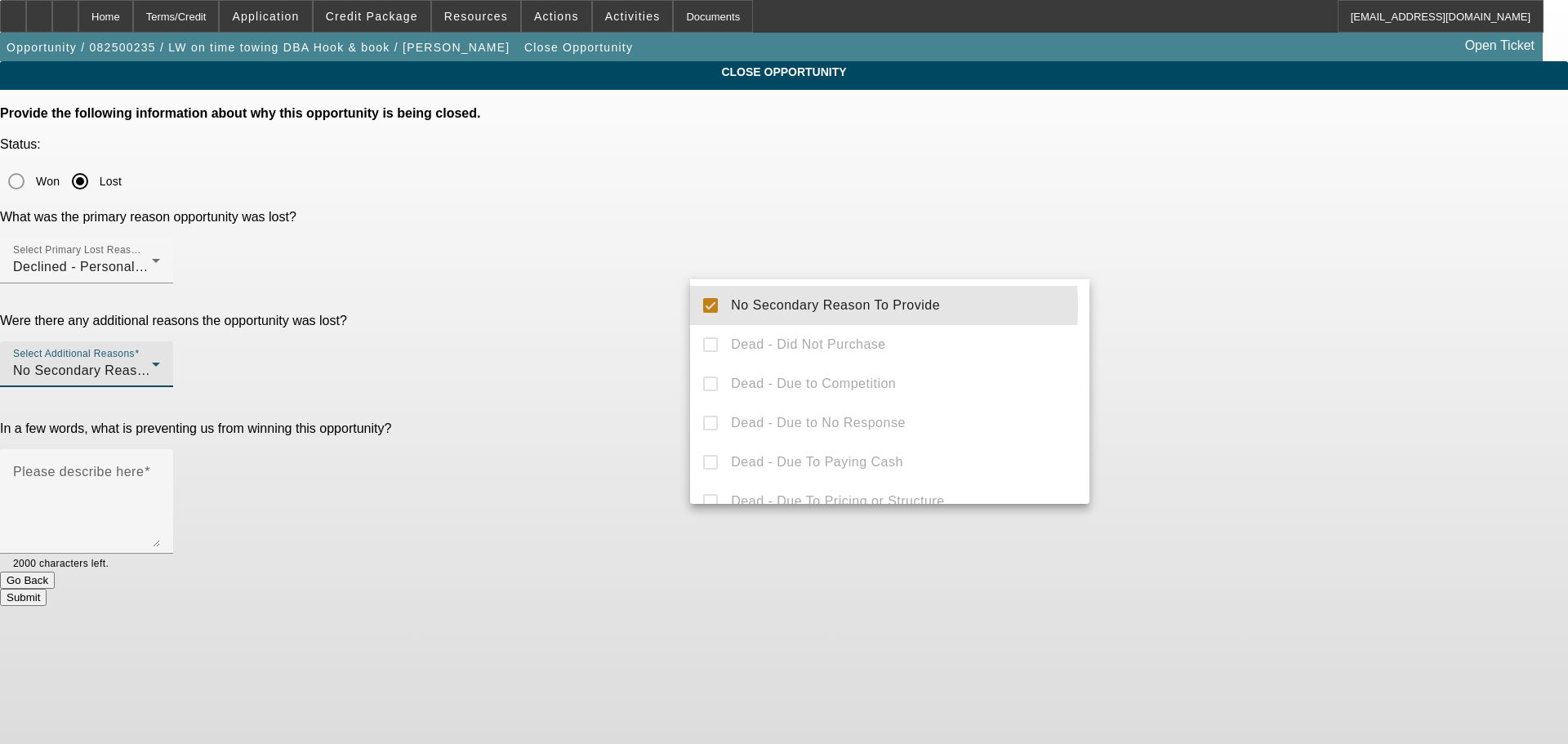
click at [558, 345] on div at bounding box center [784, 372] width 1568 height 744
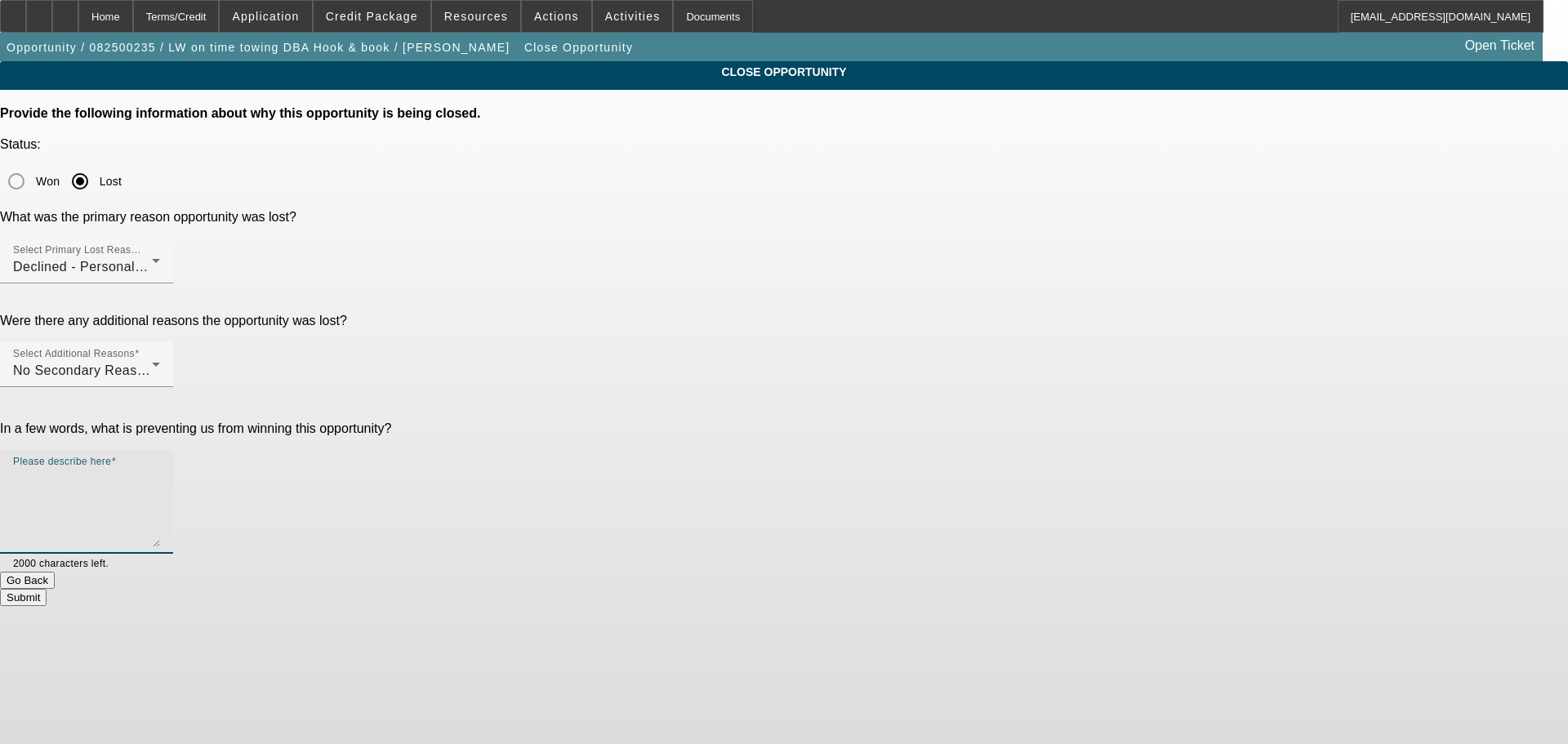
click at [160, 469] on textarea "Please describe here" at bounding box center [86, 509] width 147 height 79
type textarea "STARTUP, OTR, VERY POOR CREDIT, DECEASED ON TLO, MARKED DNC, SENT DECLINE LETTE…"
click at [47, 589] on button "Submit" at bounding box center [23, 598] width 47 height 17
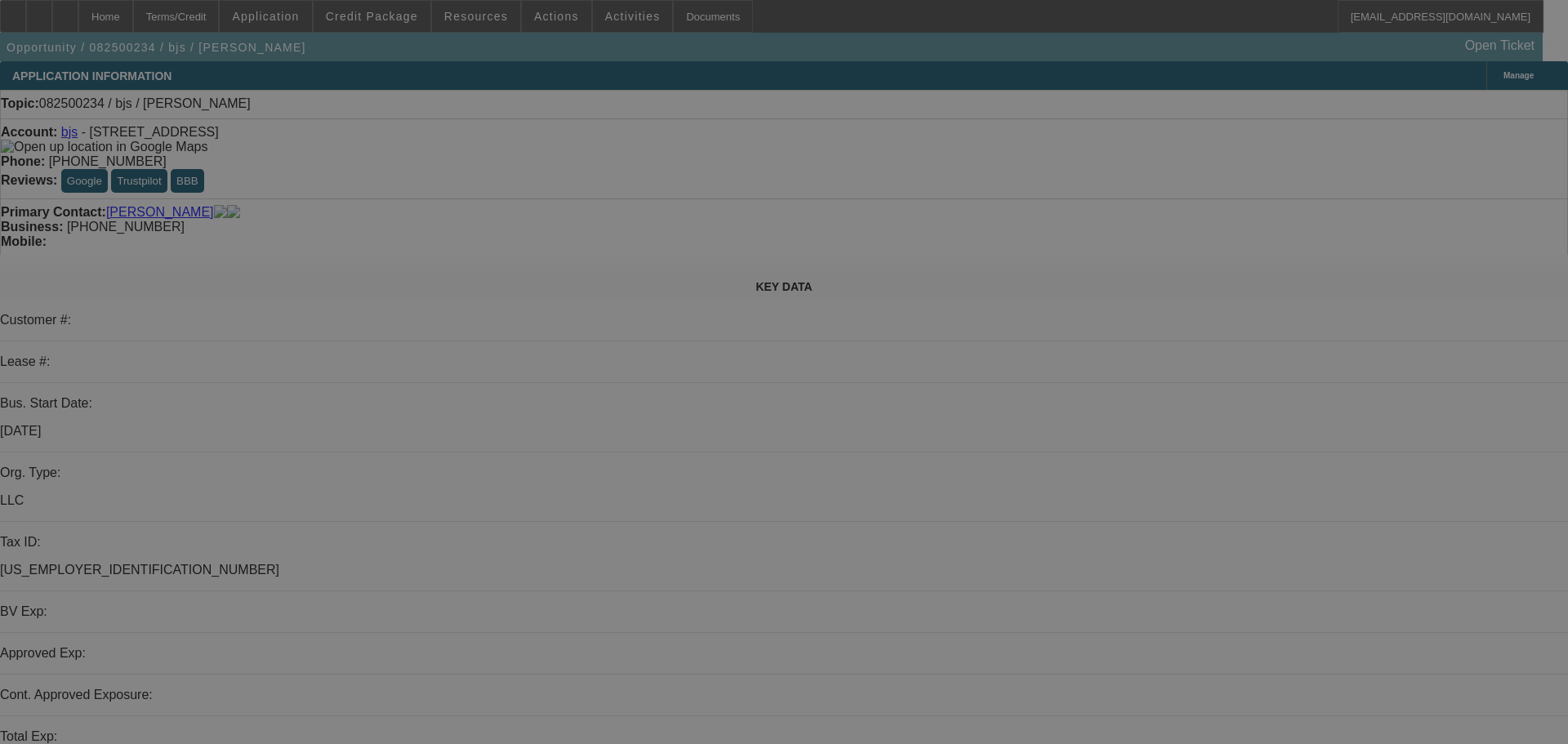
select select "0"
select select "2"
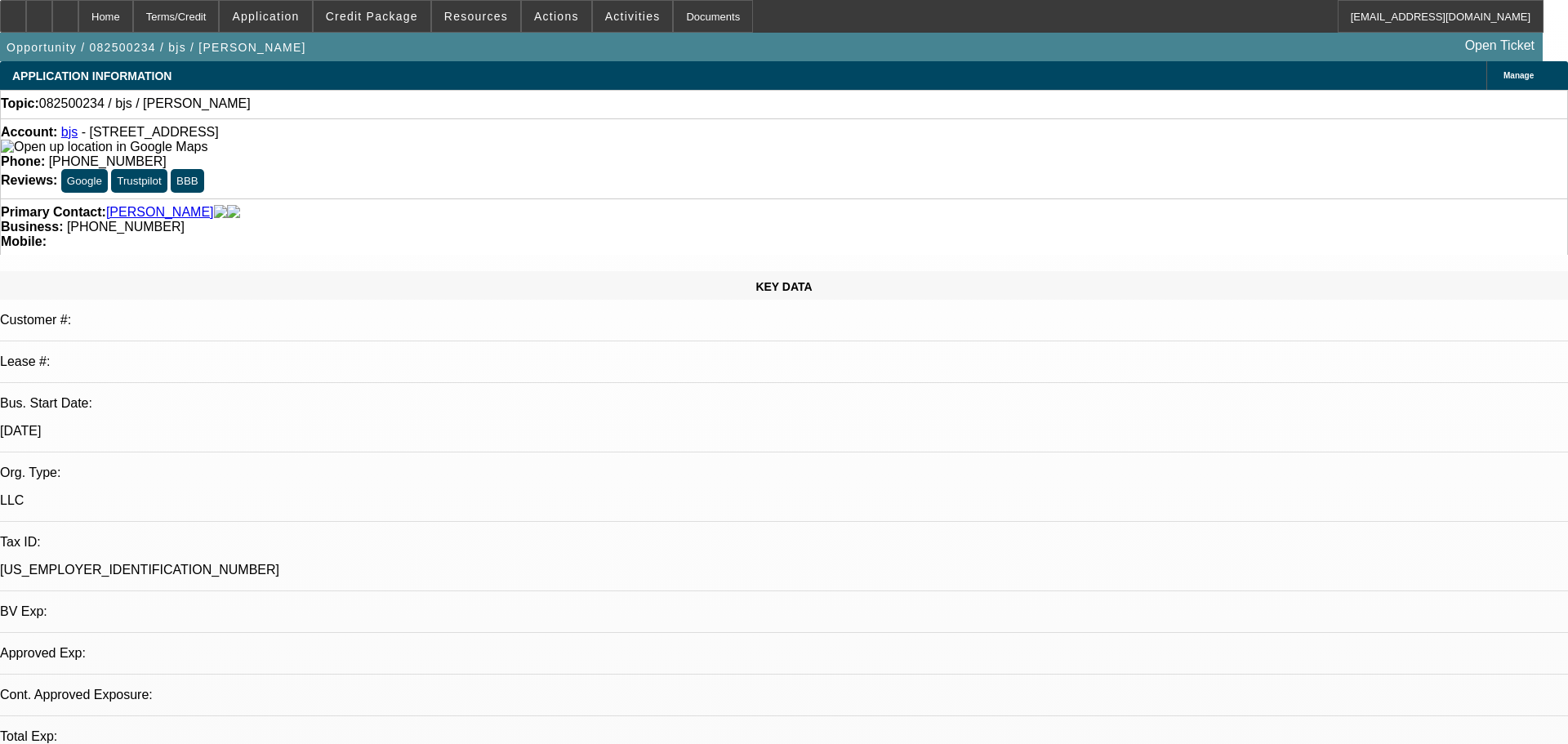
select select "0.1"
select select "4"
click at [66, 10] on icon at bounding box center [66, 10] width 0 height 0
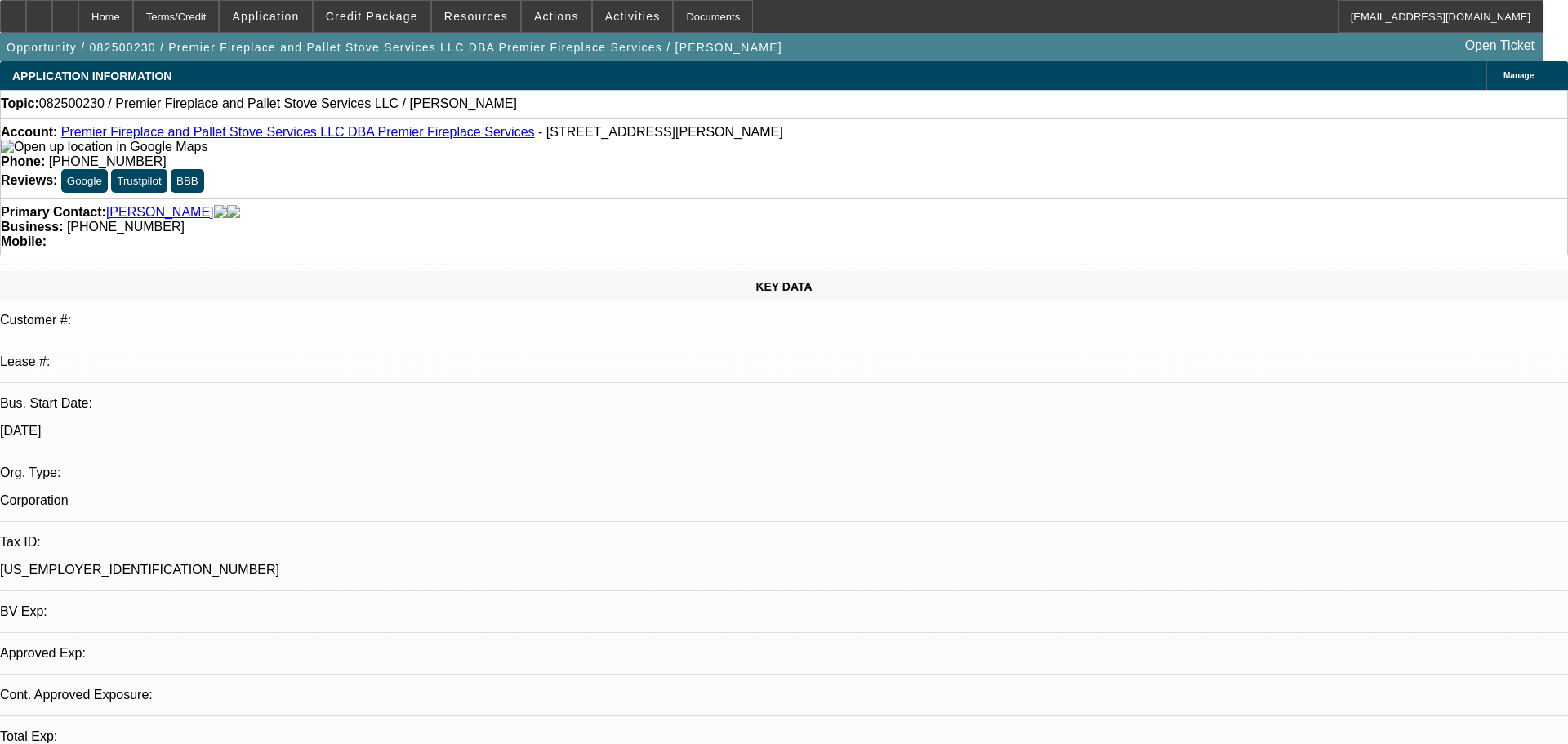
select select "0"
select select "2"
select select "0.1"
select select "1"
select select "2"
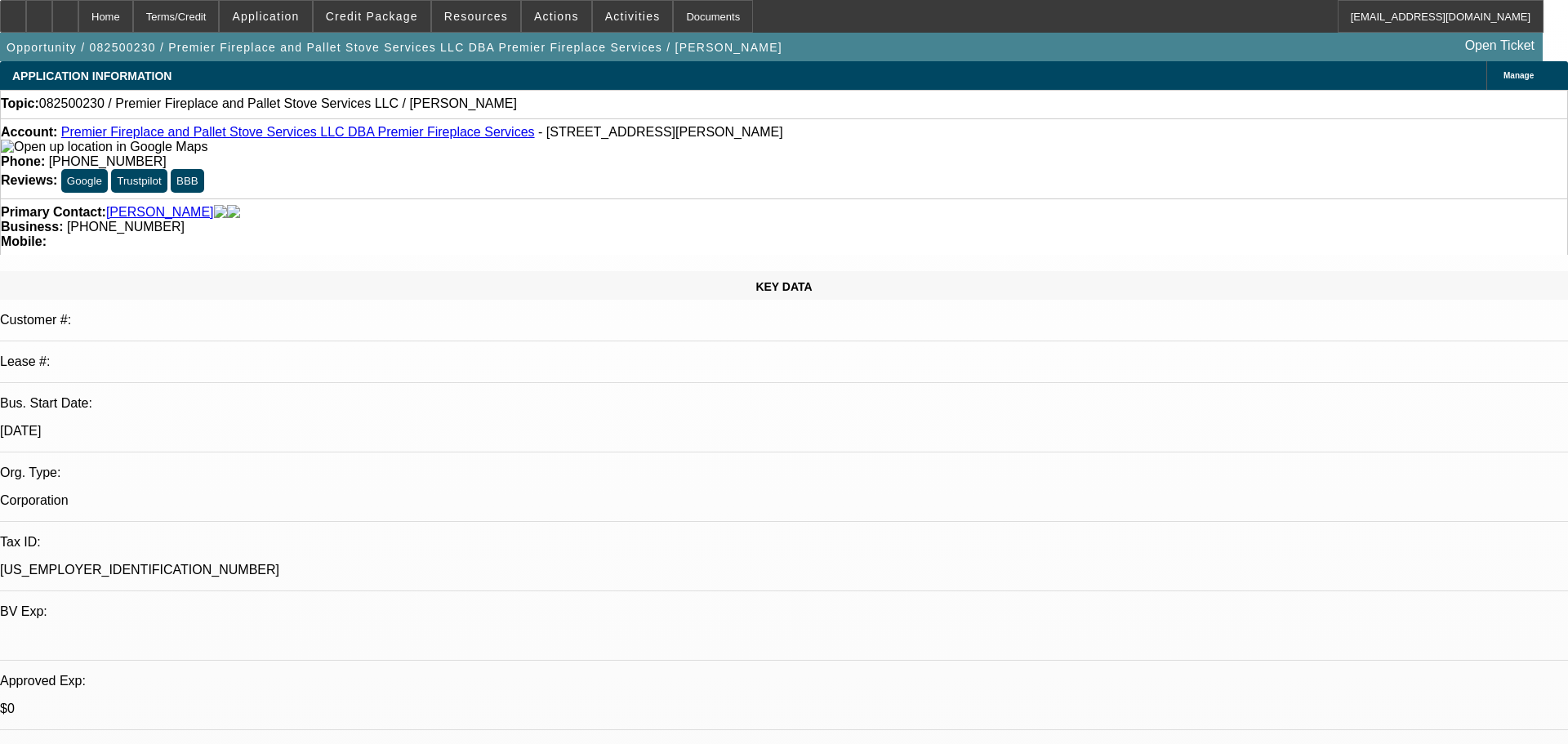
select select "4"
click at [397, 6] on span at bounding box center [371, 17] width 117 height 39
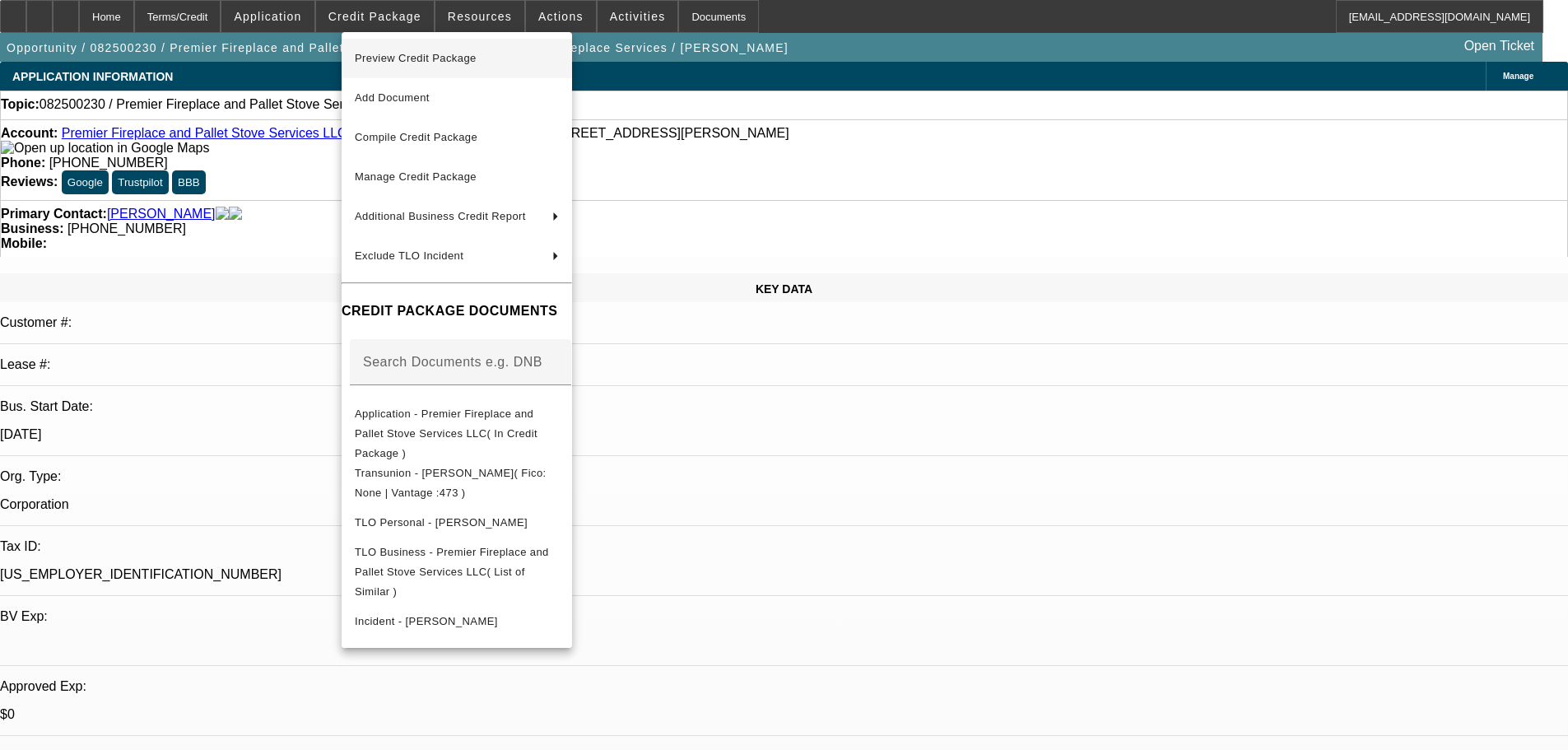
click at [393, 58] on span "Preview Credit Package" at bounding box center [415, 58] width 122 height 12
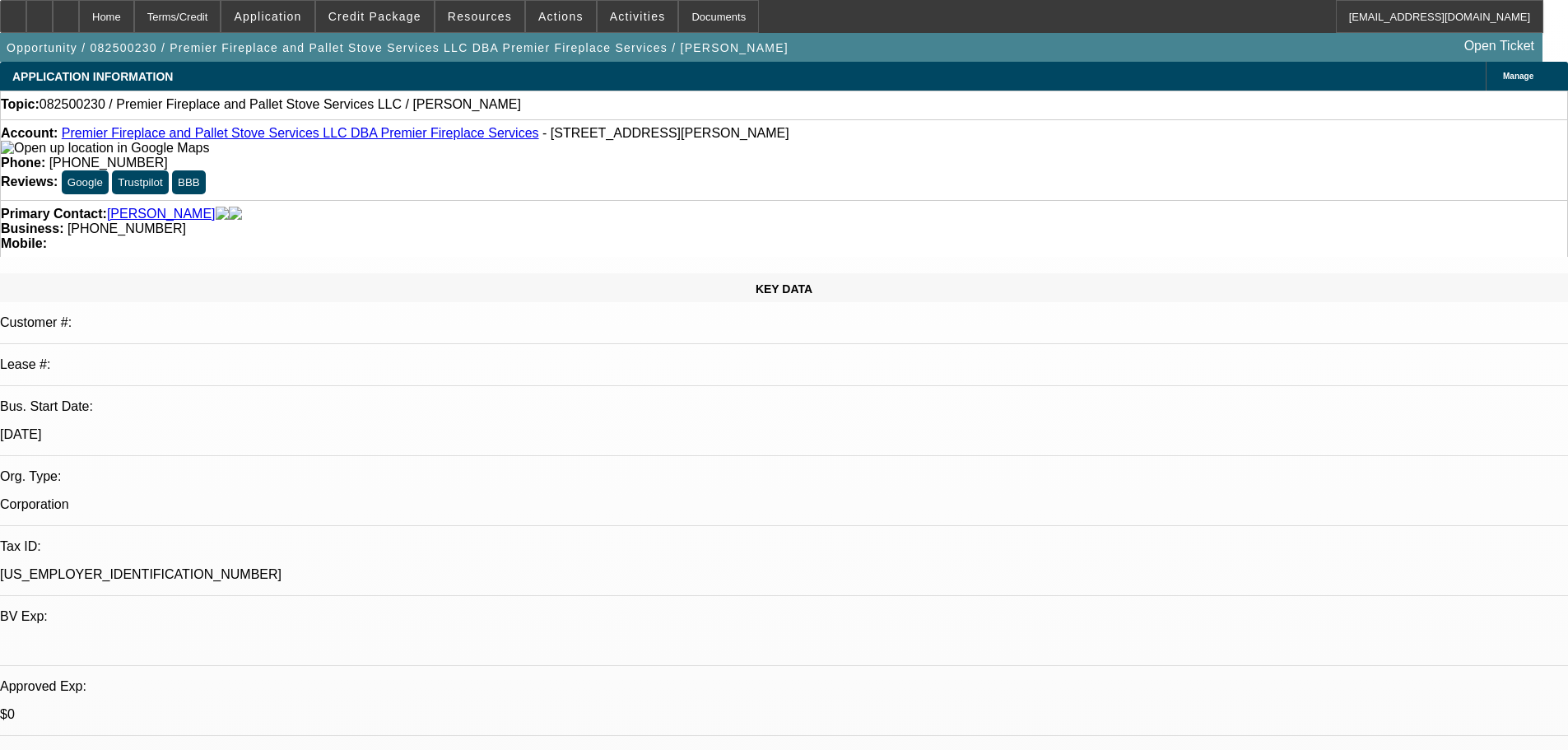
click at [284, 707] on p "$0" at bounding box center [784, 715] width 1568 height 15
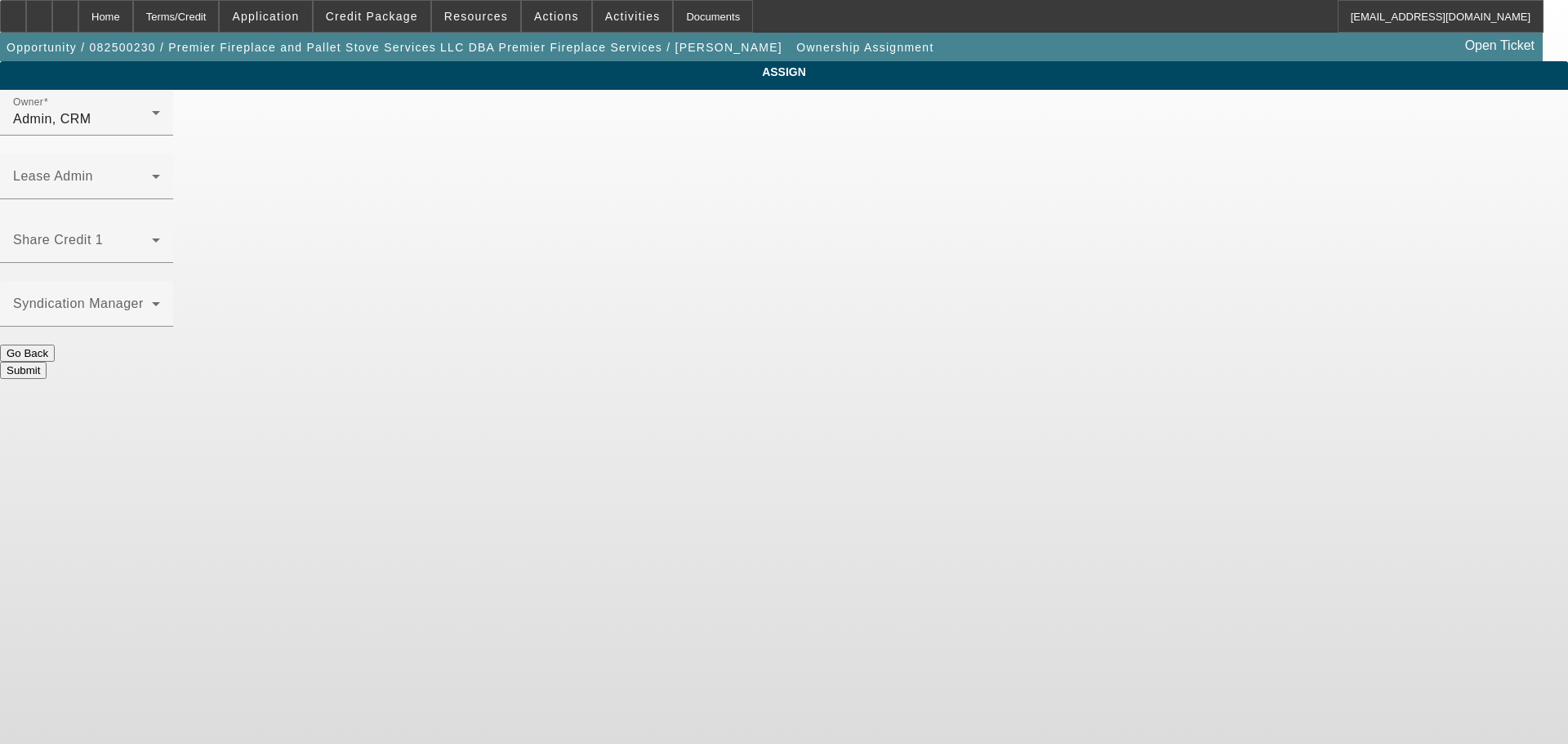
click at [160, 120] on div "Owner Admin, CRM" at bounding box center [86, 113] width 147 height 46
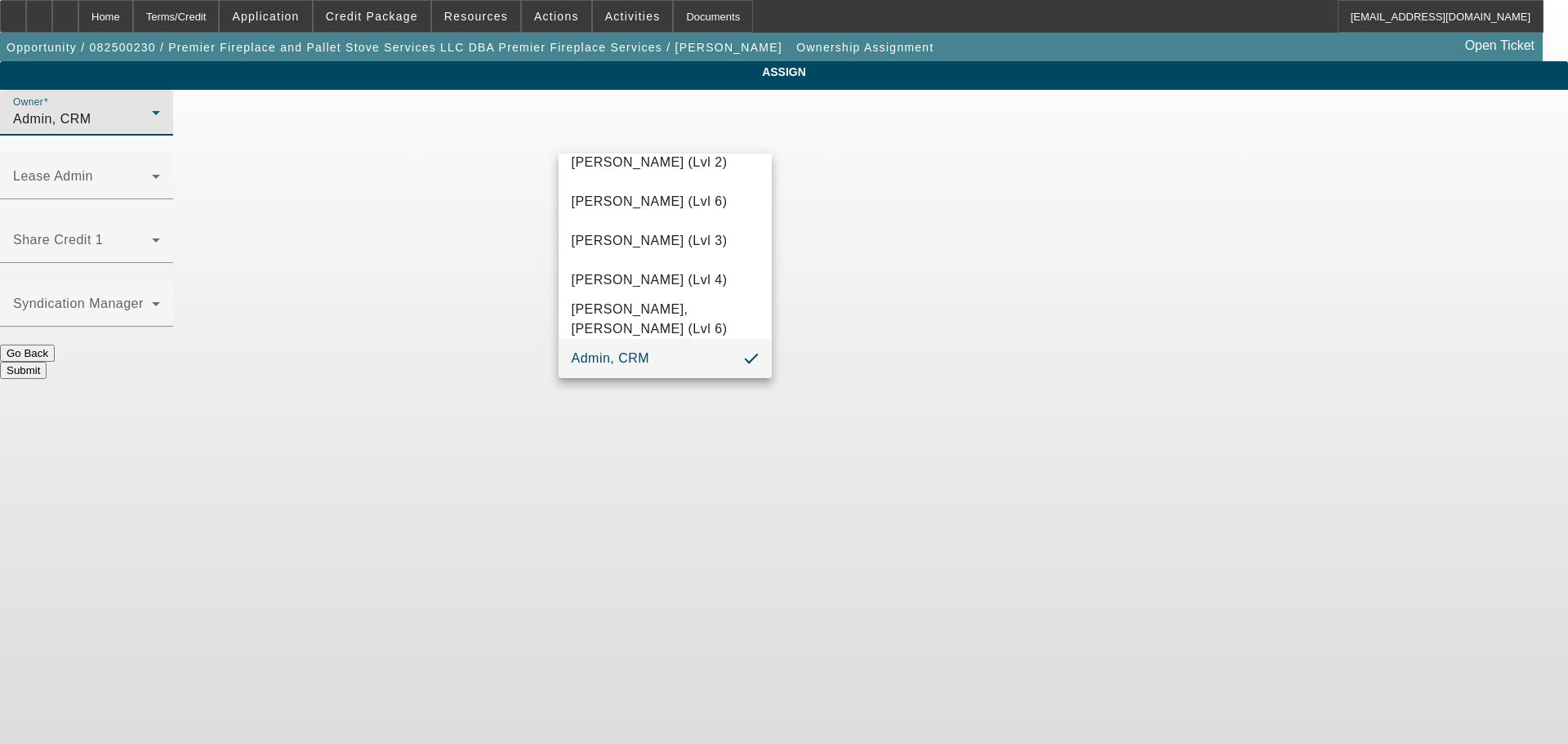
scroll to position [46, 0]
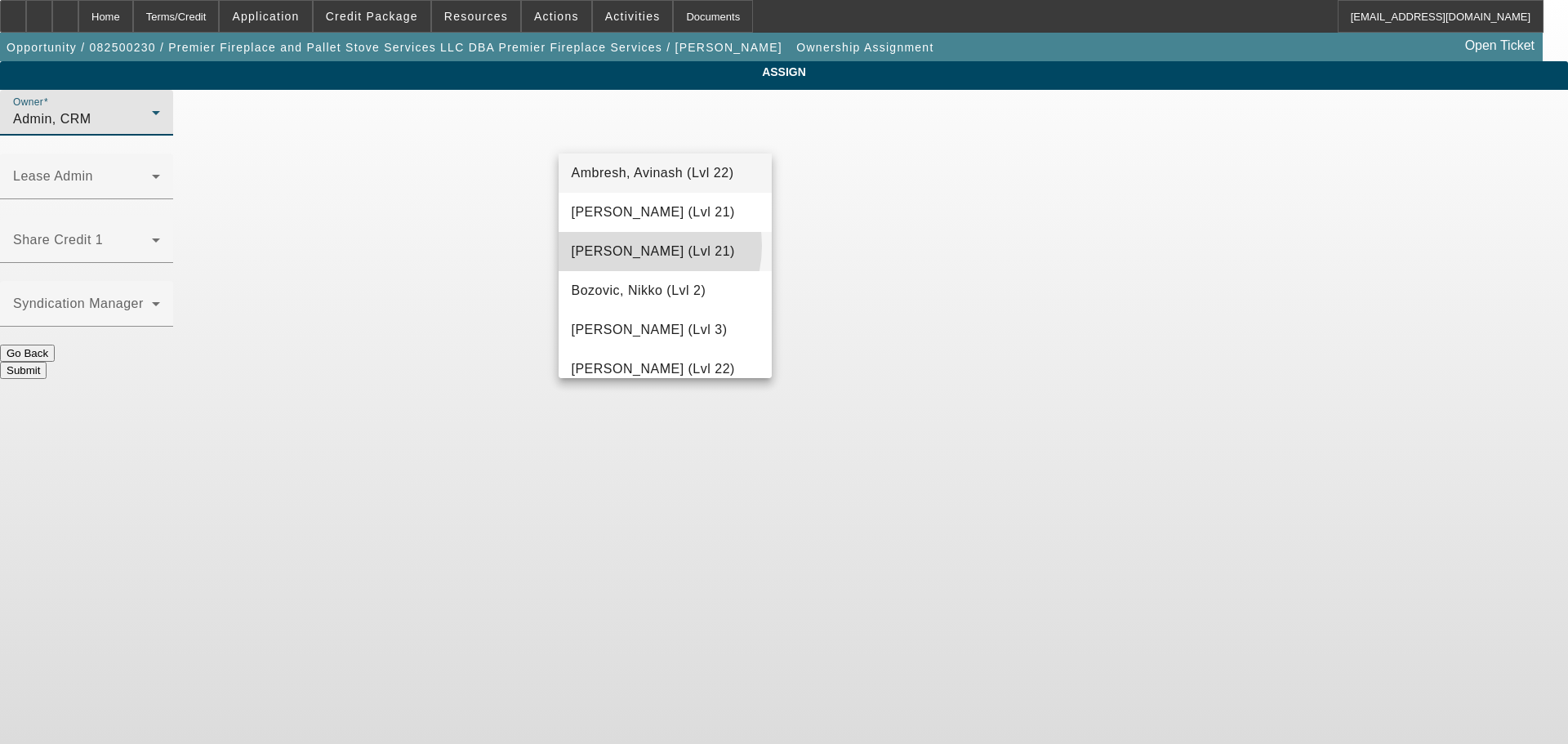
click at [636, 246] on span "Arida, Michael (Lvl 21)" at bounding box center [654, 251] width 163 height 20
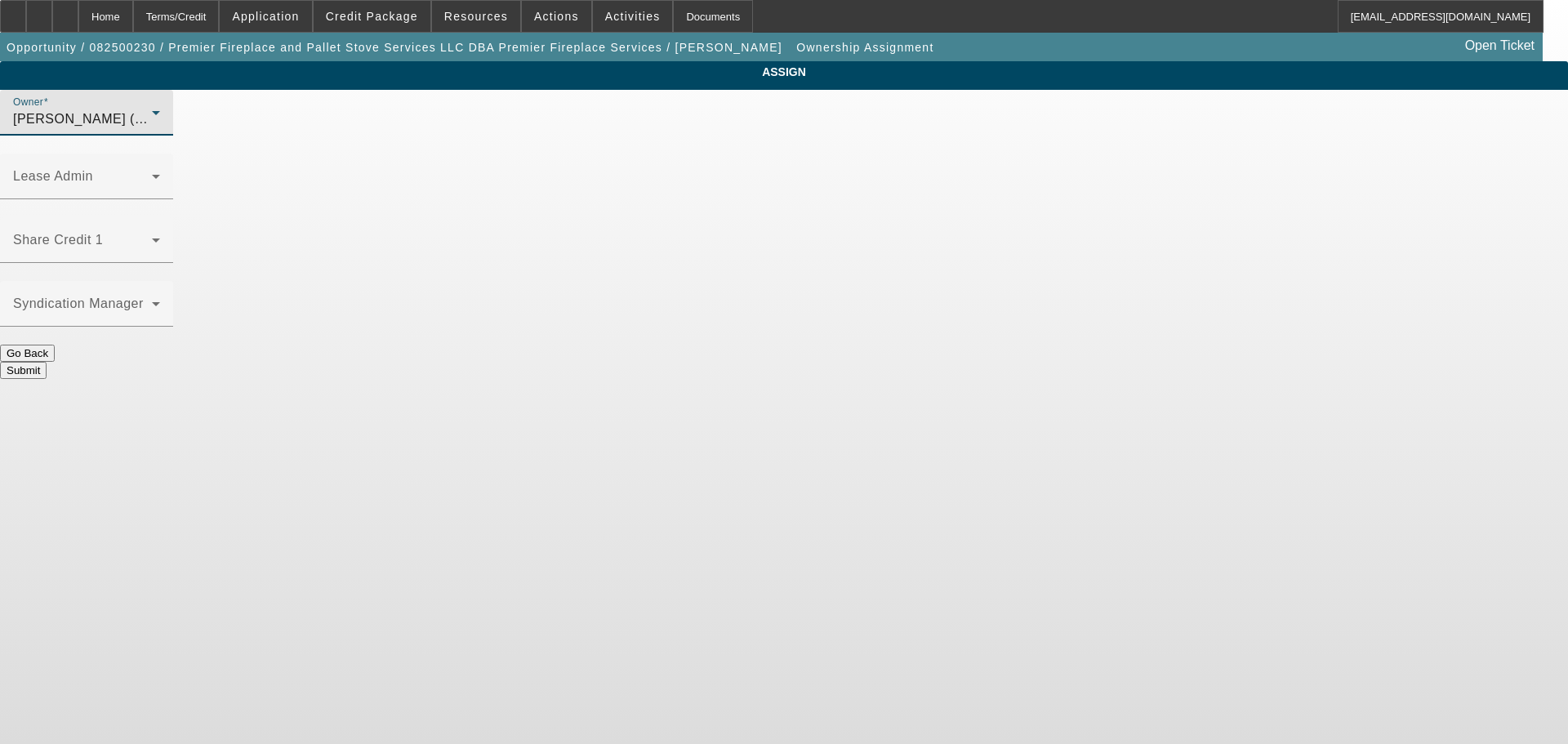
click at [47, 362] on button "Submit" at bounding box center [23, 371] width 47 height 17
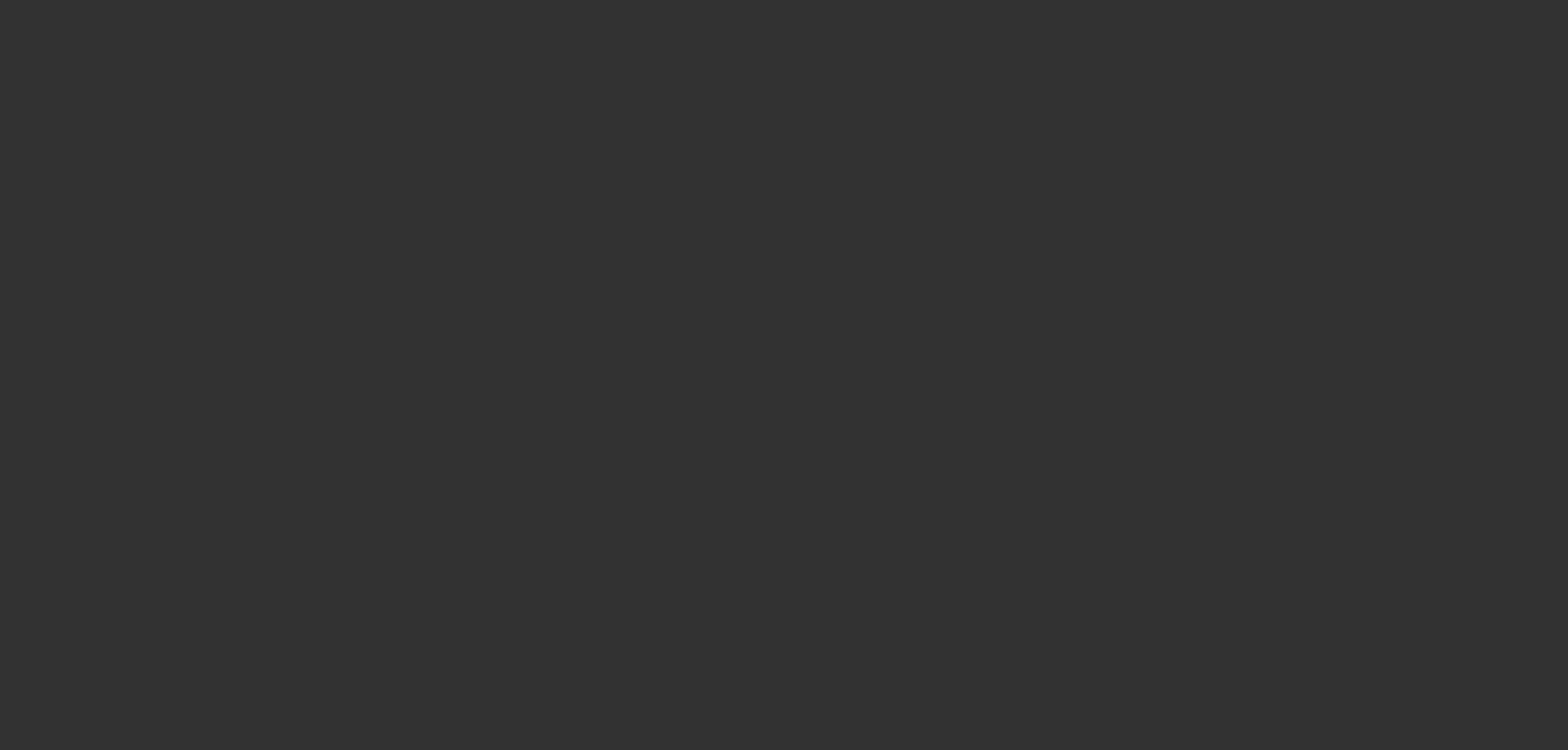
select select "0"
select select "2"
select select "0.1"
select select "4"
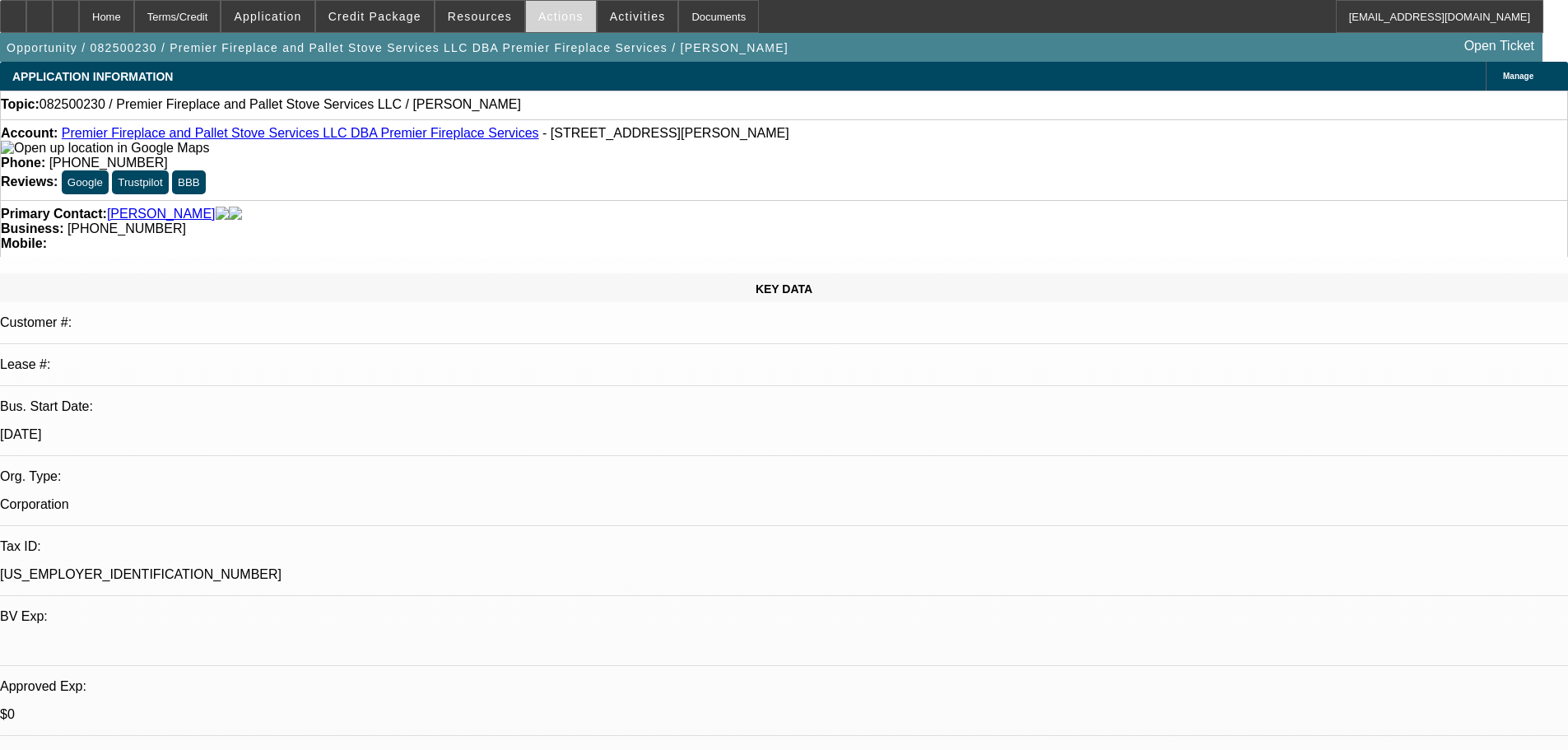
click at [560, 15] on span "Actions" at bounding box center [561, 16] width 45 height 13
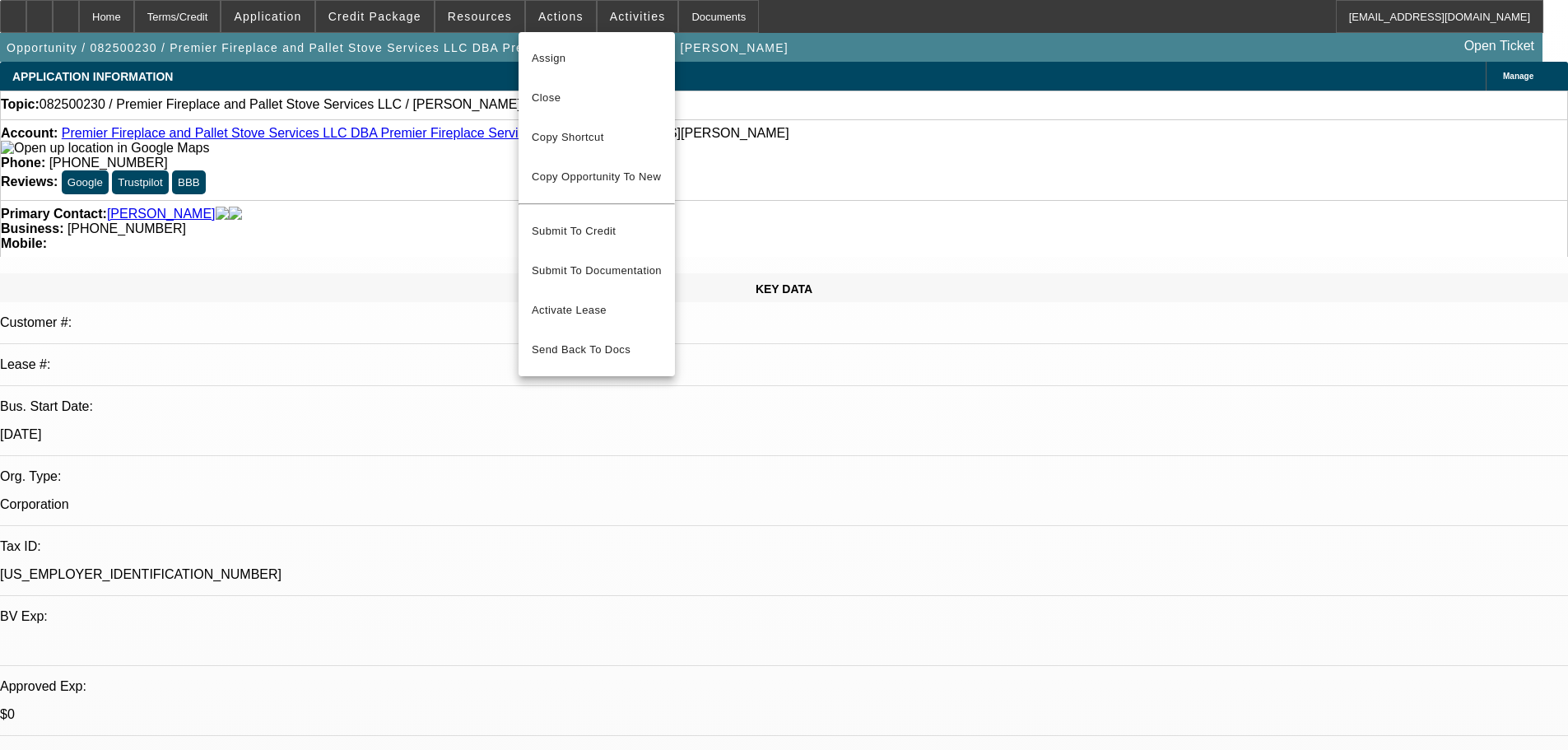
click at [615, 16] on div at bounding box center [784, 375] width 1568 height 750
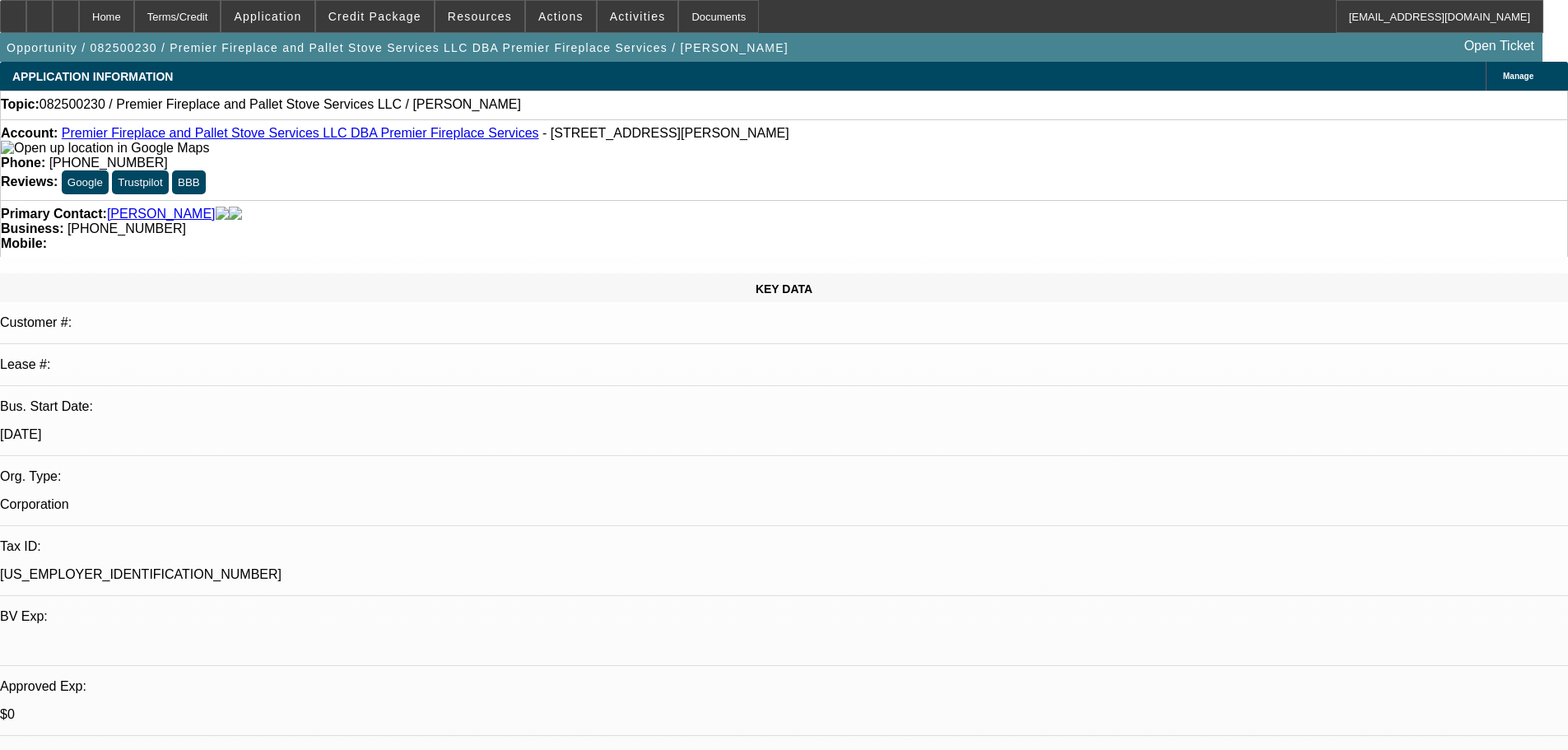
click at [615, 16] on span "Activities" at bounding box center [637, 16] width 56 height 13
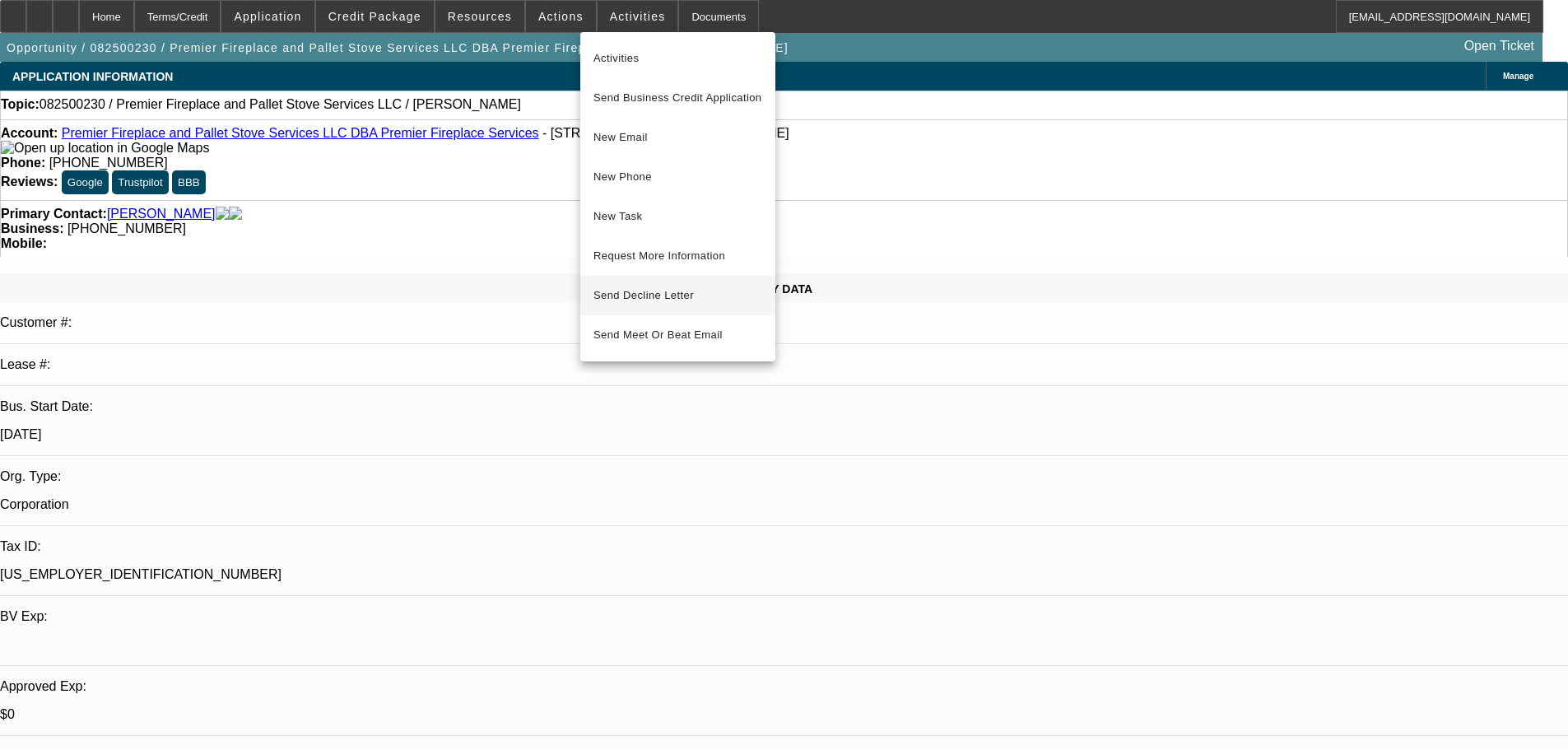
click at [640, 296] on span "Send Decline Letter" at bounding box center [644, 295] width 100 height 12
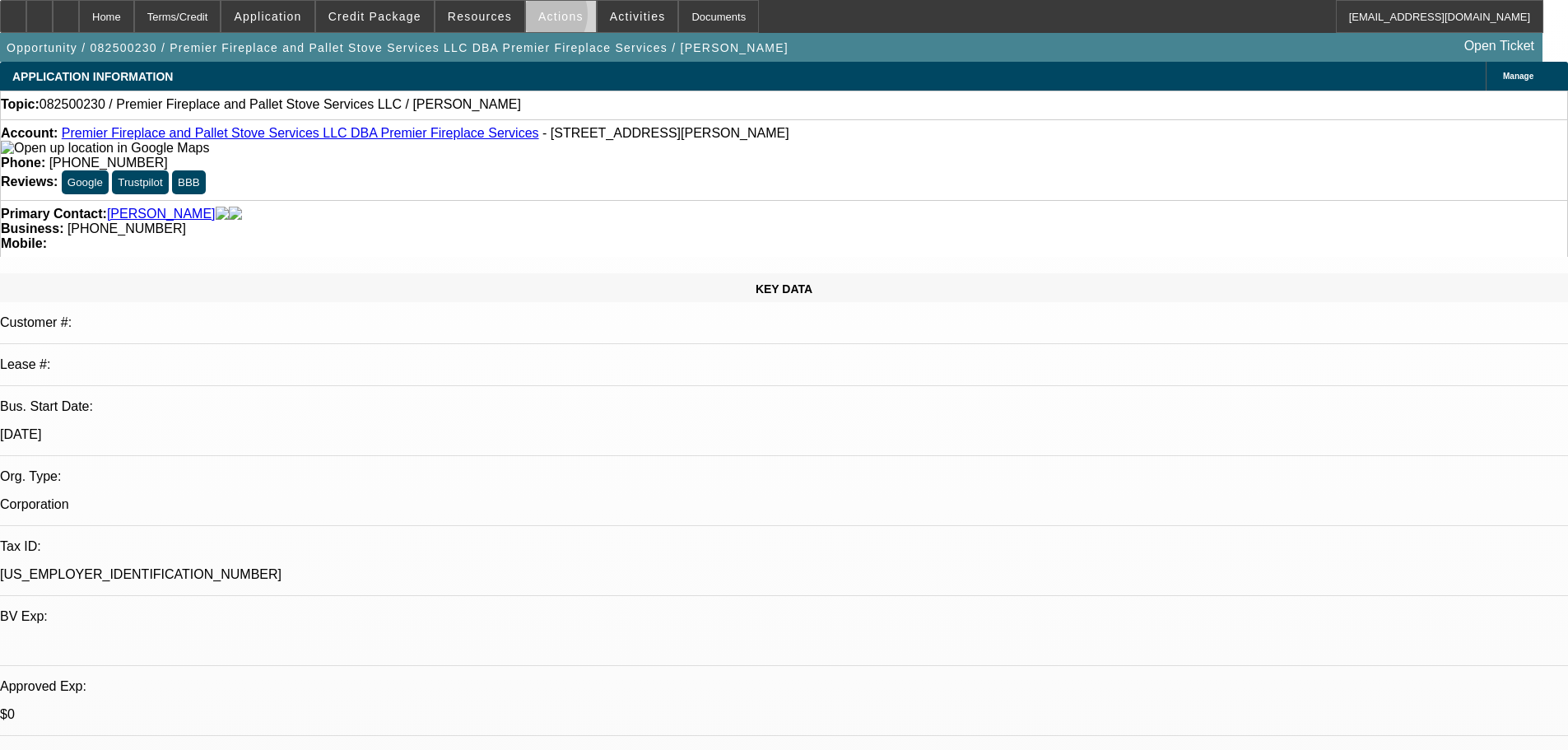
click at [539, 18] on span "Actions" at bounding box center [561, 16] width 45 height 13
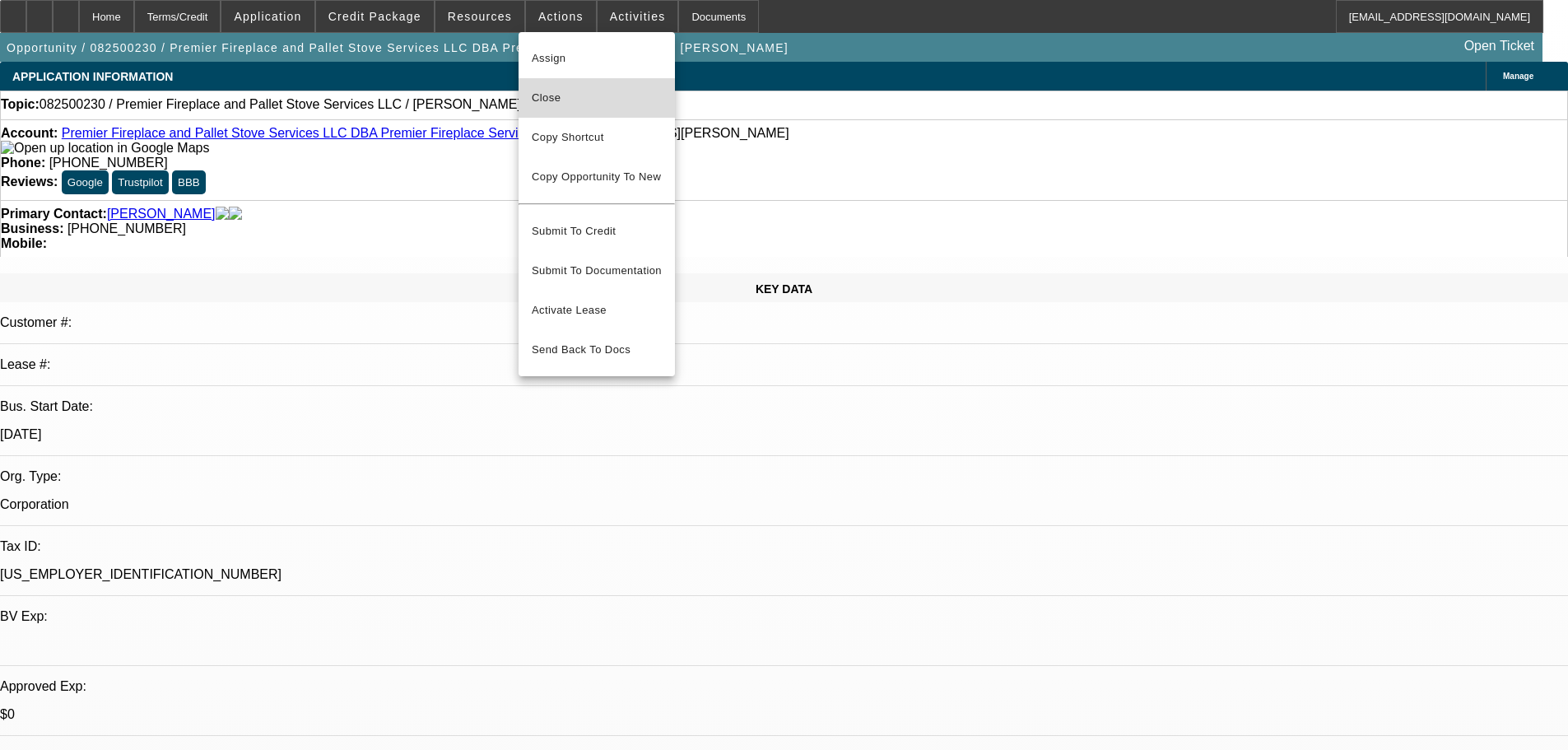
click at [554, 99] on span "Close" at bounding box center [597, 97] width 130 height 20
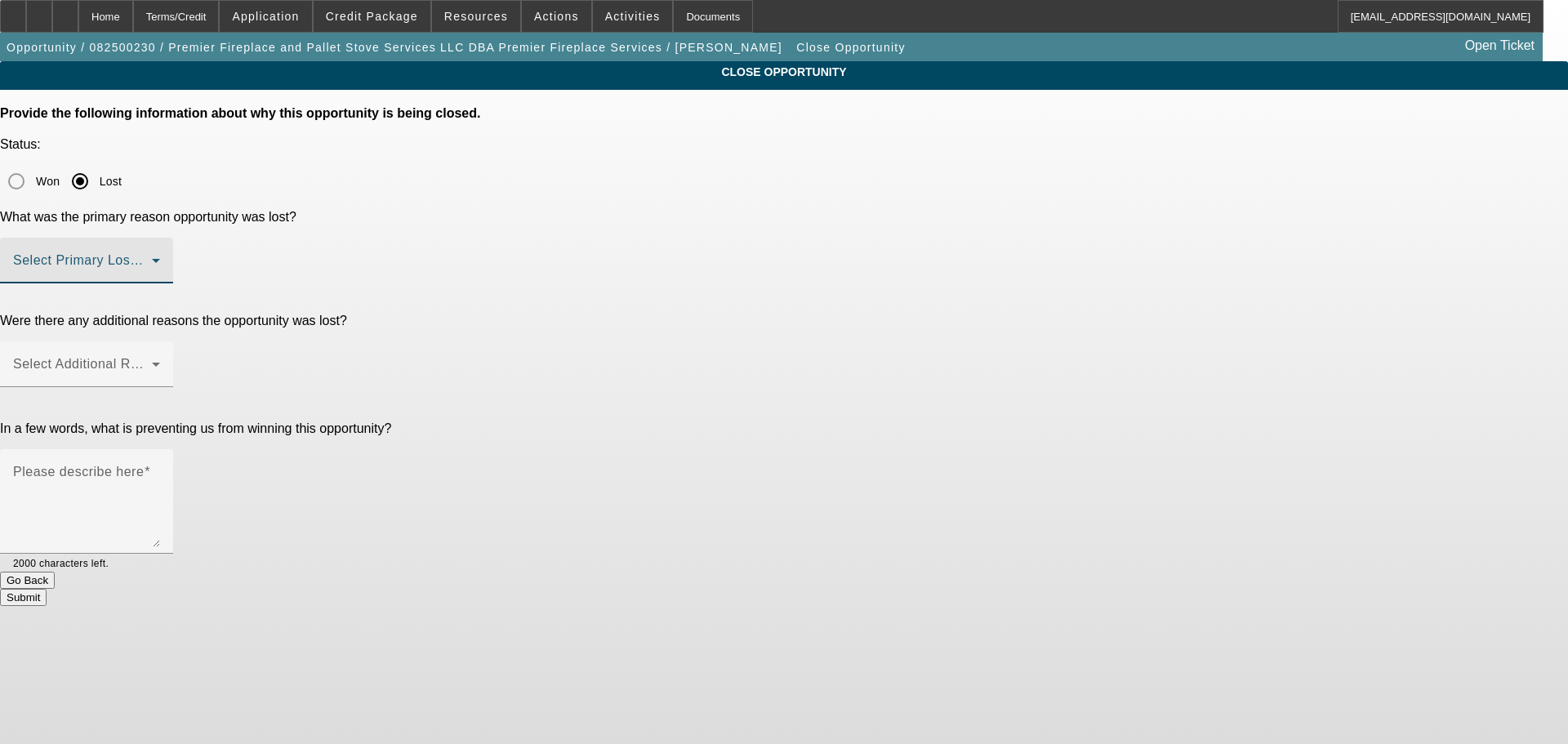
click at [152, 257] on span at bounding box center [83, 266] width 139 height 20
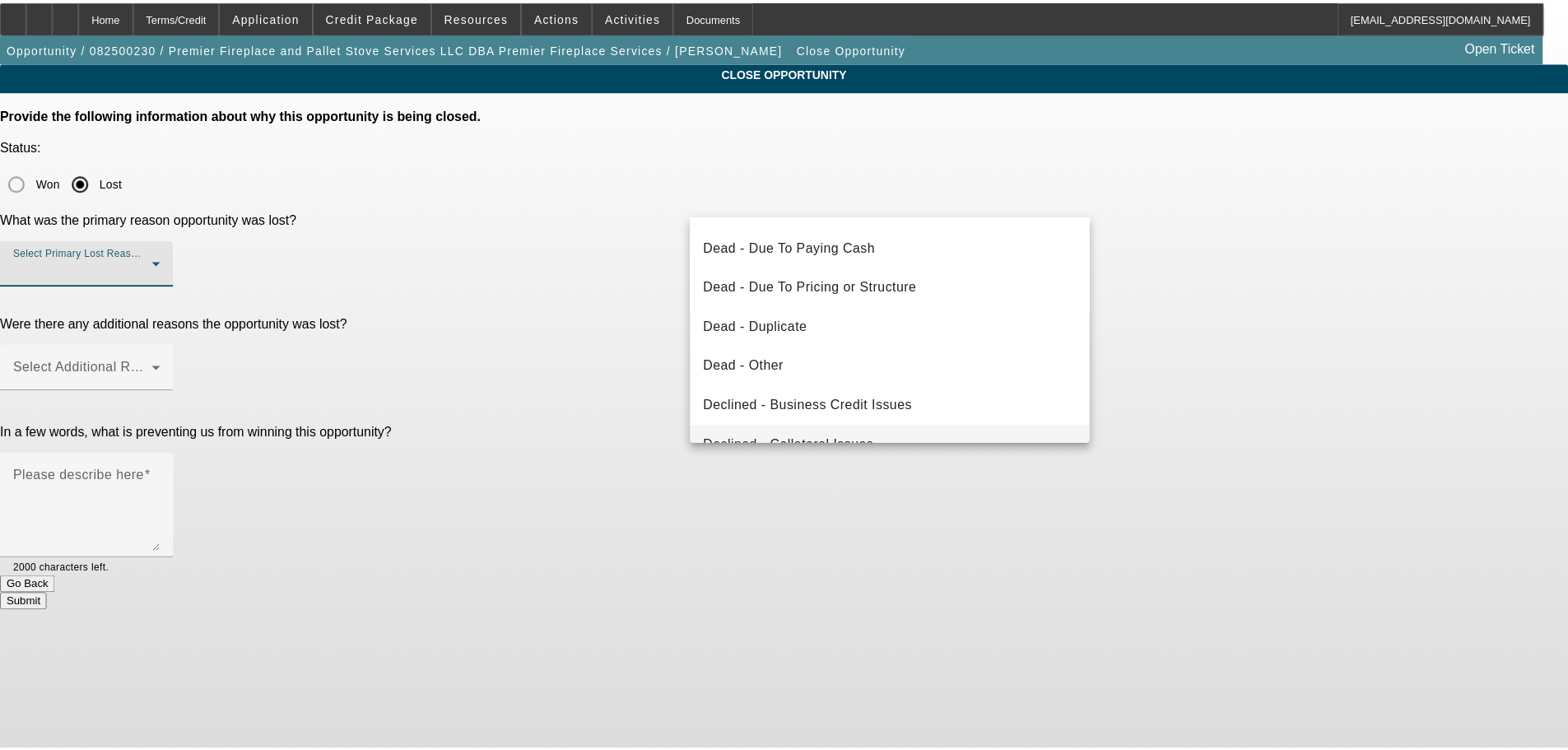
scroll to position [221, 0]
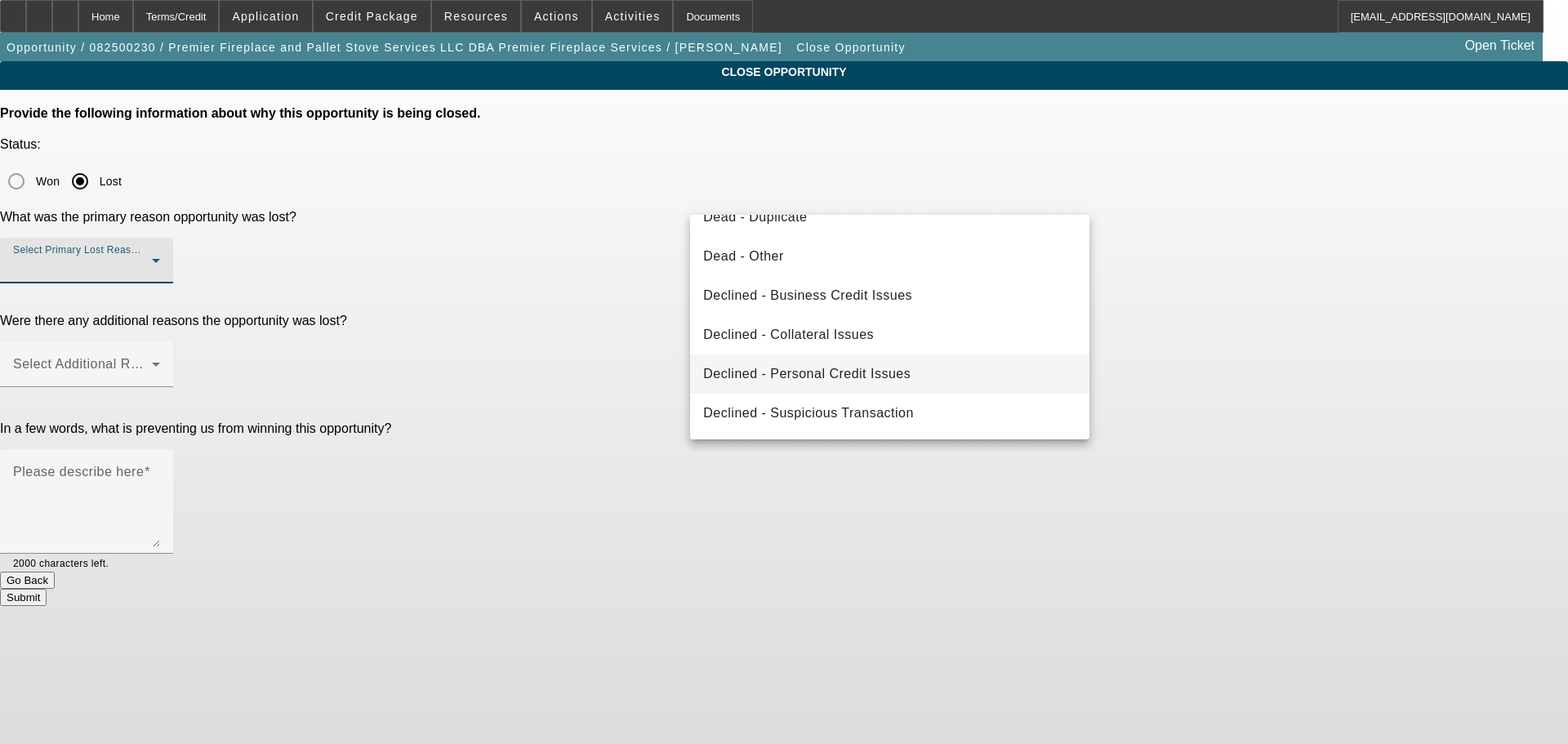
click at [830, 383] on span "Declined - Personal Credit Issues" at bounding box center [807, 373] width 207 height 20
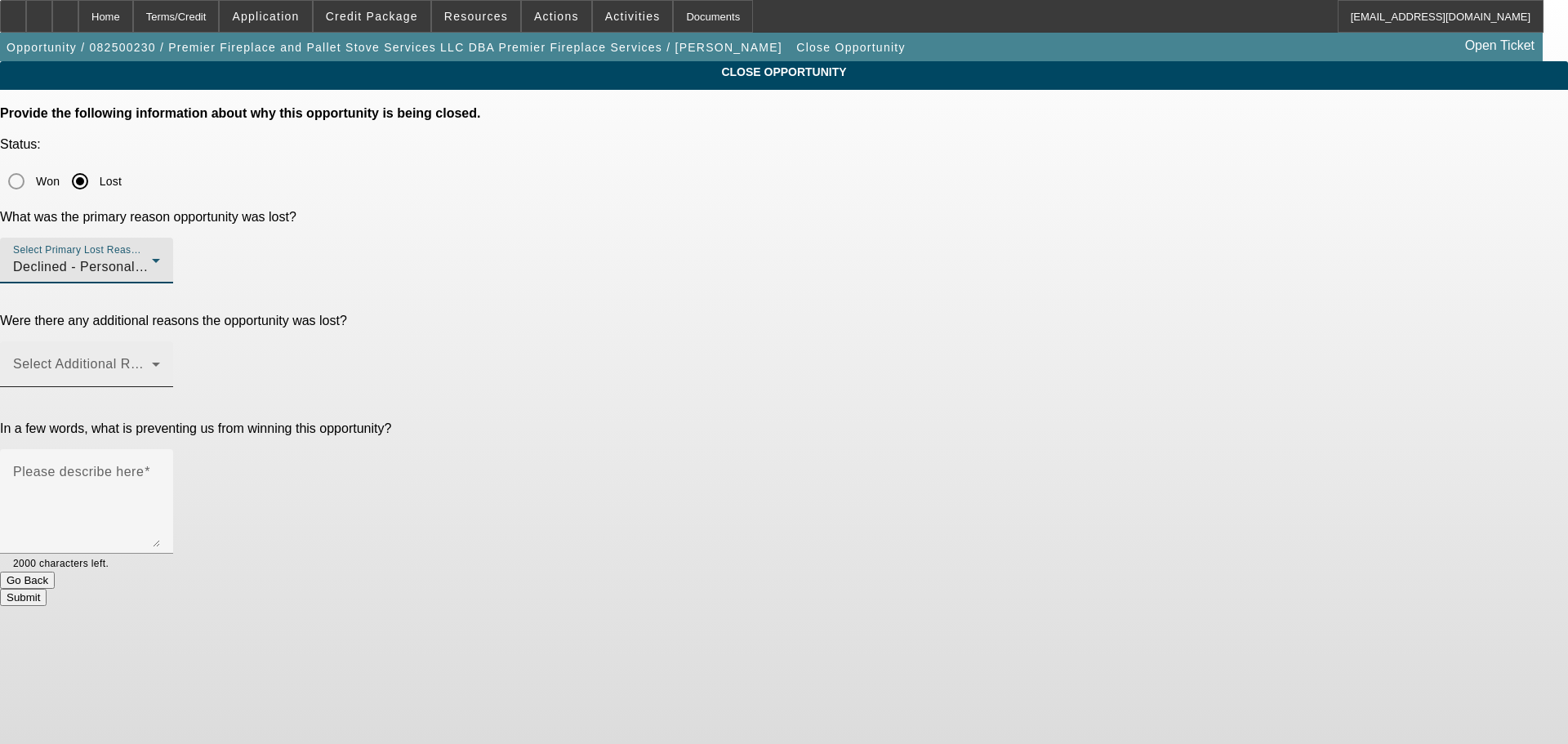
click at [152, 361] on span at bounding box center [83, 371] width 139 height 20
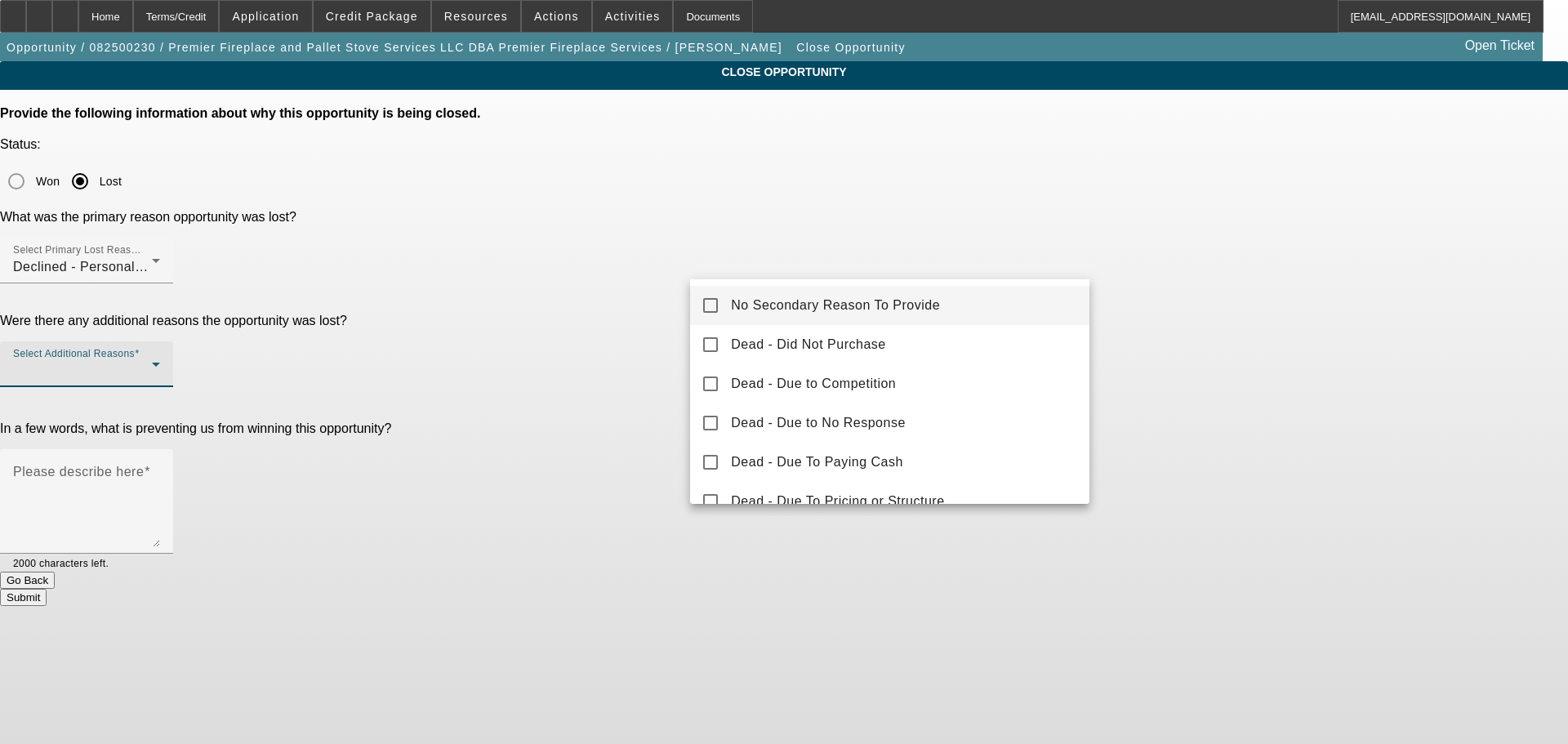
click at [747, 296] on span "No Secondary Reason To Provide" at bounding box center [835, 305] width 209 height 20
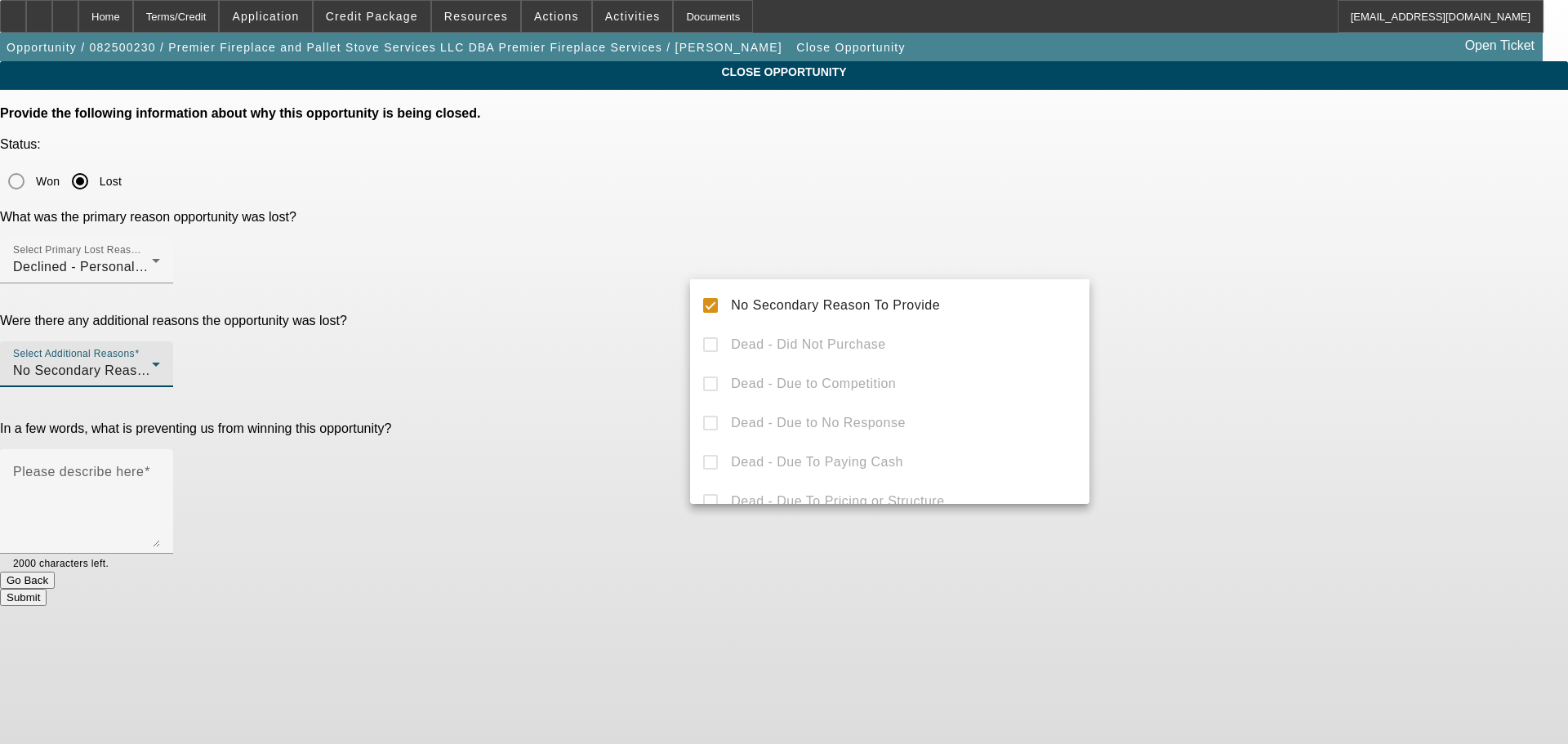
click at [626, 330] on div at bounding box center [784, 372] width 1568 height 744
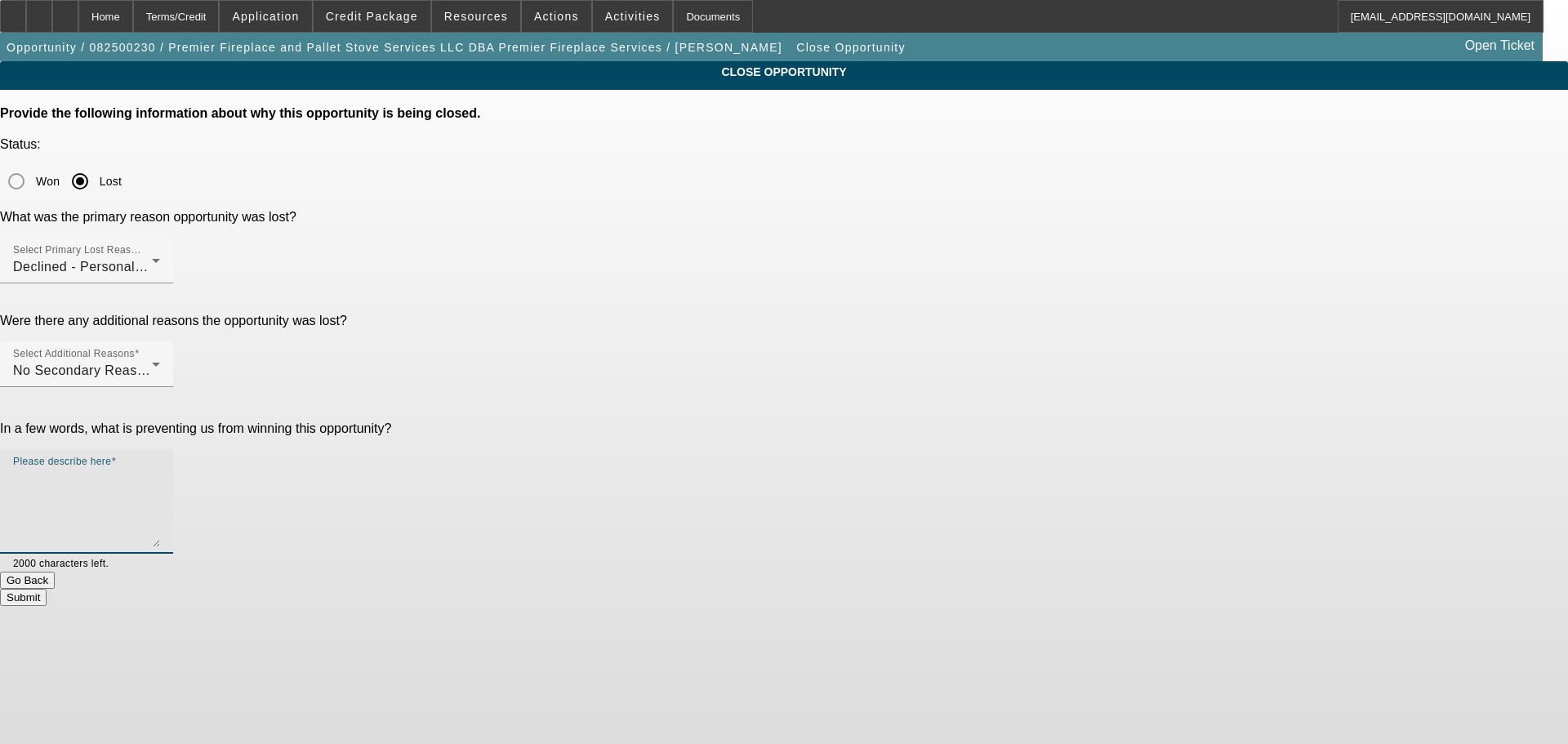
click at [160, 469] on textarea "Please describe here" at bounding box center [86, 509] width 147 height 79
type textarea "STARTUP; VERY POOR CREDIT. MARKED DNC, SENT DECLINE LETTER, CLOSING OPP."
click at [47, 589] on button "Submit" at bounding box center [23, 598] width 47 height 17
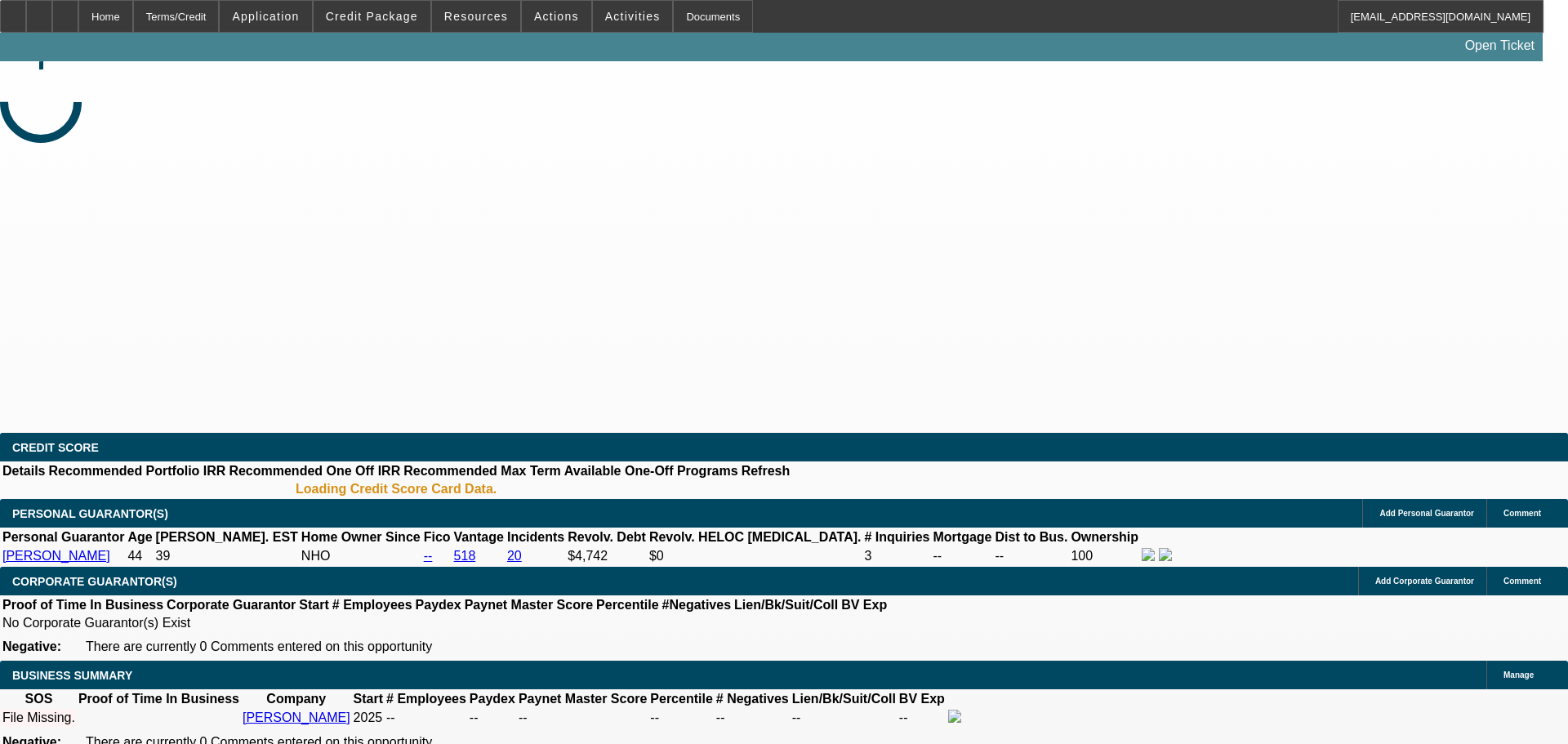
select select "0"
select select "2"
select select "0.1"
select select "4"
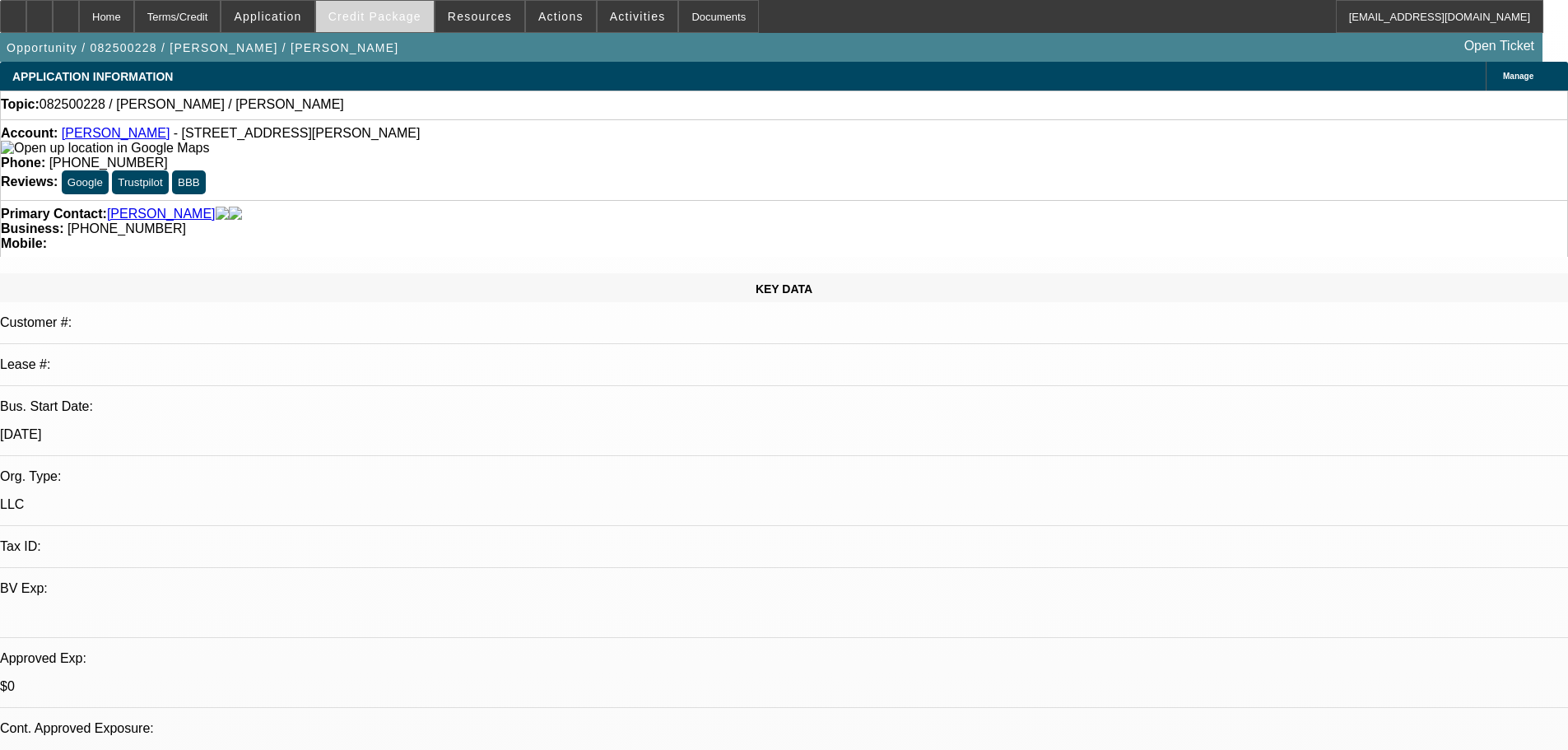
click at [350, 20] on span at bounding box center [374, 17] width 118 height 40
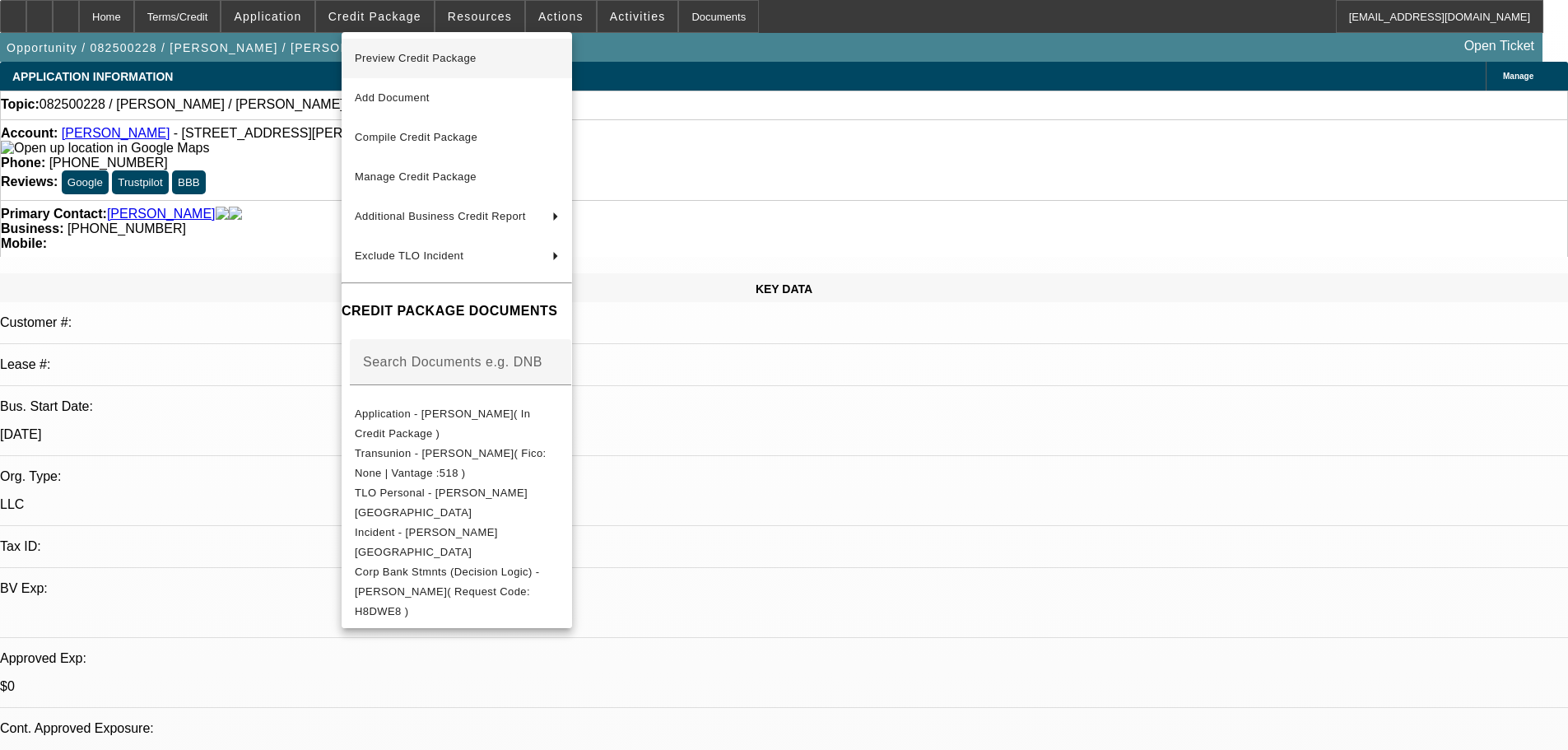
click at [423, 52] on span "Preview Credit Package" at bounding box center [415, 58] width 122 height 12
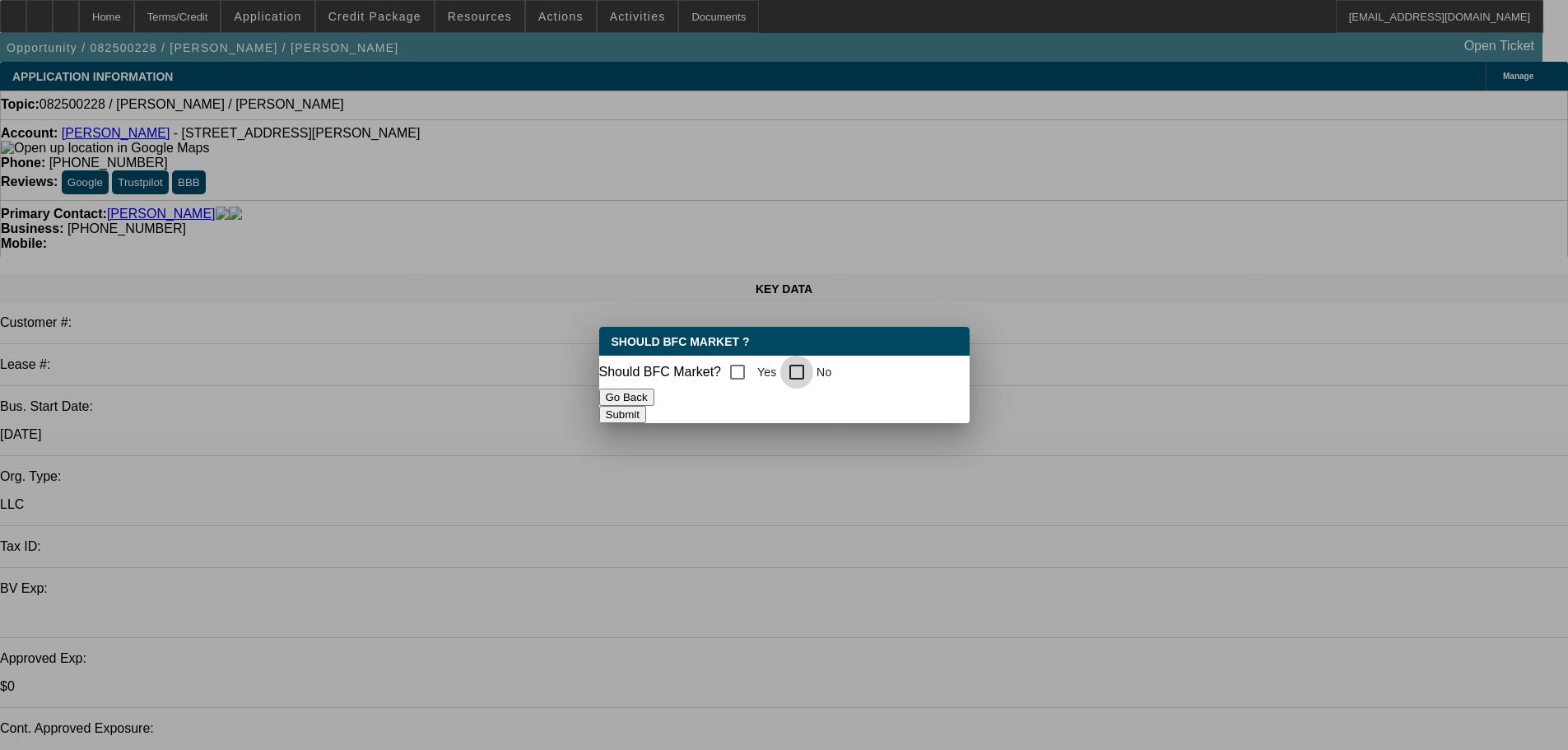
click at [813, 372] on input "No" at bounding box center [797, 372] width 33 height 33
checkbox input "true"
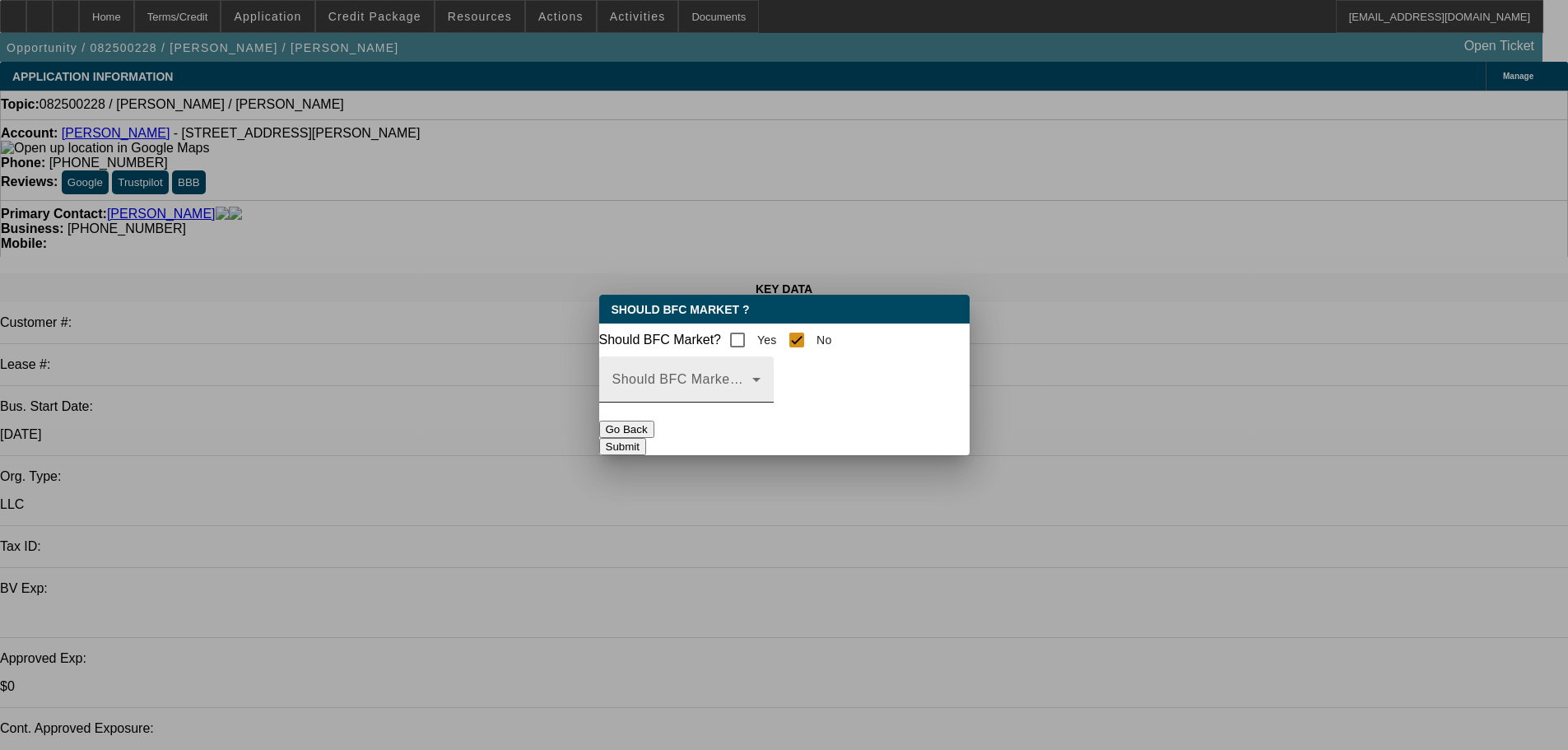
click at [752, 396] on span at bounding box center [682, 386] width 140 height 20
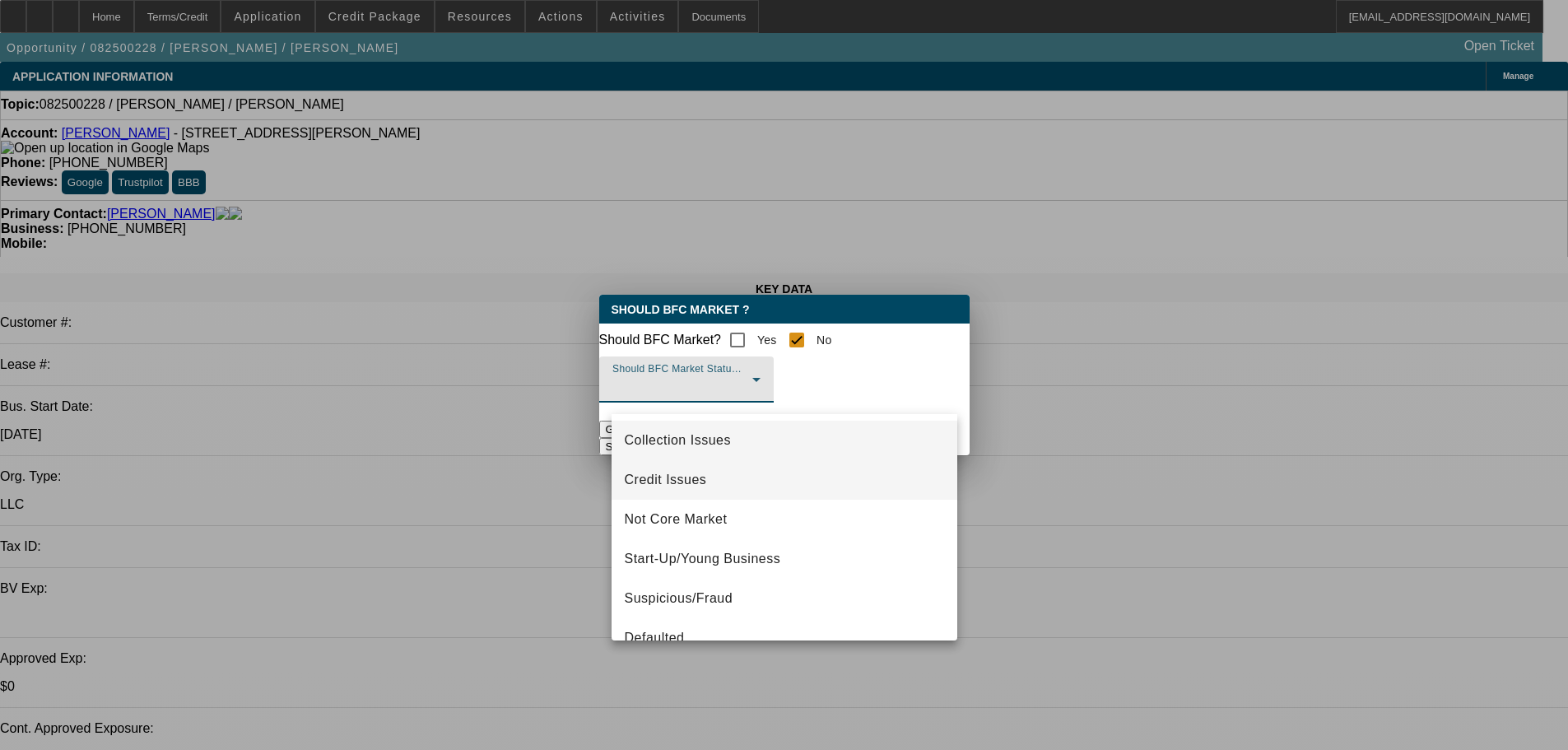
drag, startPoint x: 777, startPoint y: 449, endPoint x: 774, endPoint y: 476, distance: 27.2
click at [774, 476] on div "Collection Issues Credit Issues Not Core Market Start-Up/Young Business Suspici…" at bounding box center [784, 527] width 346 height 226
click at [767, 476] on mat-option "Credit Issues" at bounding box center [784, 480] width 346 height 40
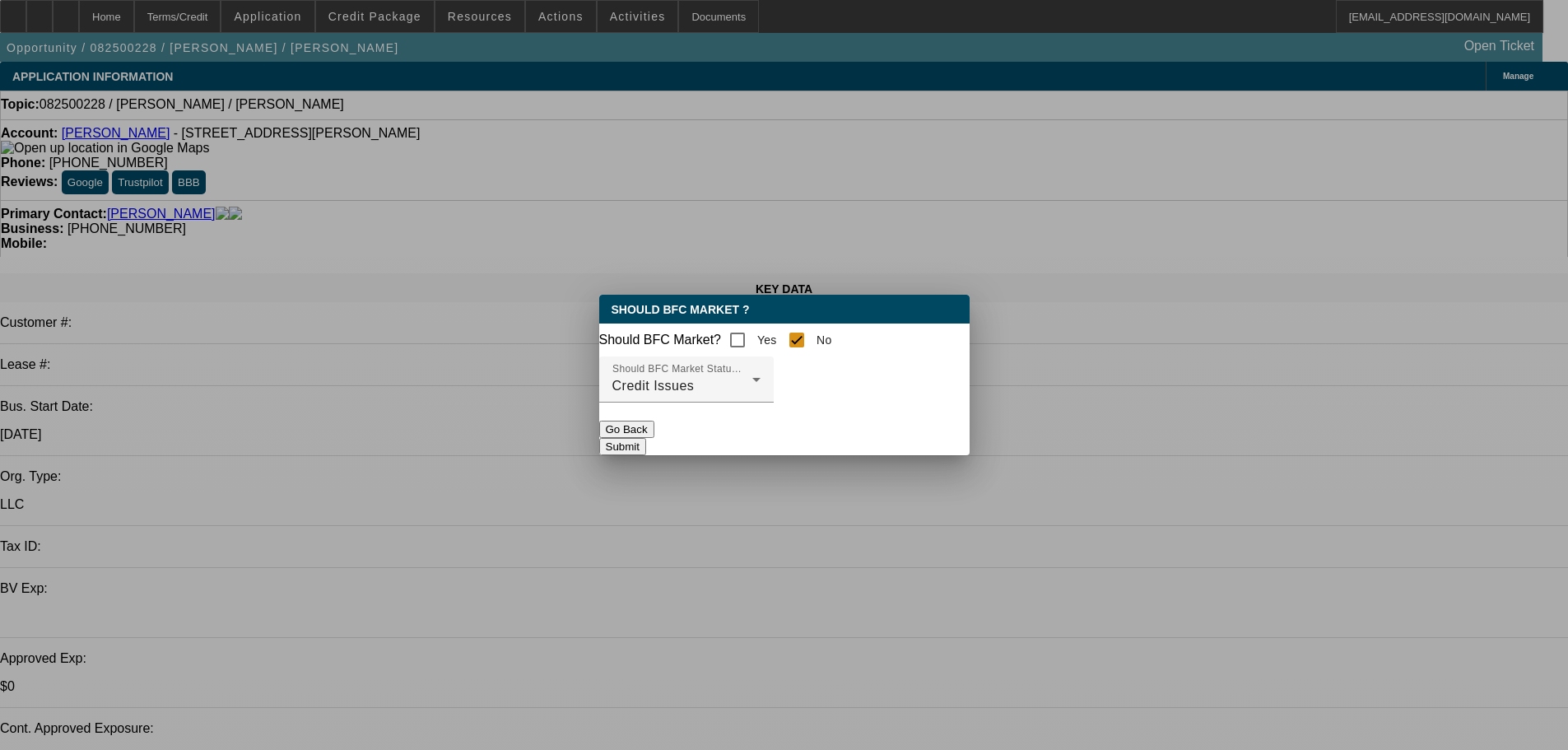
click at [646, 456] on button "Submit" at bounding box center [623, 446] width 47 height 17
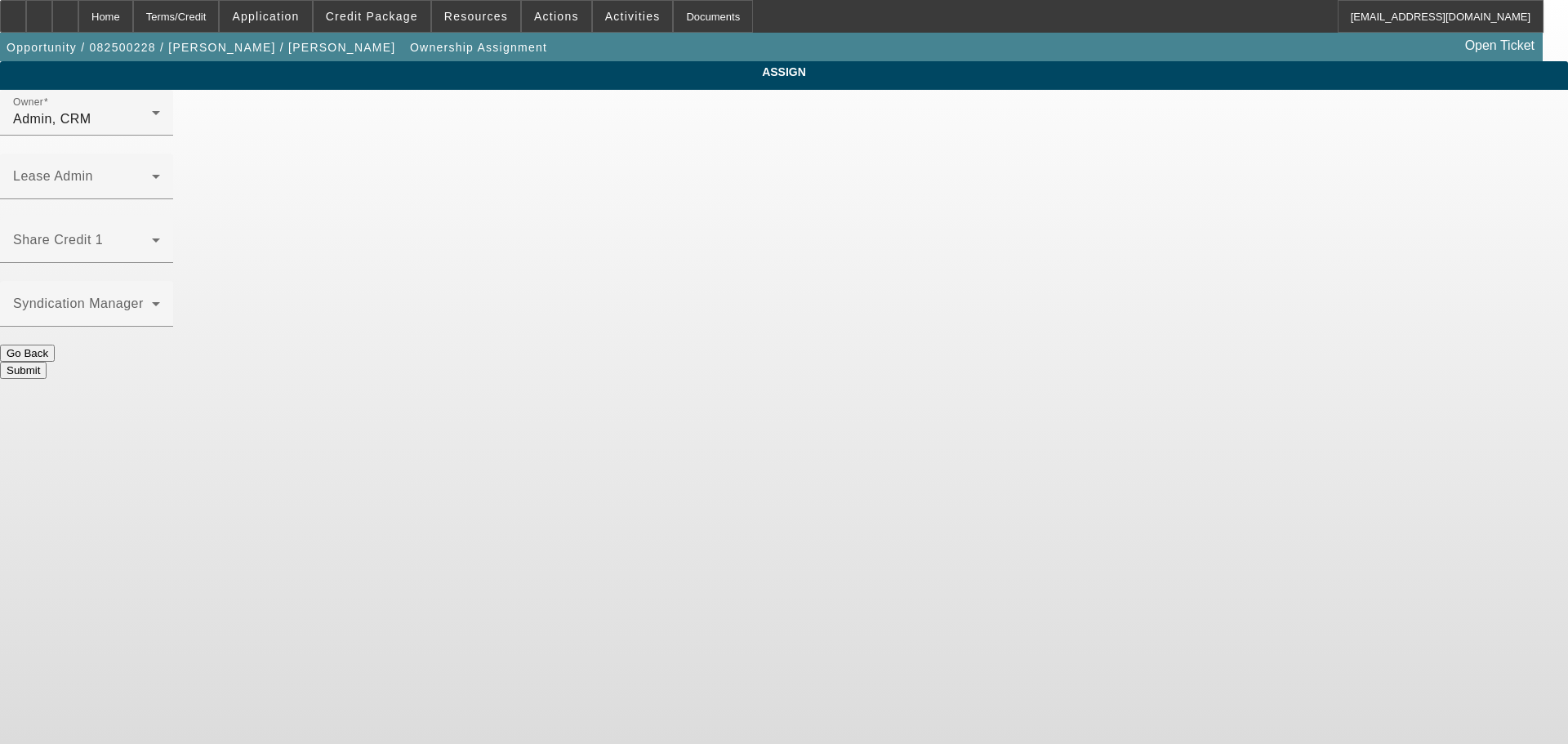
click at [152, 129] on div "Admin, CRM" at bounding box center [83, 119] width 139 height 20
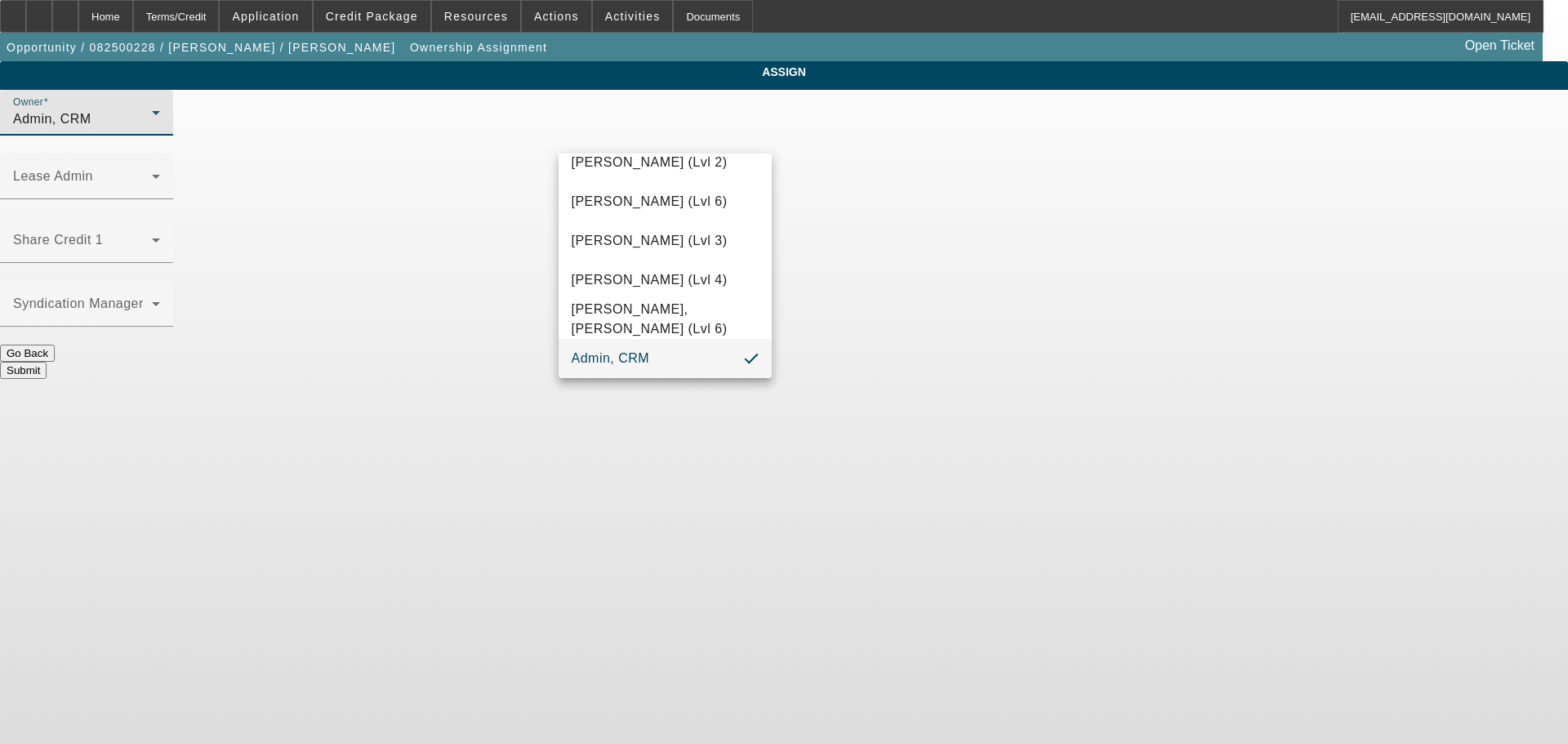
scroll to position [46, 0]
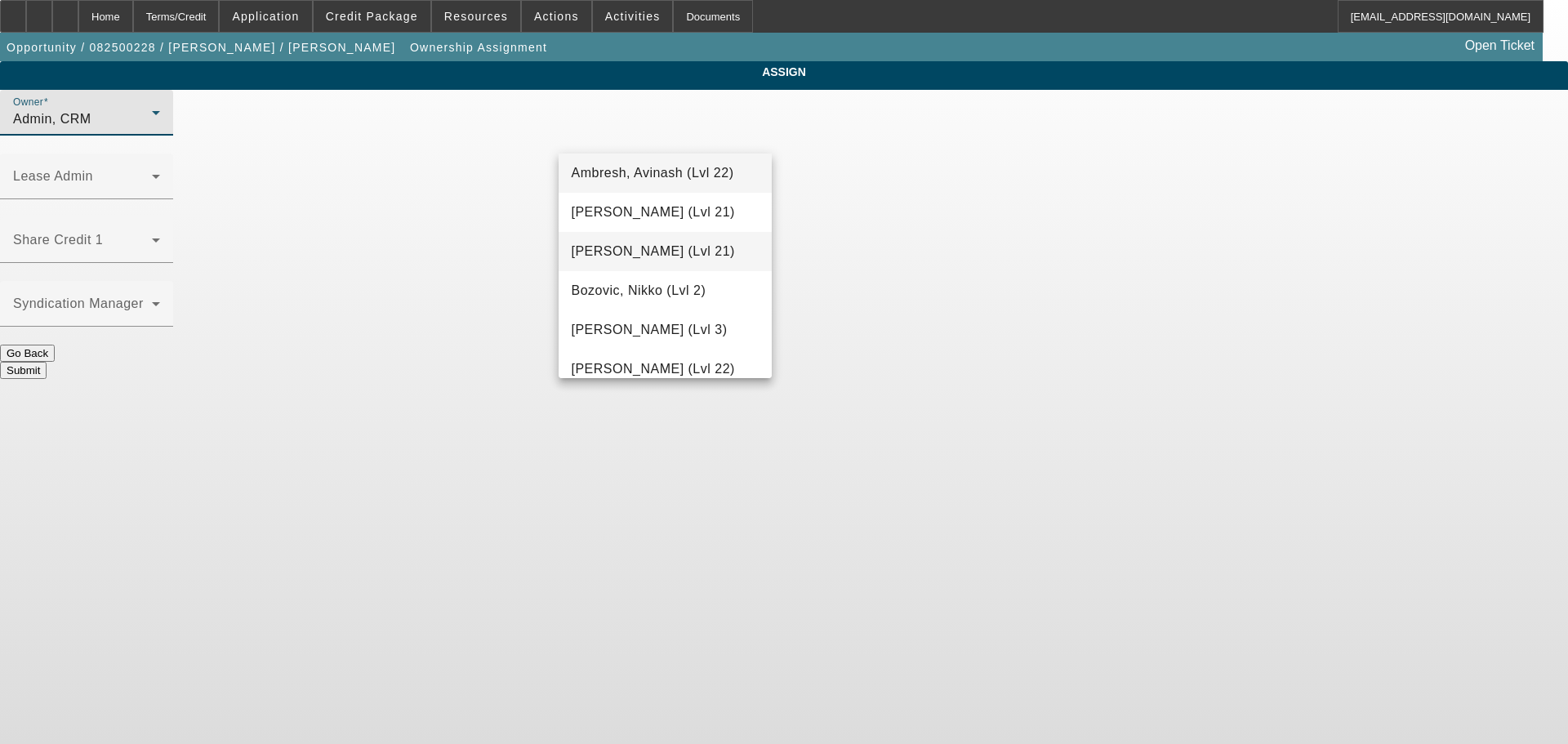
click at [655, 255] on span "Arida, Michael (Lvl 21)" at bounding box center [654, 251] width 163 height 20
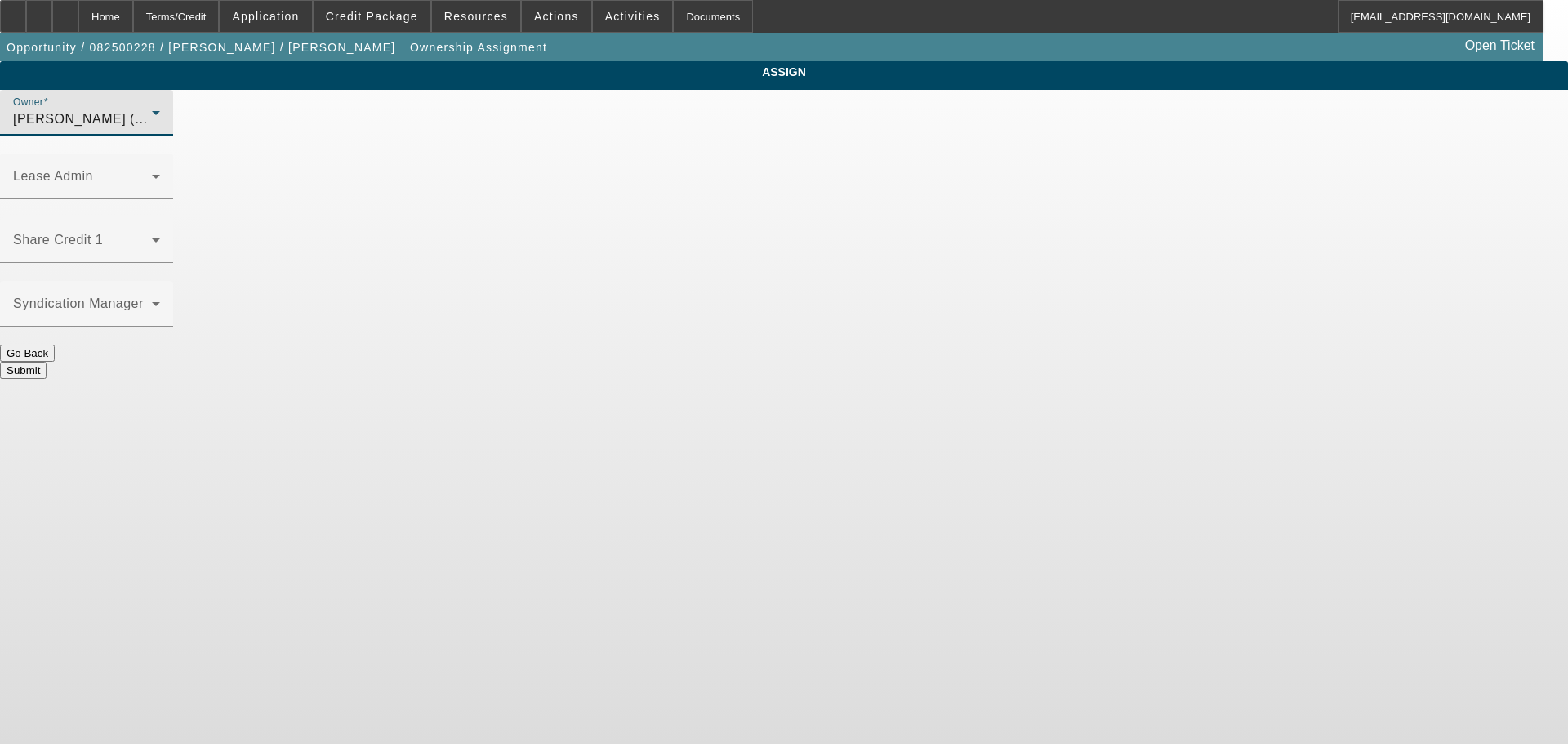
click at [47, 362] on button "Submit" at bounding box center [23, 371] width 47 height 17
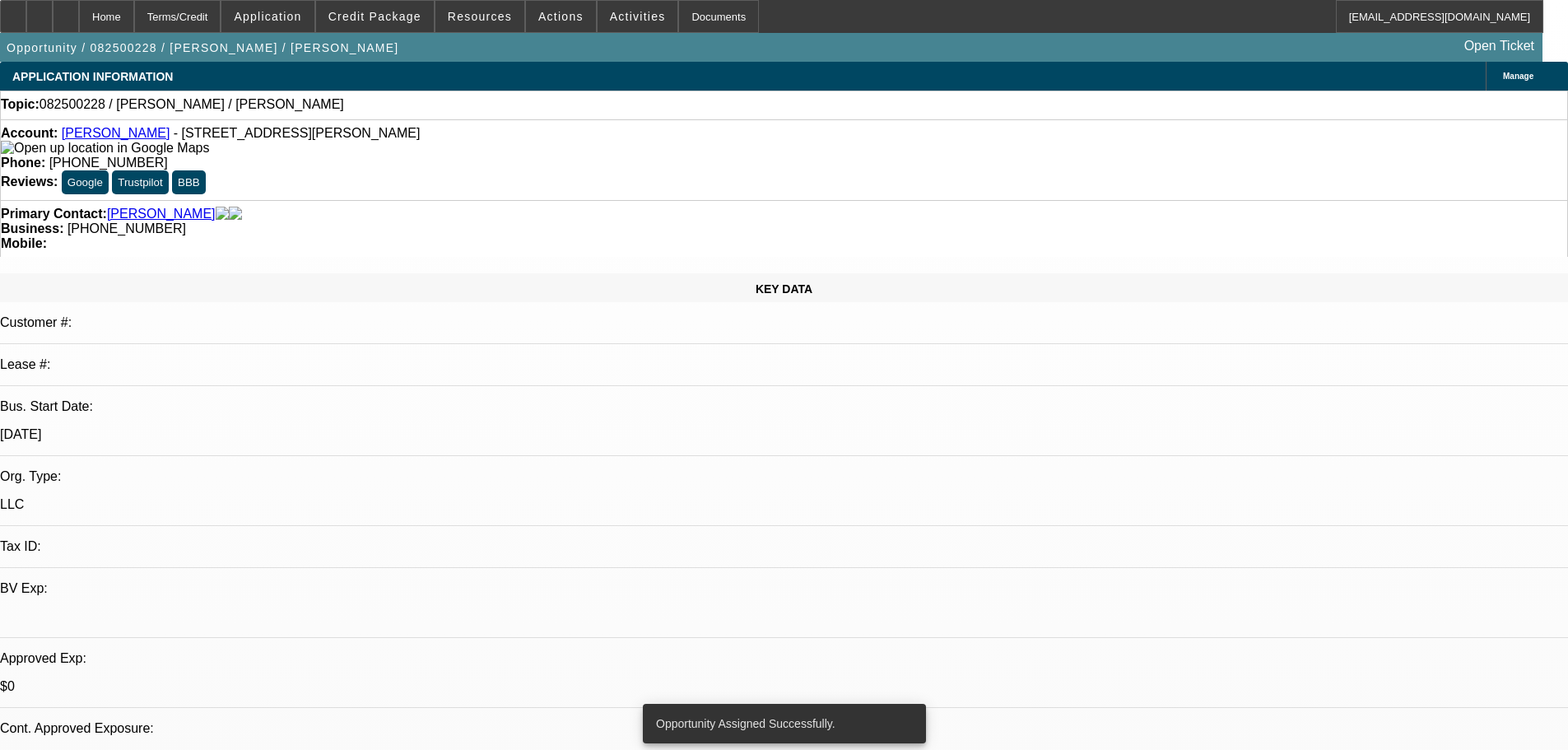
select select "0"
select select "2"
select select "0.1"
select select "4"
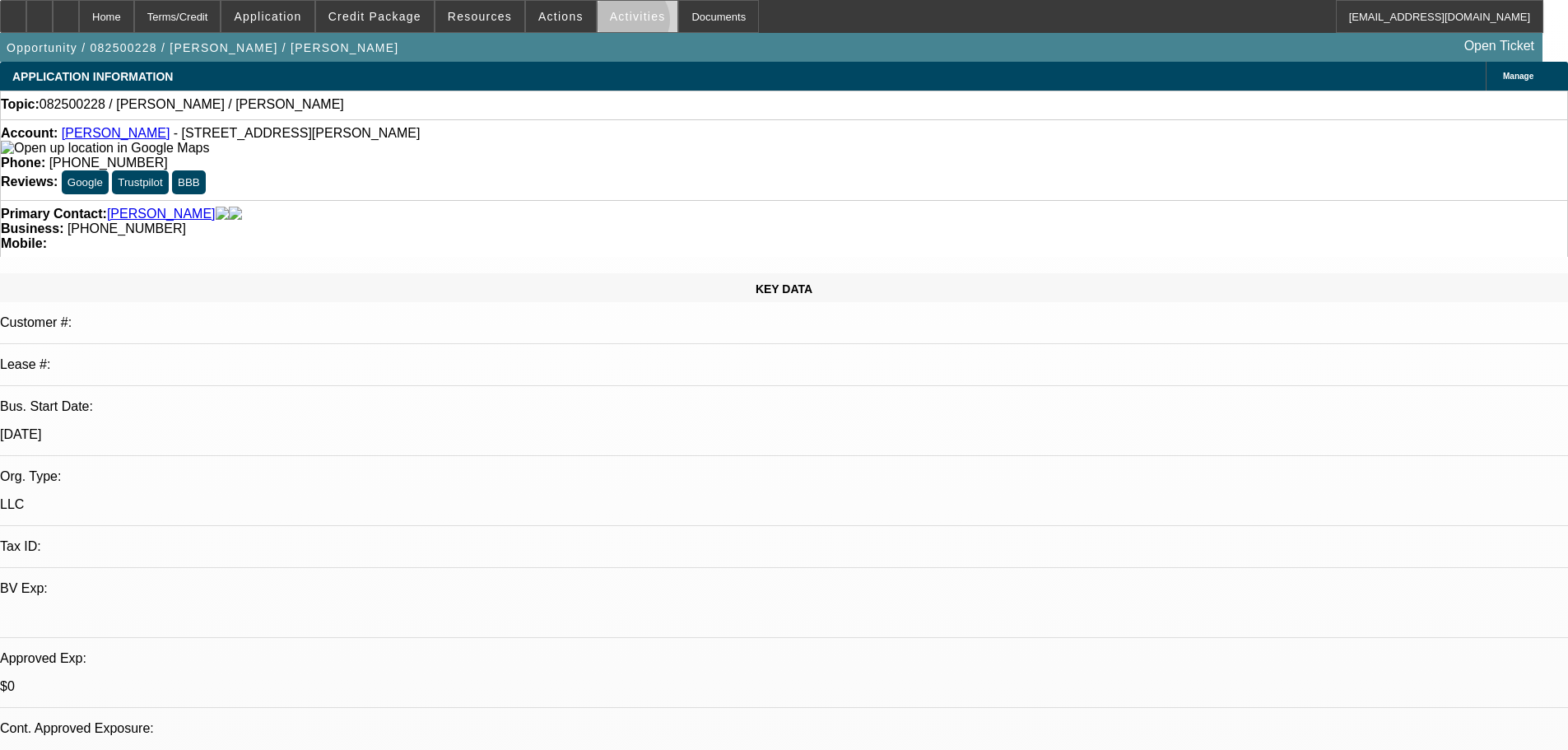
click at [614, 24] on span at bounding box center [637, 17] width 80 height 40
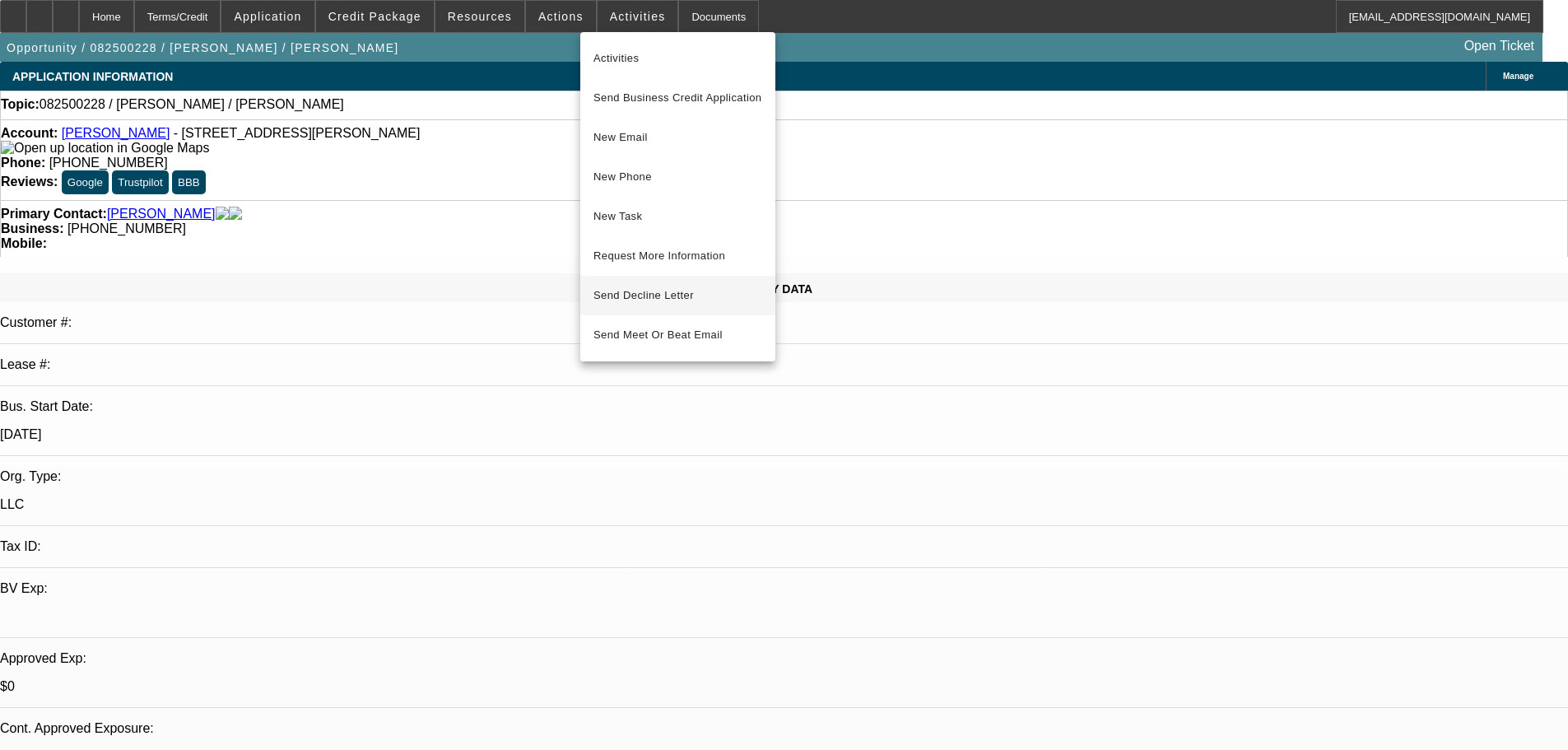
click at [635, 300] on span "Send Decline Letter" at bounding box center [644, 295] width 100 height 12
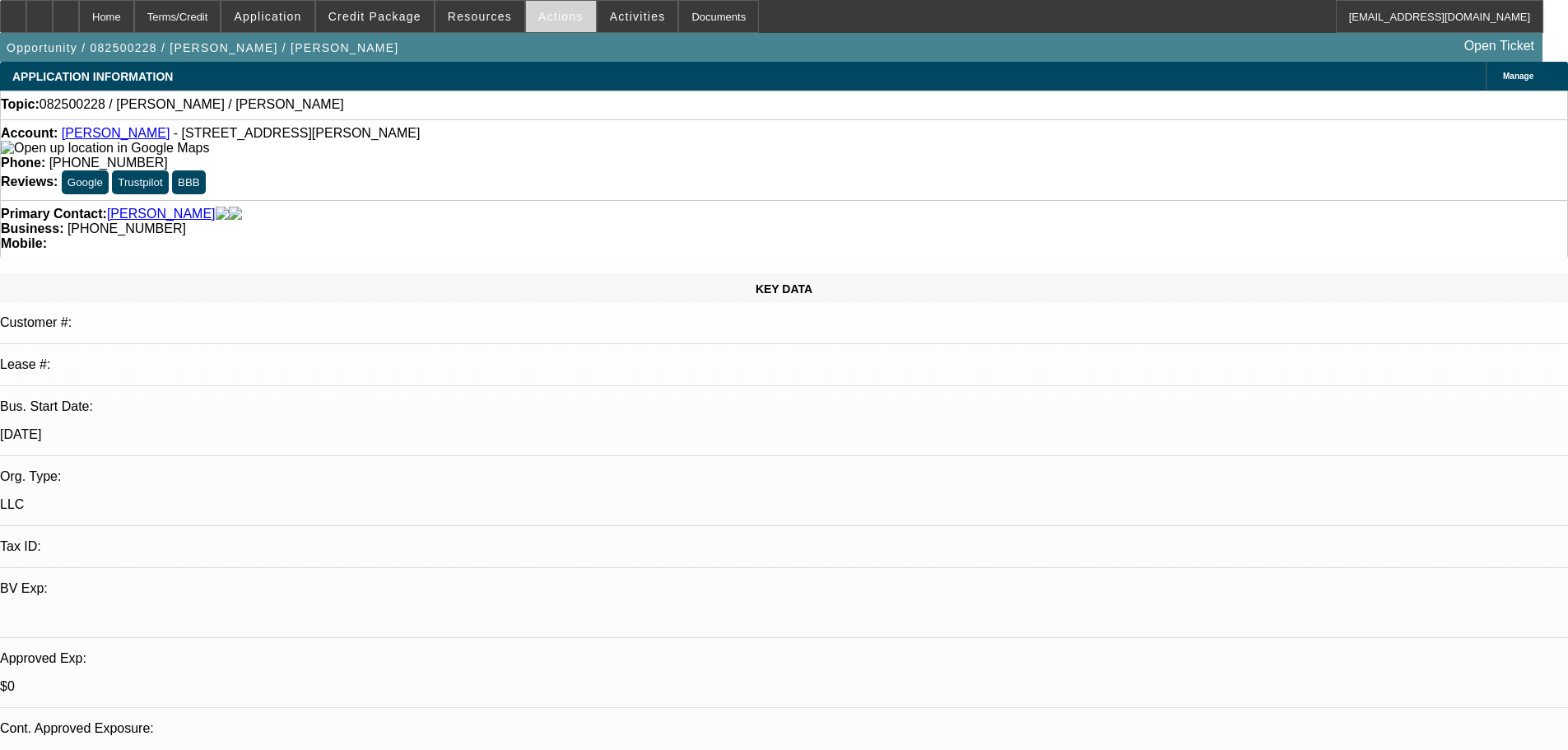
click at [545, 23] on span at bounding box center [560, 17] width 70 height 40
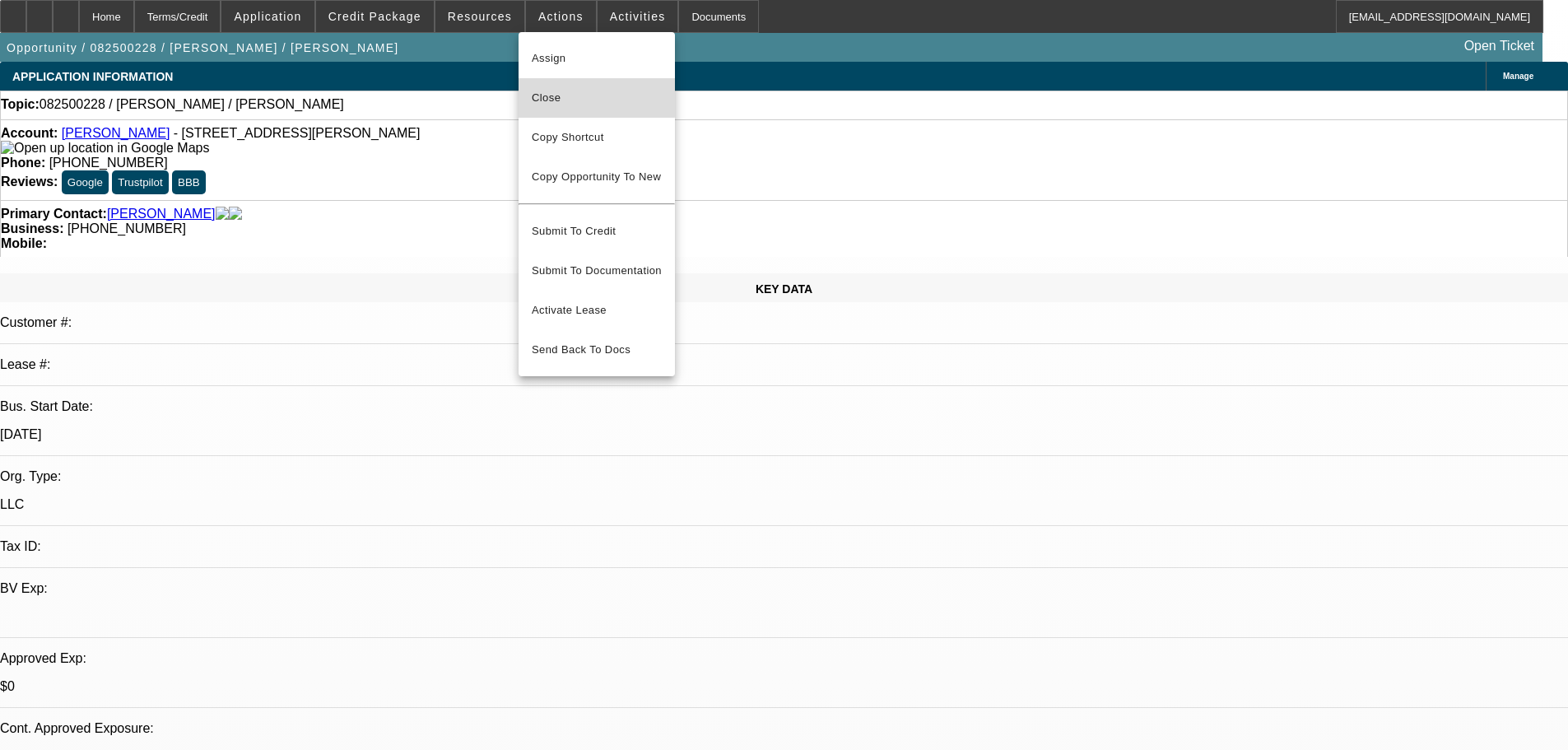
click at [543, 96] on span "Close" at bounding box center [597, 97] width 130 height 20
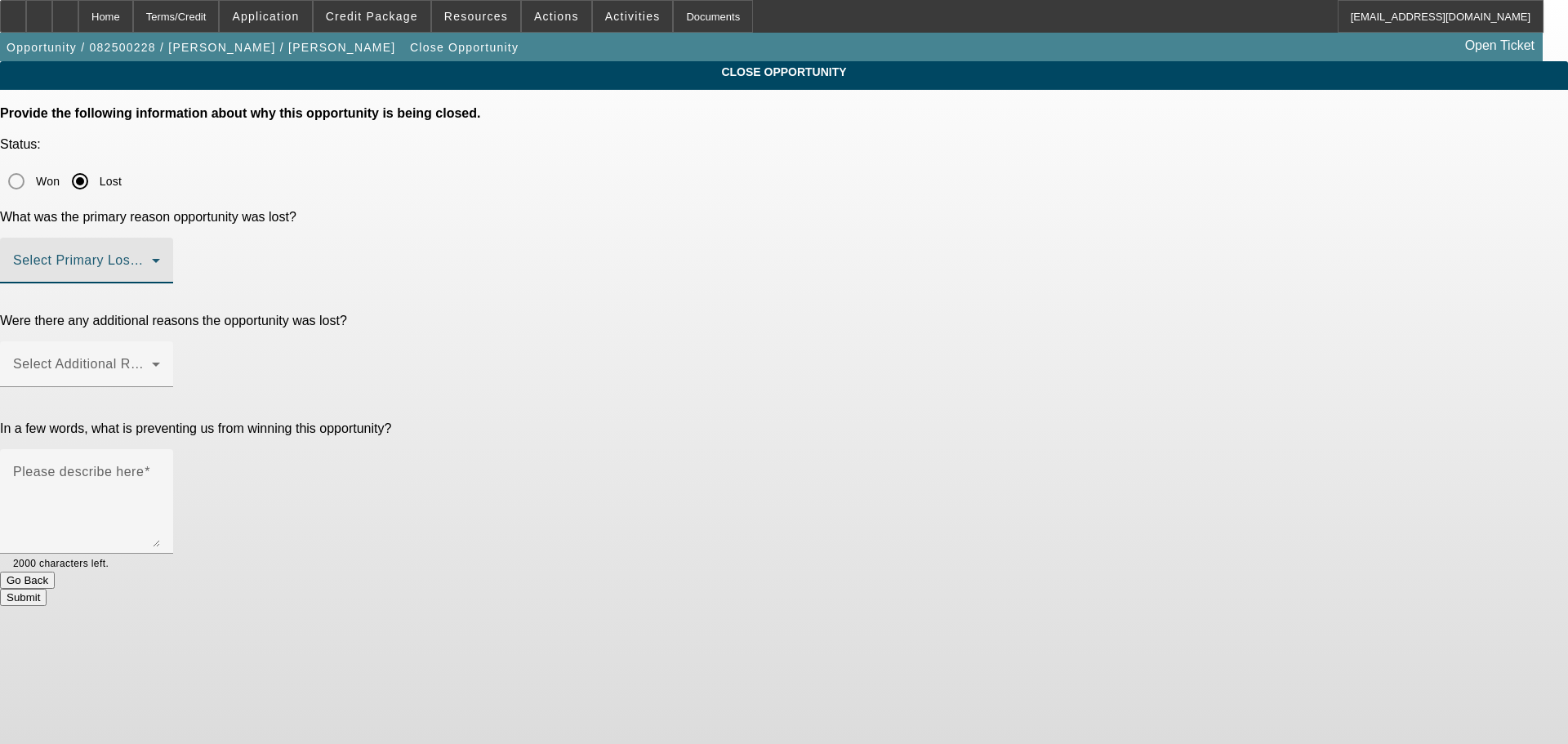
click at [152, 257] on span at bounding box center [83, 266] width 139 height 20
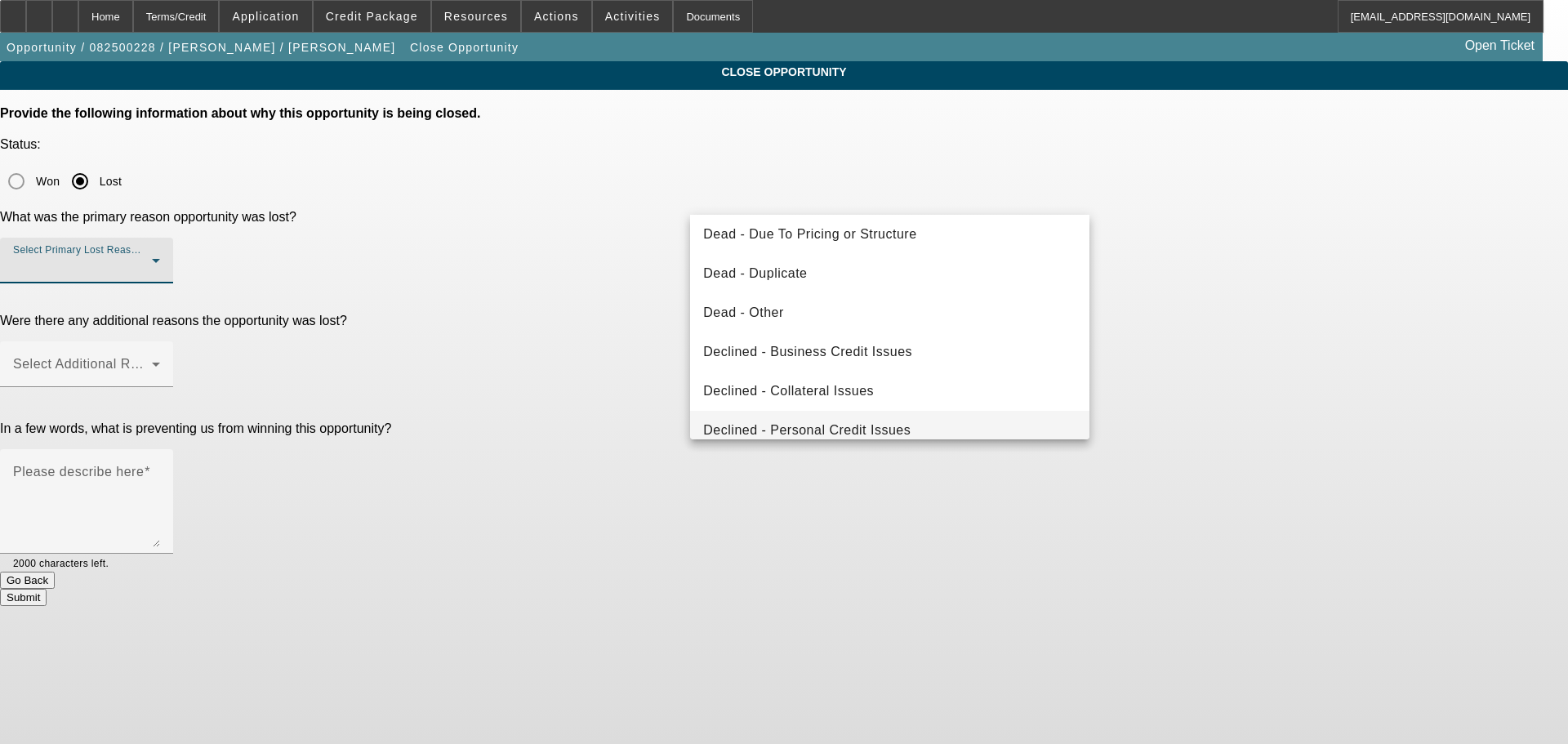
scroll to position [220, 0]
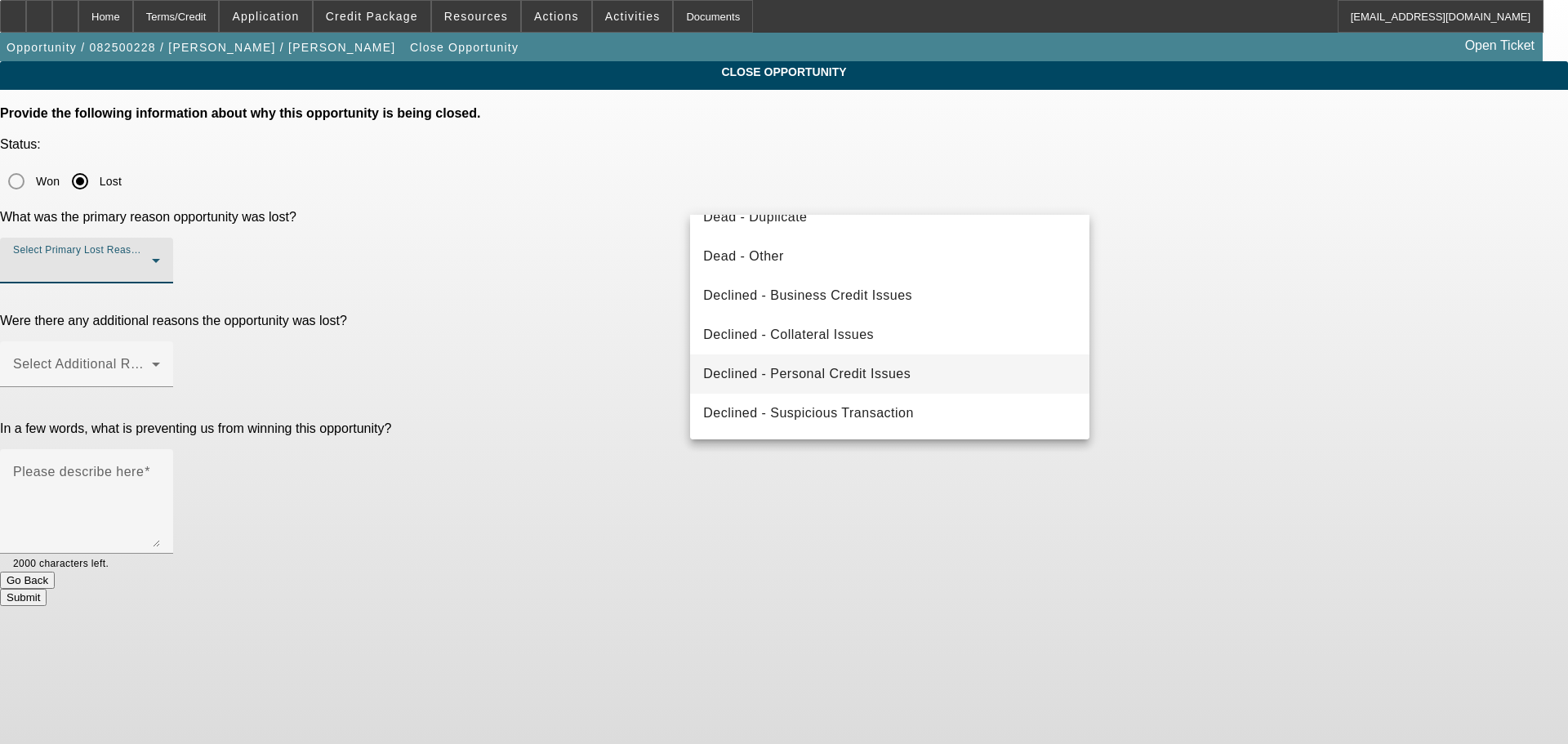
click at [836, 381] on span "Declined - Personal Credit Issues" at bounding box center [807, 373] width 207 height 20
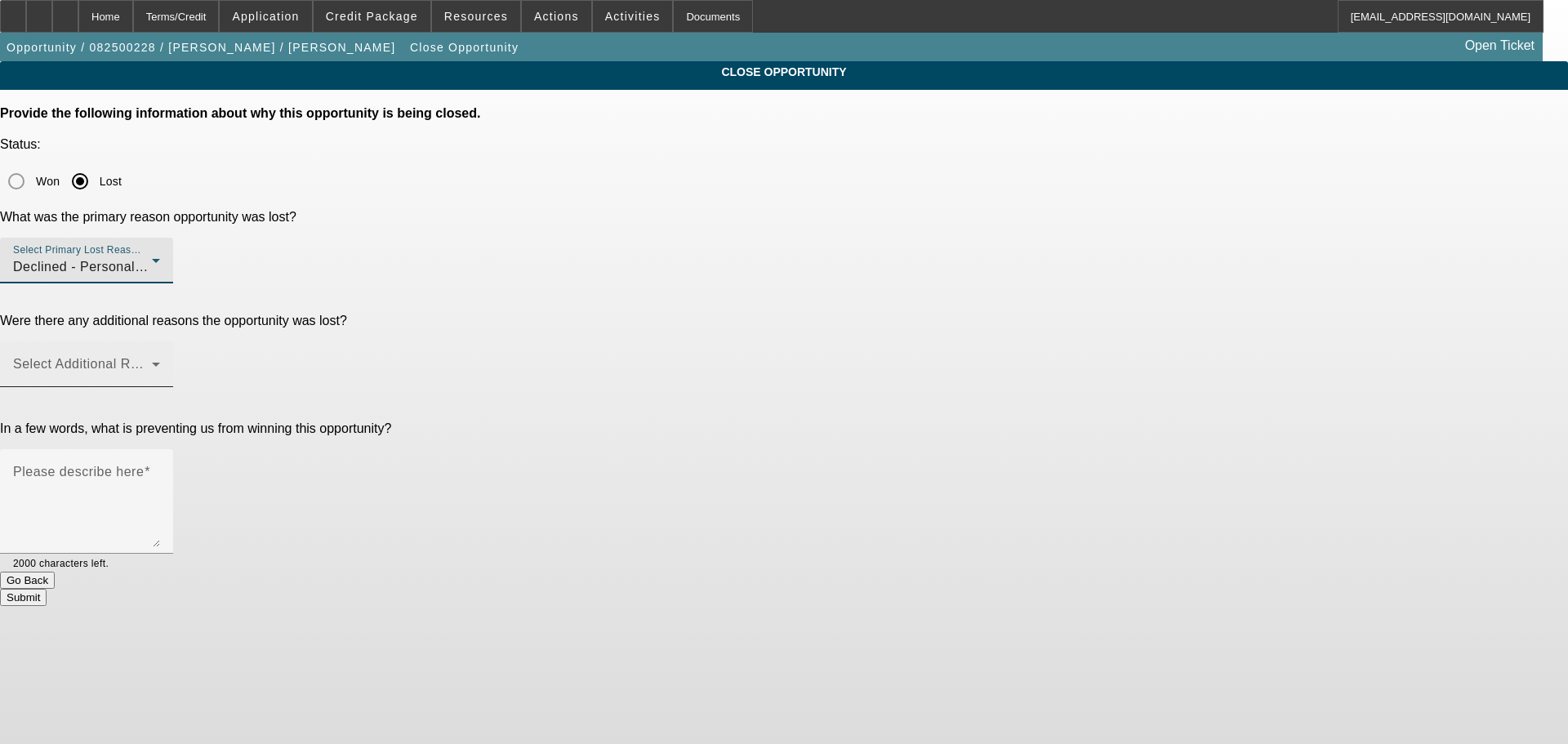
click at [152, 361] on span at bounding box center [83, 371] width 139 height 20
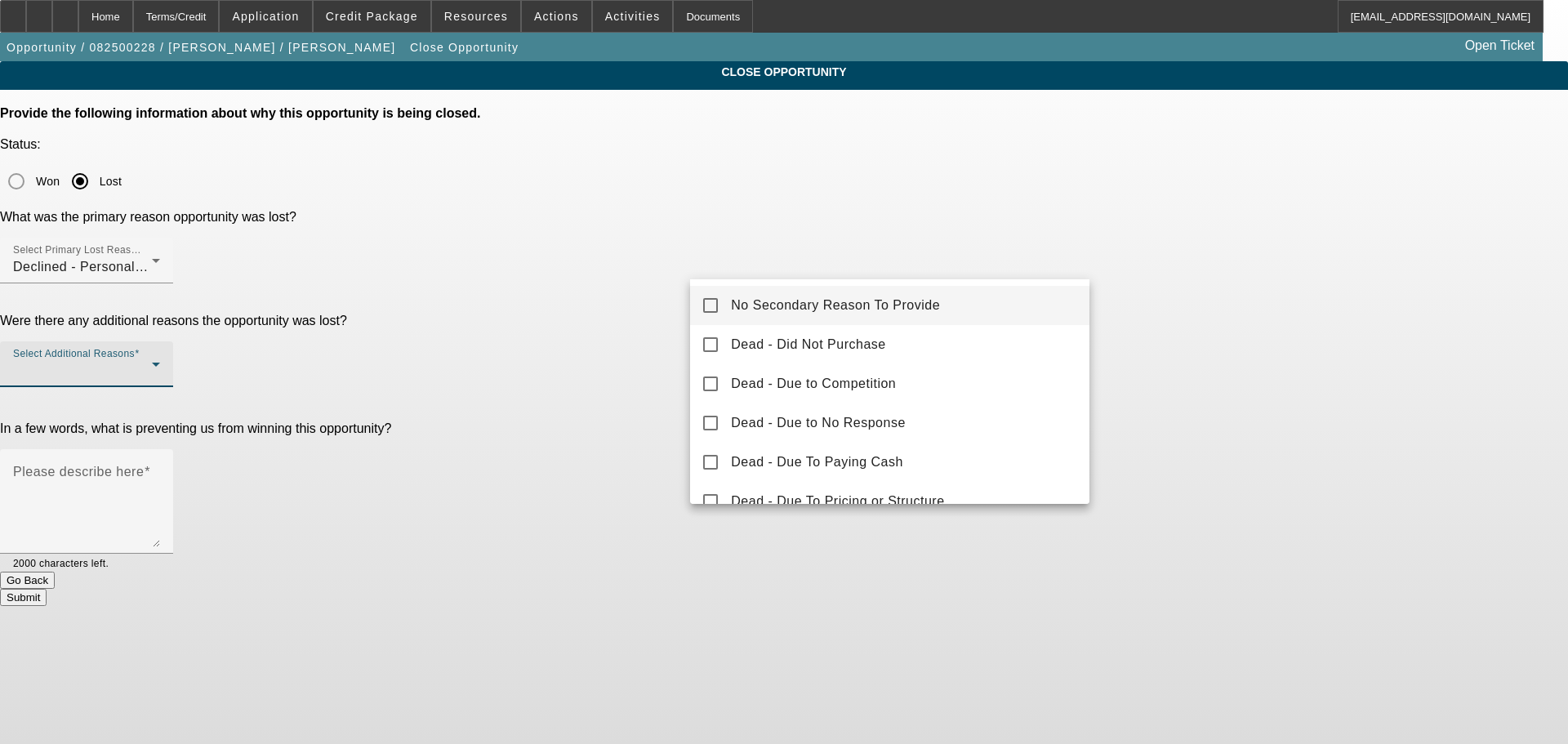
click at [841, 302] on span "No Secondary Reason To Provide" at bounding box center [835, 305] width 209 height 20
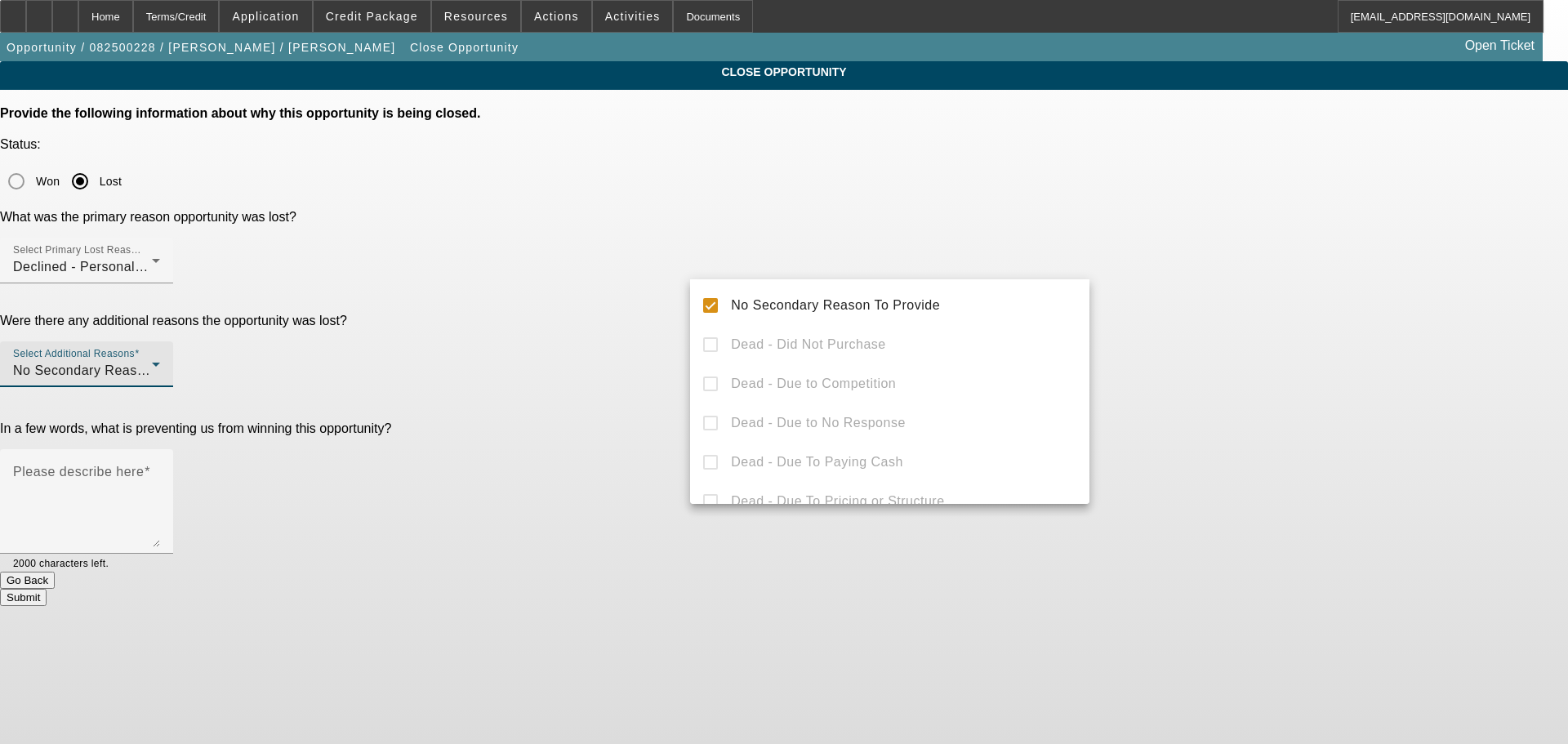
click at [520, 339] on div at bounding box center [784, 372] width 1568 height 744
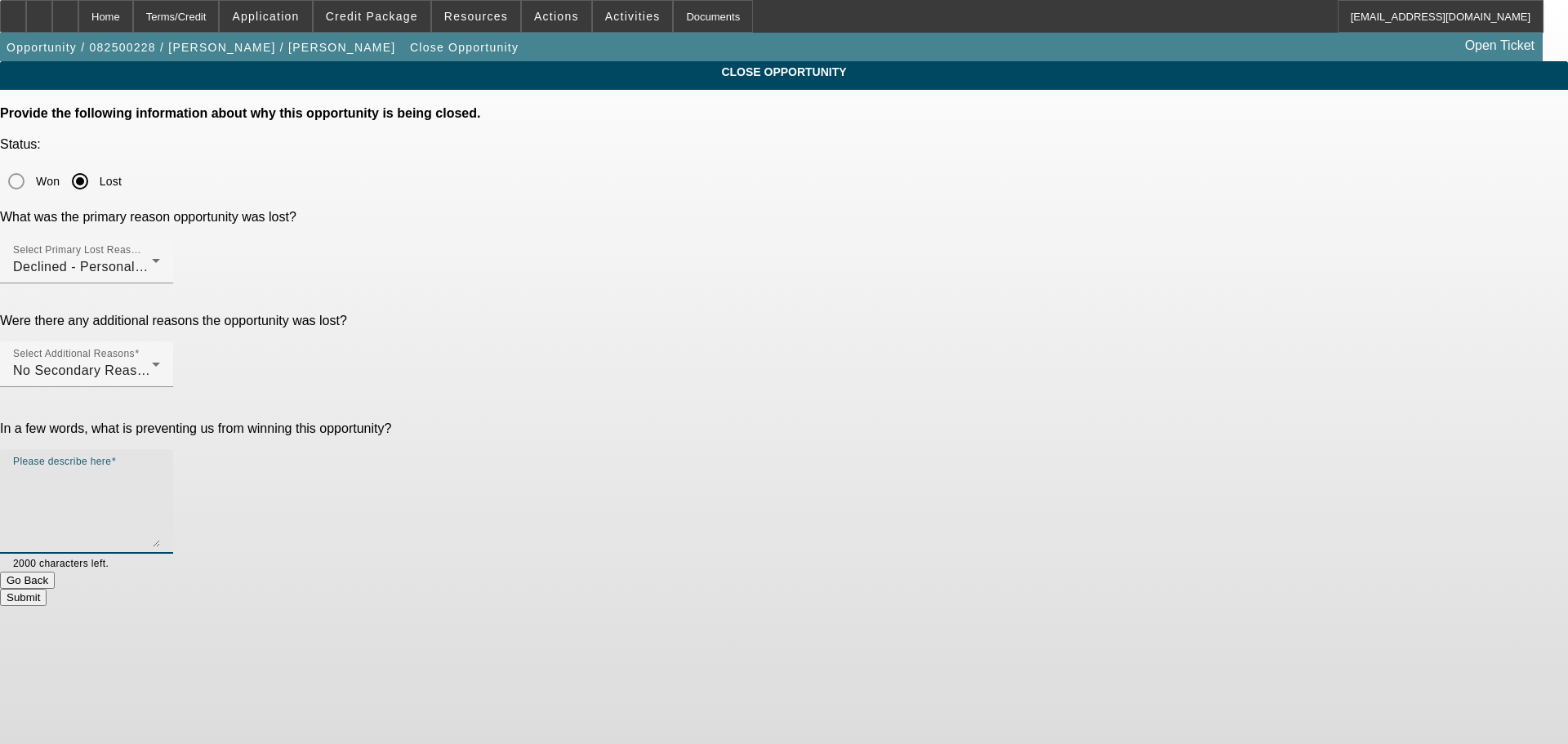
click at [160, 469] on textarea "Please describe here" at bounding box center [86, 509] width 147 height 79
type textarea "STARTUP; VERY POOR CREDIT; MARKED DNC, SENT DECLINE LETTER, CLOSING OPP."
click at [47, 589] on button "Submit" at bounding box center [23, 598] width 47 height 17
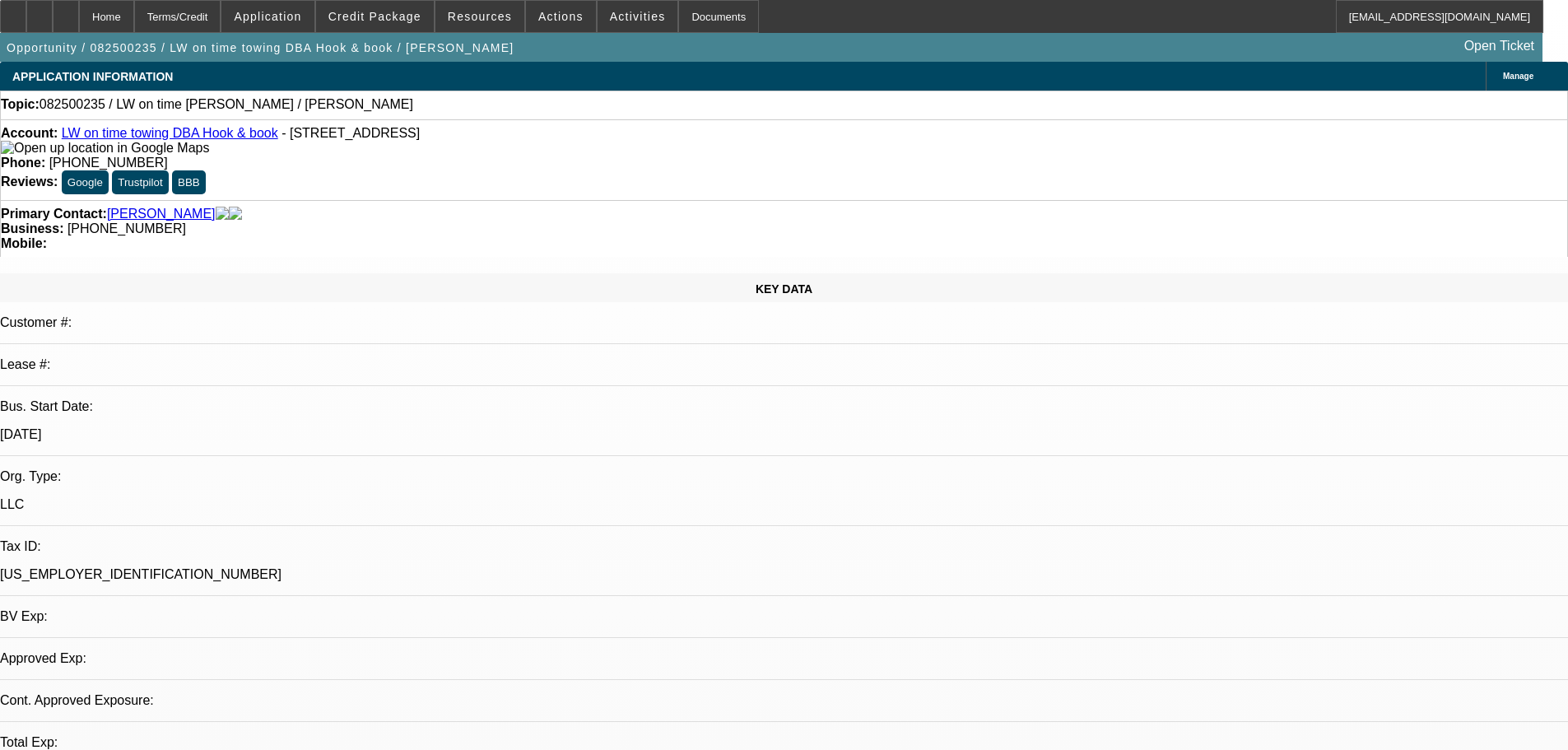
select select "0"
select select "2"
select select "0.1"
select select "4"
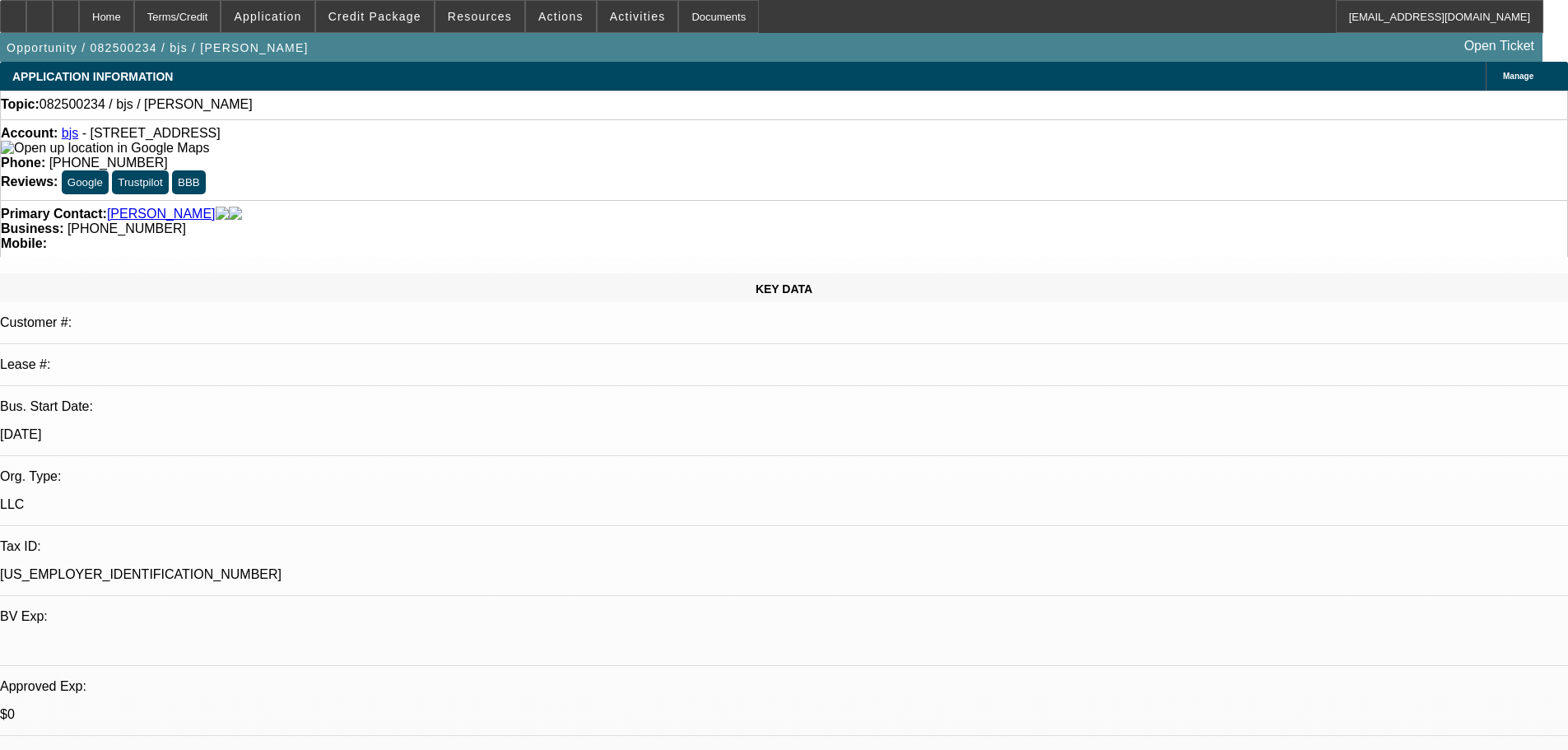
select select "0"
select select "2"
select select "0.1"
select select "4"
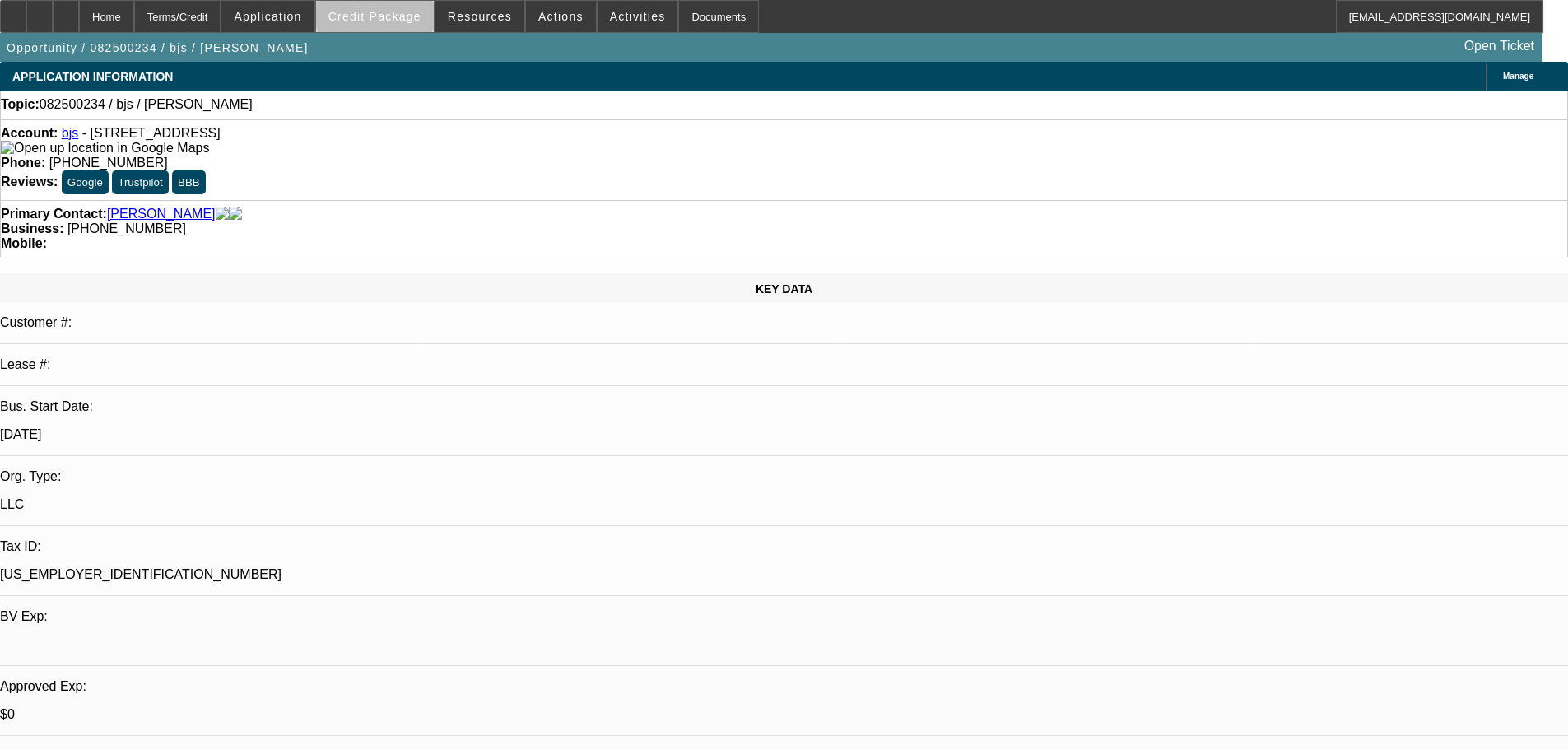
click at [412, 15] on span "Credit Package" at bounding box center [374, 16] width 93 height 13
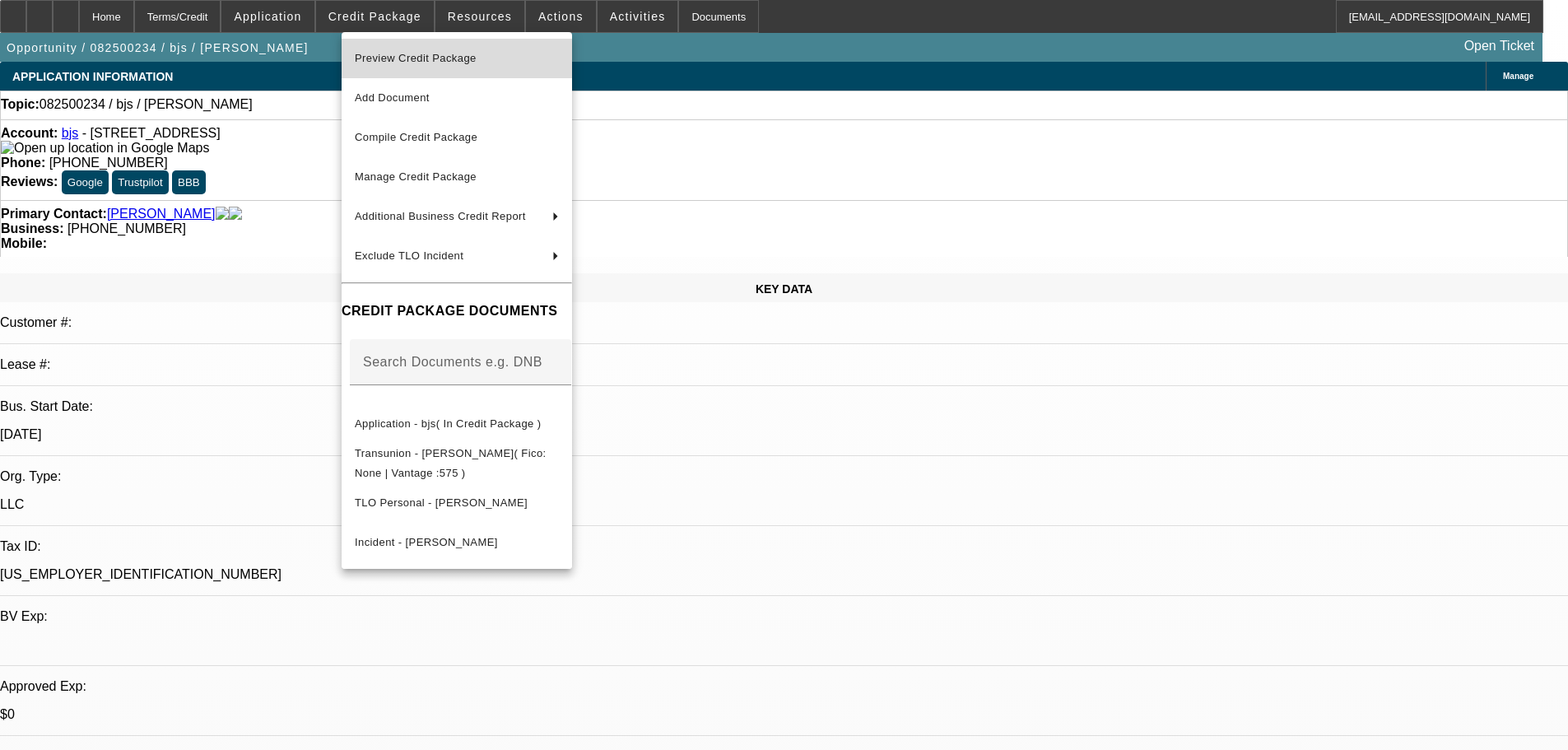
click at [450, 55] on span "Preview Credit Package" at bounding box center [415, 58] width 122 height 12
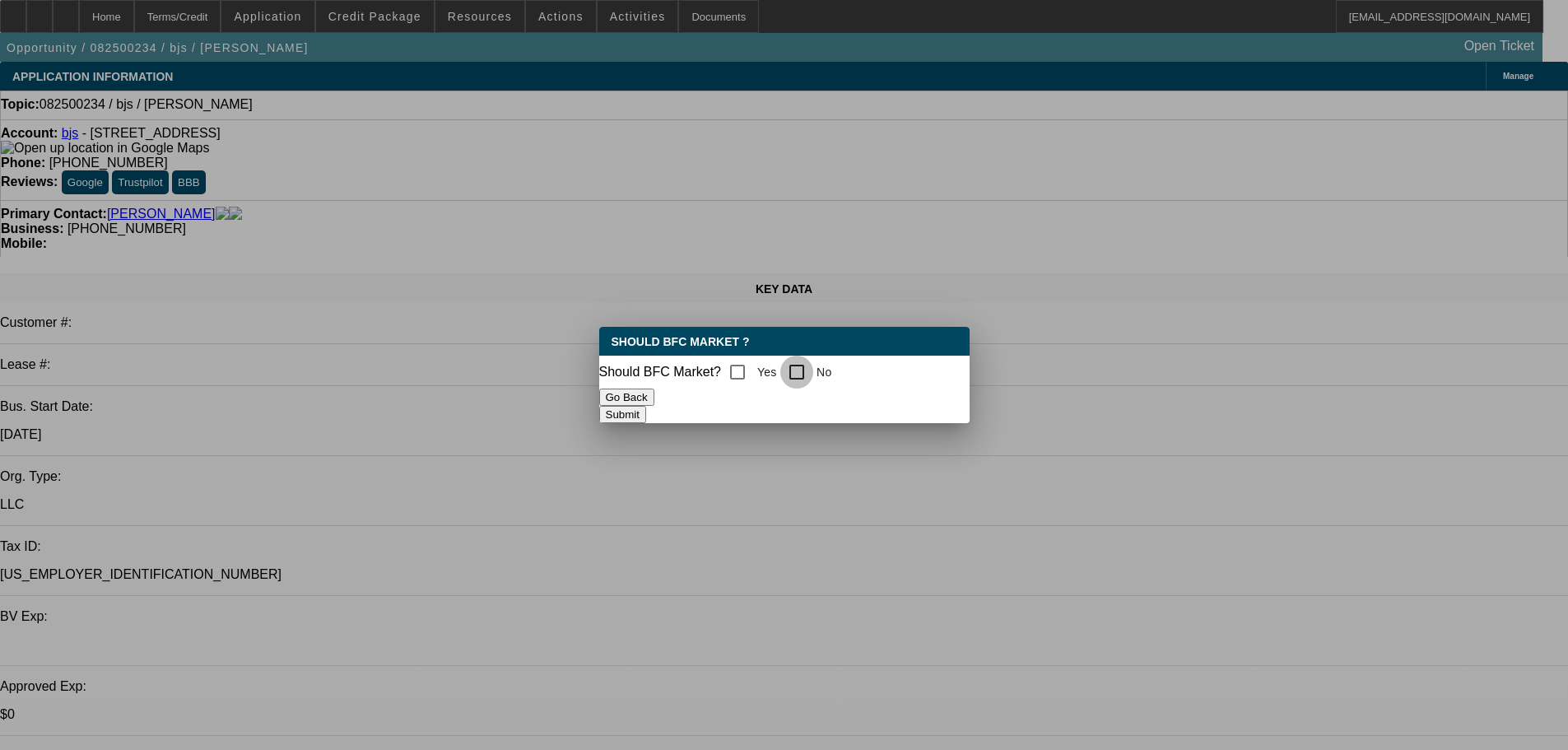
click at [800, 373] on input "No" at bounding box center [797, 372] width 33 height 33
checkbox input "true"
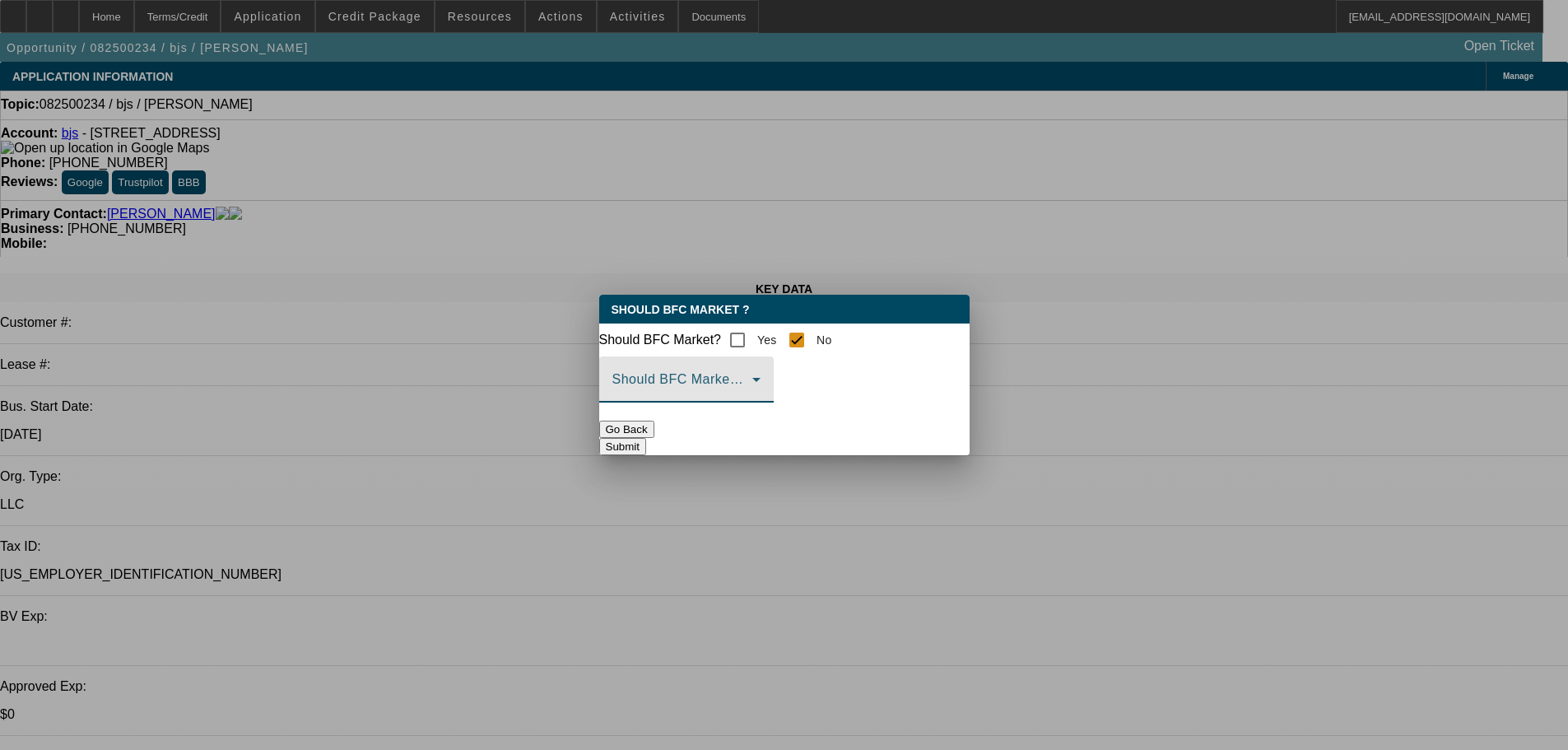
click at [752, 389] on span at bounding box center [682, 386] width 140 height 20
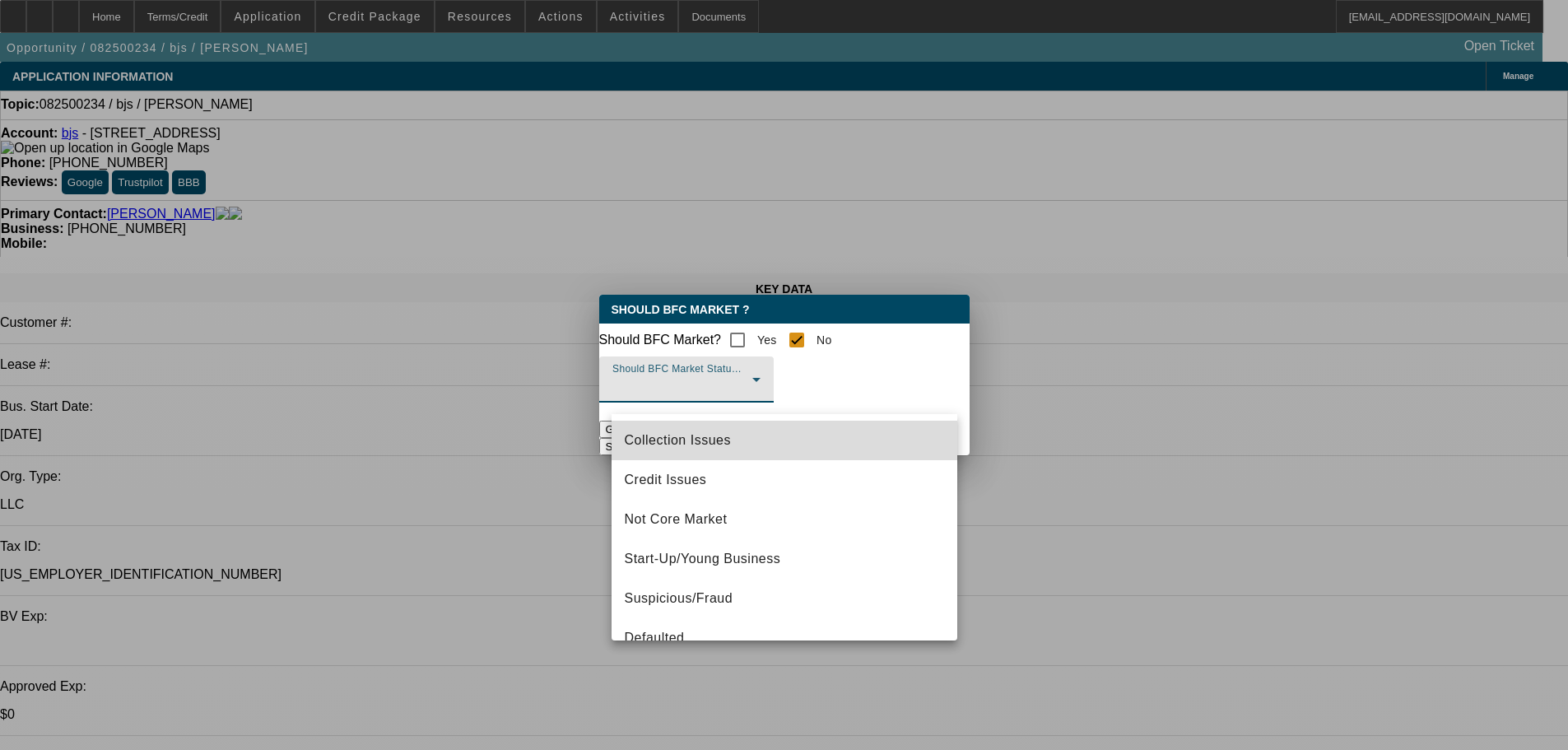
click at [785, 433] on mat-option "Collection Issues" at bounding box center [784, 441] width 346 height 40
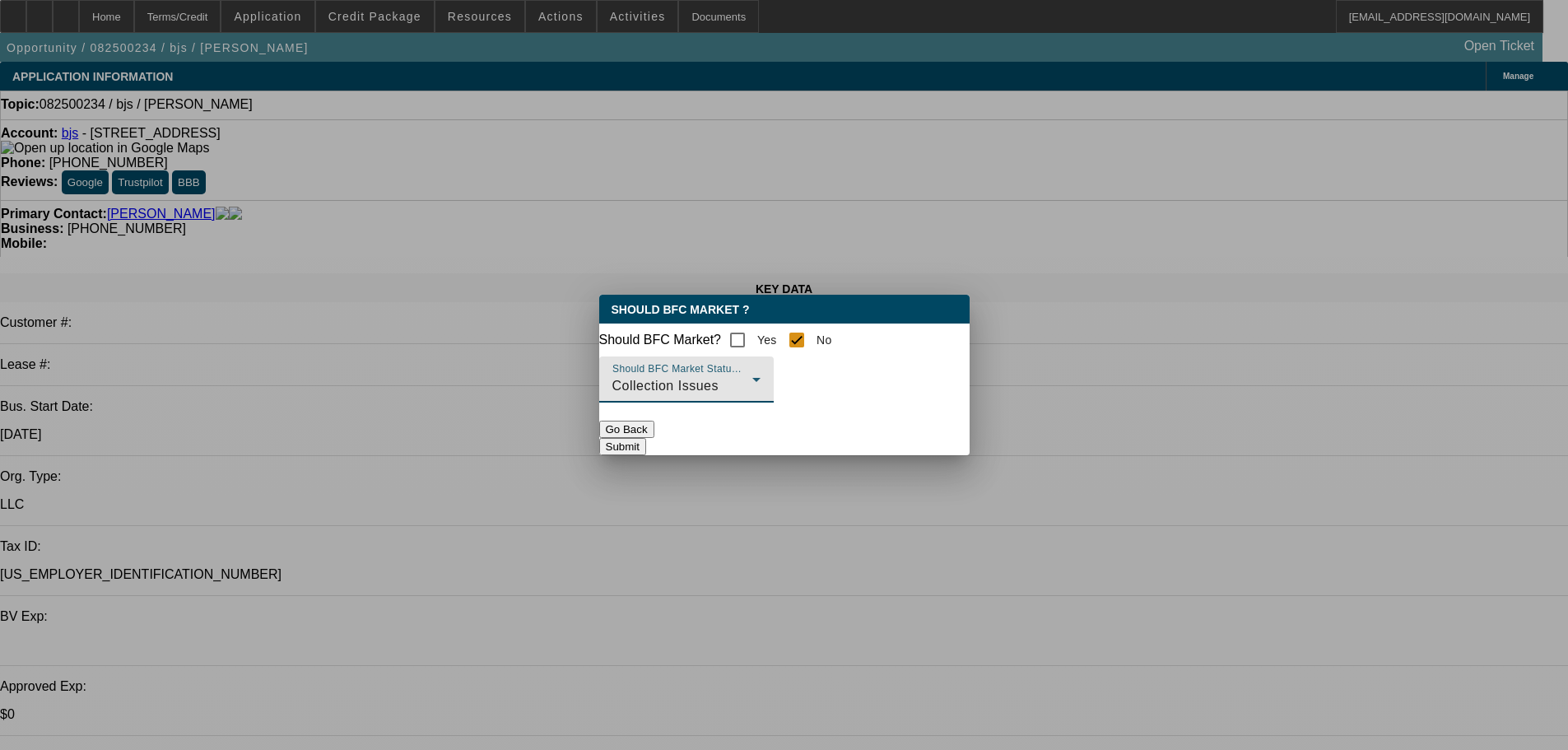
click at [752, 396] on div "Collection Issues" at bounding box center [682, 386] width 140 height 20
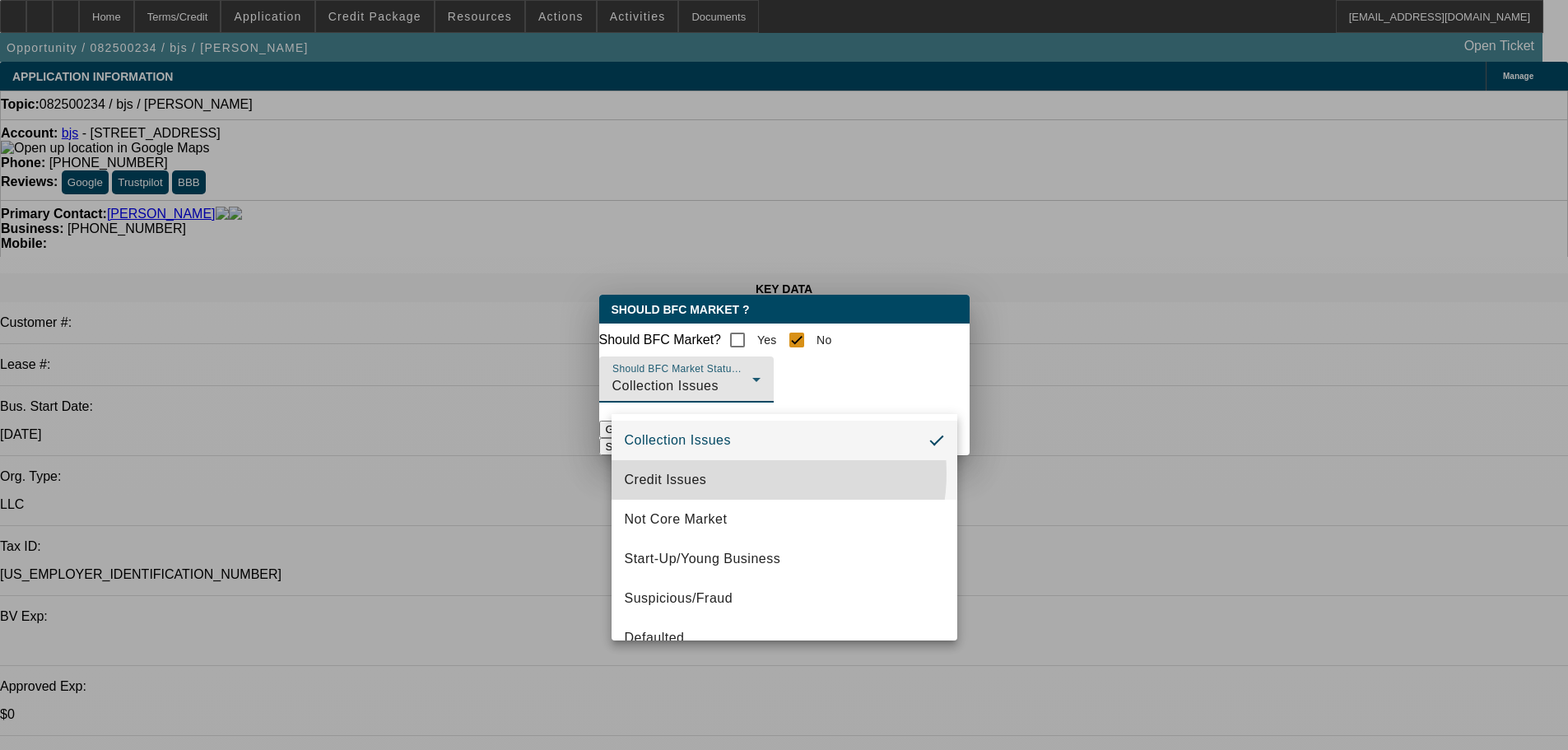
click at [755, 474] on mat-option "Credit Issues" at bounding box center [784, 480] width 346 height 40
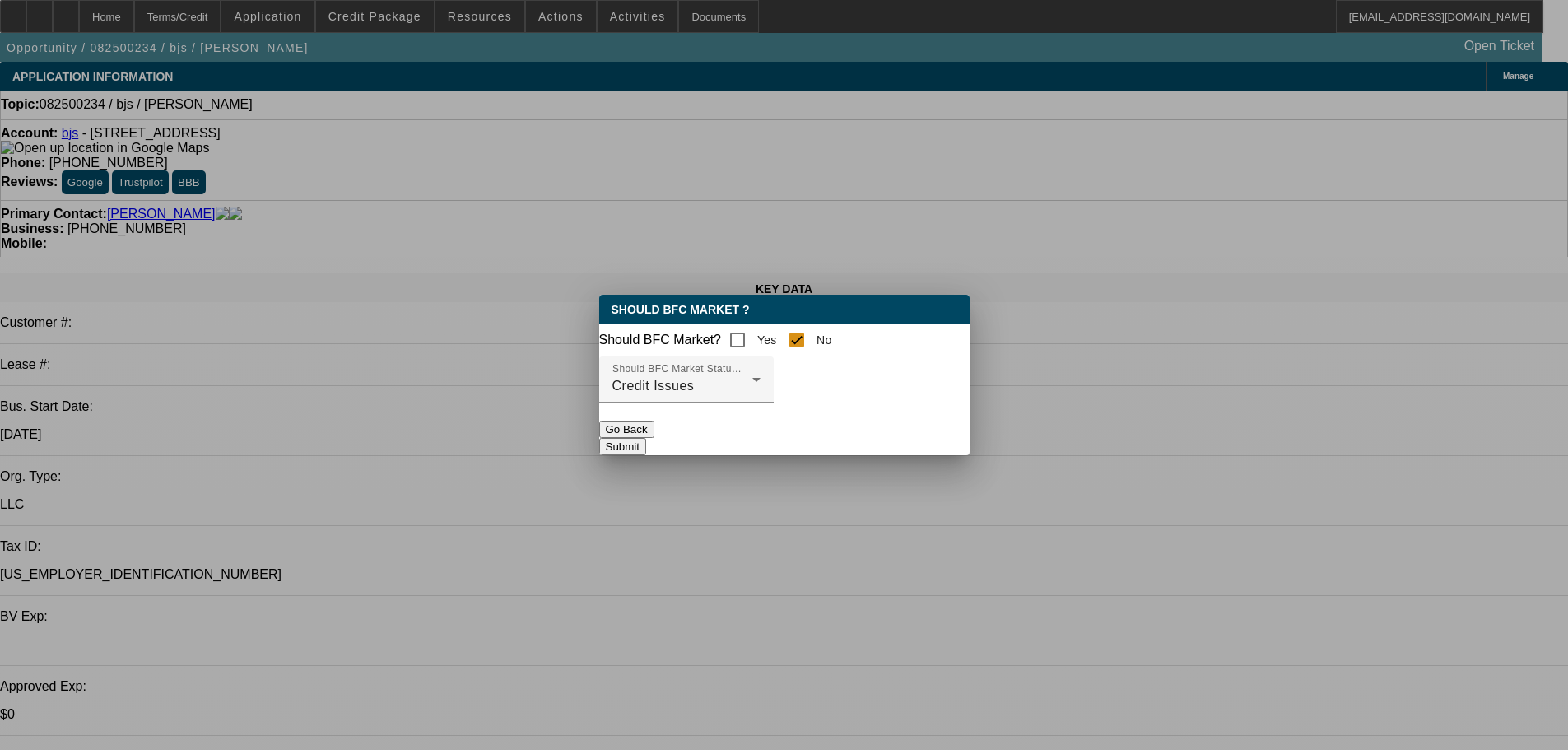
click at [646, 441] on button "Submit" at bounding box center [623, 446] width 47 height 17
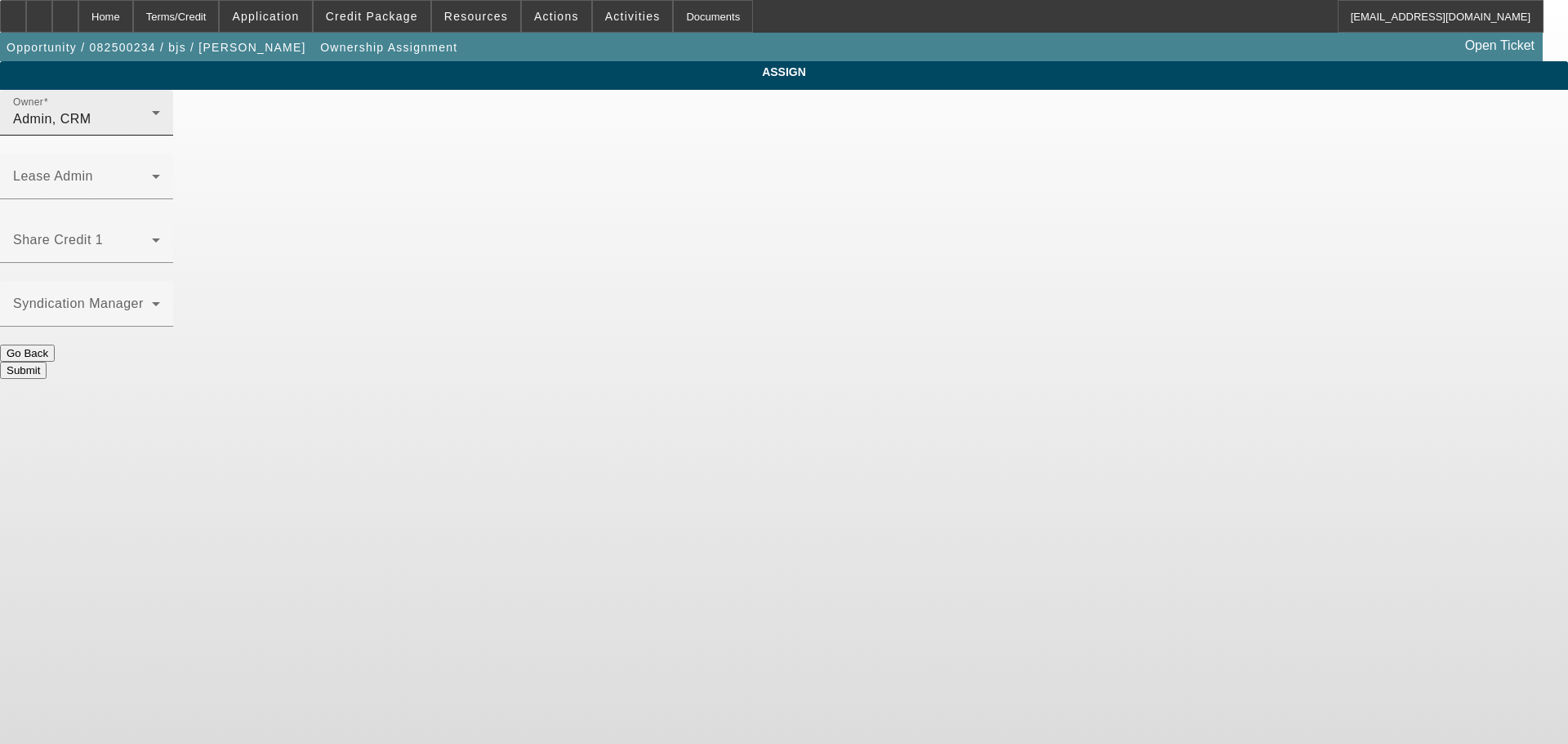
click at [160, 124] on div "Owner Admin, CRM" at bounding box center [86, 113] width 147 height 46
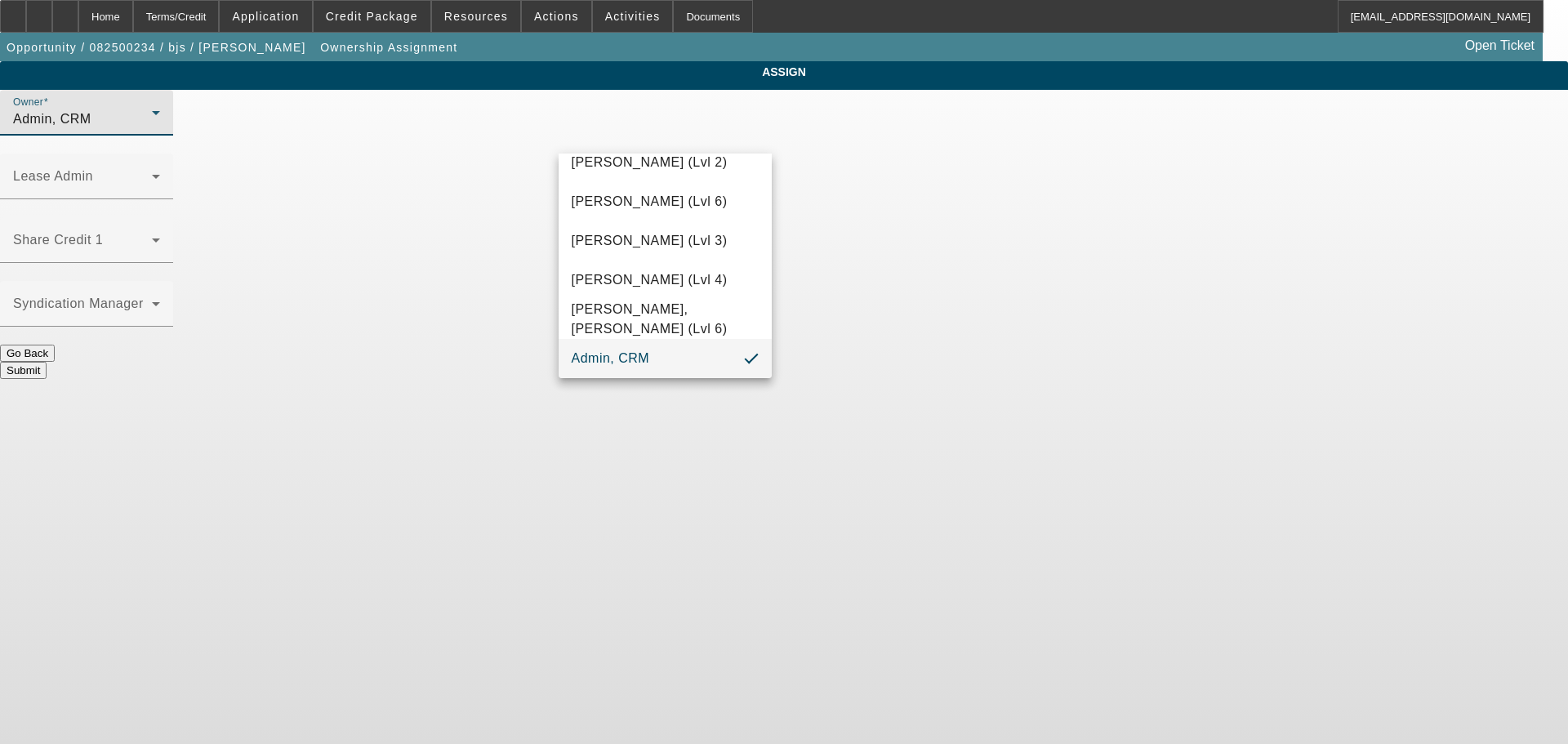
scroll to position [46, 0]
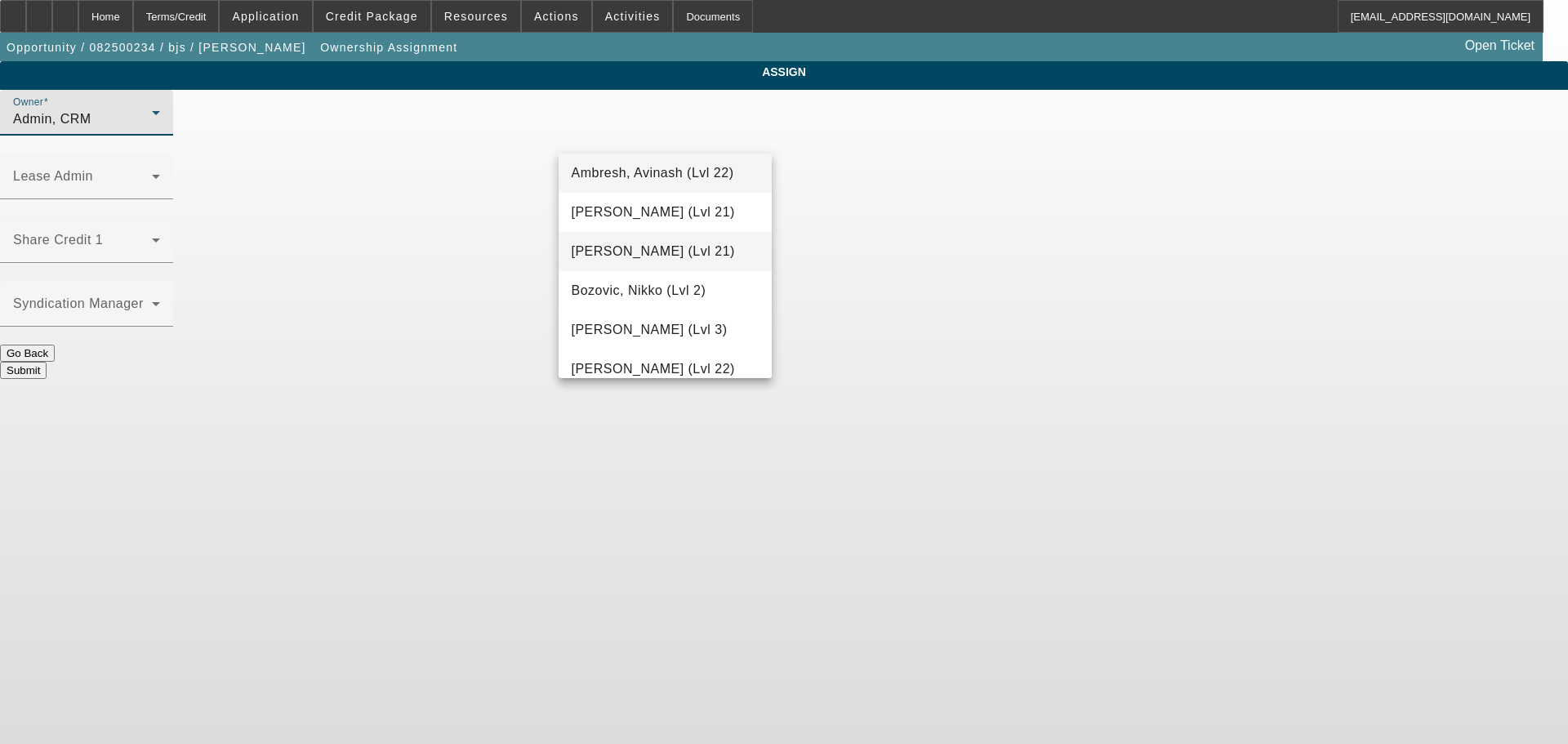
click at [672, 253] on span "[PERSON_NAME] (Lvl 21)" at bounding box center [654, 251] width 163 height 20
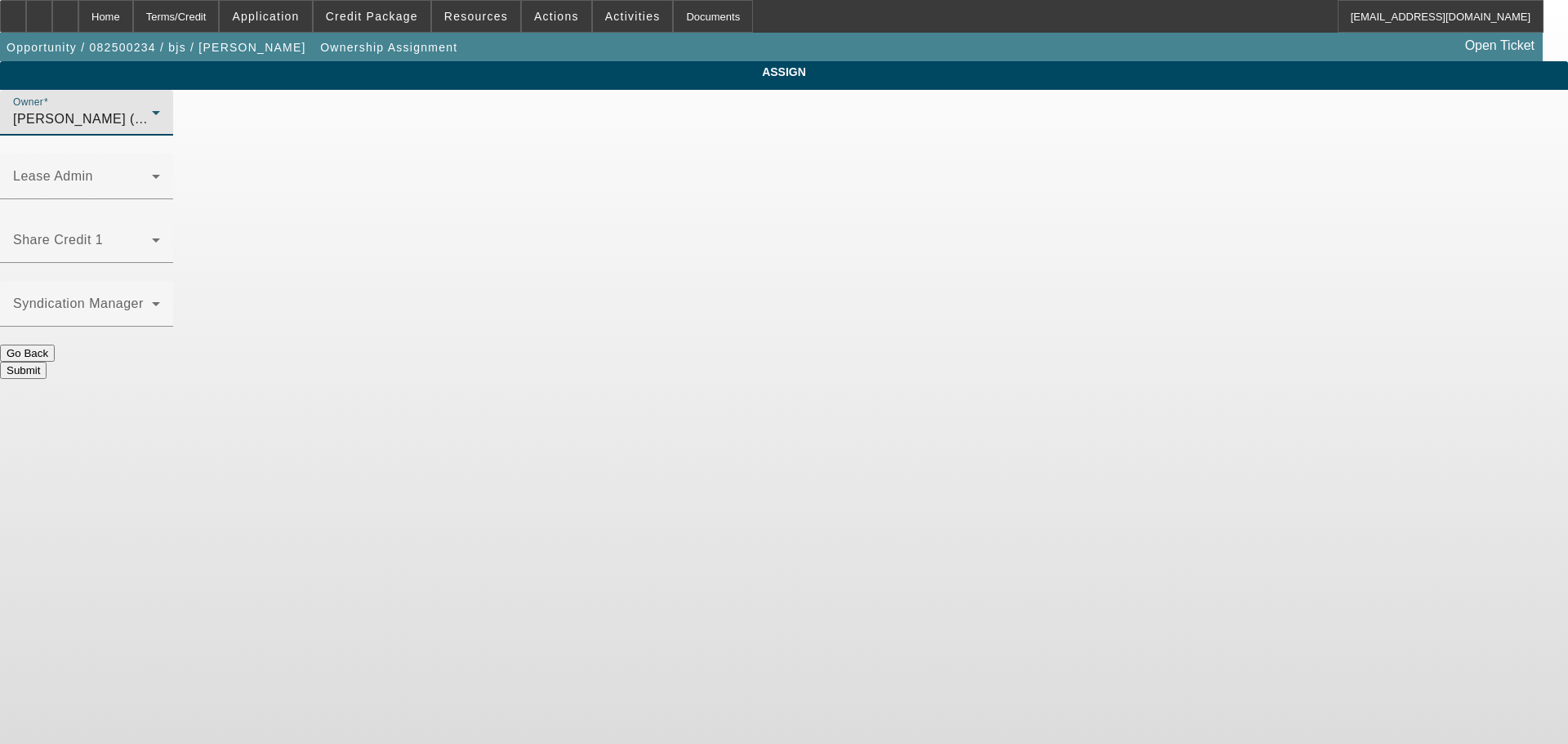
click at [47, 362] on button "Submit" at bounding box center [23, 371] width 47 height 17
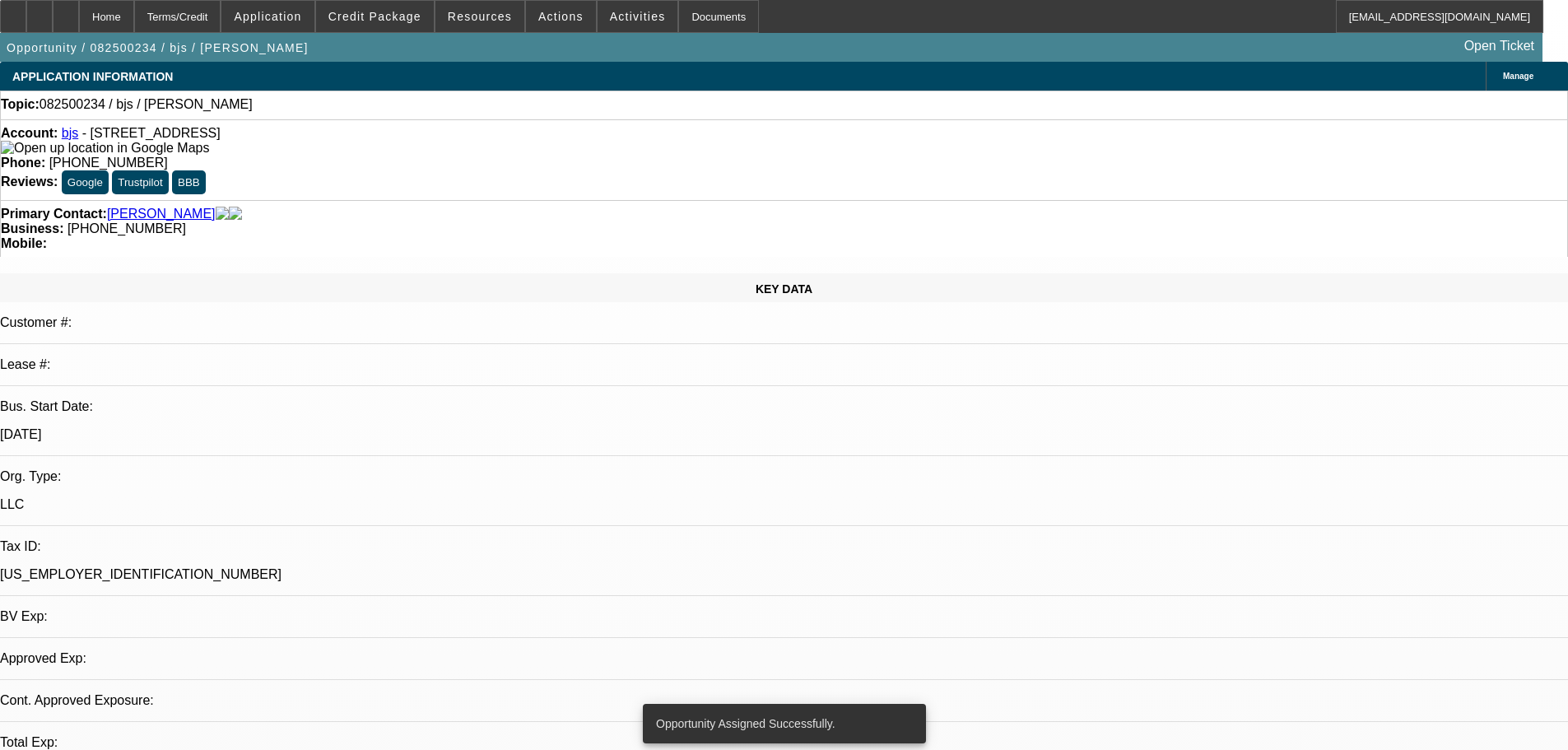
select select "0"
select select "2"
select select "0.1"
select select "4"
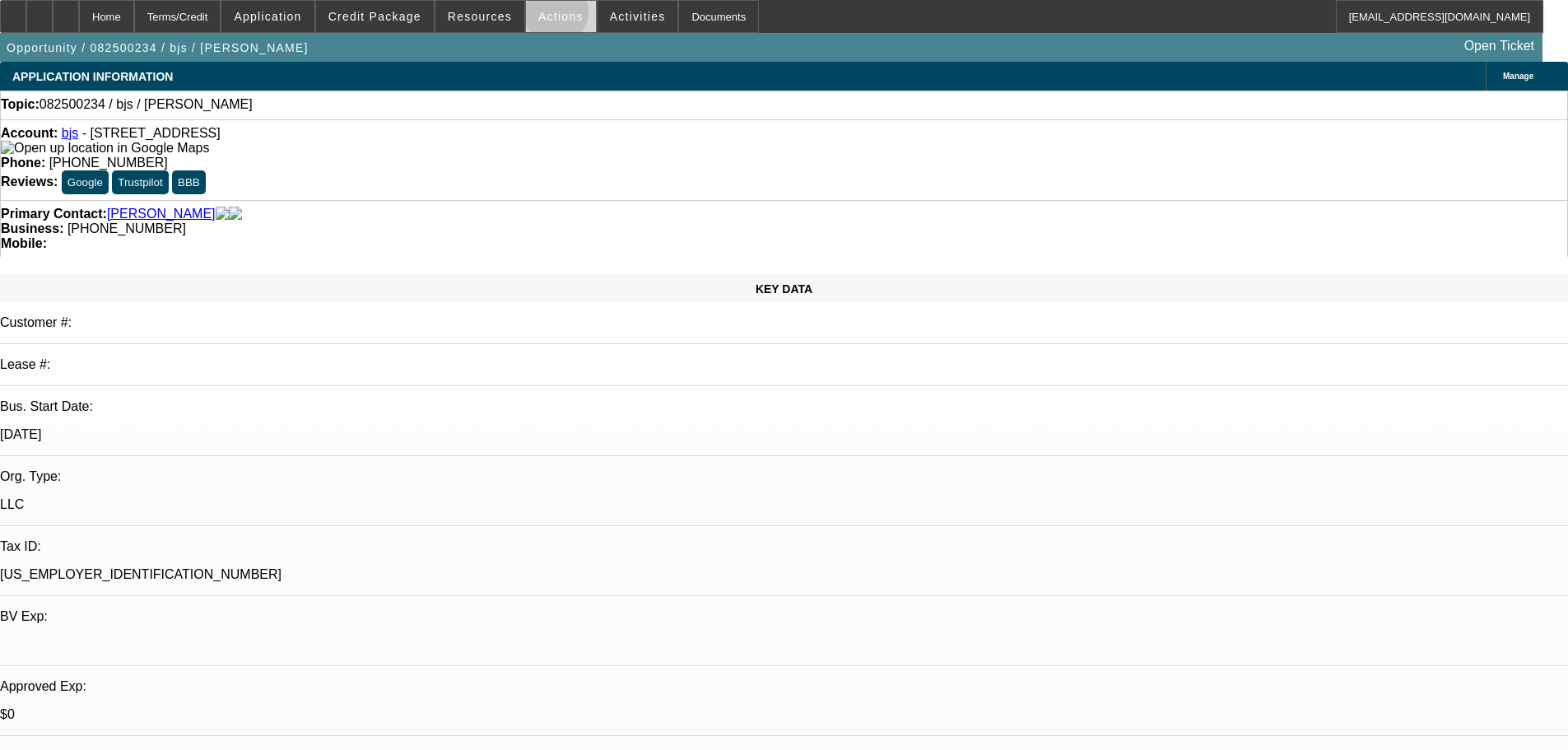
click at [549, 16] on span "Actions" at bounding box center [561, 16] width 45 height 13
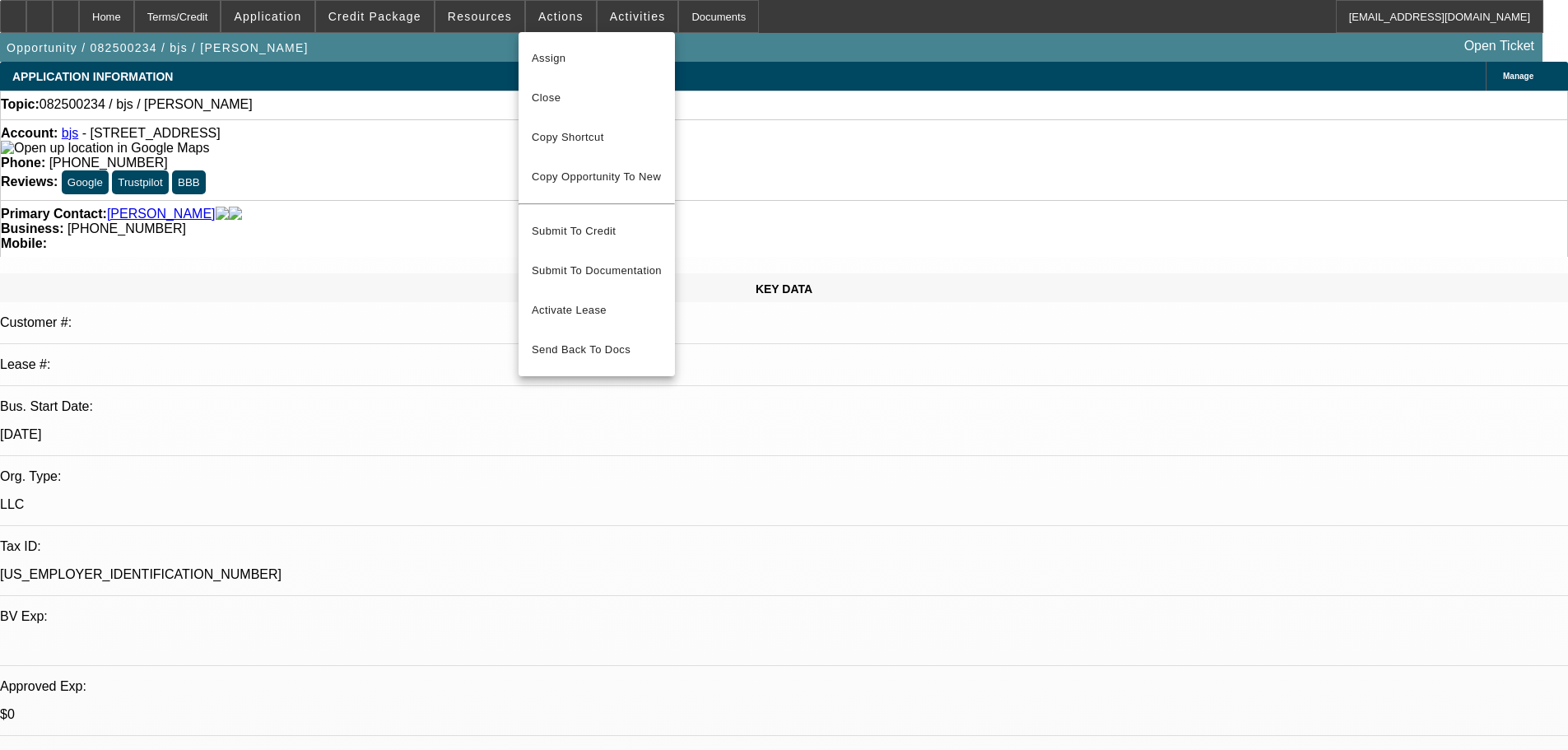
click at [613, 18] on div at bounding box center [784, 375] width 1568 height 750
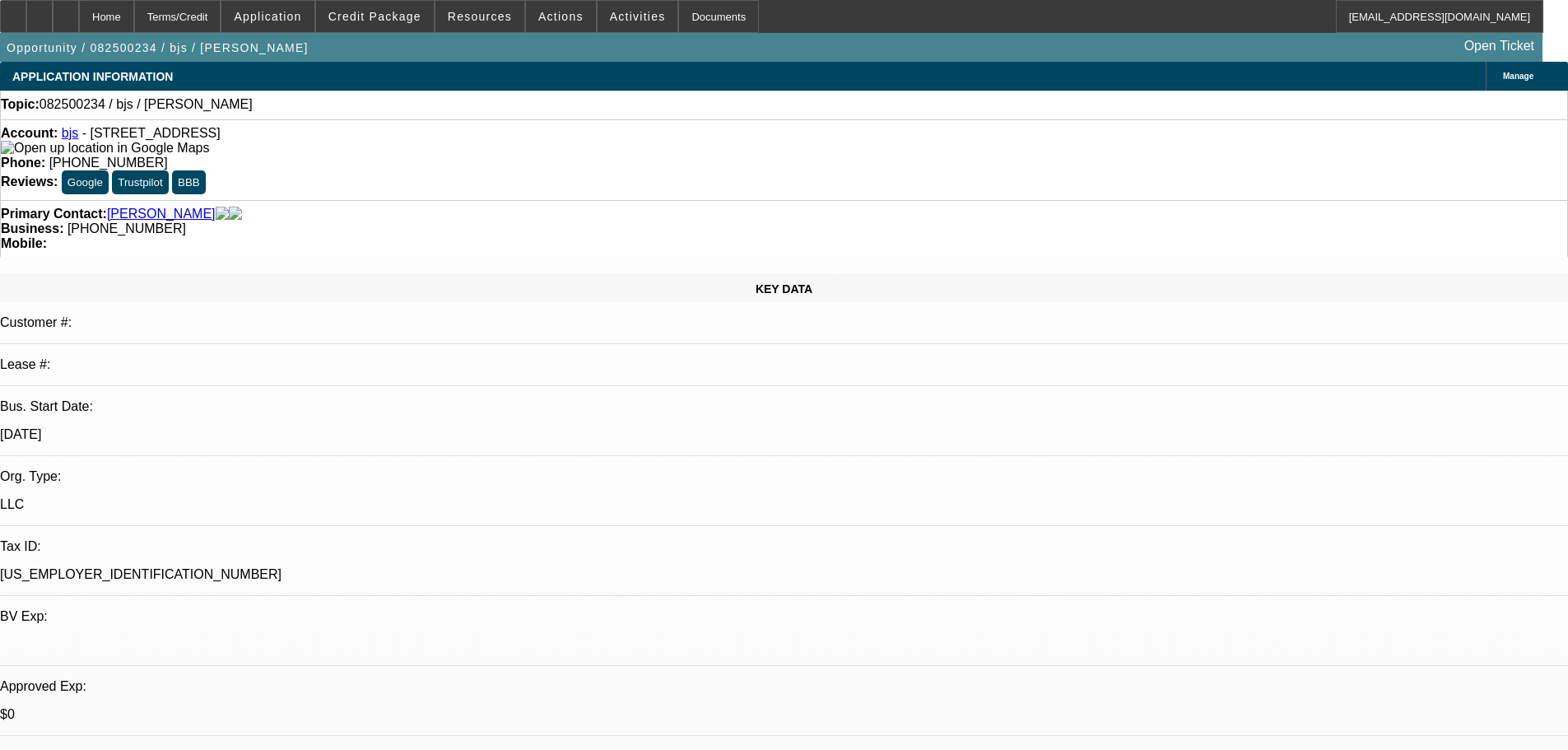
click at [613, 18] on span "Activities" at bounding box center [637, 16] width 56 height 13
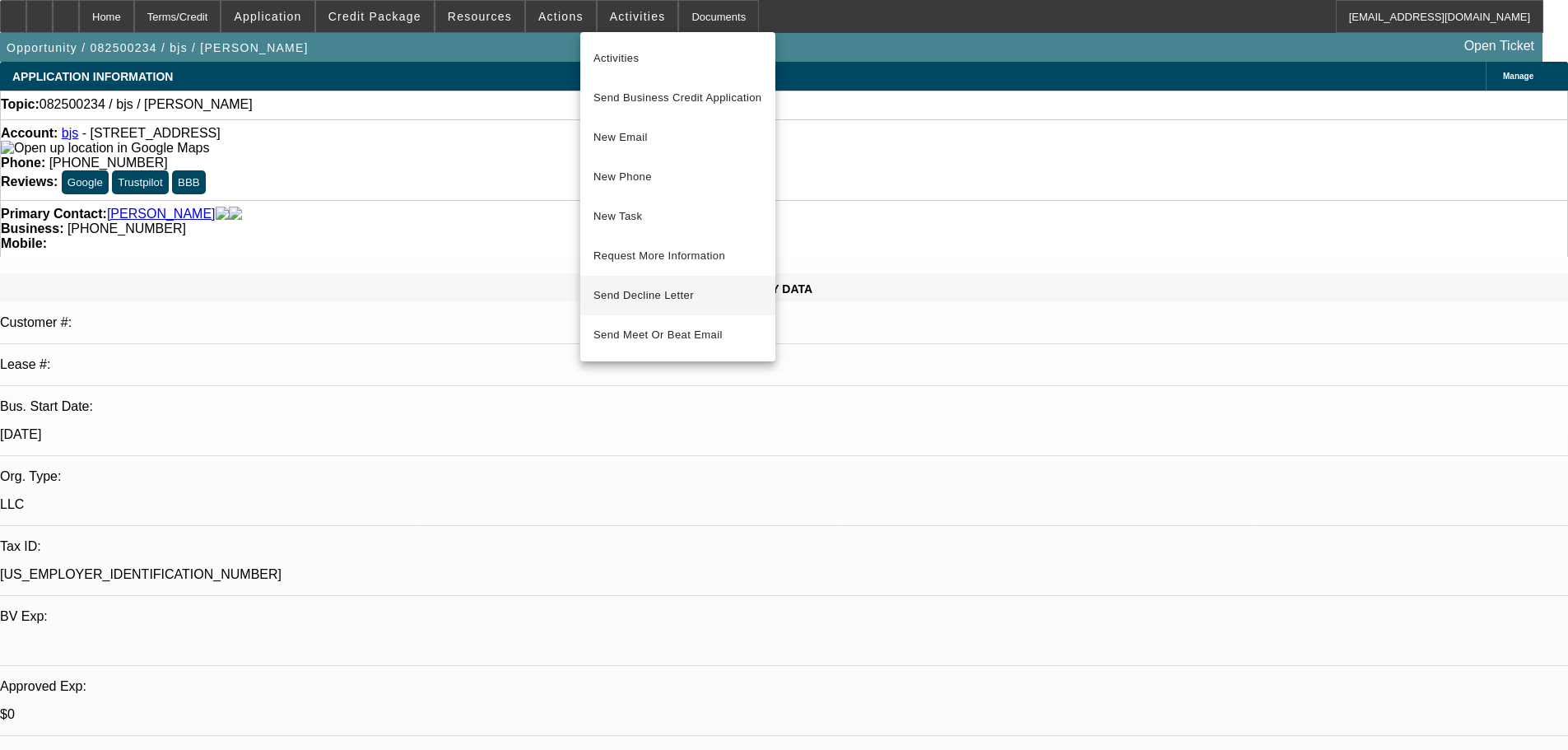
click at [659, 291] on span "Send Decline Letter" at bounding box center [644, 295] width 100 height 12
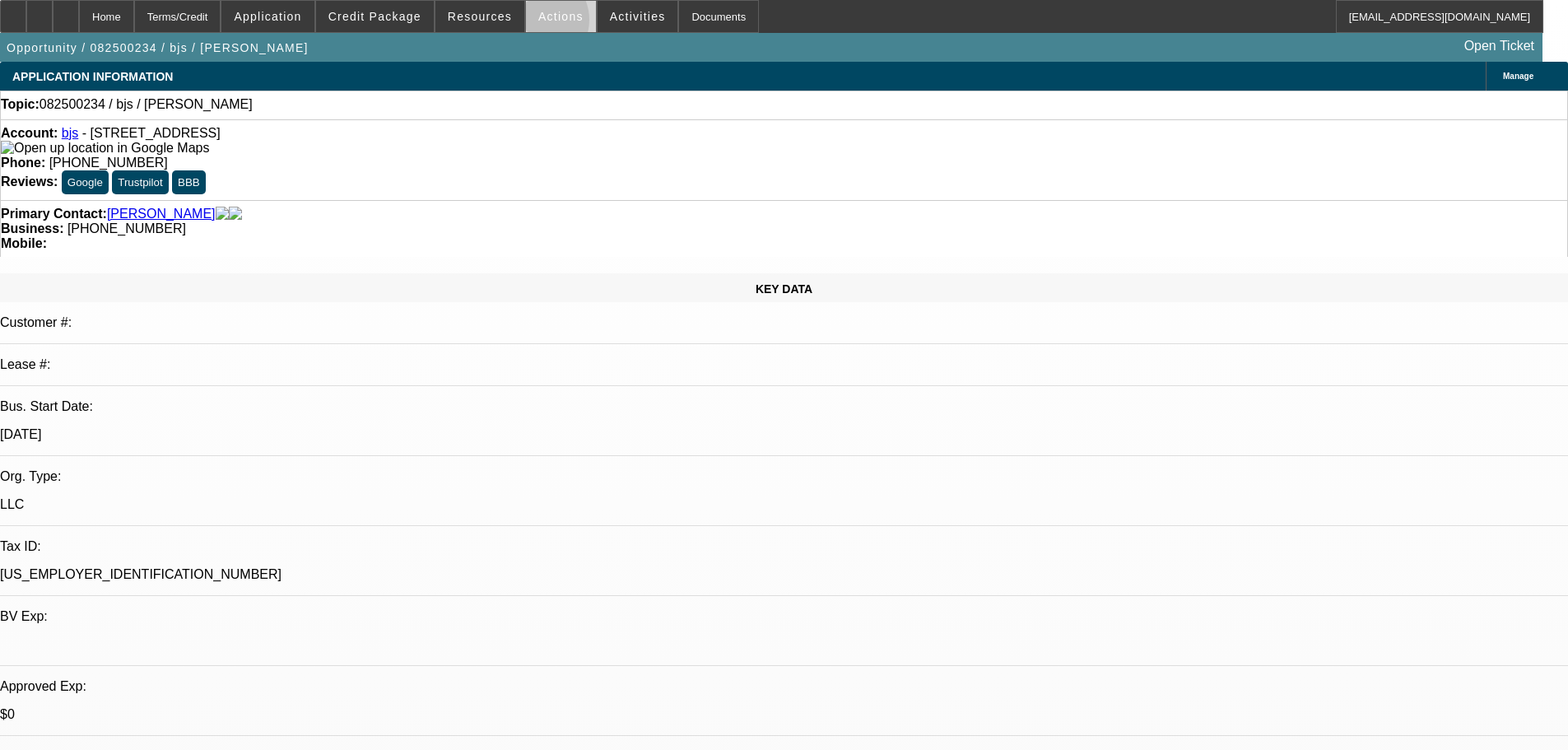
click at [529, 24] on span at bounding box center [560, 17] width 70 height 40
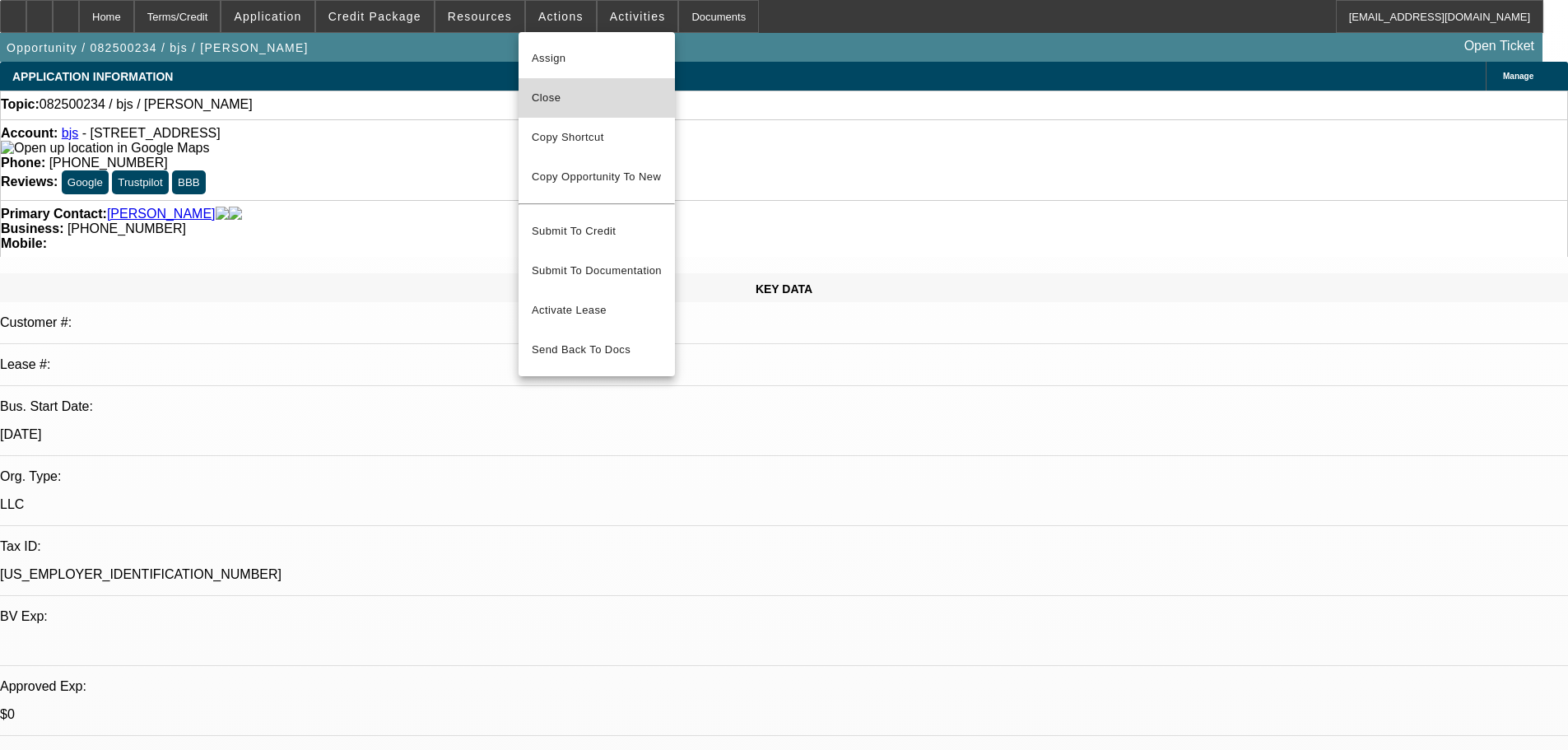
click at [547, 105] on span "Close" at bounding box center [597, 97] width 130 height 20
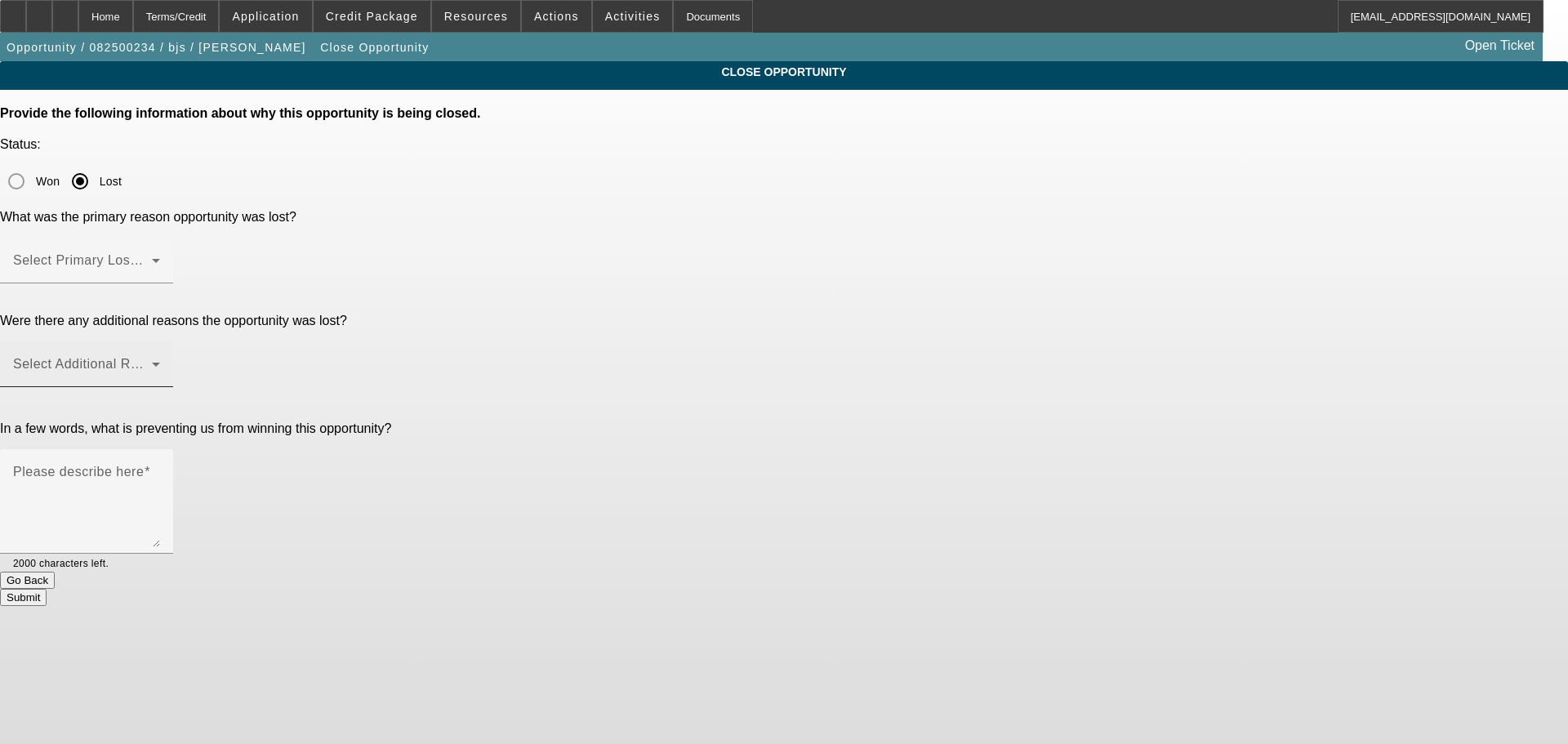
click at [160, 342] on div "Select Additional Reasons" at bounding box center [86, 364] width 147 height 46
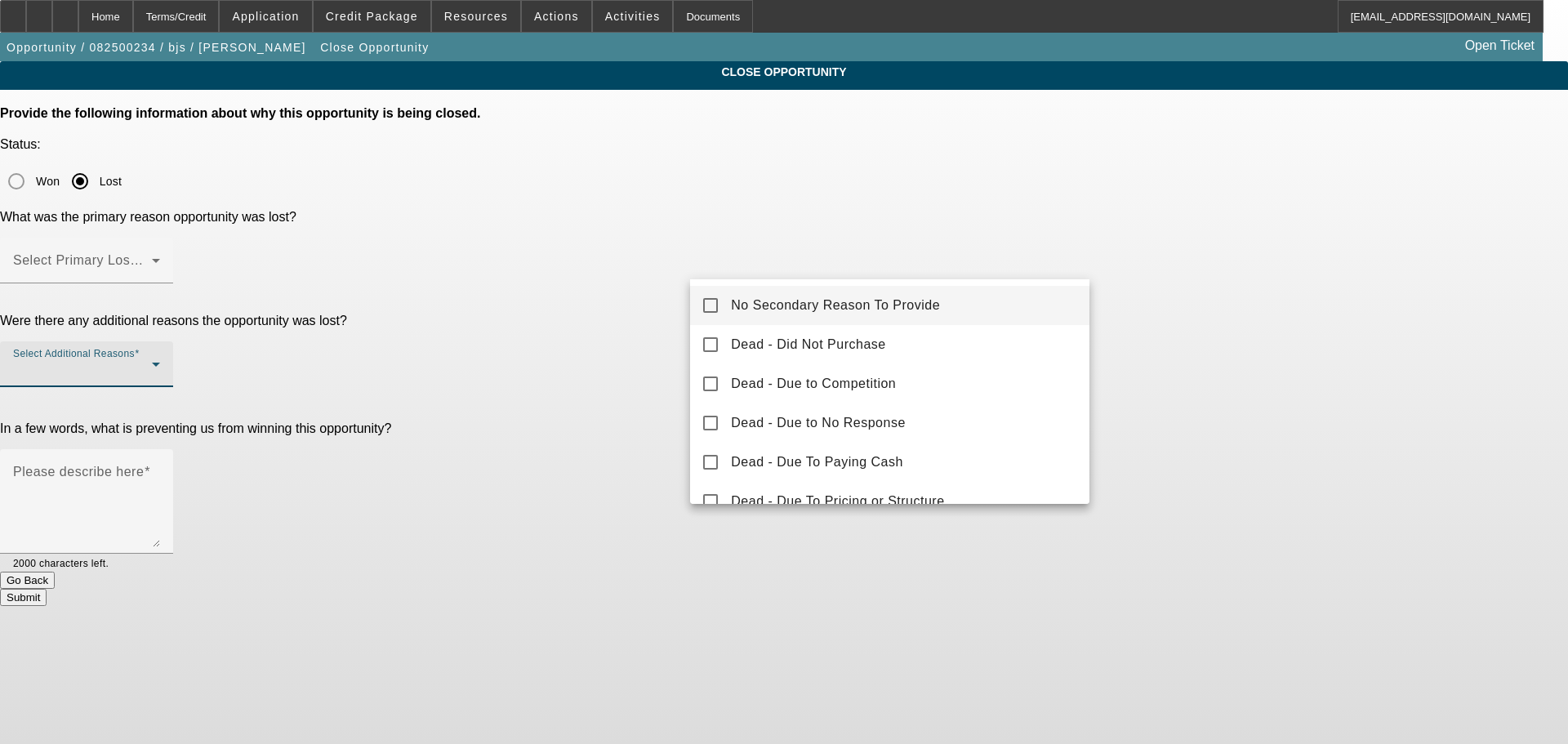
click at [826, 193] on div at bounding box center [784, 372] width 1568 height 744
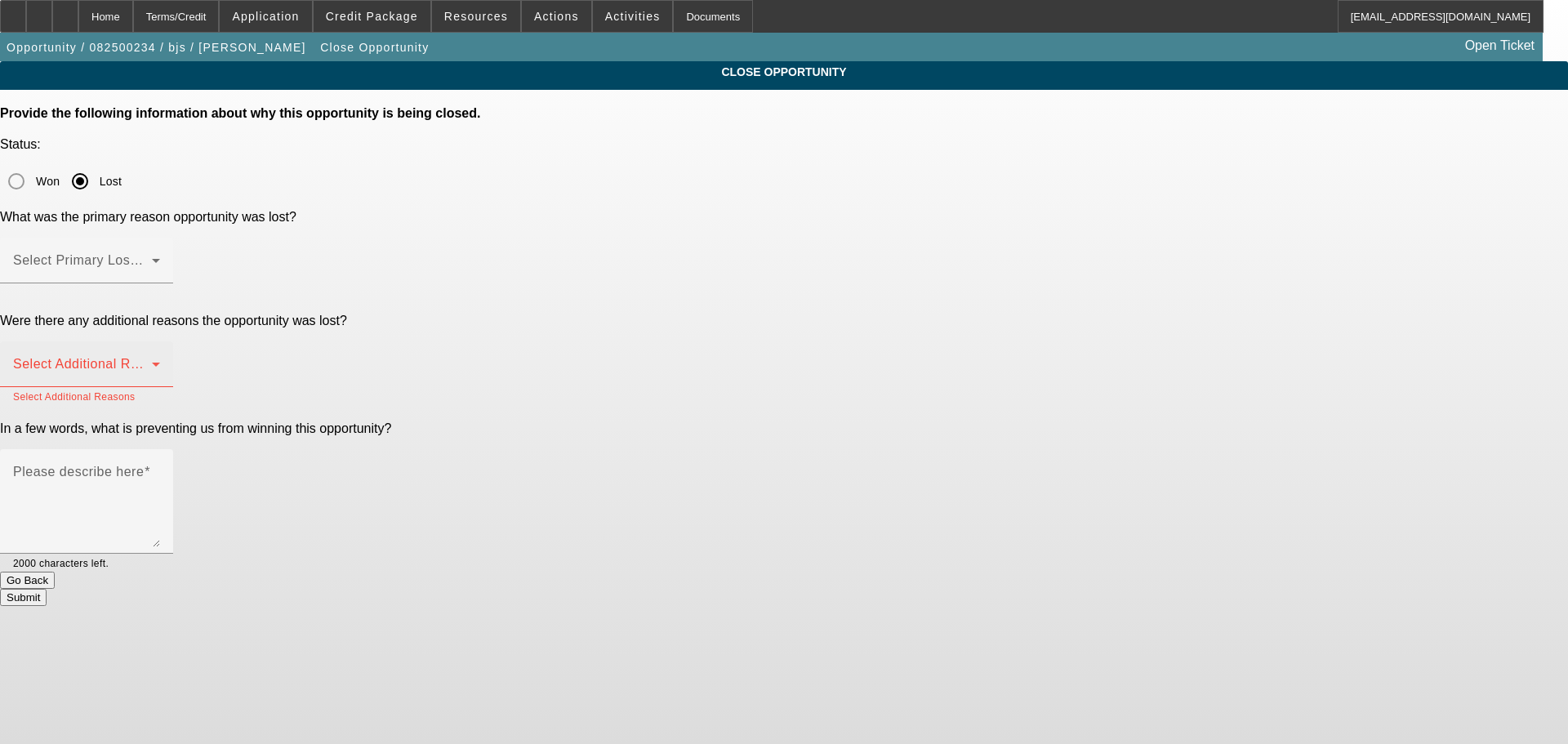
click at [152, 257] on span at bounding box center [83, 266] width 139 height 20
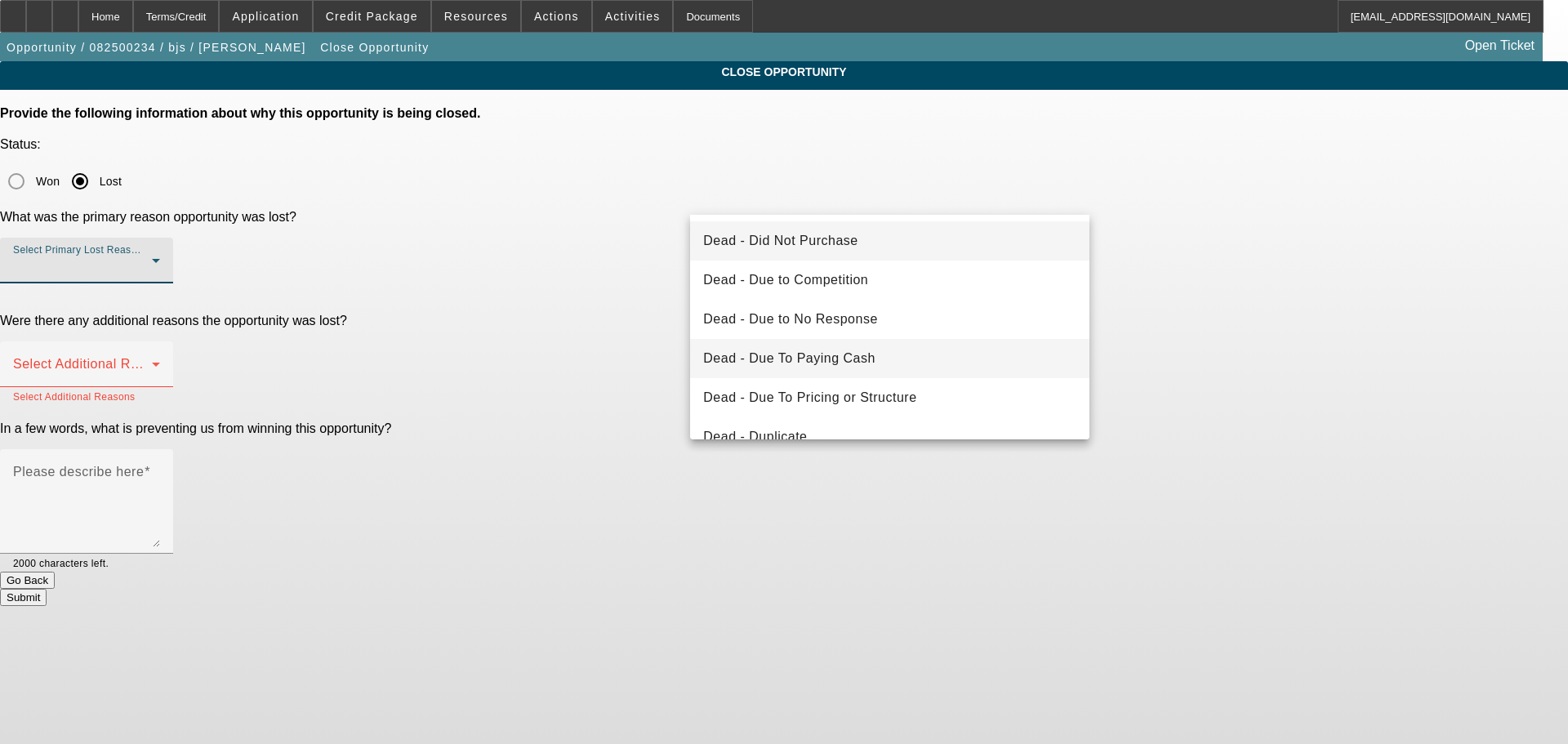
scroll to position [220, 0]
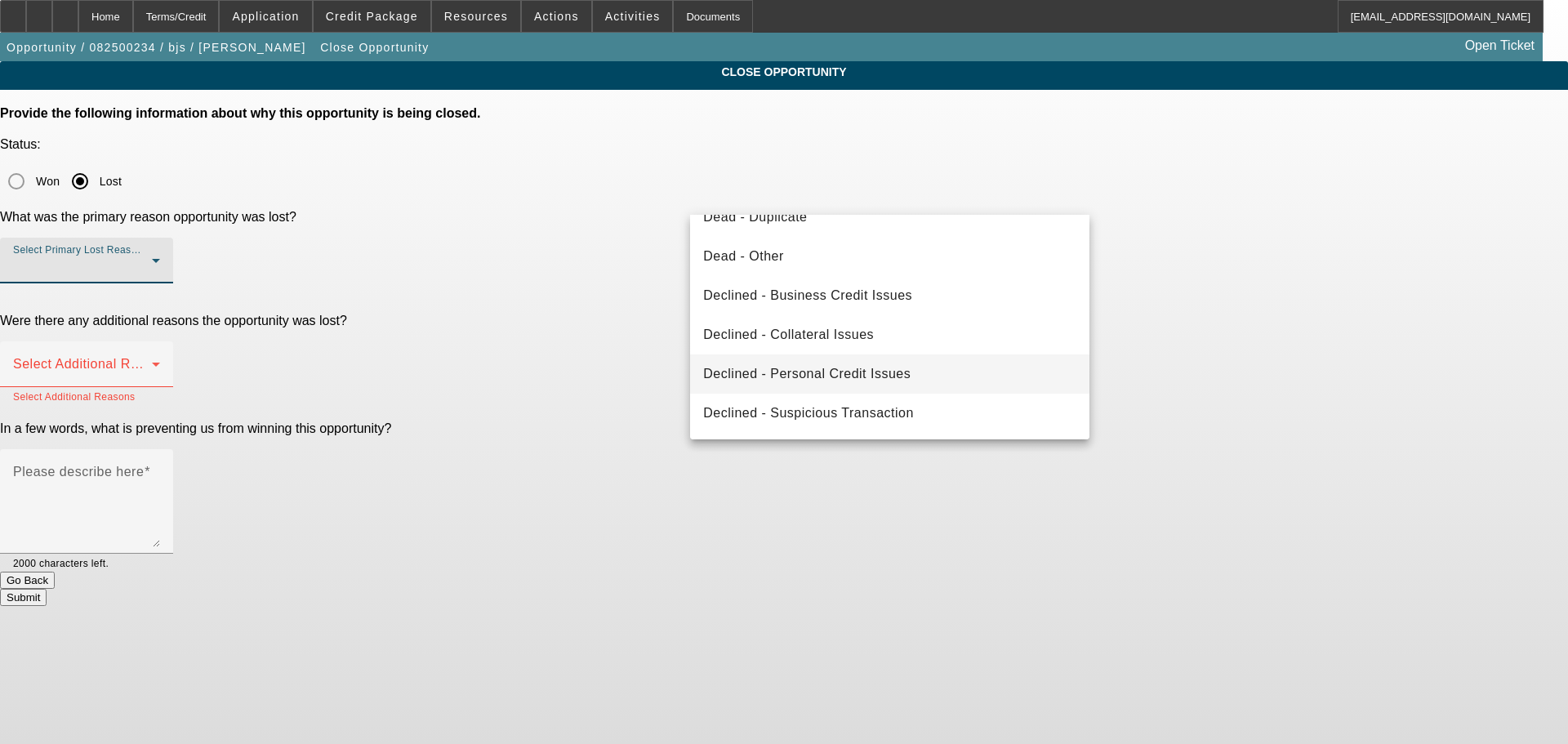
click at [882, 381] on span "Declined - Personal Credit Issues" at bounding box center [807, 373] width 207 height 20
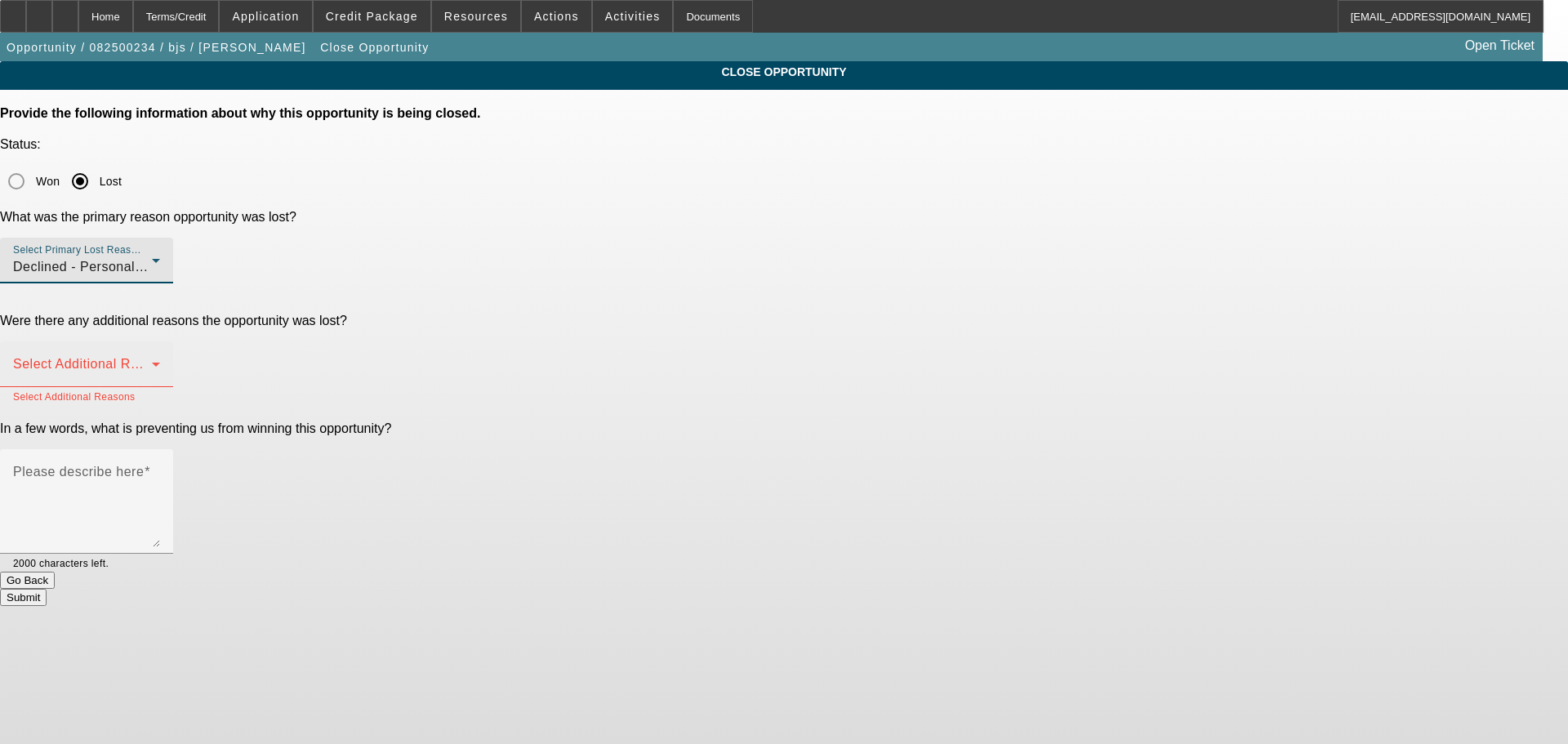
click at [152, 361] on span at bounding box center [83, 371] width 139 height 20
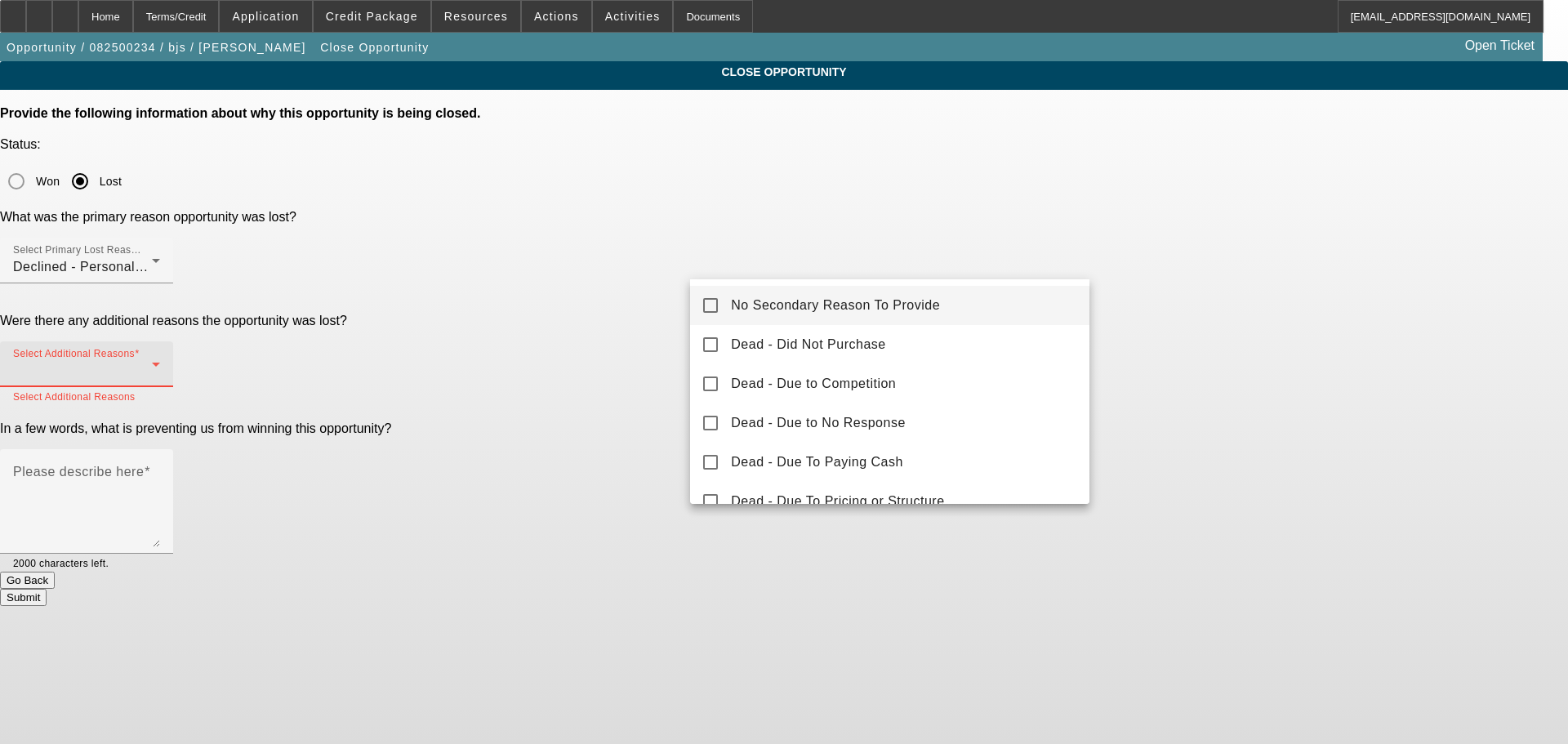
click at [755, 304] on span "No Secondary Reason To Provide" at bounding box center [835, 305] width 209 height 20
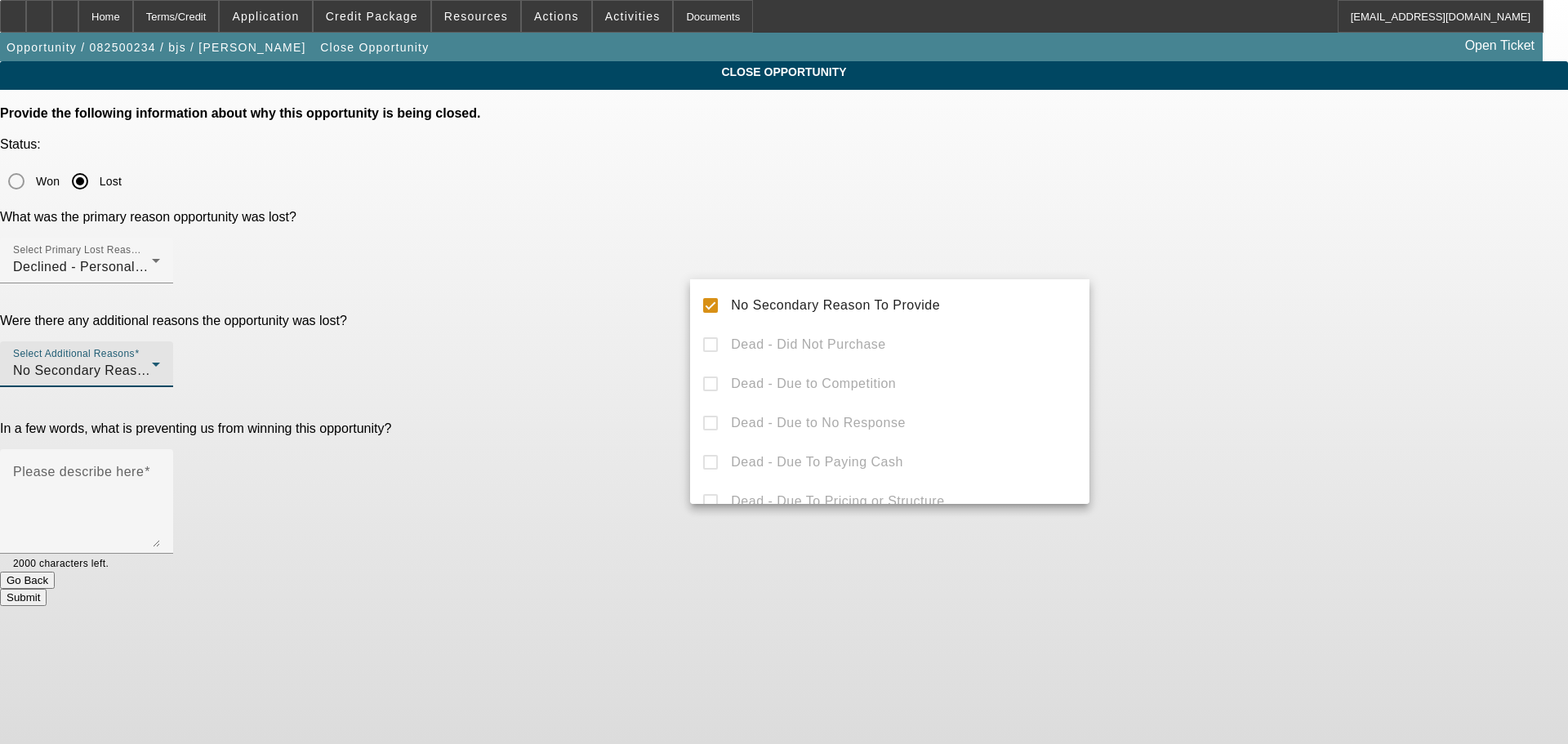
click at [620, 349] on div at bounding box center [784, 372] width 1568 height 744
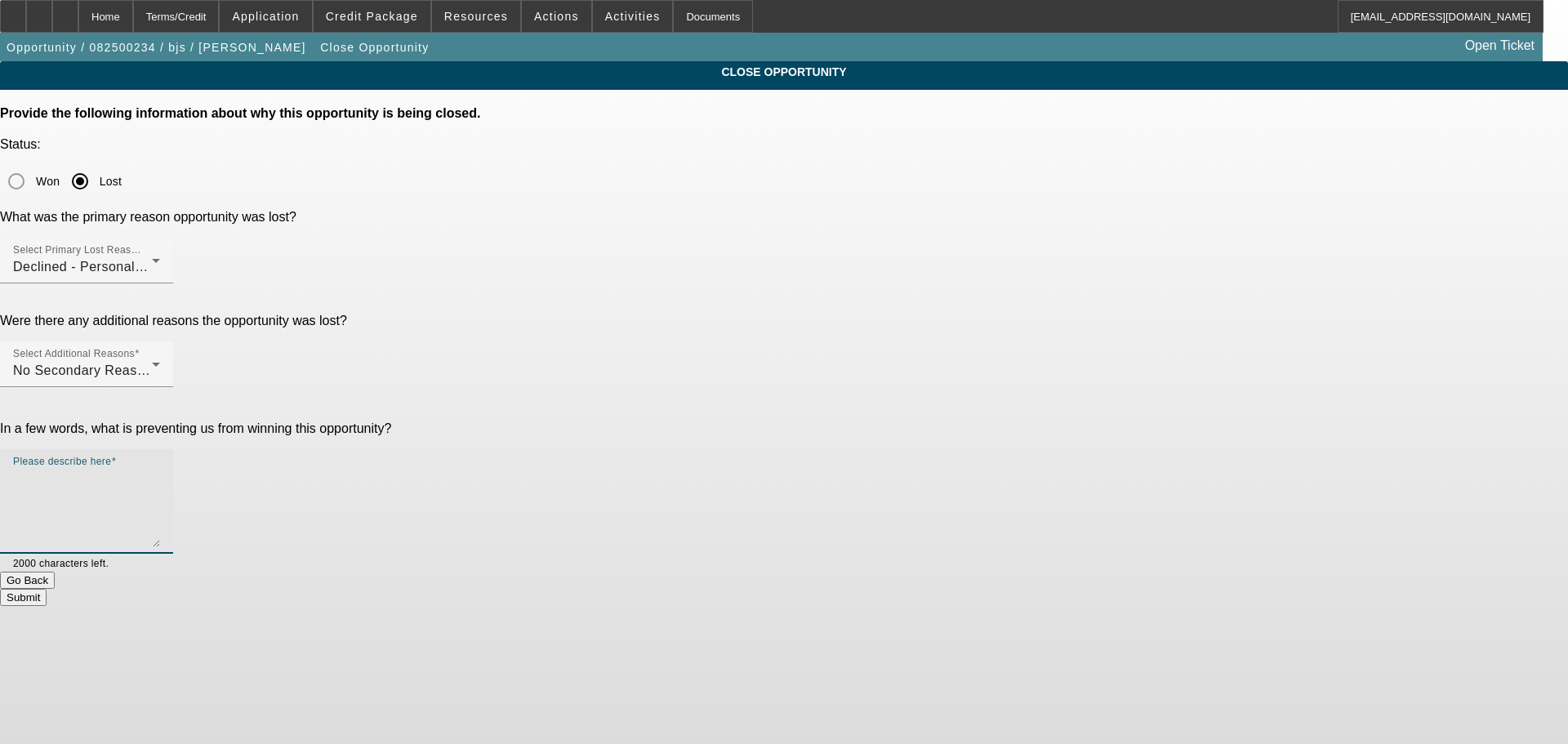
click at [160, 469] on textarea "Please describe here" at bounding box center [86, 509] width 147 height 79
type textarea "STARTUP, VERY POOR CREDIT, MARKED DNC, SENT DECLINE LETTER, CLOSING OPP."
click at [47, 589] on button "Submit" at bounding box center [23, 598] width 47 height 17
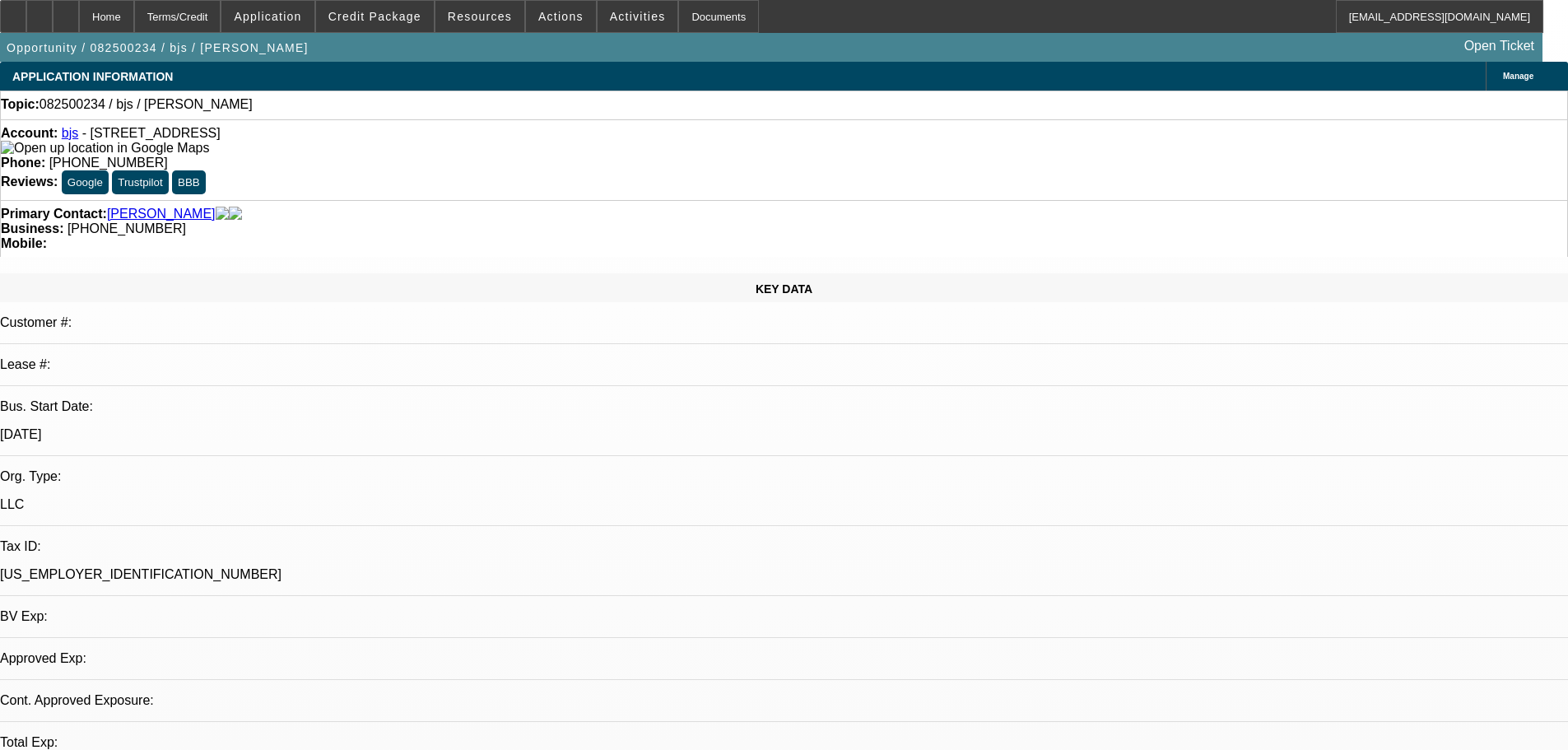
select select "0"
select select "2"
select select "0.1"
select select "4"
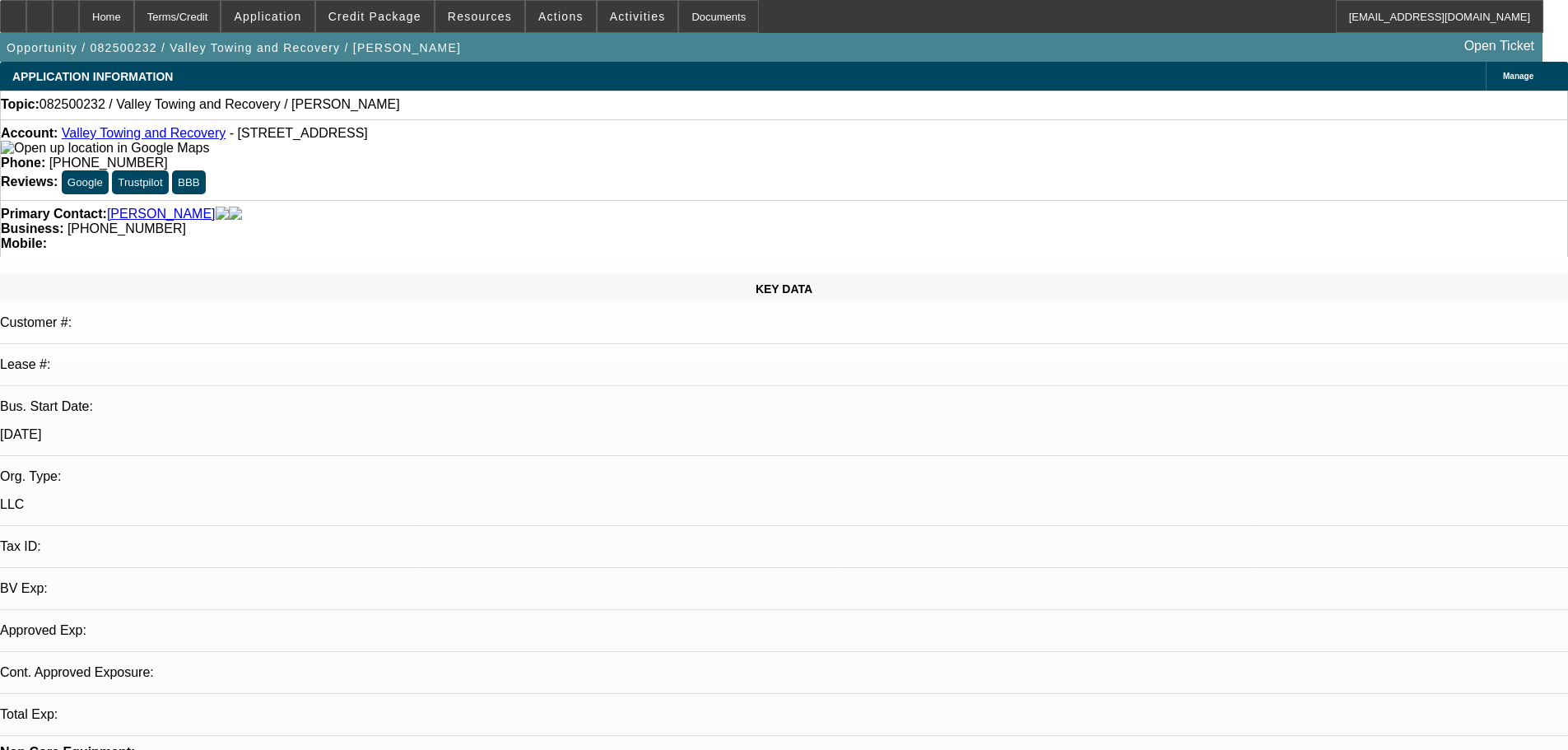
select select "0"
select select "2"
select select "0.1"
select select "4"
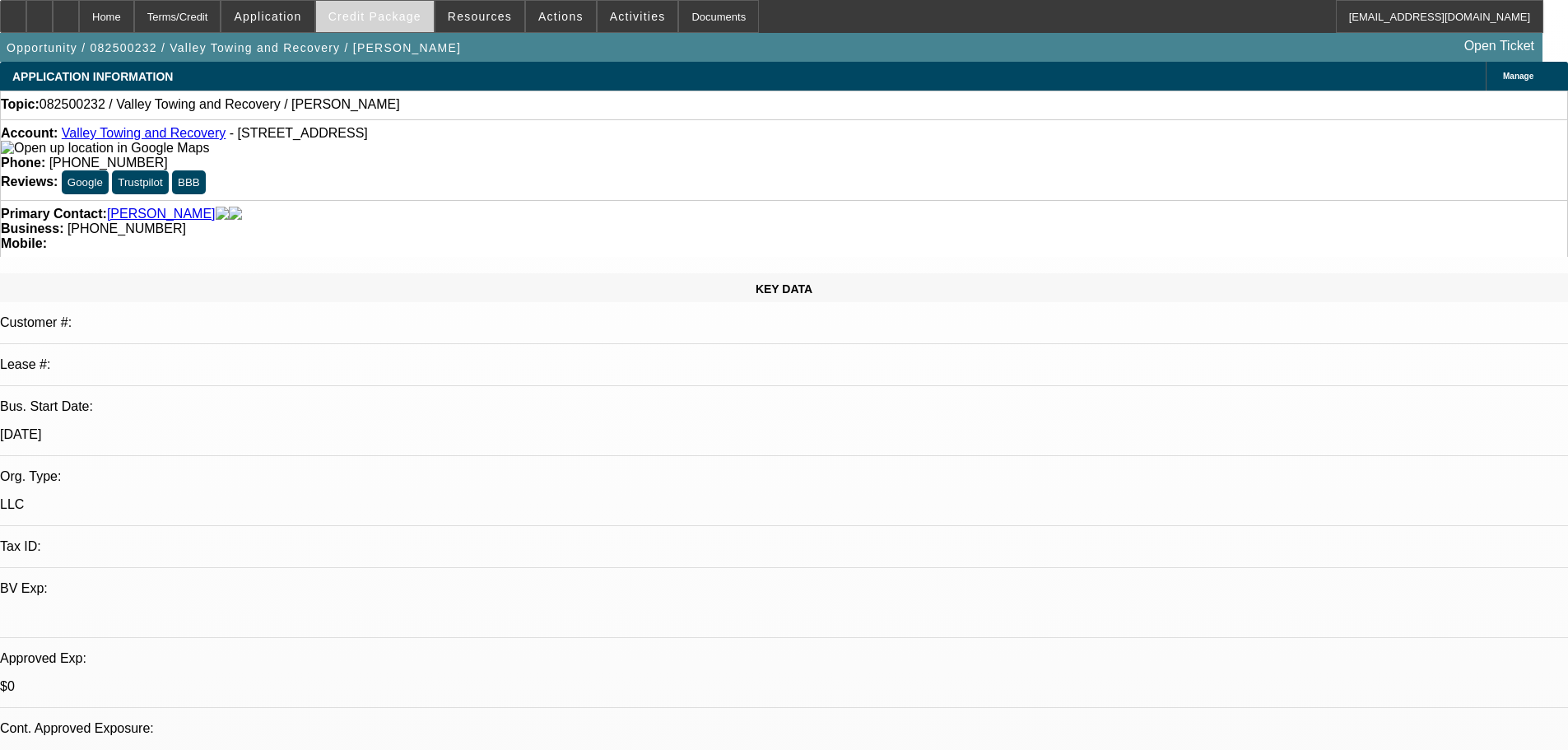
click at [405, 24] on span at bounding box center [374, 17] width 118 height 40
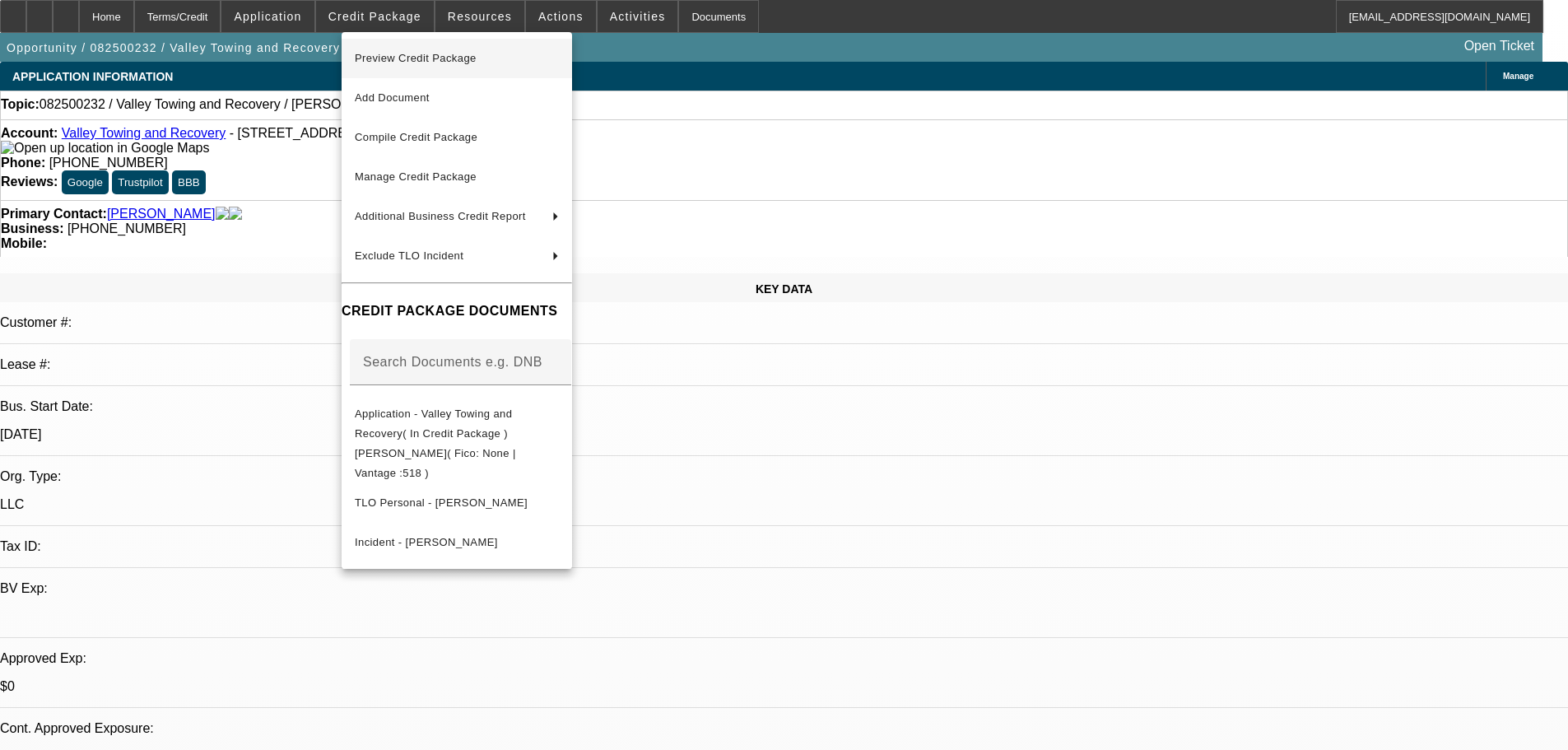
click at [438, 54] on span "Preview Credit Package" at bounding box center [415, 58] width 122 height 12
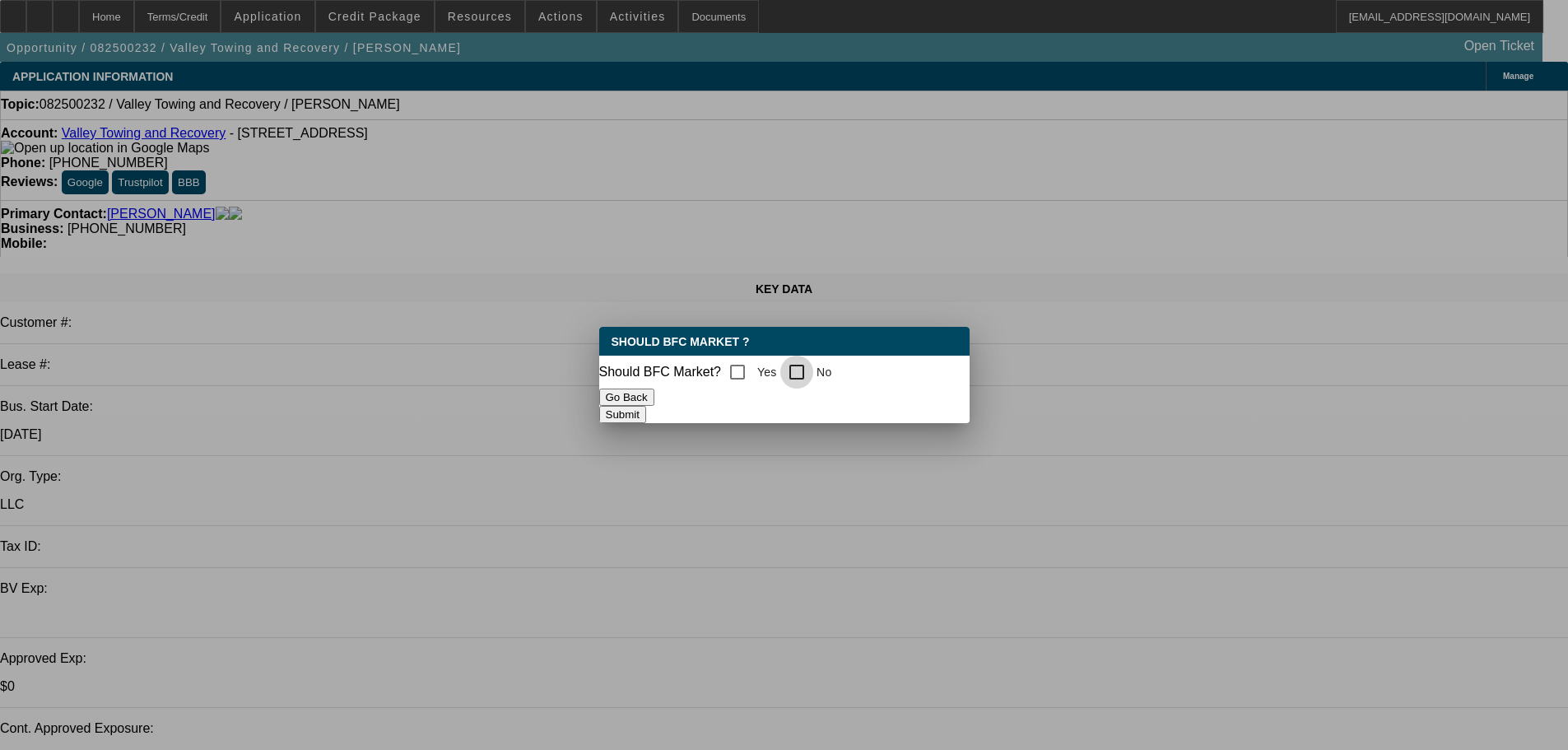
click at [802, 372] on input "No" at bounding box center [797, 372] width 33 height 33
checkbox input "true"
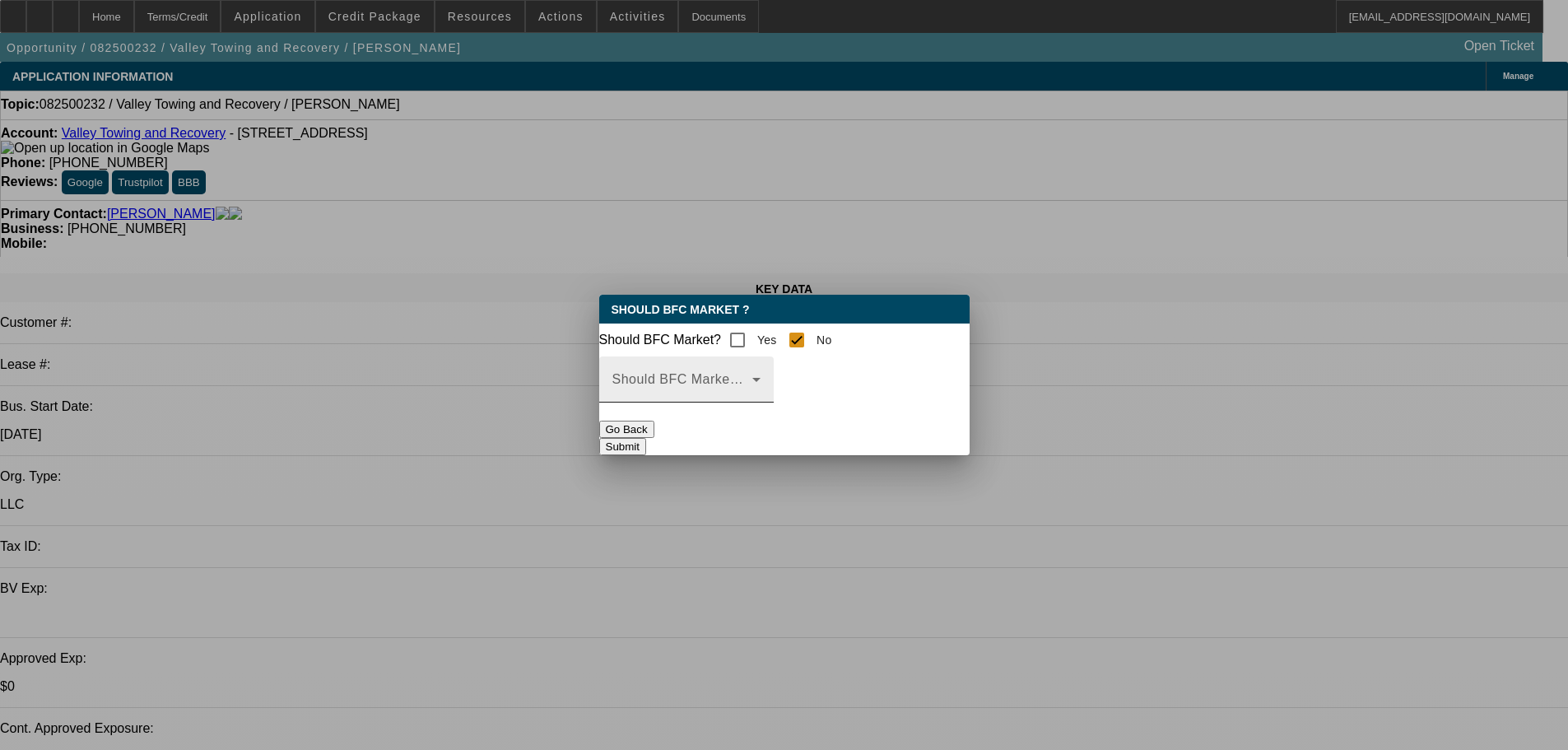
click at [752, 396] on span at bounding box center [682, 386] width 140 height 20
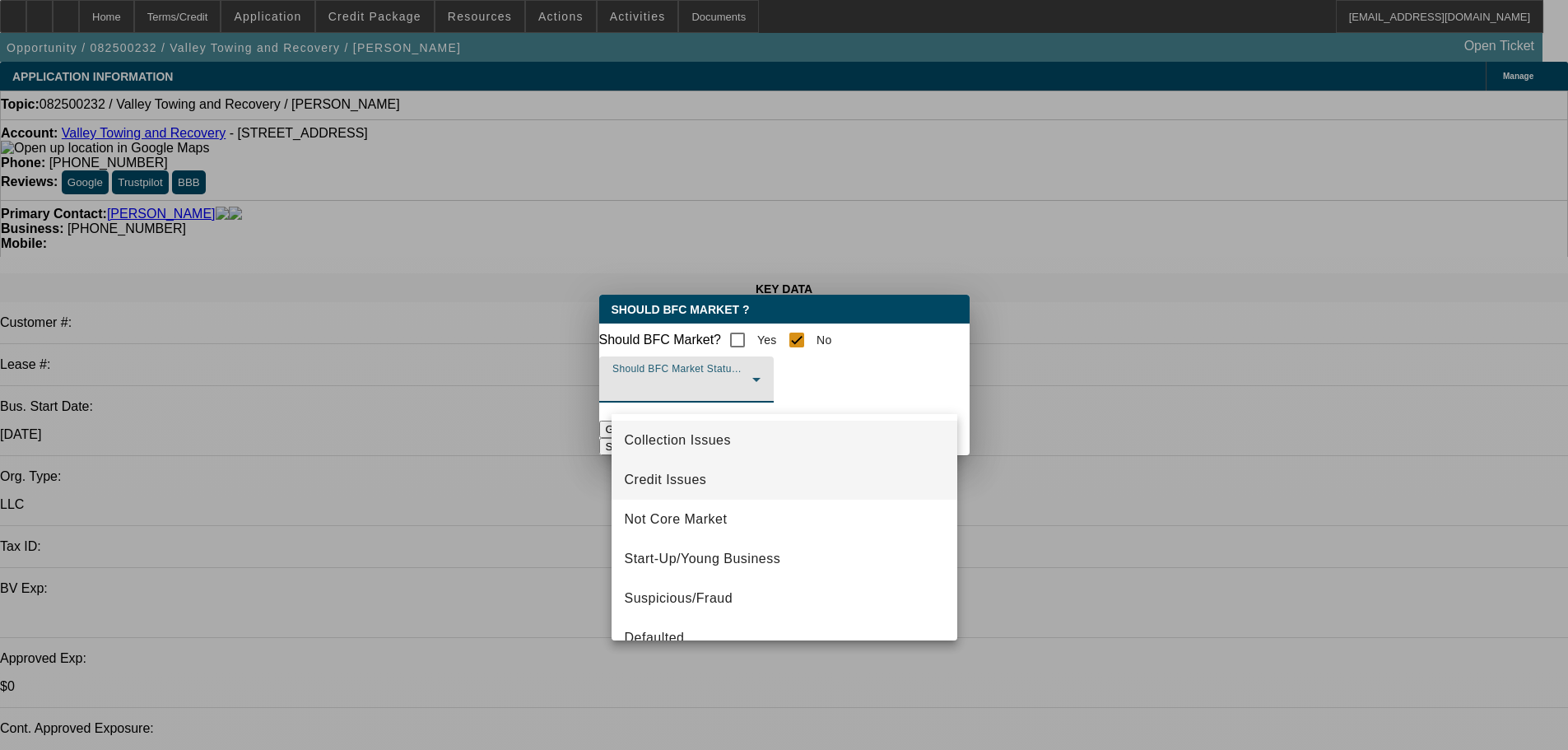
click at [696, 472] on span "Credit Issues" at bounding box center [665, 480] width 82 height 20
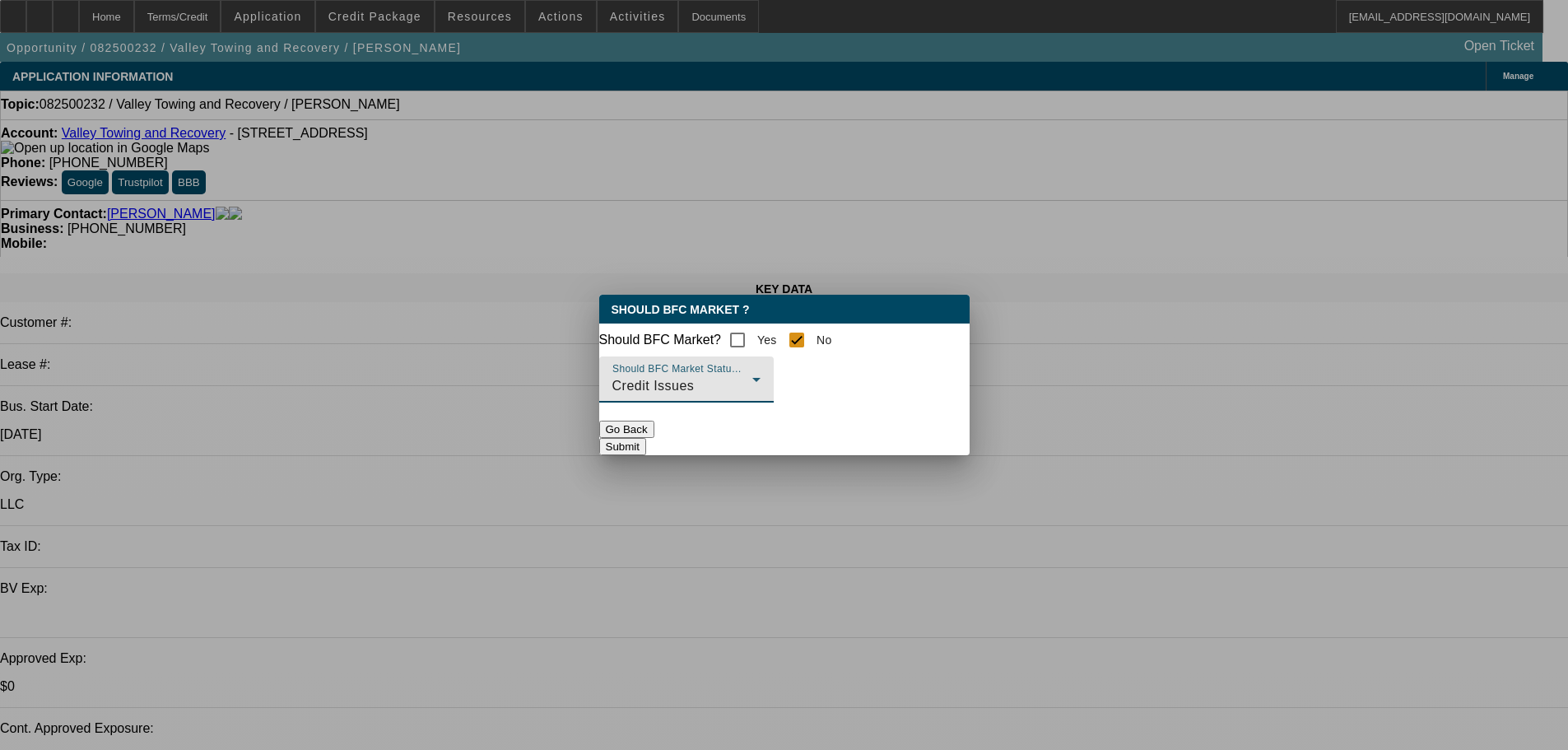
click at [646, 438] on button "Submit" at bounding box center [623, 446] width 47 height 17
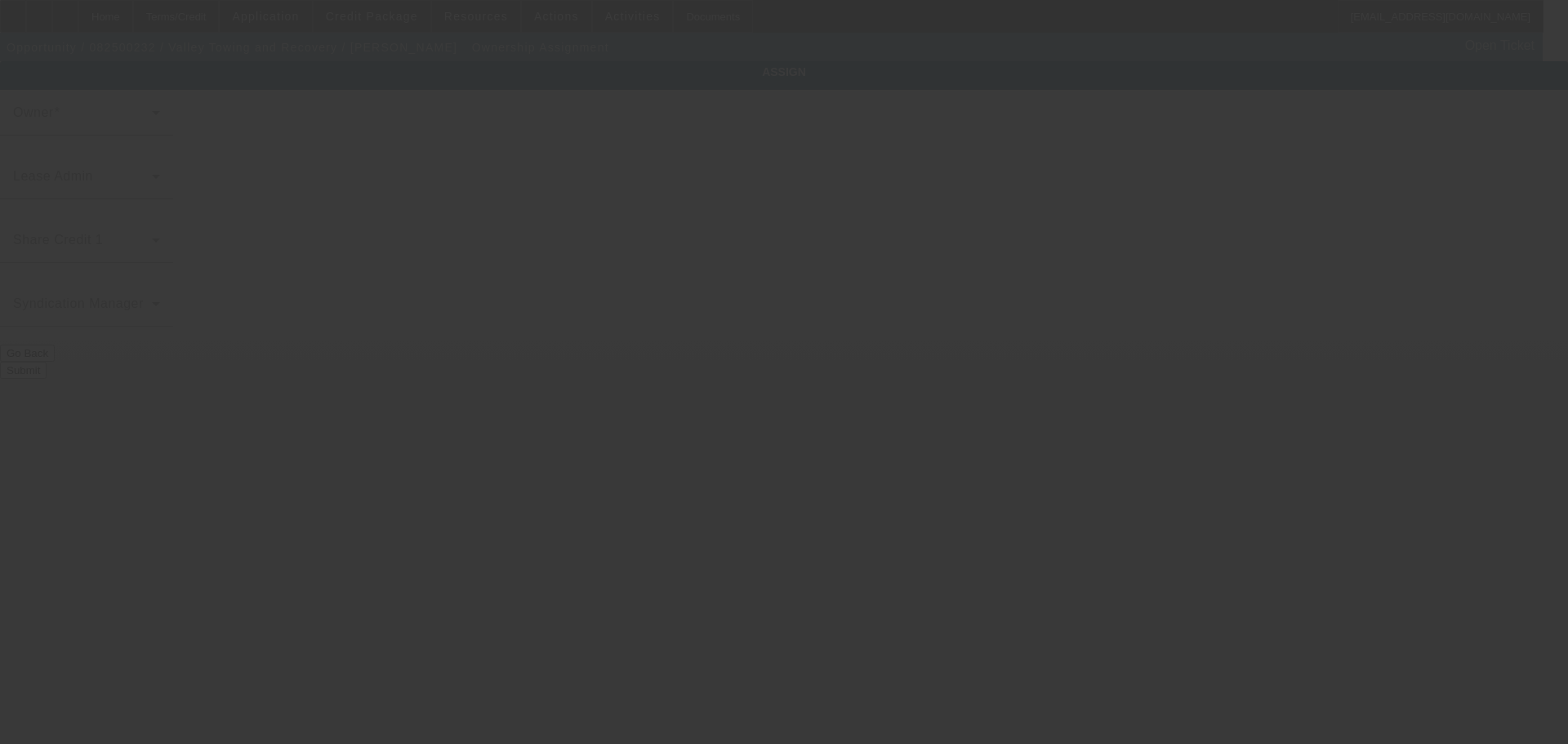
click at [609, 564] on div at bounding box center [784, 372] width 1568 height 744
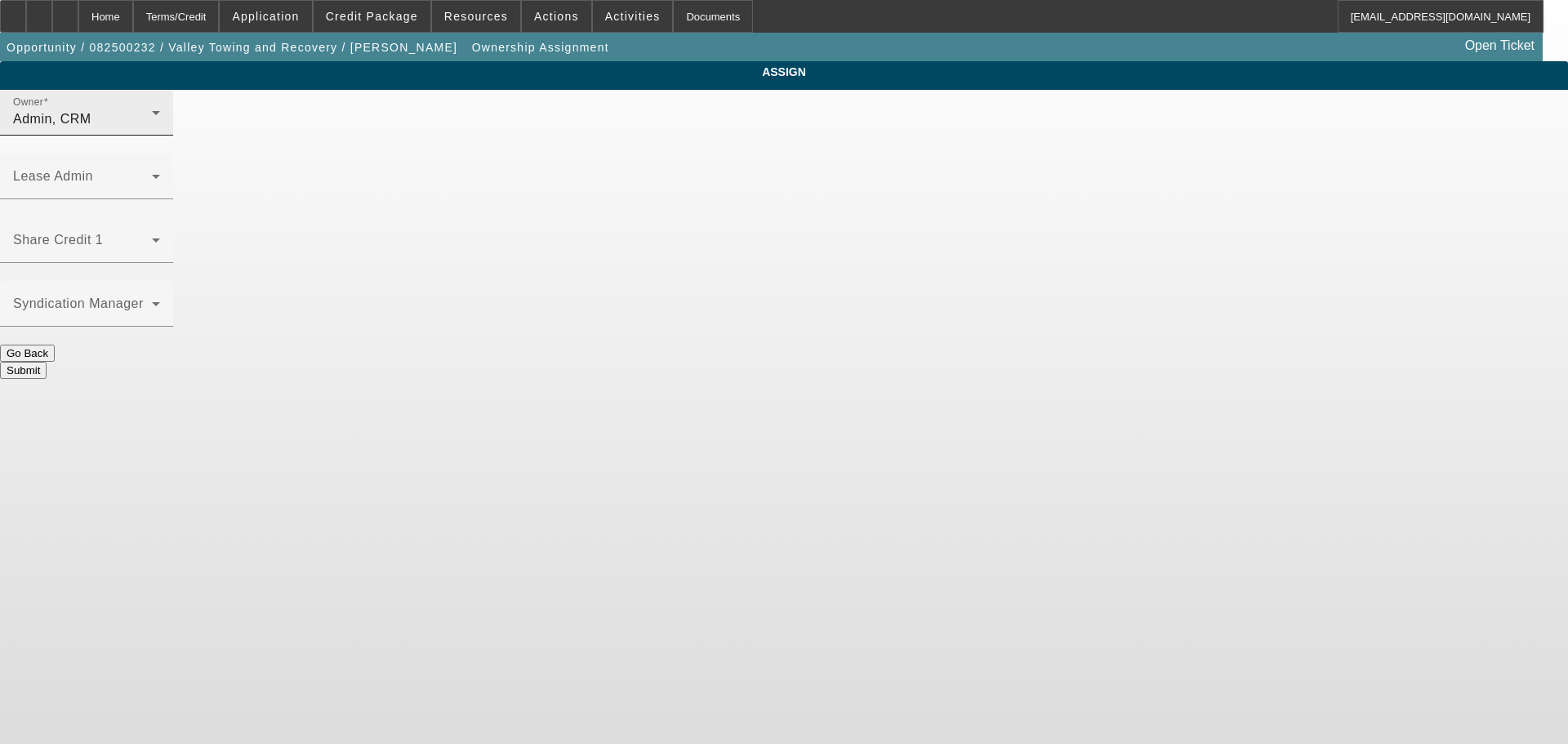
click at [152, 129] on div "Admin, CRM" at bounding box center [83, 119] width 139 height 20
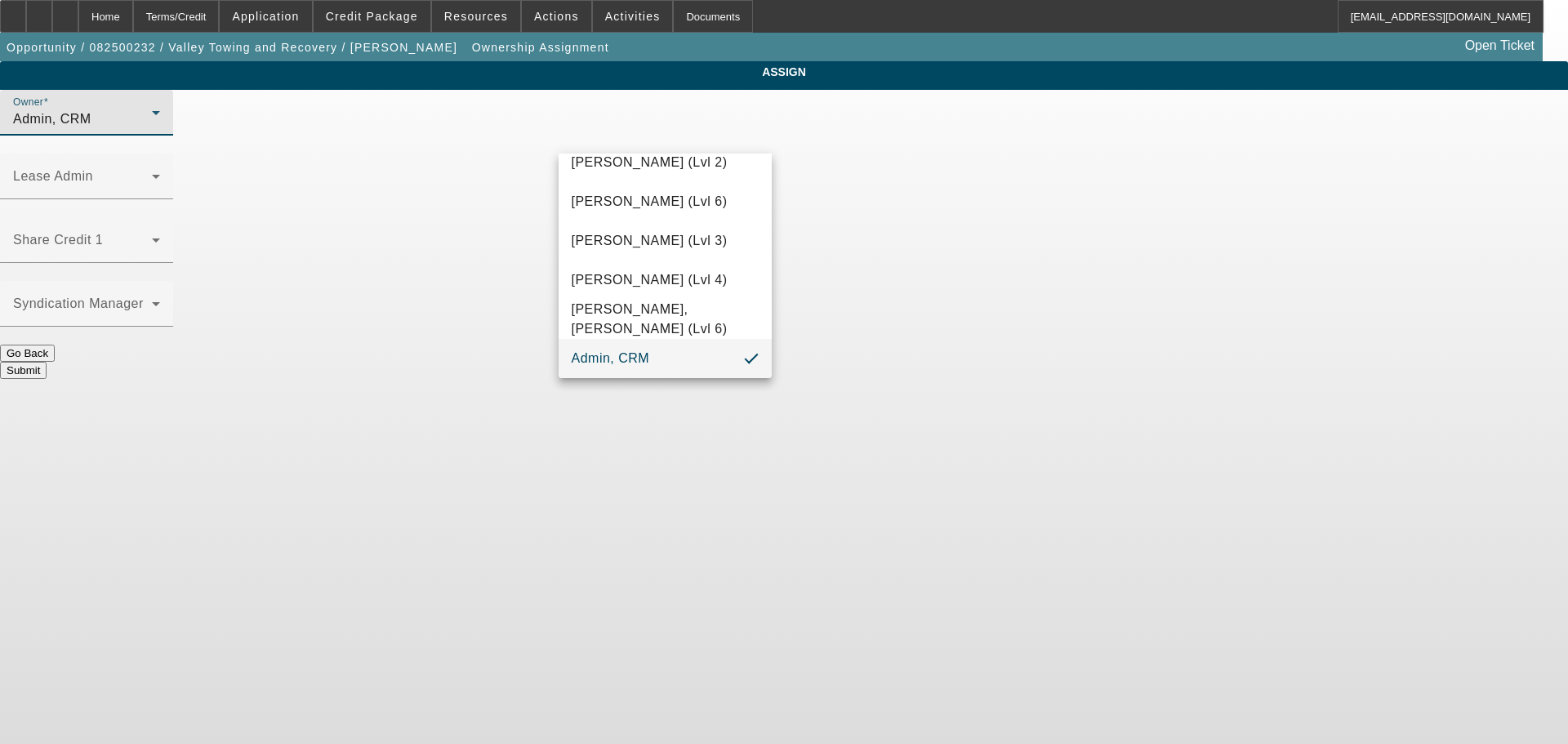
scroll to position [46, 0]
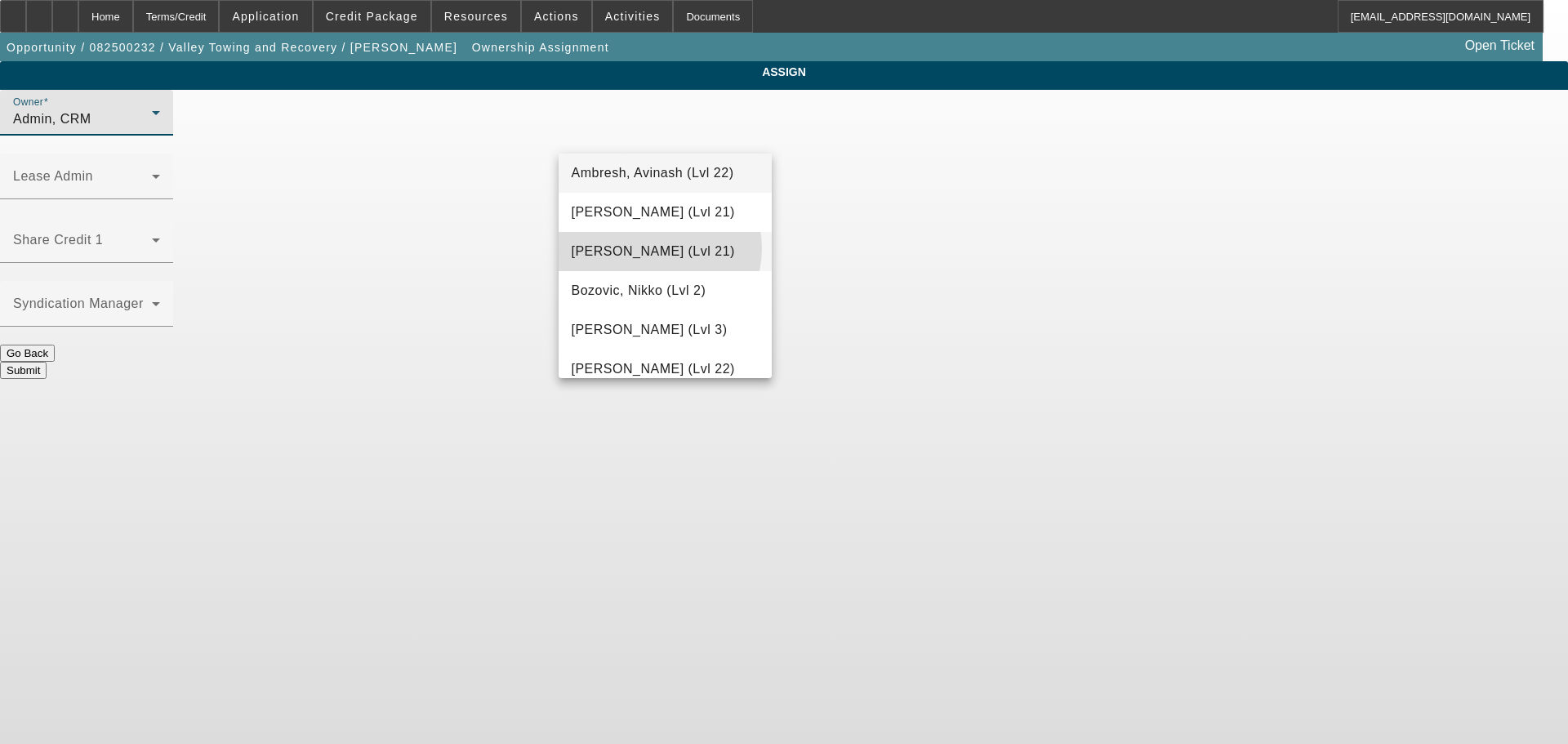
click at [655, 249] on span "Arida, Michael (Lvl 21)" at bounding box center [654, 251] width 163 height 20
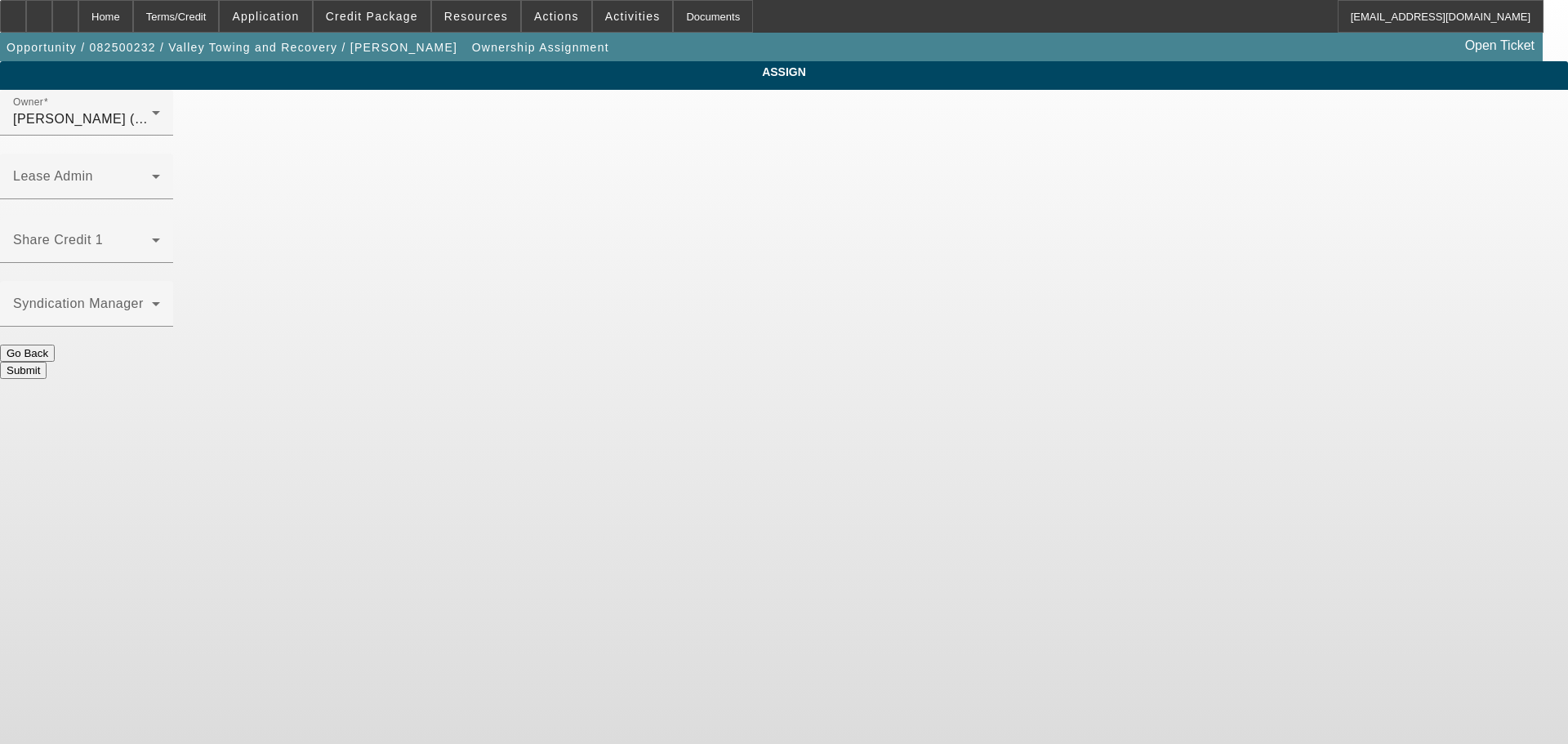
click at [47, 362] on button "Submit" at bounding box center [23, 371] width 47 height 17
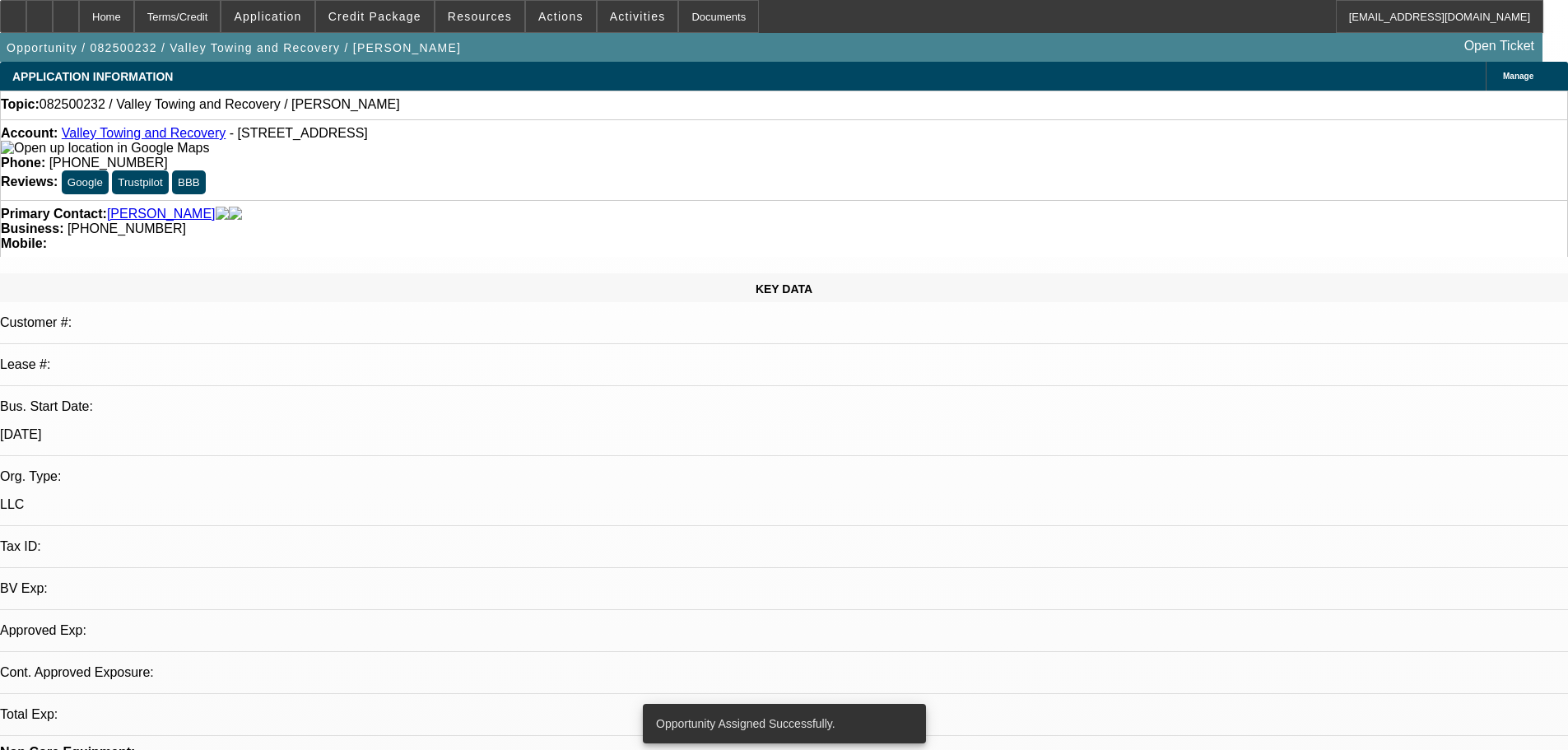
select select "0"
select select "2"
select select "0.1"
select select "4"
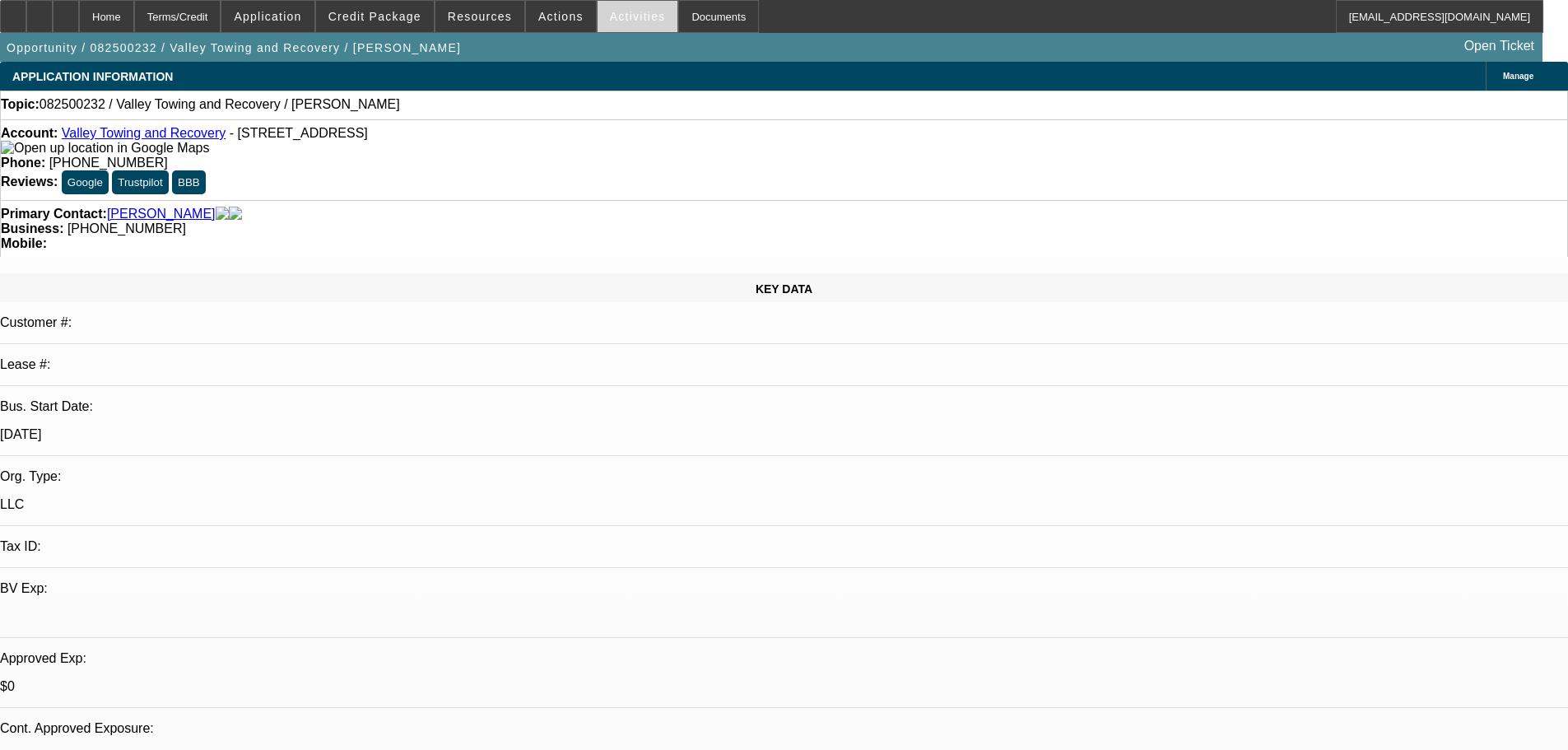
click at [618, 13] on span "Activities" at bounding box center [637, 16] width 56 height 13
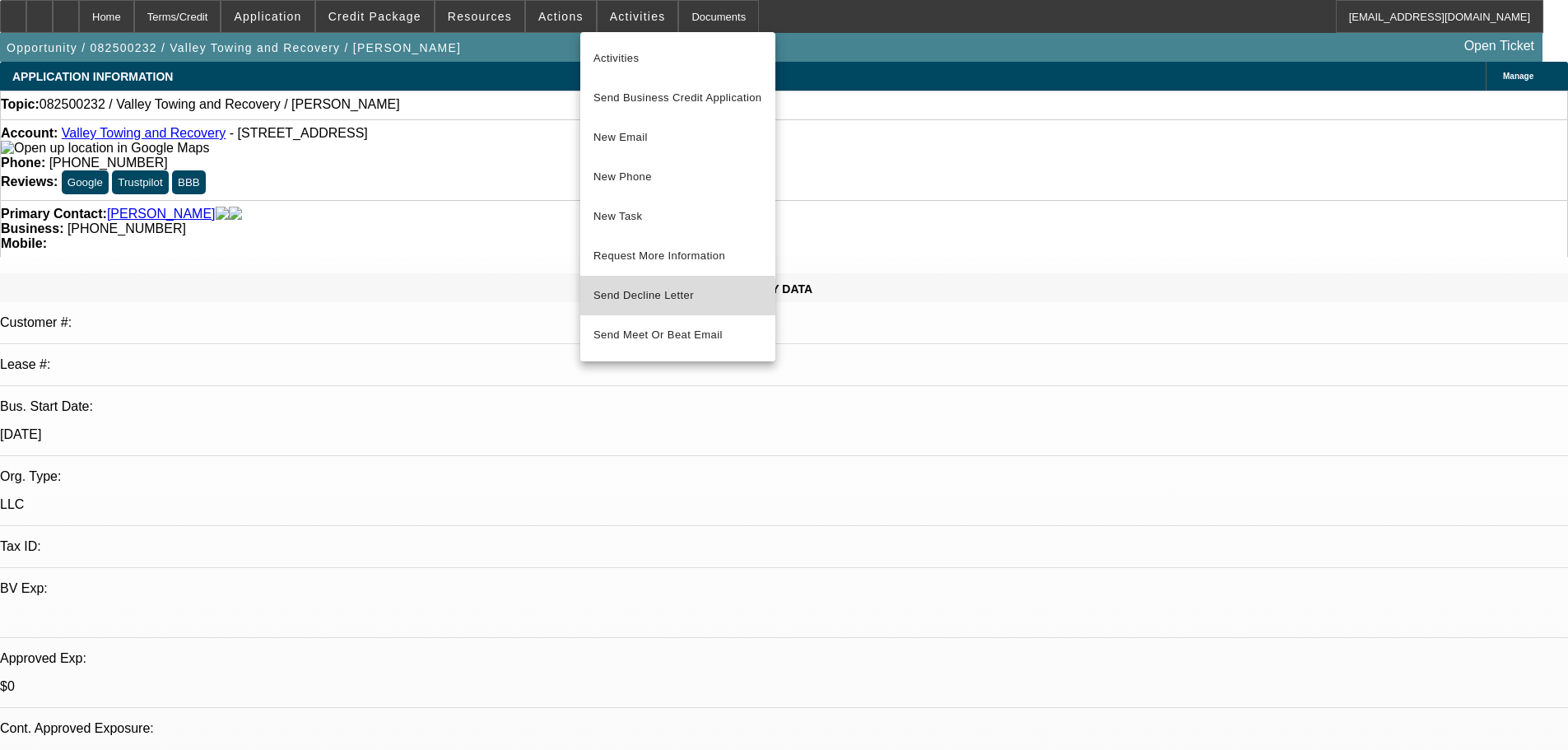
click at [643, 302] on span "Send Decline Letter" at bounding box center [644, 295] width 100 height 12
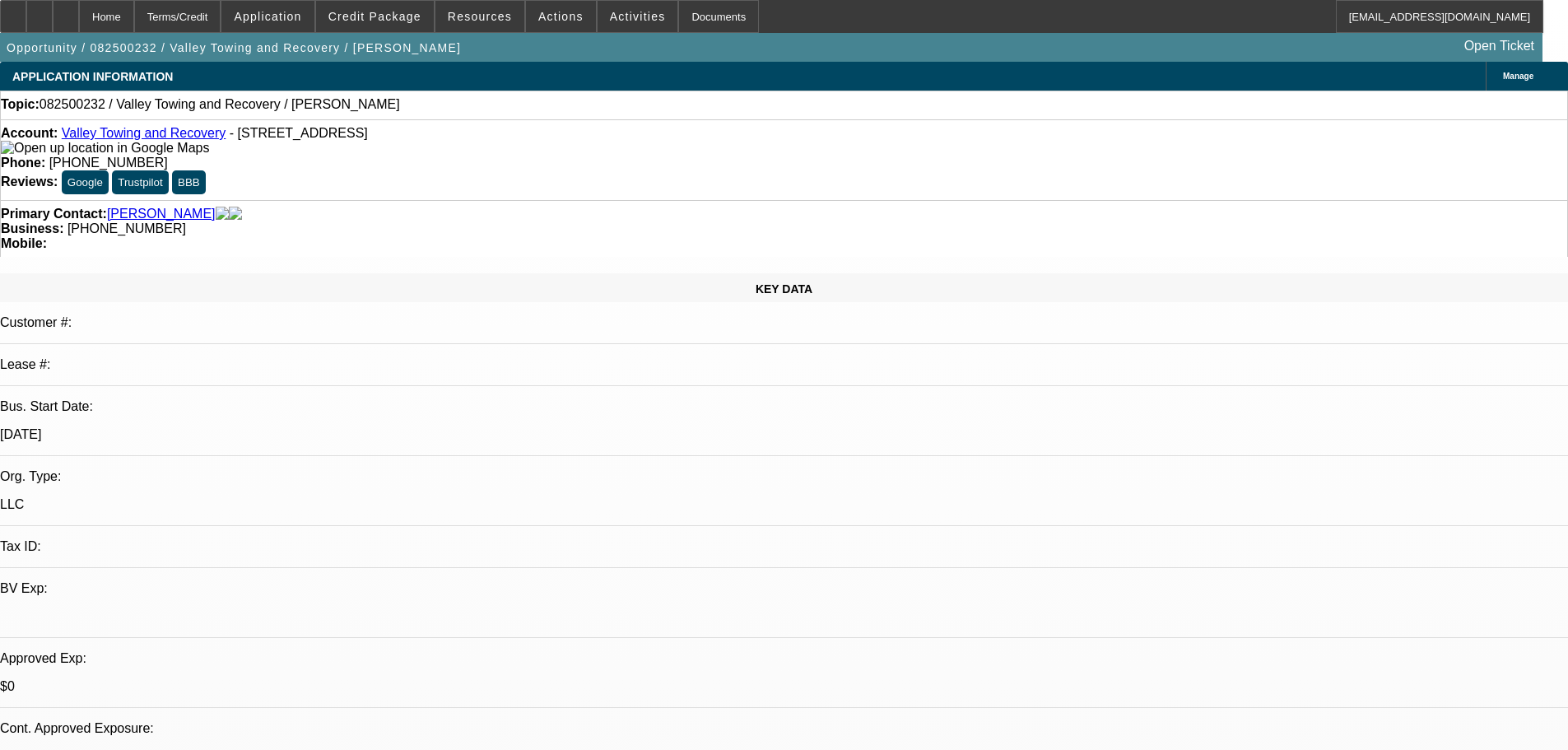
click at [559, 20] on span "Actions" at bounding box center [561, 16] width 45 height 13
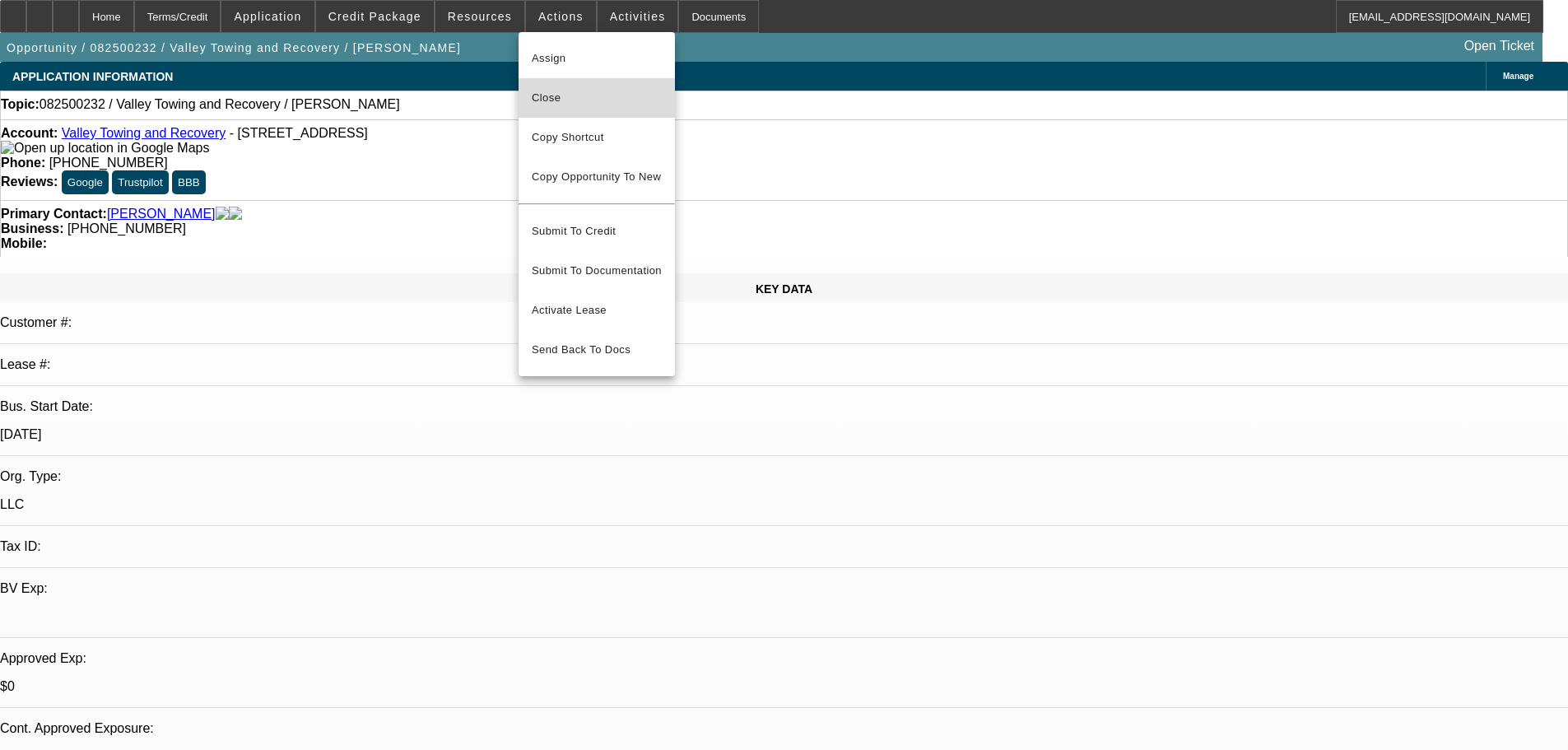
click at [559, 98] on span "Close" at bounding box center [597, 97] width 130 height 20
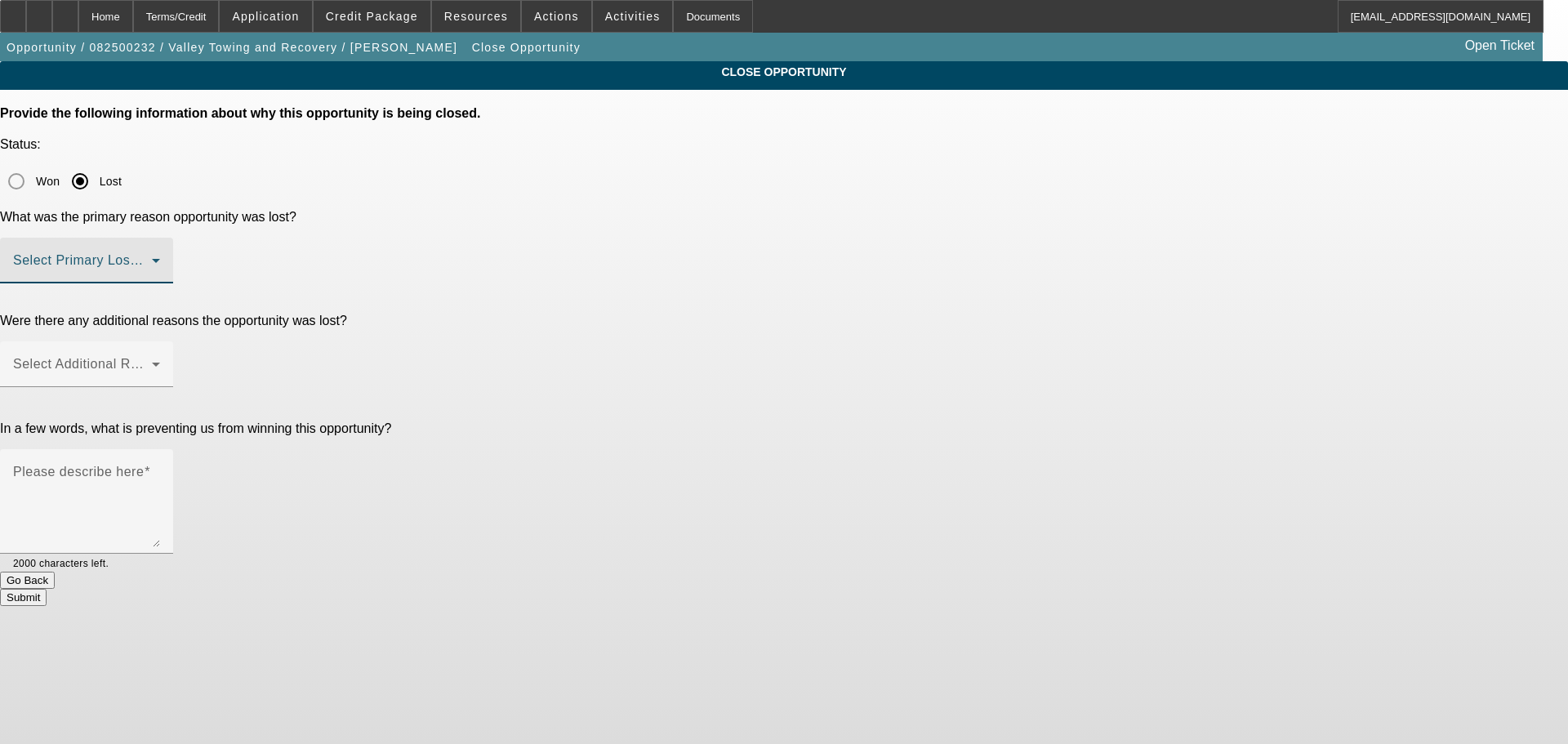
click at [152, 257] on span at bounding box center [83, 266] width 139 height 20
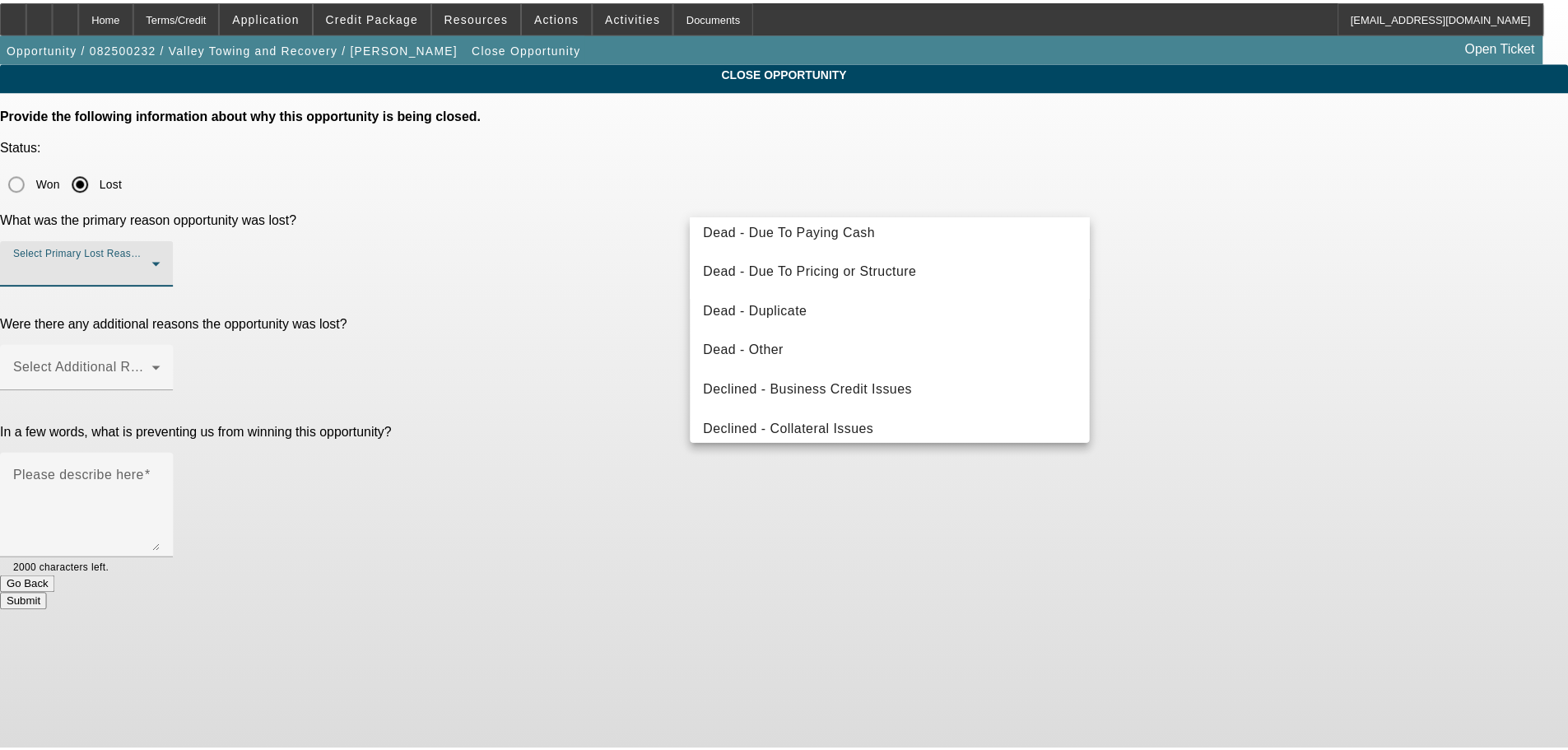
scroll to position [221, 0]
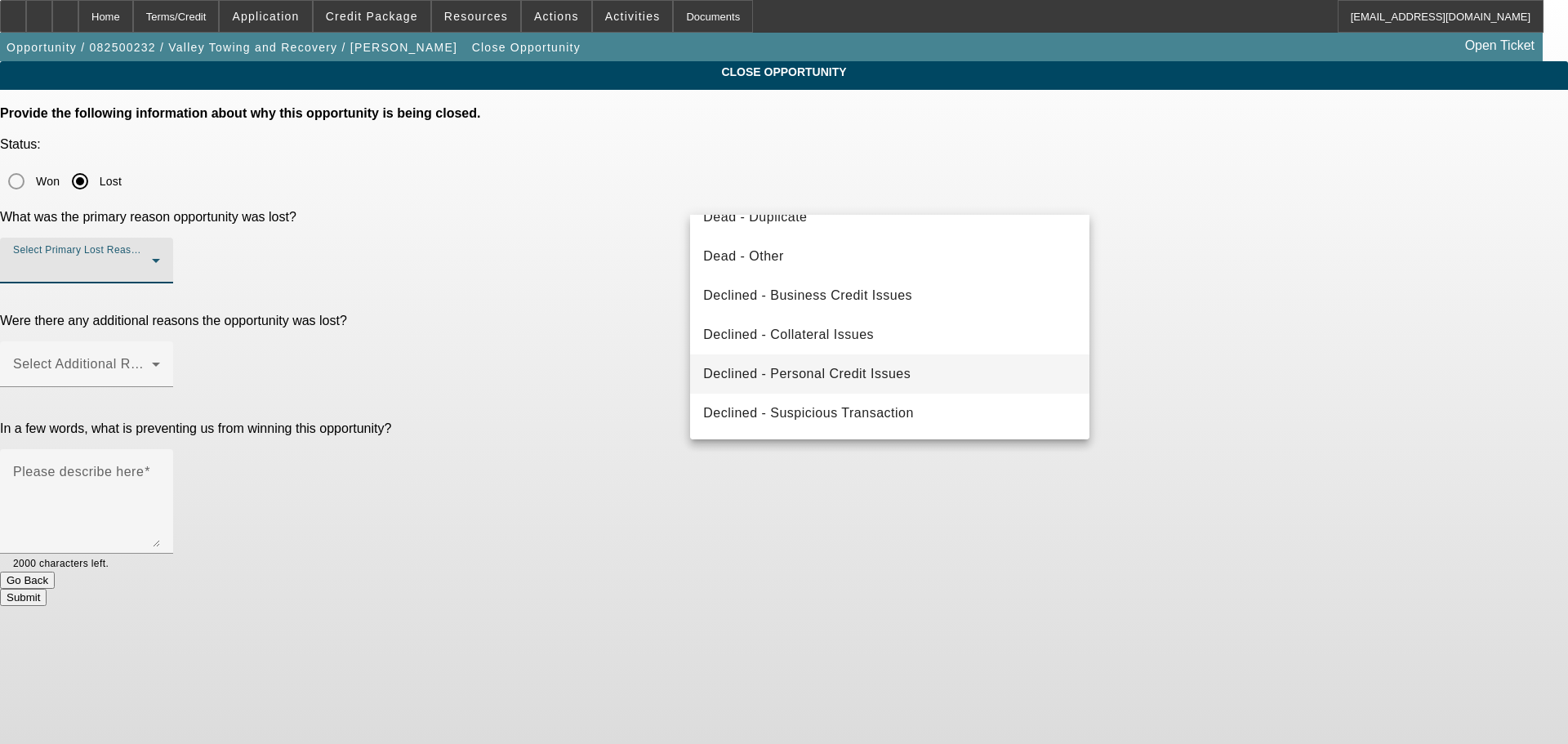
click at [835, 368] on span "Declined - Personal Credit Issues" at bounding box center [807, 373] width 207 height 20
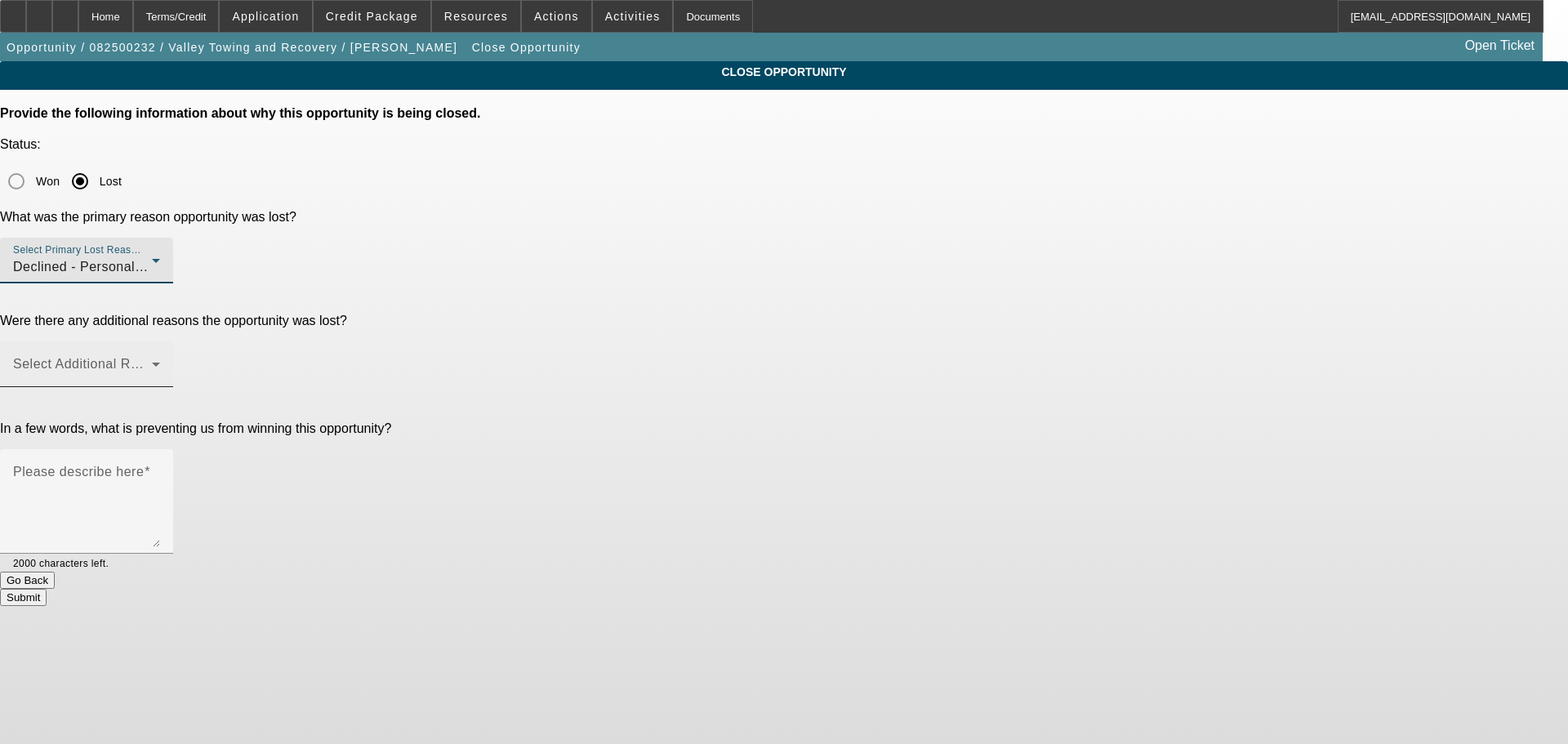
click at [160, 342] on div "Select Additional Reasons" at bounding box center [86, 364] width 147 height 46
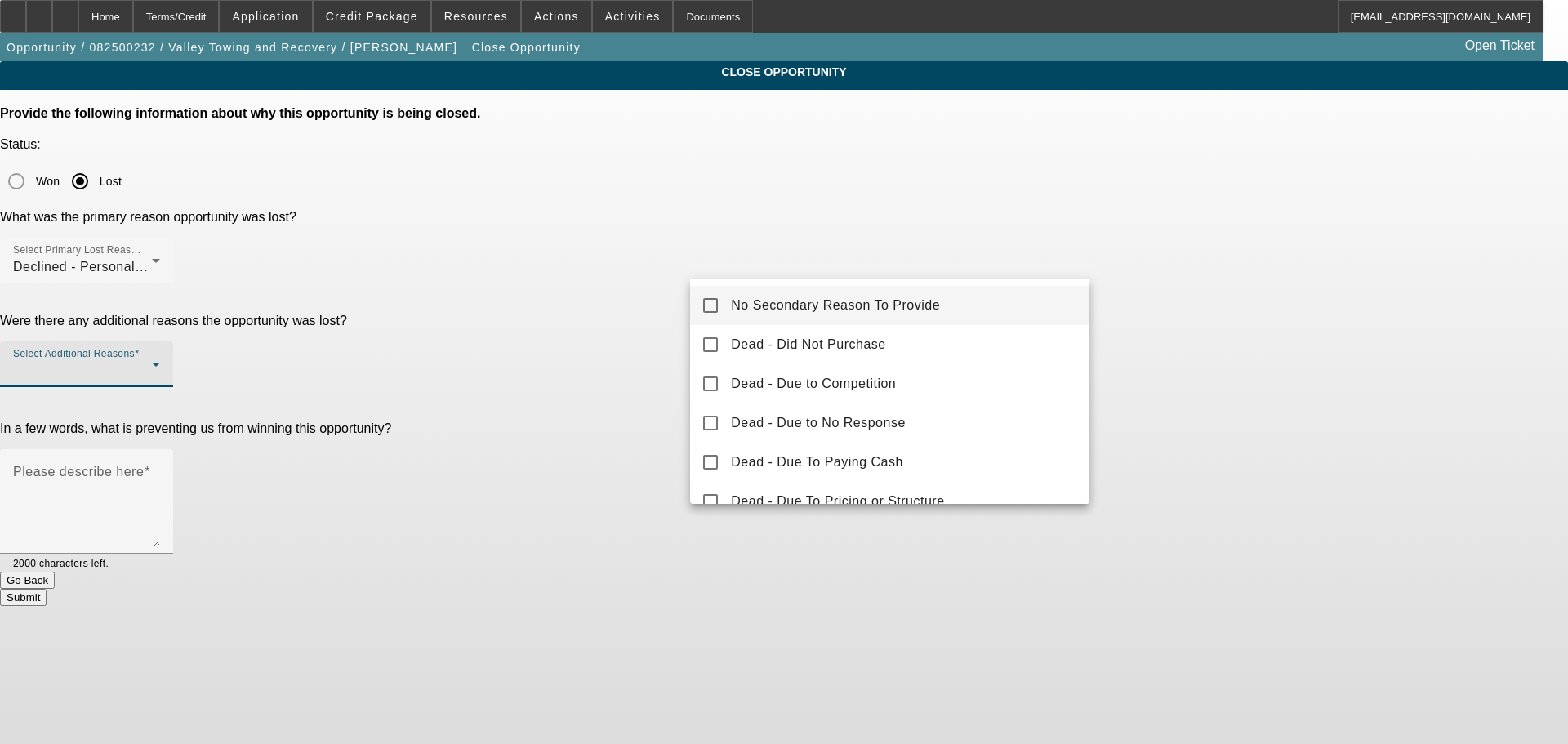
click at [774, 298] on span "No Secondary Reason To Provide" at bounding box center [835, 305] width 209 height 20
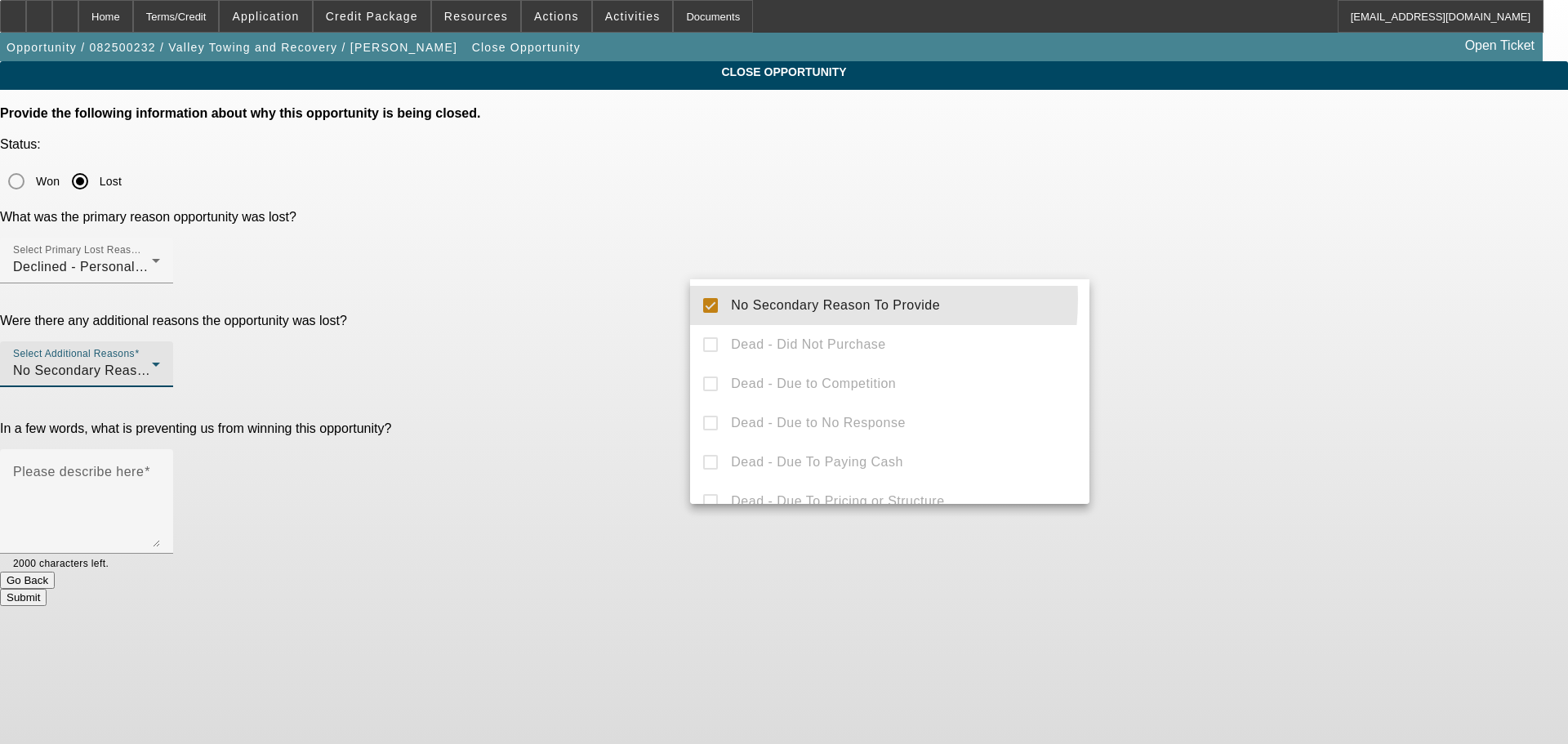
click at [612, 374] on div at bounding box center [784, 372] width 1568 height 744
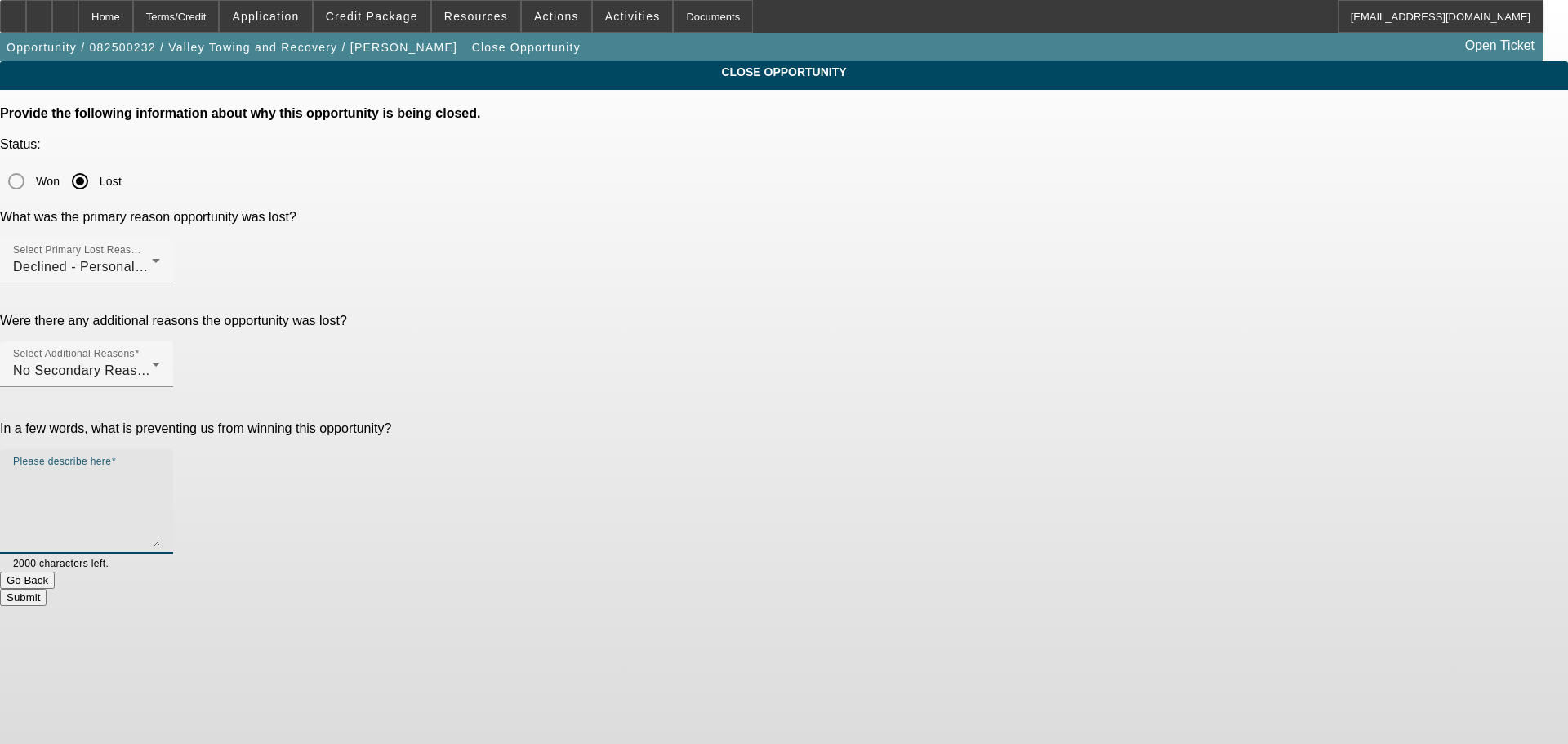
click at [160, 469] on textarea "Please describe here" at bounding box center [86, 509] width 147 height 79
type textarea "STARTUP, POOR CREDIT. MARKED DNC, SENT DECLINE LETTER, CLOSING OPP."
click at [47, 589] on button "Submit" at bounding box center [23, 598] width 47 height 17
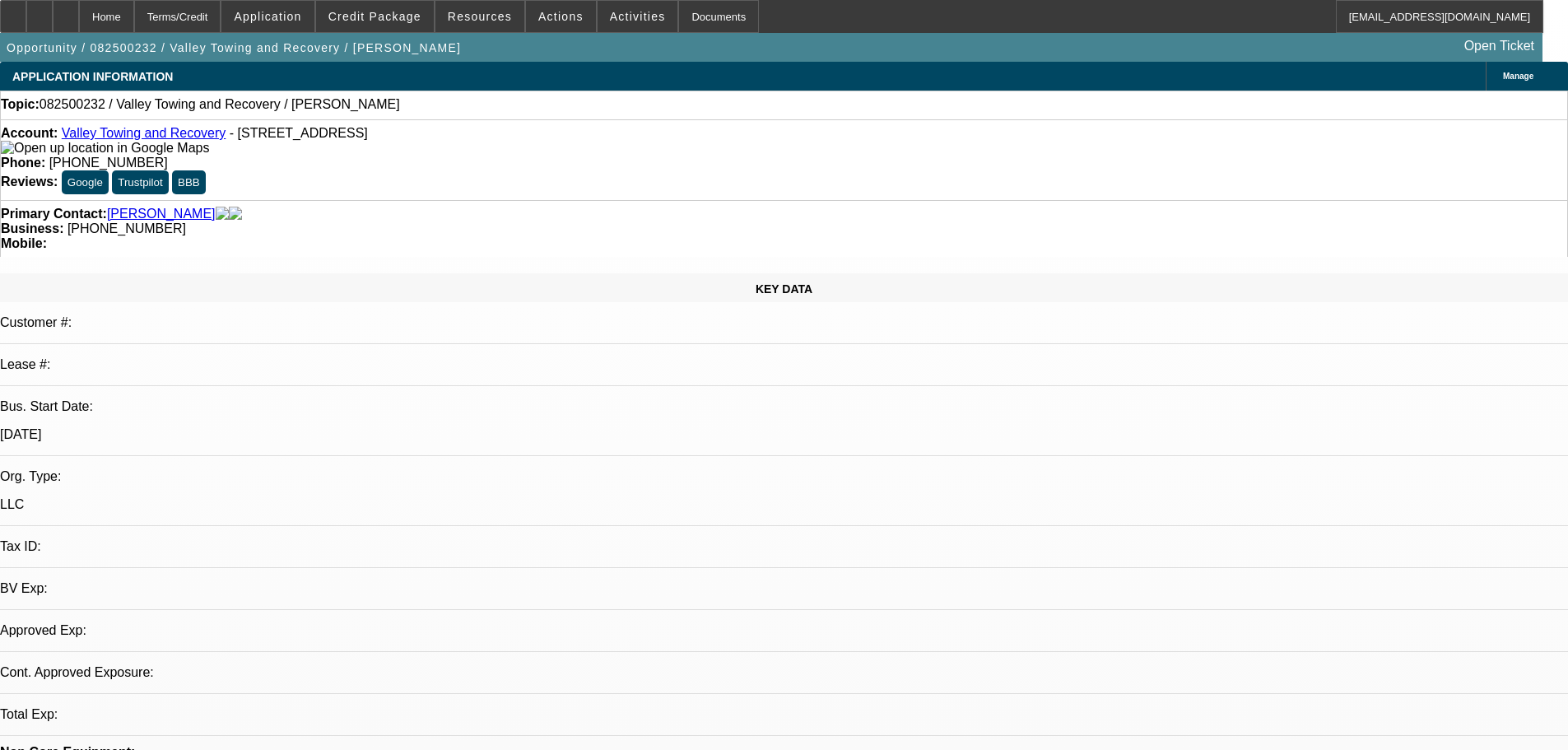
select select "0"
select select "2"
select select "0.1"
select select "1"
select select "2"
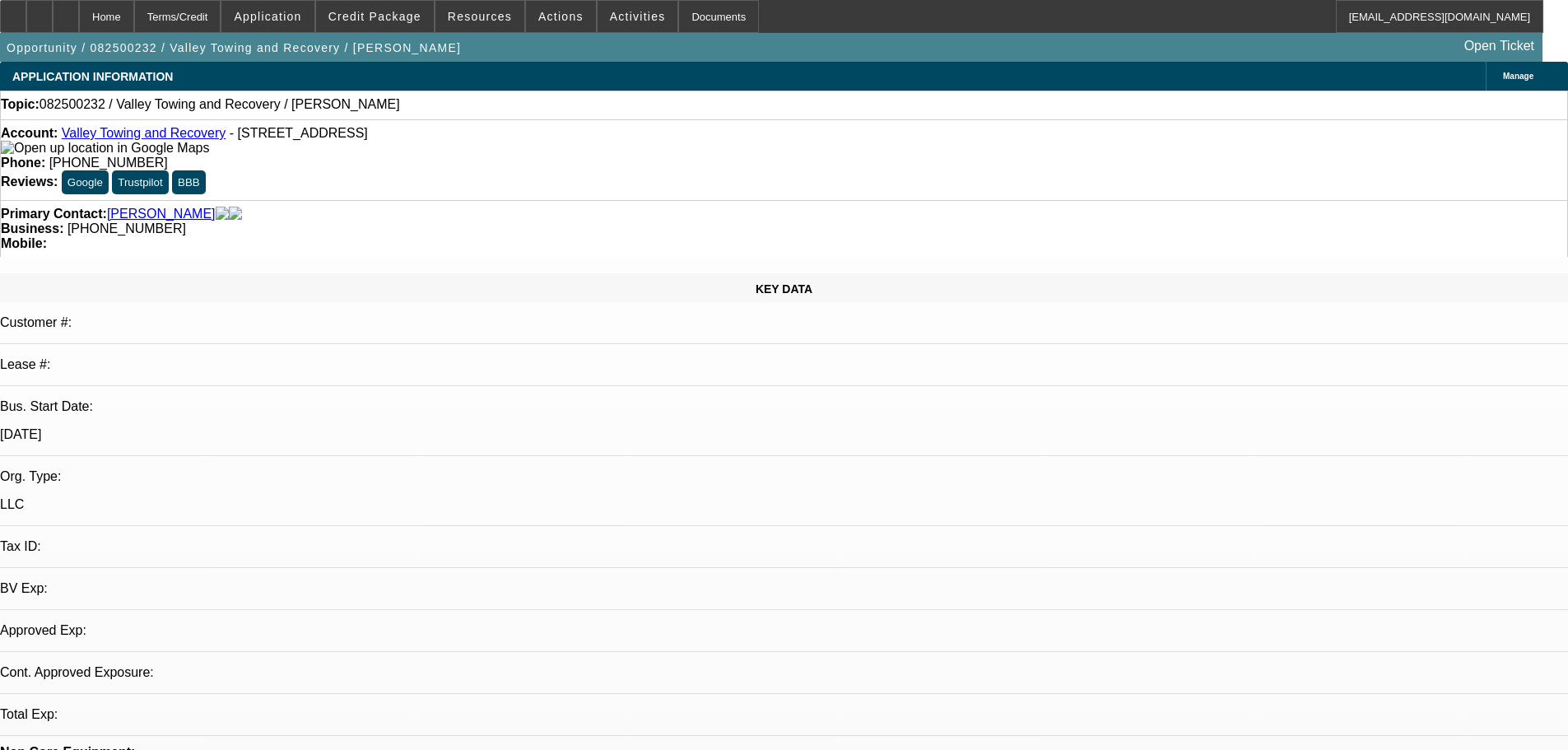
select select "4"
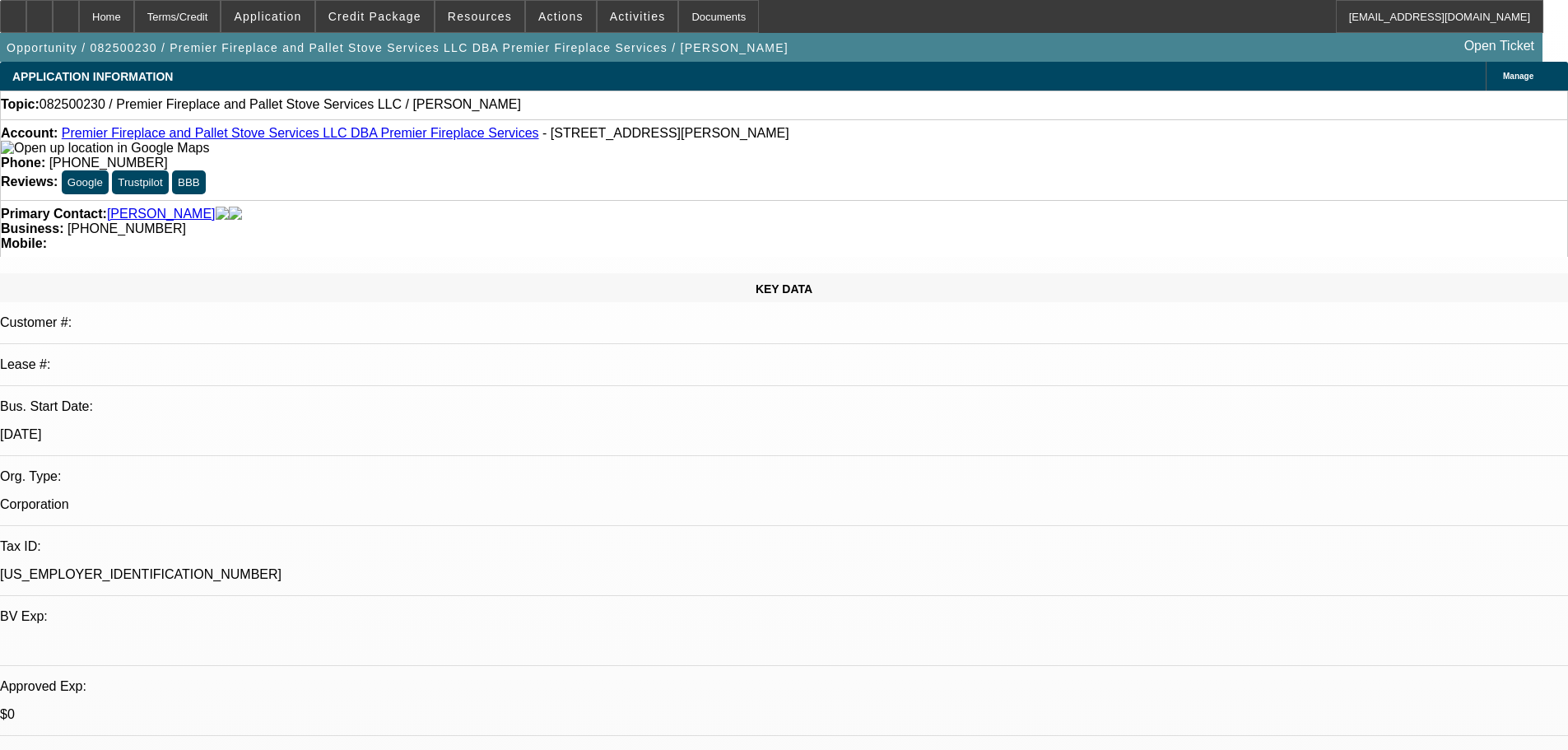
select select "0"
select select "2"
select select "0.1"
select select "4"
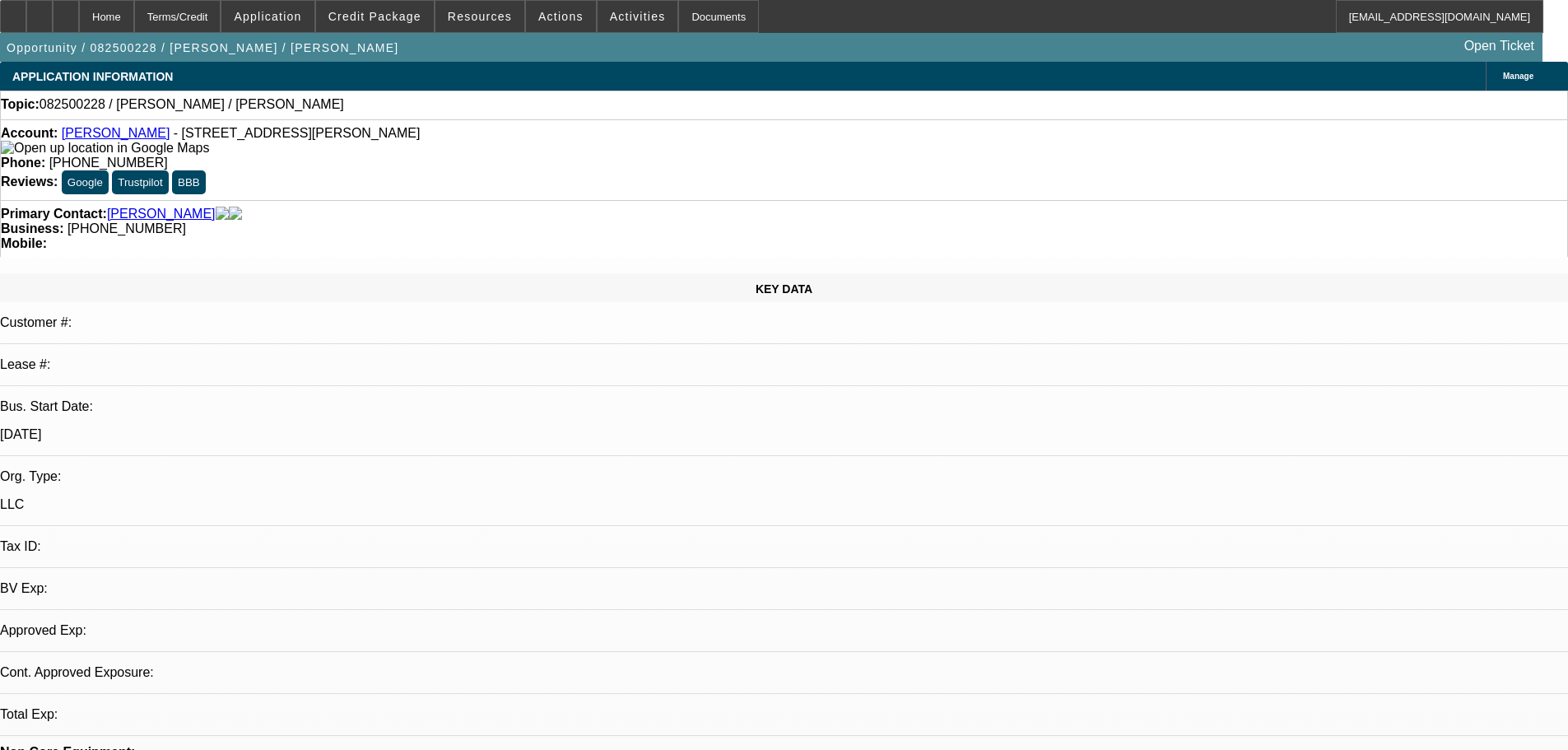
select select "0"
select select "2"
select select "0.1"
select select "4"
